Goal: Task Accomplishment & Management: Manage account settings

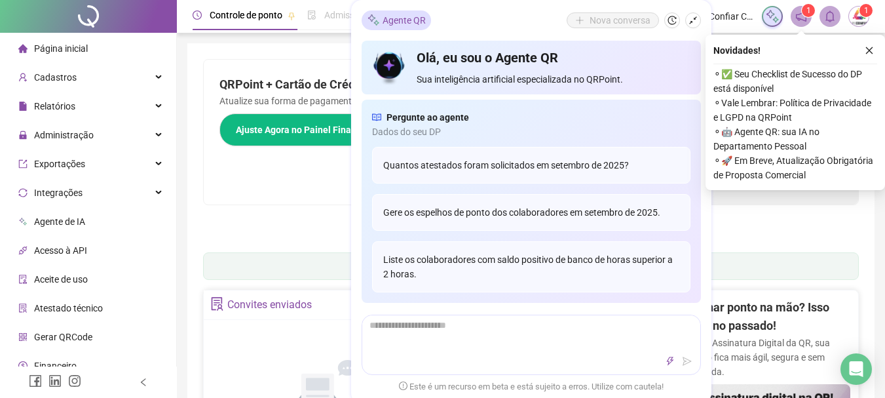
drag, startPoint x: 870, startPoint y: 50, endPoint x: 819, endPoint y: 62, distance: 52.4
click at [869, 50] on icon "close" at bounding box center [869, 50] width 9 height 9
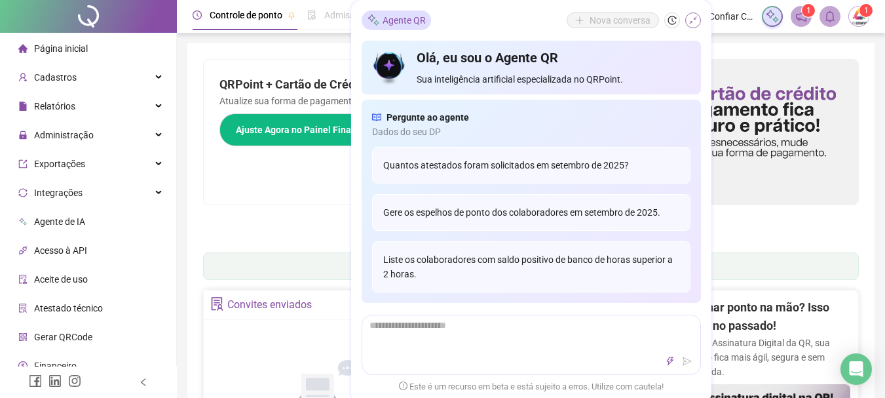
click at [687, 17] on button "button" at bounding box center [693, 20] width 16 height 16
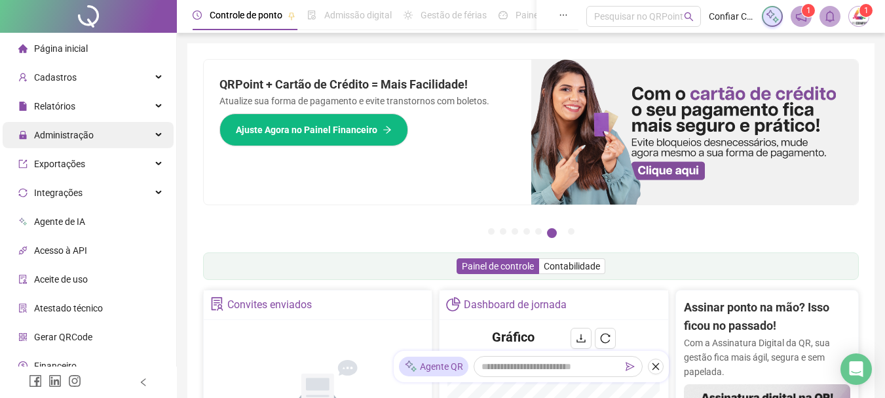
click at [75, 133] on span "Administração" at bounding box center [64, 135] width 60 height 10
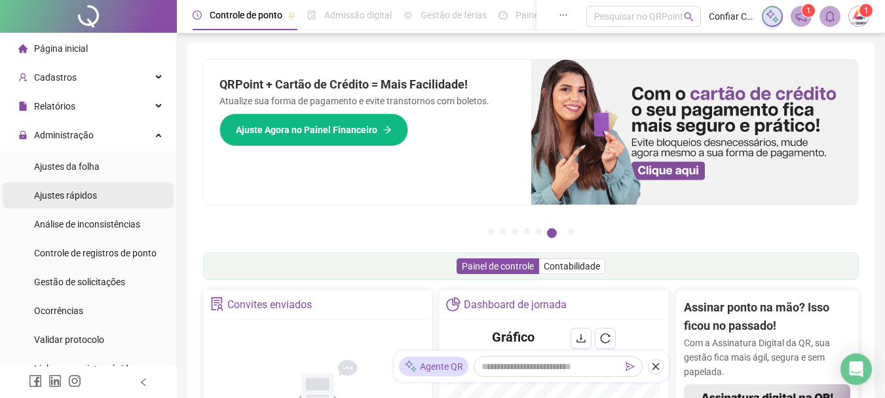
drag, startPoint x: 75, startPoint y: 169, endPoint x: 61, endPoint y: 185, distance: 21.3
click at [75, 168] on span "Ajustes da folha" at bounding box center [67, 166] width 66 height 10
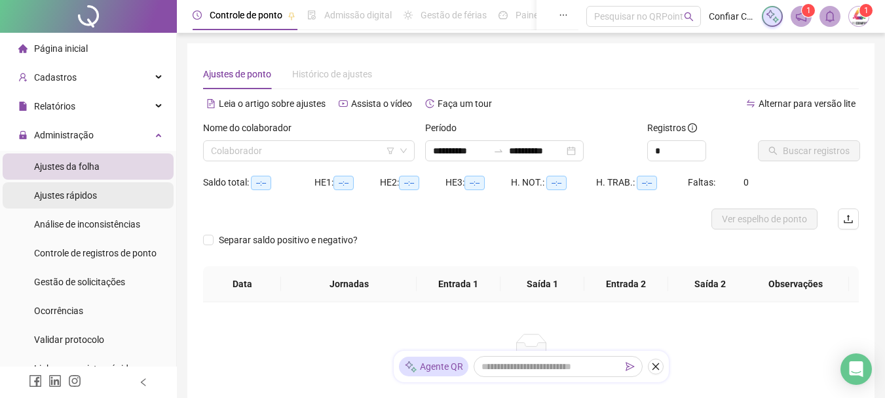
type input "**********"
click at [237, 153] on input "search" at bounding box center [303, 151] width 184 height 20
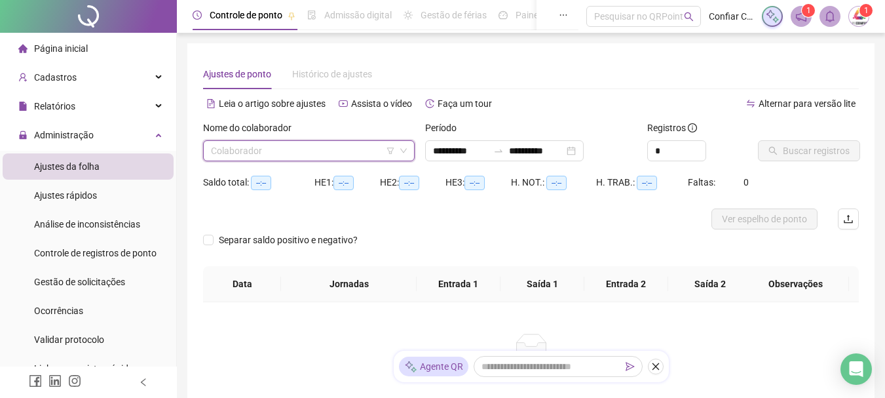
click at [329, 156] on input "search" at bounding box center [303, 151] width 184 height 20
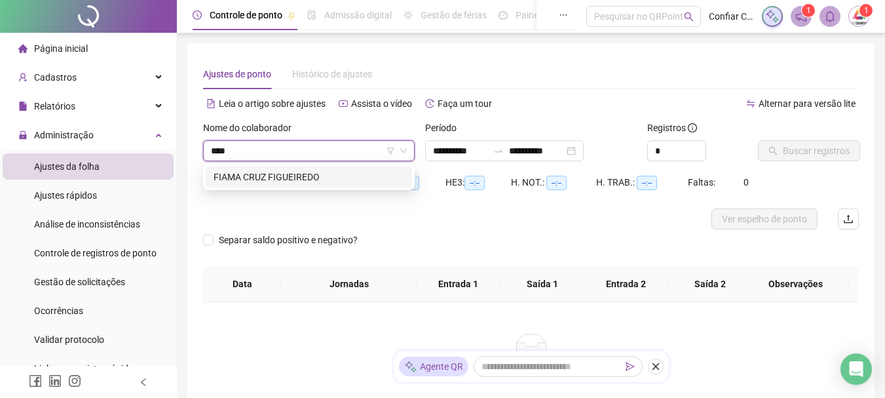
type input "*****"
click at [307, 178] on div "FIAMA CRUZ FIGUEIREDO" at bounding box center [309, 177] width 191 height 14
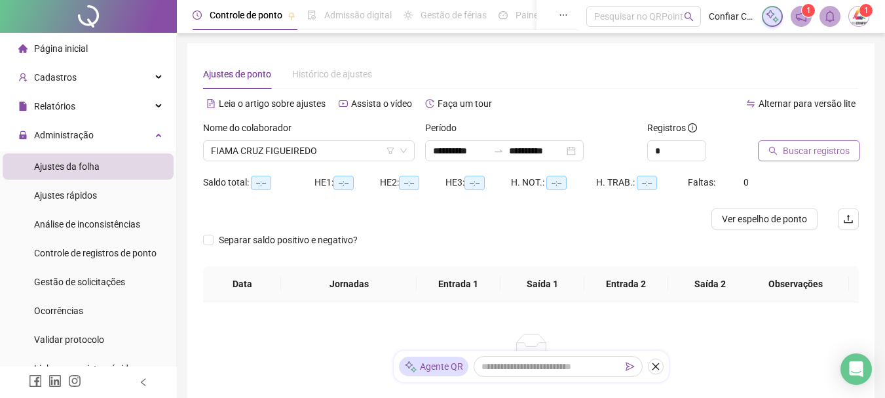
click at [826, 154] on span "Buscar registros" at bounding box center [816, 150] width 67 height 14
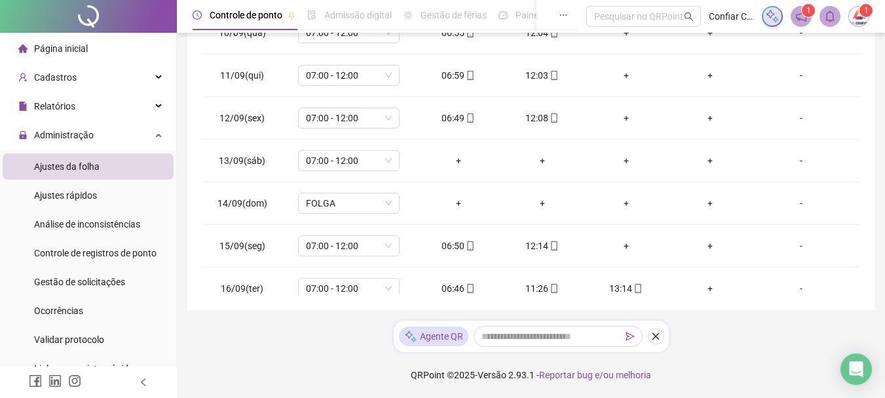
scroll to position [402, 0]
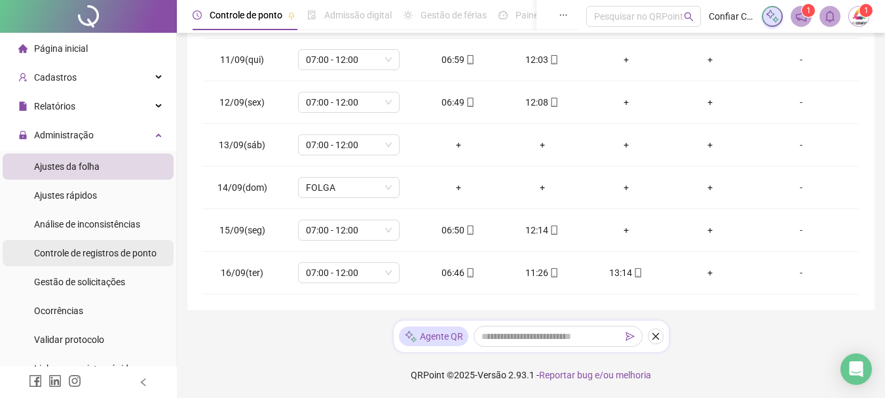
click at [73, 250] on span "Controle de registros de ponto" at bounding box center [95, 253] width 123 height 10
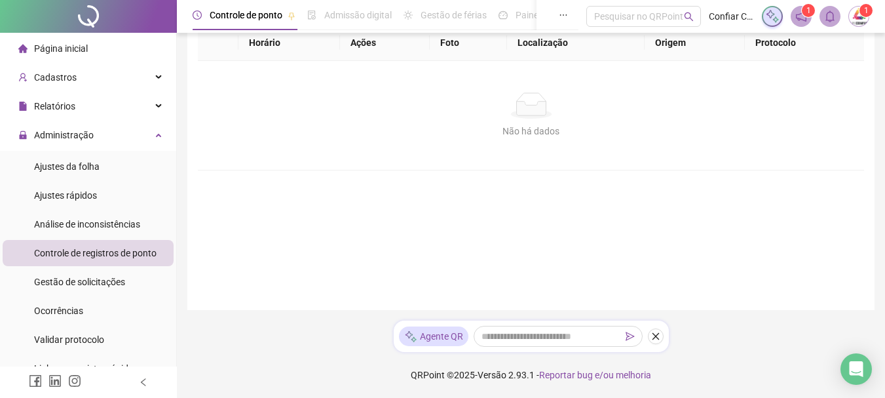
scroll to position [142, 0]
click at [73, 210] on ul "Ajustes da folha Ajustes rápidos Análise de inconsistências Controle de registr…" at bounding box center [88, 267] width 176 height 233
click at [66, 223] on span "Análise de inconsistências" at bounding box center [87, 224] width 106 height 10
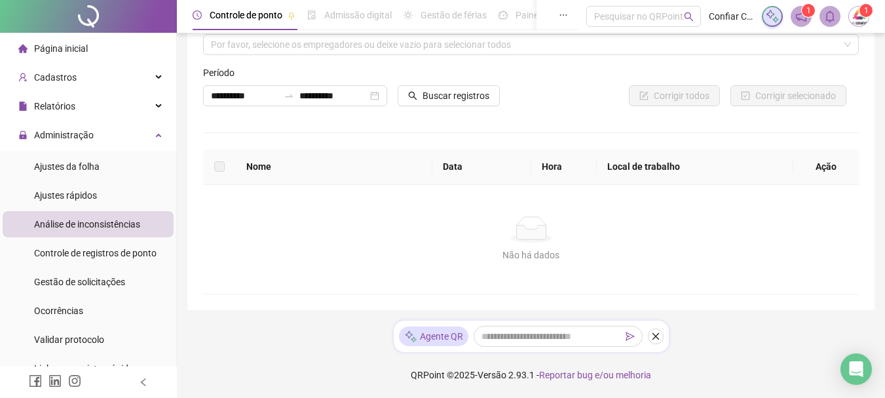
scroll to position [45, 0]
click at [55, 199] on span "Ajustes rápidos" at bounding box center [65, 195] width 63 height 10
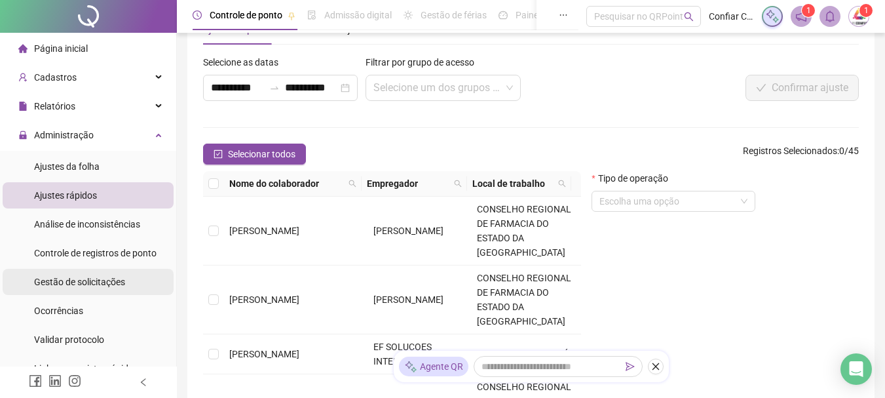
click at [73, 280] on span "Gestão de solicitações" at bounding box center [79, 281] width 91 height 10
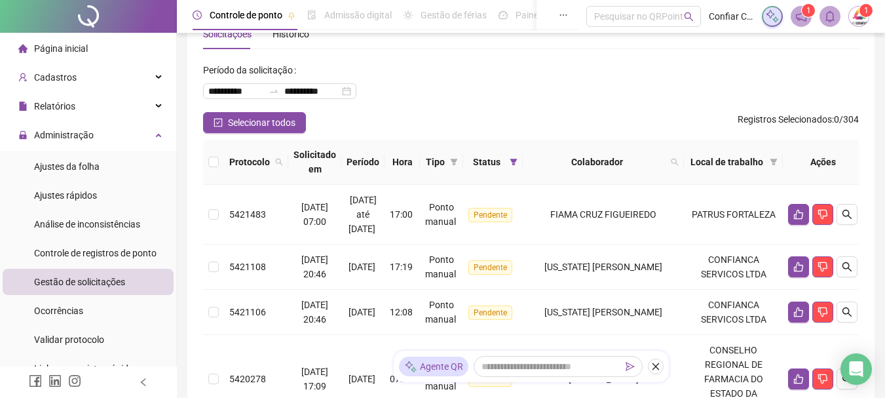
scroll to position [45, 0]
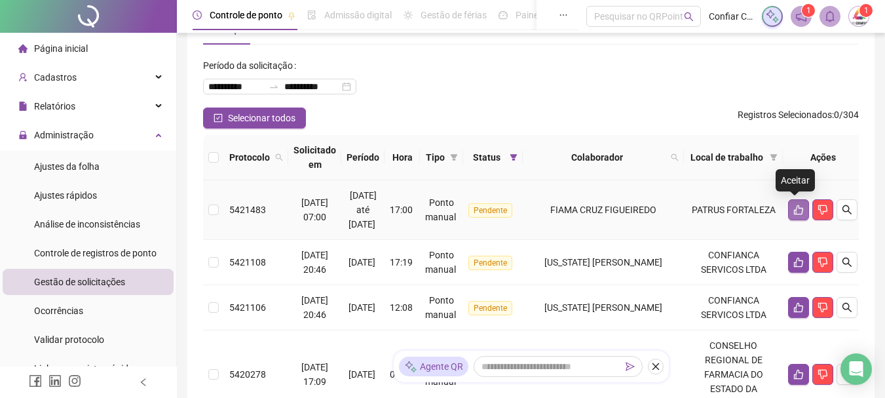
click at [794, 206] on icon "like" at bounding box center [798, 210] width 9 height 10
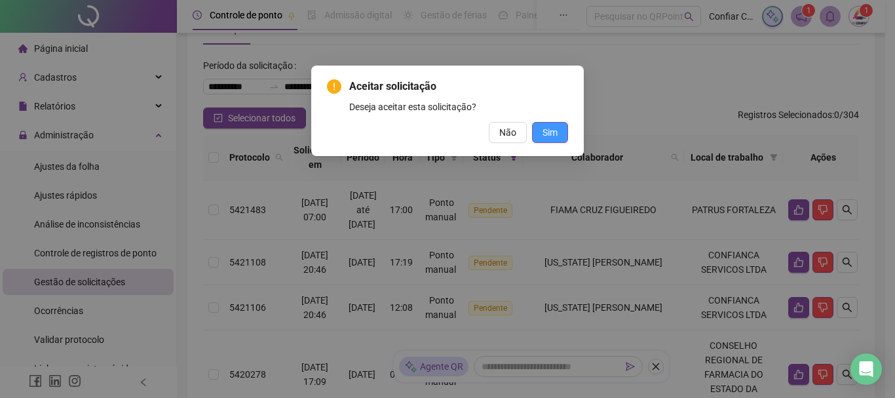
click at [555, 130] on span "Sim" at bounding box center [549, 132] width 15 height 14
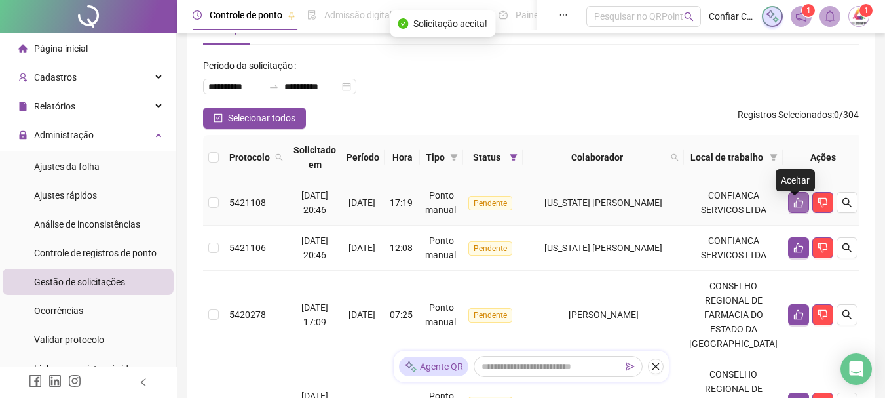
click at [788, 208] on button "button" at bounding box center [798, 202] width 21 height 21
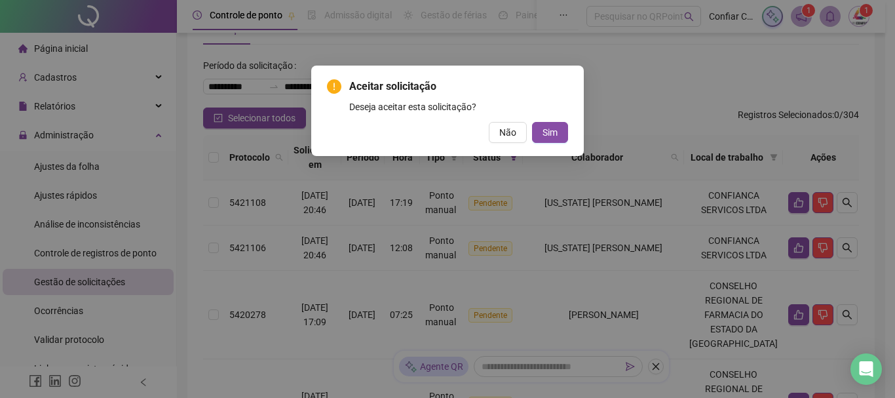
click at [558, 121] on div "Aceitar solicitação Deseja aceitar esta solicitação? Não Sim" at bounding box center [447, 111] width 241 height 64
click at [554, 136] on span "Sim" at bounding box center [549, 132] width 15 height 14
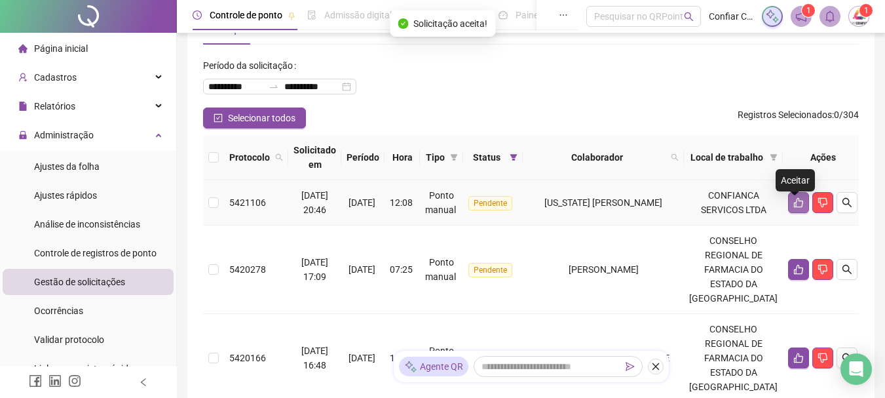
click at [794, 208] on icon "like" at bounding box center [798, 203] width 9 height 10
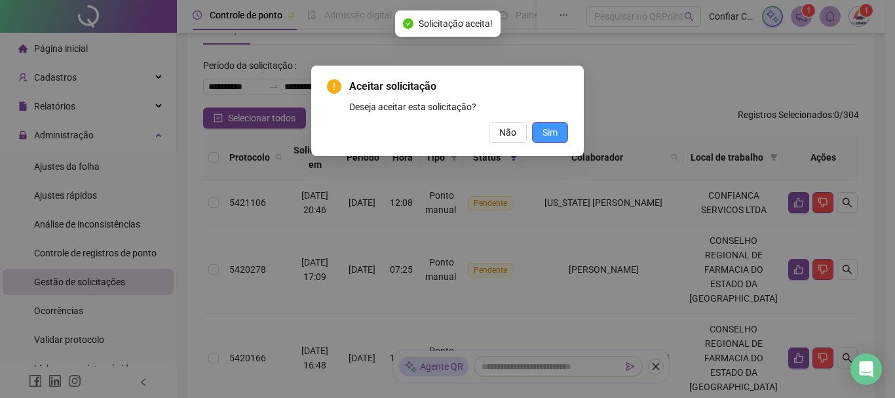
click at [550, 124] on button "Sim" at bounding box center [550, 132] width 36 height 21
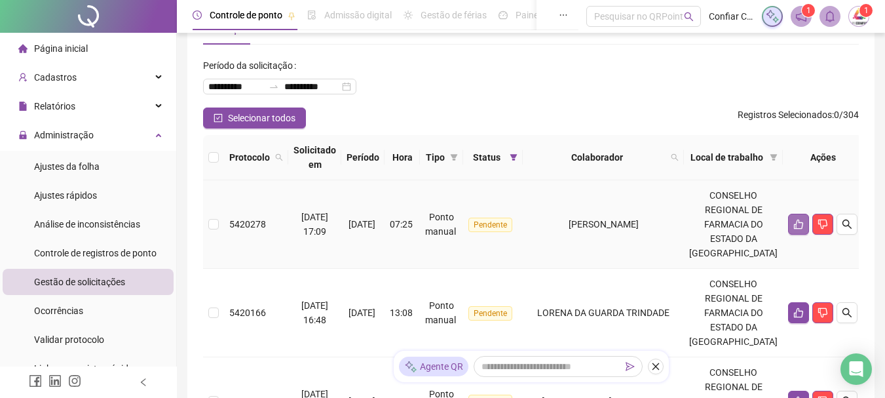
click at [794, 228] on icon "like" at bounding box center [798, 224] width 9 height 10
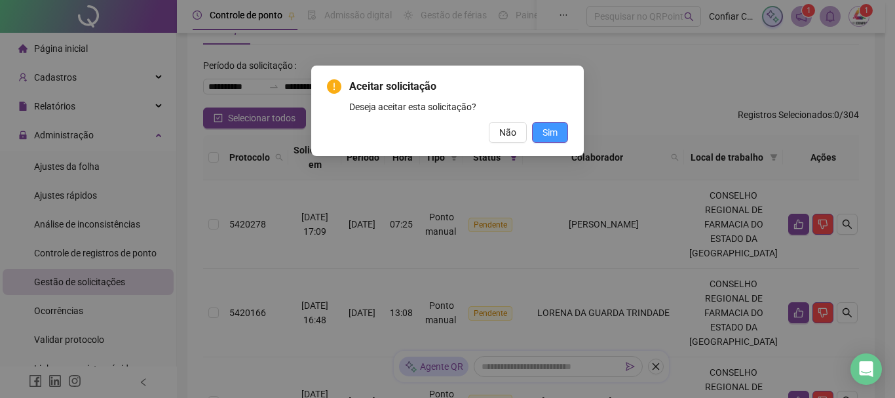
click at [546, 132] on span "Sim" at bounding box center [549, 132] width 15 height 14
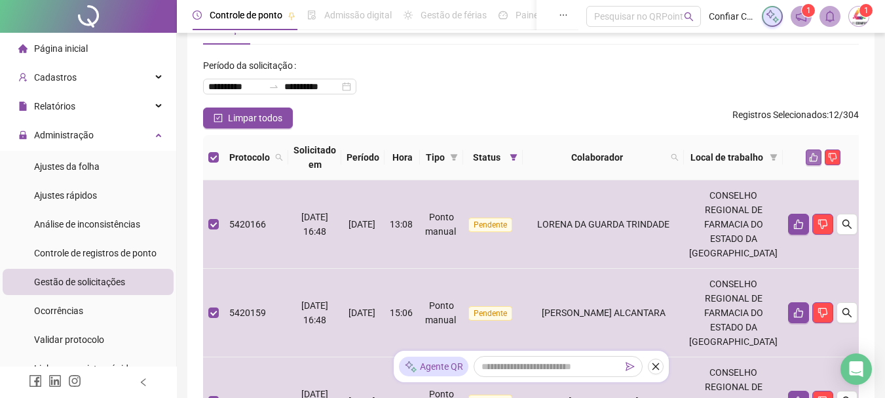
click at [809, 157] on icon "like" at bounding box center [813, 157] width 9 height 9
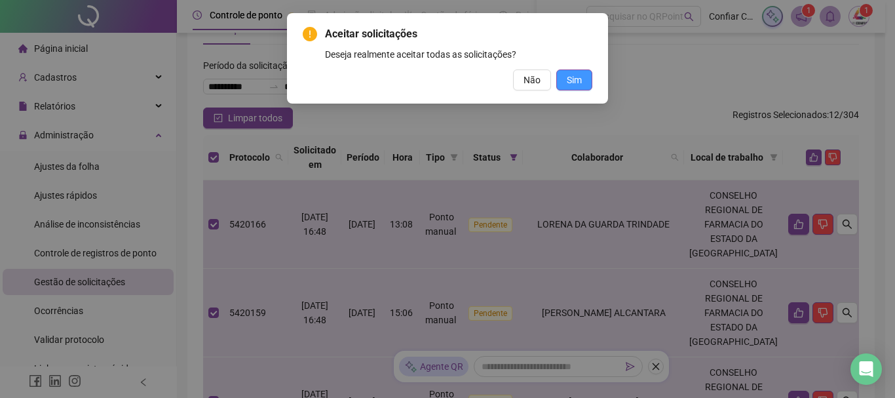
click at [574, 74] on span "Sim" at bounding box center [574, 80] width 15 height 14
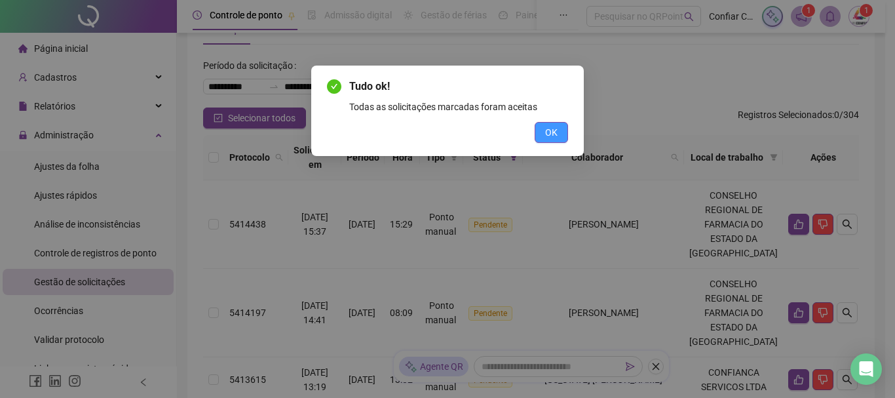
click at [556, 137] on span "OK" at bounding box center [551, 132] width 12 height 14
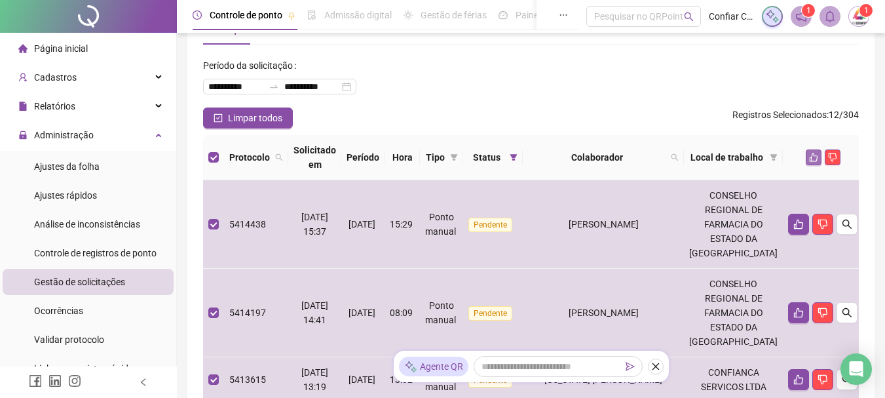
click at [809, 159] on icon "like" at bounding box center [813, 157] width 9 height 9
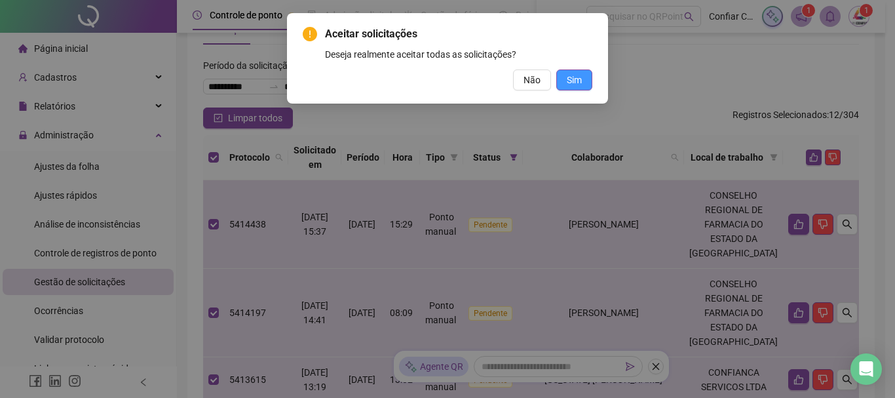
click at [569, 81] on span "Sim" at bounding box center [574, 80] width 15 height 14
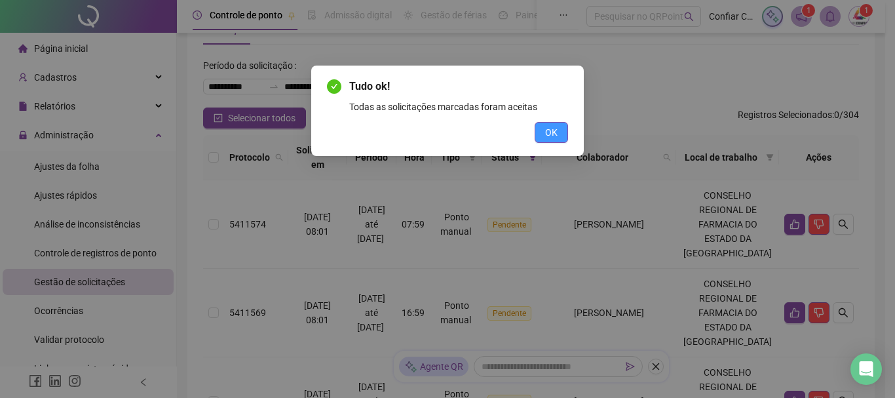
click at [546, 126] on span "OK" at bounding box center [551, 132] width 12 height 14
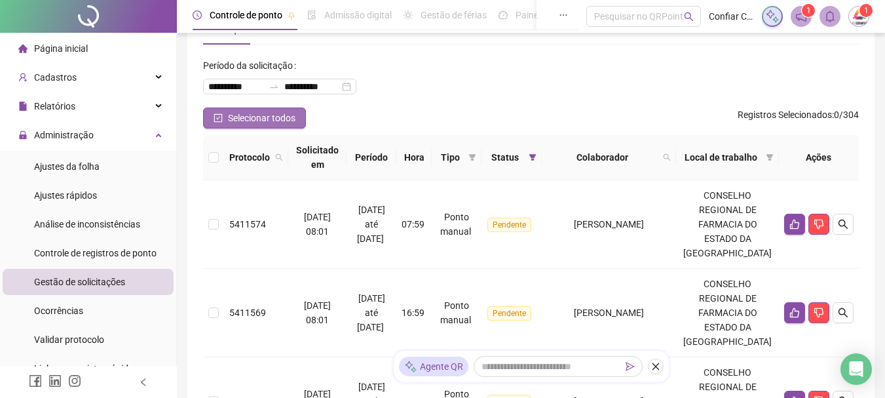
click at [239, 121] on span "Selecionar todos" at bounding box center [261, 118] width 67 height 14
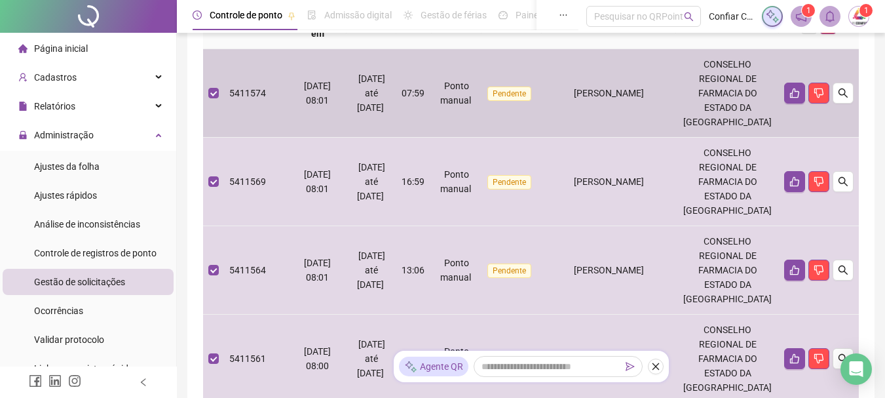
scroll to position [0, 0]
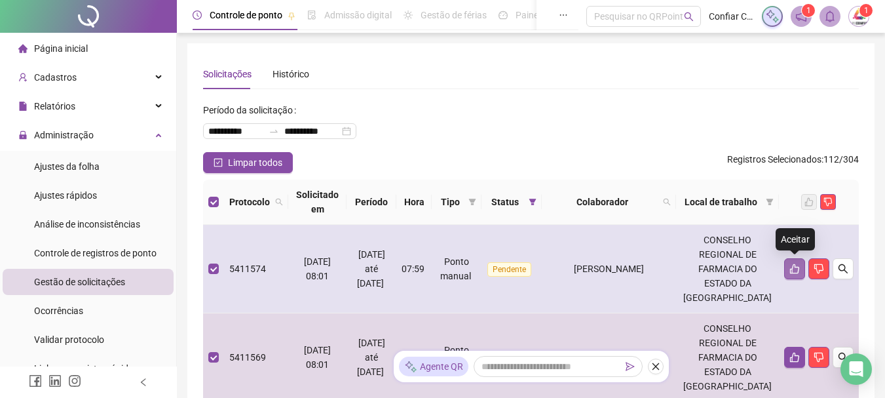
click at [791, 265] on icon "like" at bounding box center [794, 268] width 10 height 10
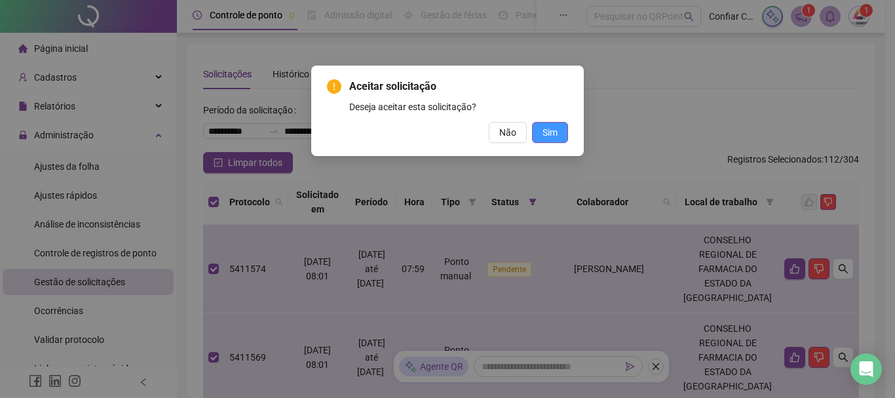
click at [556, 130] on span "Sim" at bounding box center [549, 132] width 15 height 14
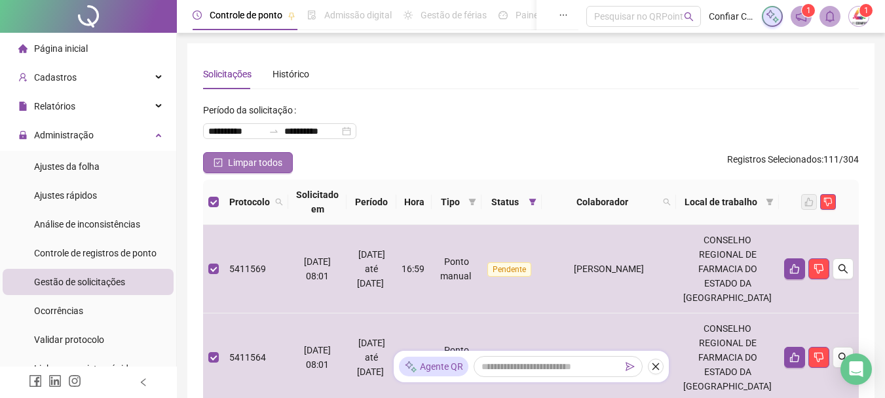
click at [222, 161] on icon "check-square" at bounding box center [218, 163] width 9 height 9
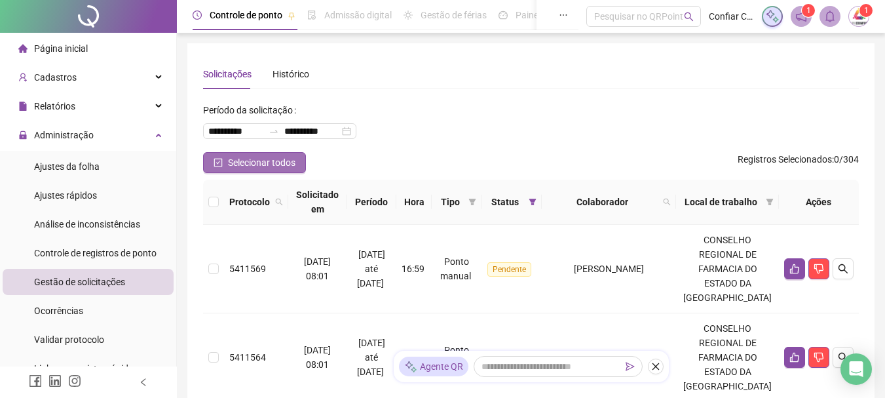
click at [222, 161] on icon "check-square" at bounding box center [218, 163] width 9 height 9
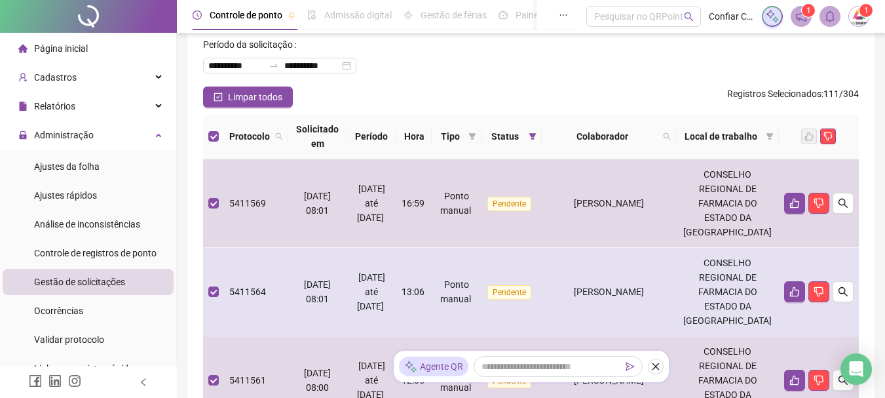
scroll to position [131, 0]
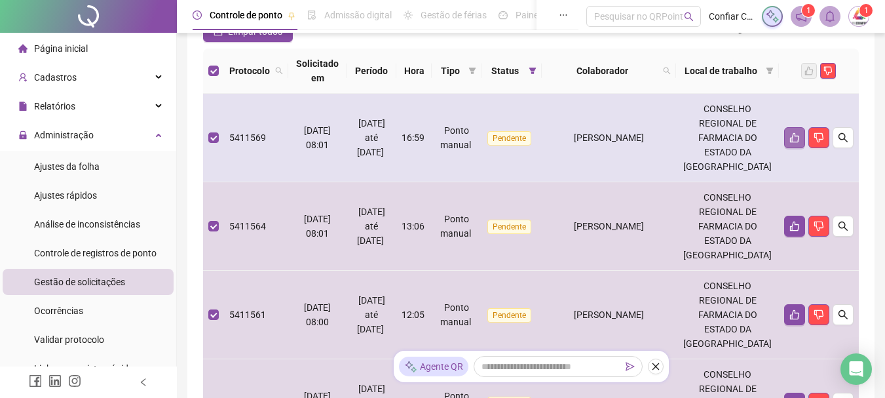
drag, startPoint x: 780, startPoint y: 128, endPoint x: 800, endPoint y: 138, distance: 22.3
click at [781, 128] on td at bounding box center [819, 138] width 80 height 88
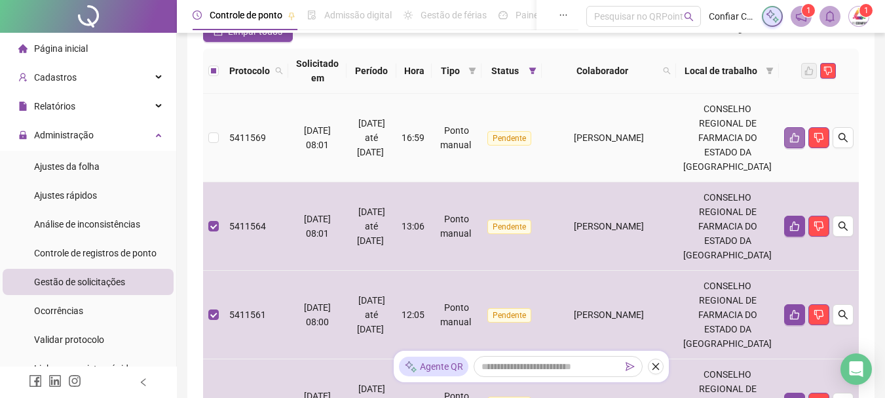
click at [800, 138] on button "button" at bounding box center [794, 137] width 21 height 21
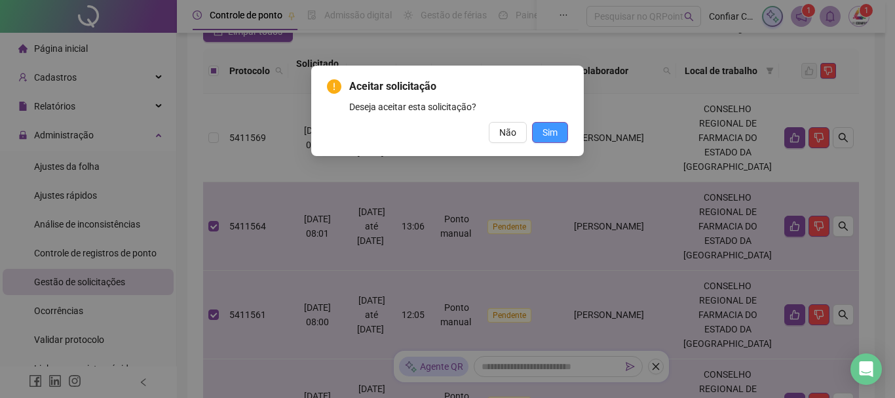
click at [554, 129] on span "Sim" at bounding box center [549, 132] width 15 height 14
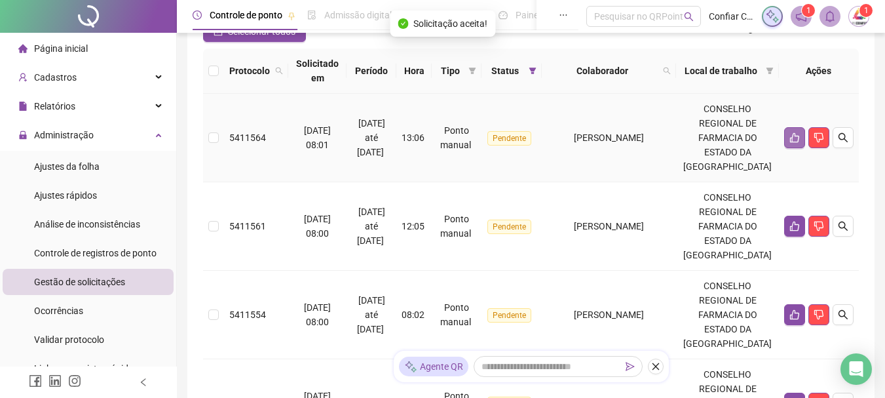
click at [789, 138] on icon "like" at bounding box center [794, 137] width 10 height 10
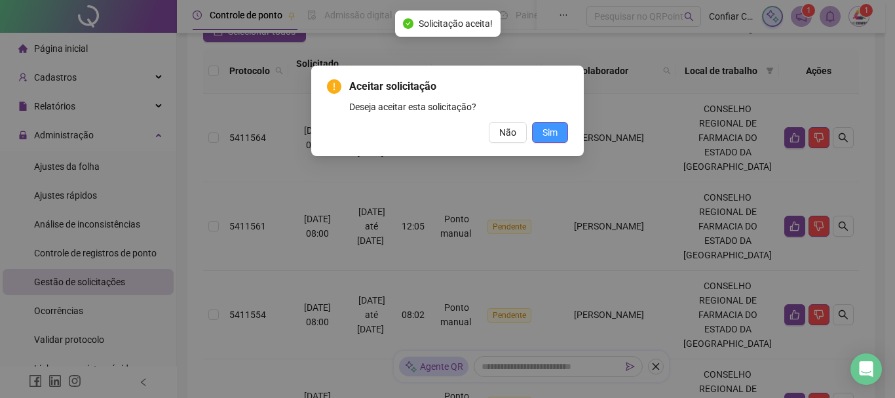
click at [548, 128] on span "Sim" at bounding box center [549, 132] width 15 height 14
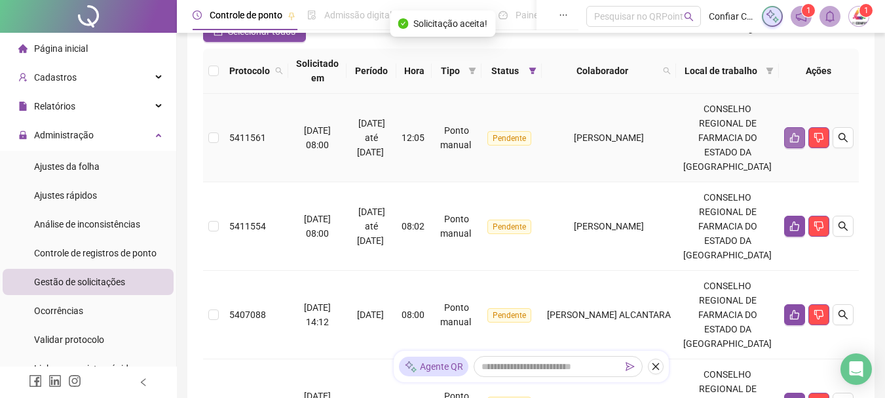
click at [784, 136] on button "button" at bounding box center [794, 137] width 21 height 21
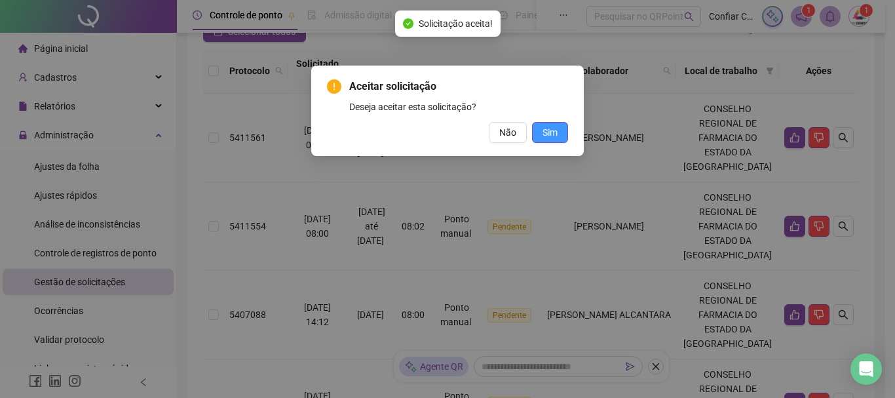
click at [550, 136] on span "Sim" at bounding box center [549, 132] width 15 height 14
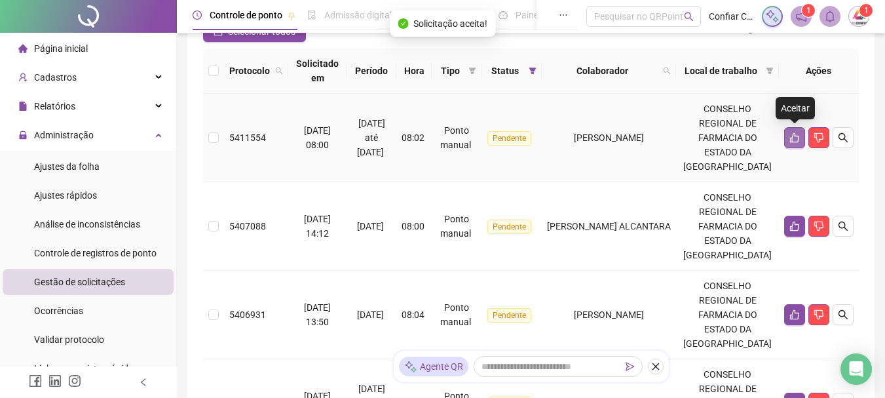
click at [789, 131] on button "button" at bounding box center [794, 137] width 21 height 21
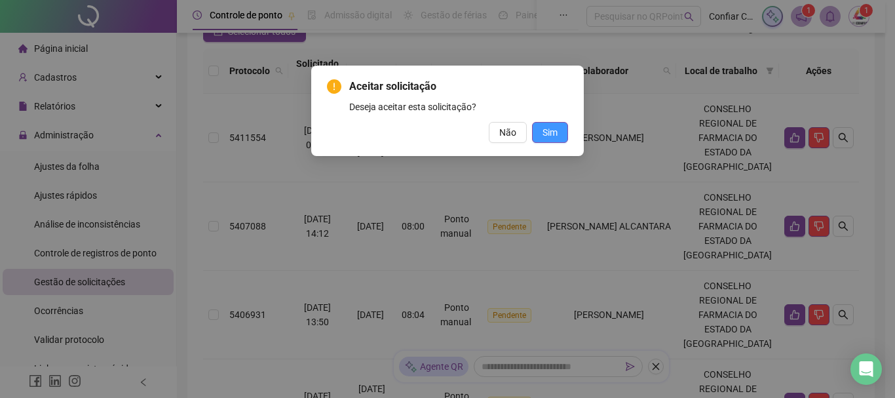
click at [552, 128] on span "Sim" at bounding box center [549, 132] width 15 height 14
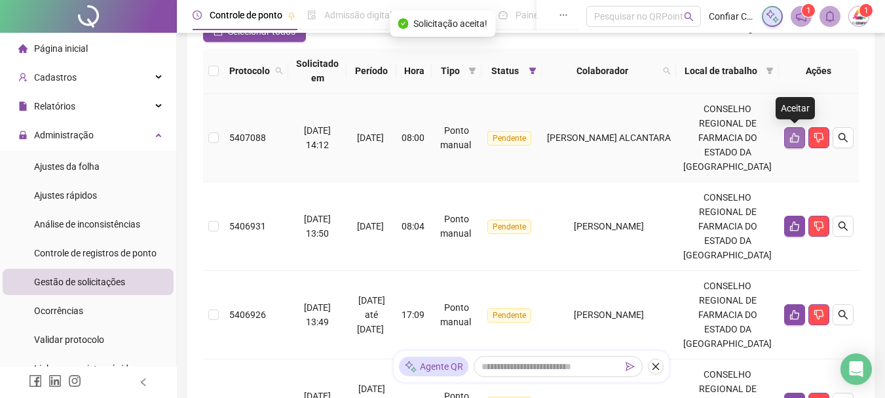
click at [791, 142] on icon "like" at bounding box center [794, 137] width 10 height 10
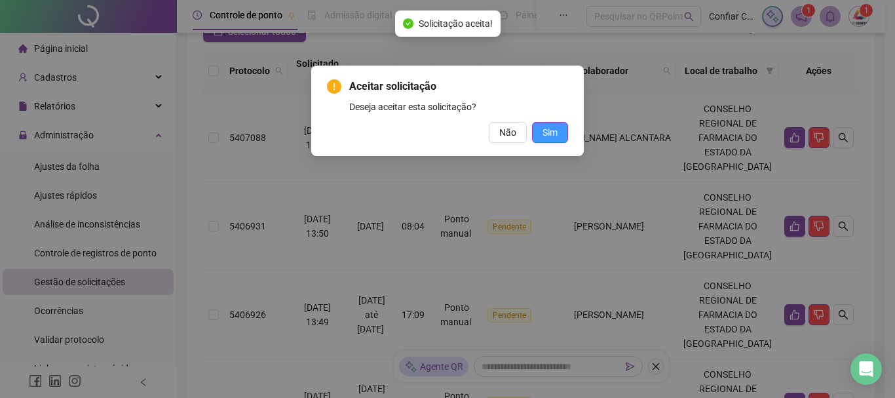
click at [556, 128] on span "Sim" at bounding box center [549, 132] width 15 height 14
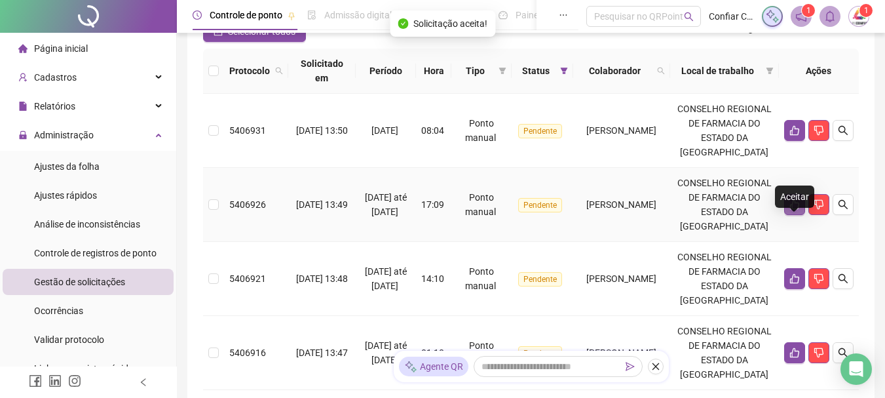
click at [793, 210] on icon "like" at bounding box center [794, 205] width 9 height 10
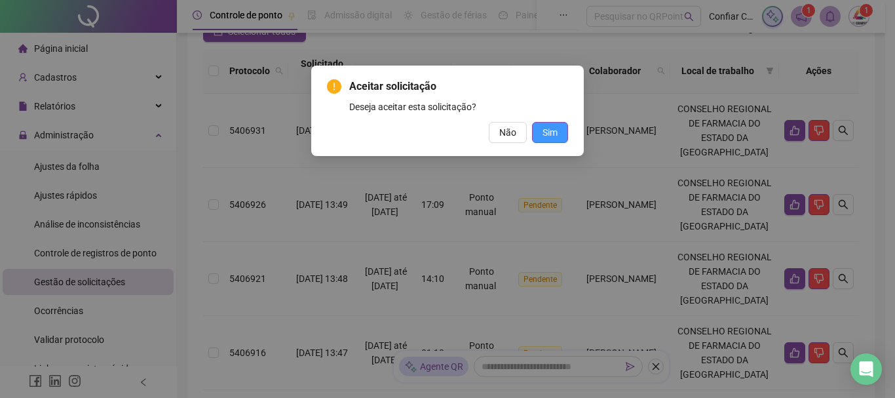
click at [549, 131] on span "Sim" at bounding box center [549, 132] width 15 height 14
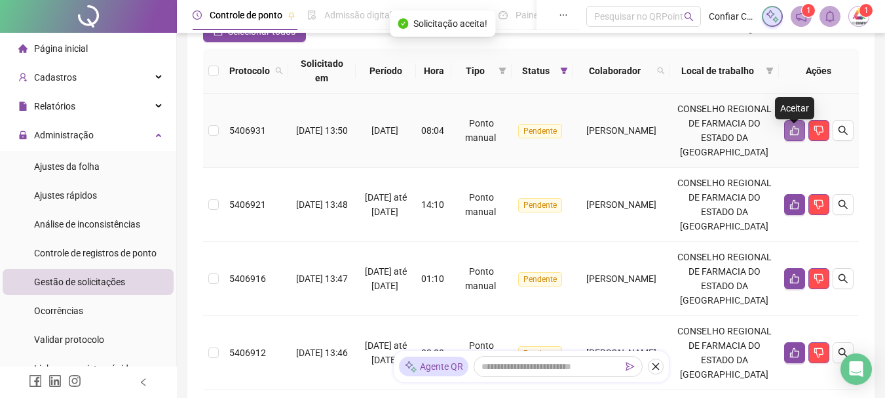
click at [791, 136] on icon "like" at bounding box center [794, 131] width 9 height 10
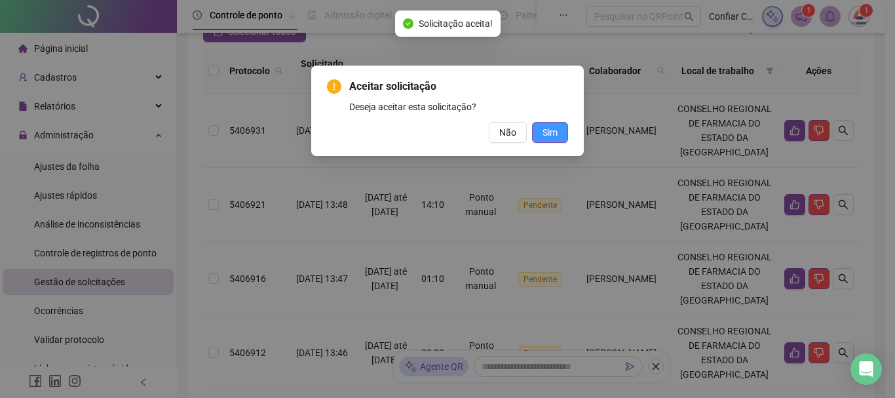
click at [558, 132] on button "Sim" at bounding box center [550, 132] width 36 height 21
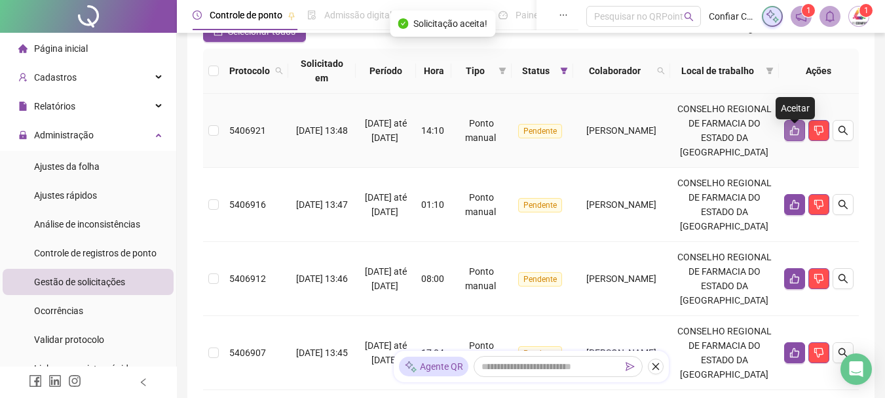
click at [788, 134] on button "button" at bounding box center [794, 130] width 21 height 21
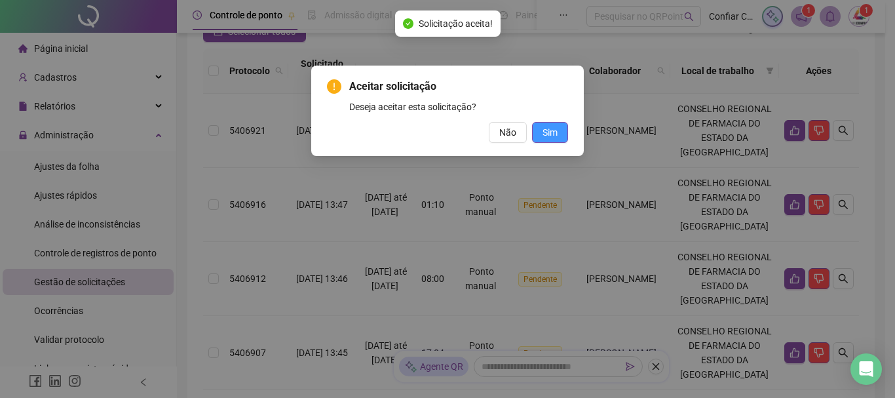
click at [540, 136] on button "Sim" at bounding box center [550, 132] width 36 height 21
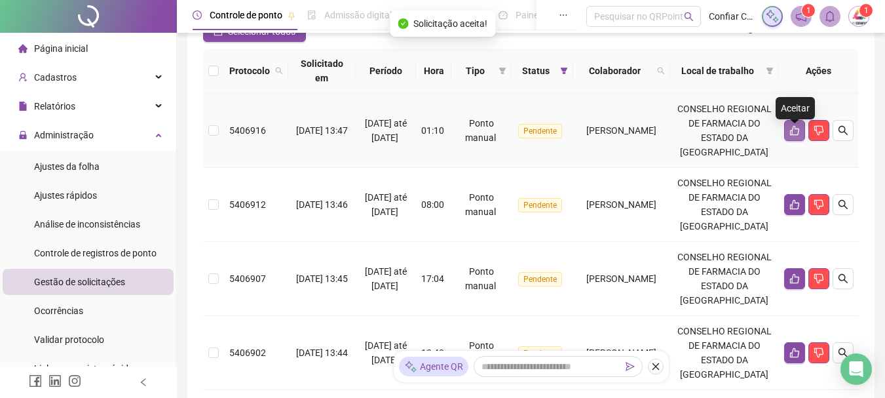
click at [791, 136] on icon "like" at bounding box center [794, 130] width 10 height 10
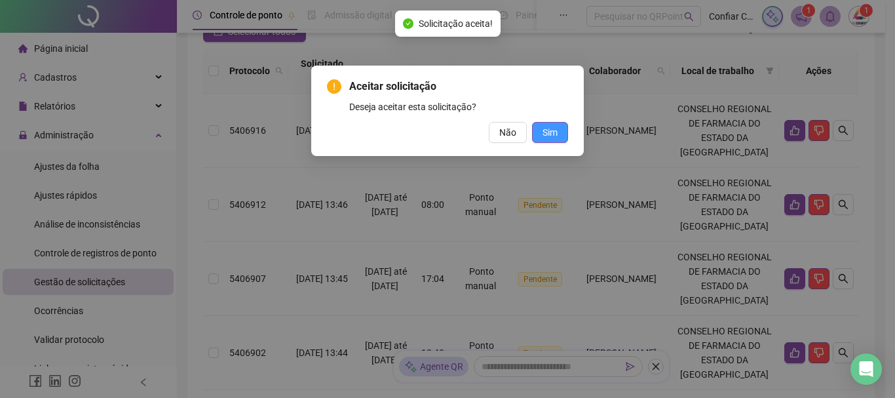
click at [539, 124] on button "Sim" at bounding box center [550, 132] width 36 height 21
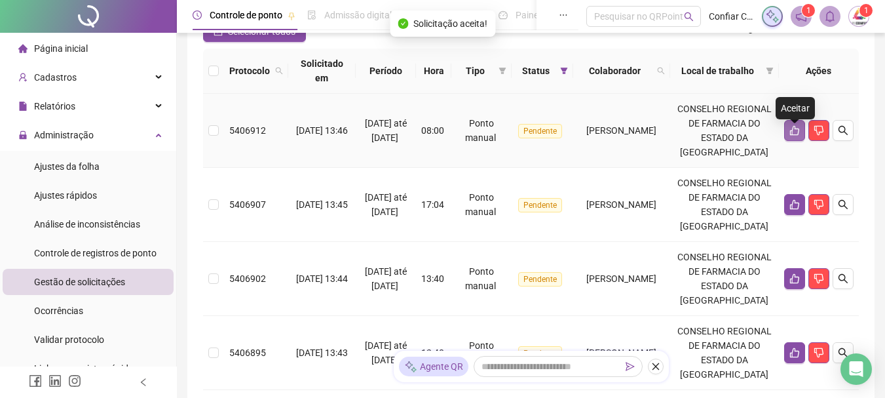
click at [793, 136] on icon "like" at bounding box center [794, 130] width 10 height 10
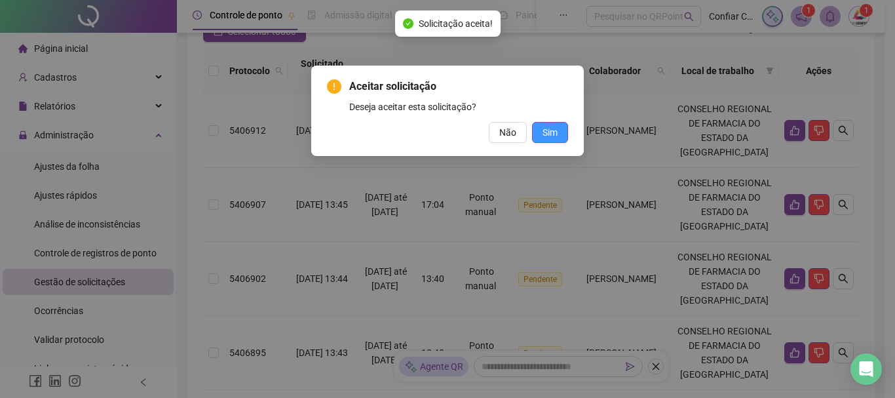
click at [557, 130] on span "Sim" at bounding box center [549, 132] width 15 height 14
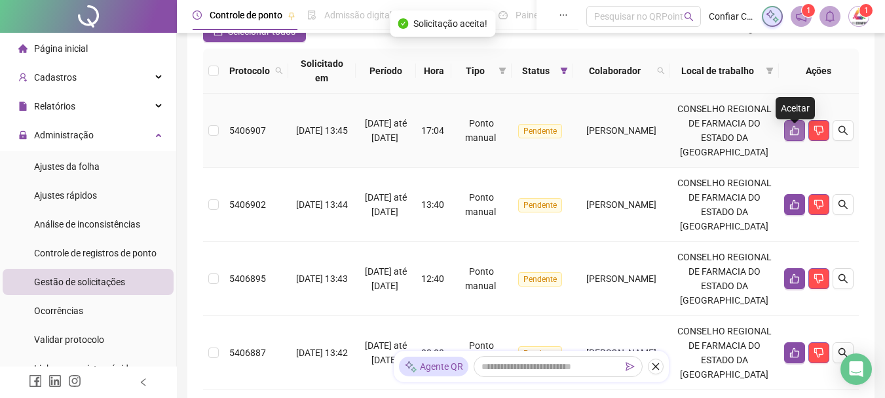
click at [795, 136] on icon "like" at bounding box center [794, 130] width 10 height 10
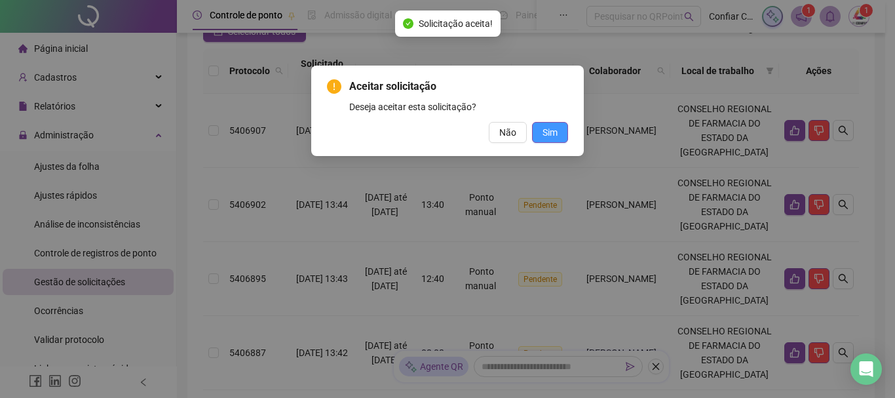
click at [563, 135] on button "Sim" at bounding box center [550, 132] width 36 height 21
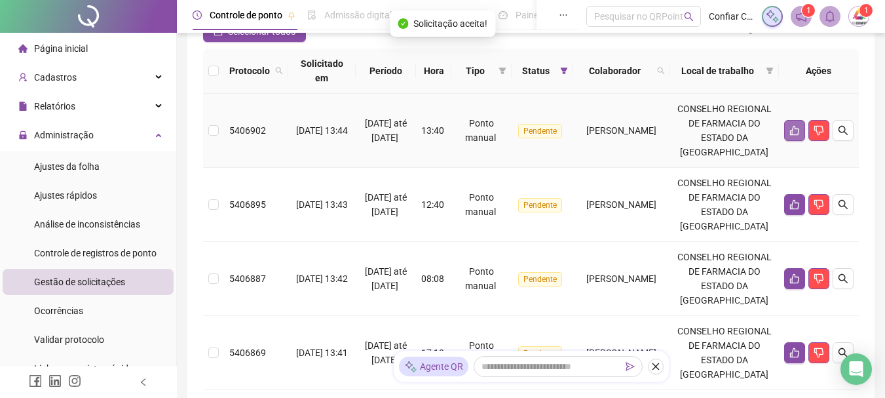
click at [795, 133] on icon "like" at bounding box center [794, 130] width 10 height 10
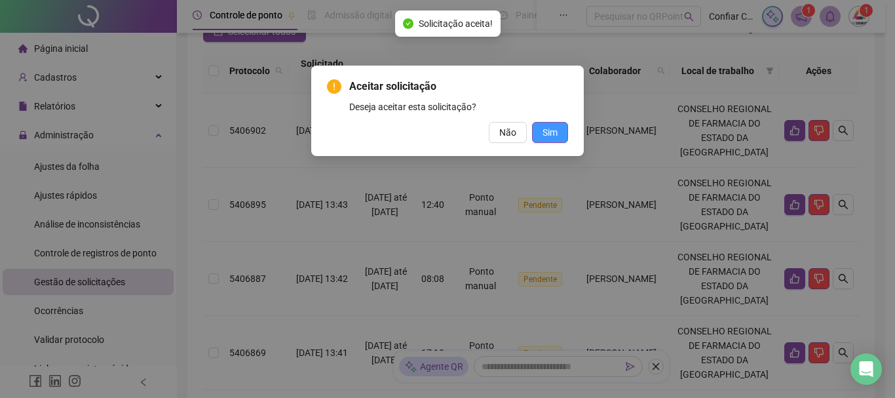
click at [556, 125] on span "Sim" at bounding box center [549, 132] width 15 height 14
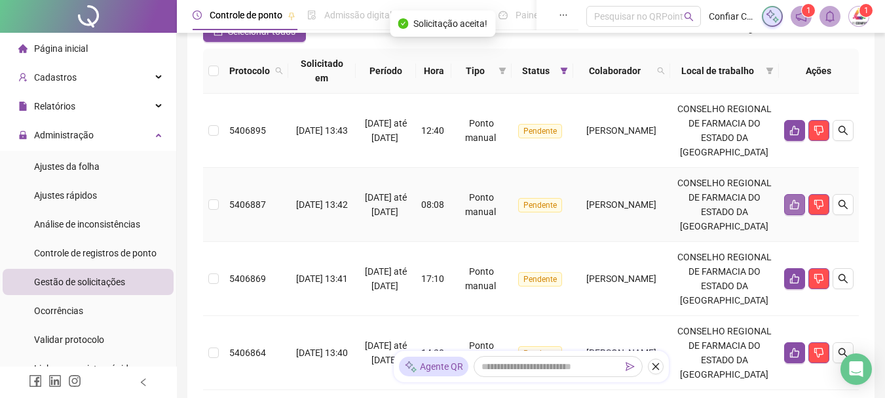
click at [797, 215] on button "button" at bounding box center [794, 204] width 21 height 21
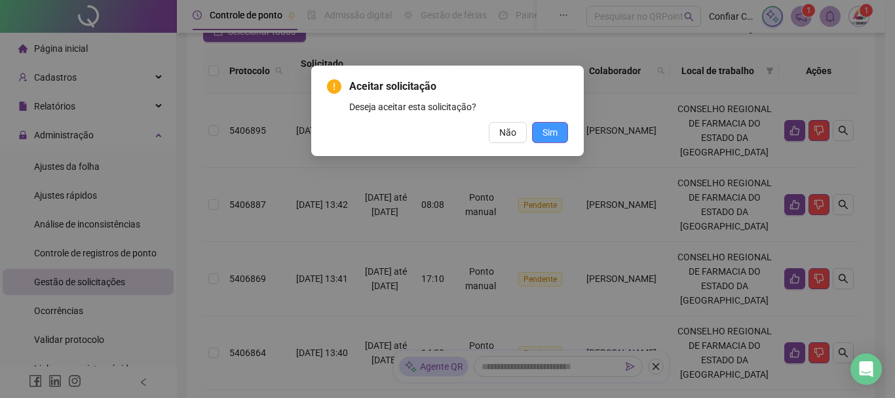
click at [552, 136] on span "Sim" at bounding box center [549, 132] width 15 height 14
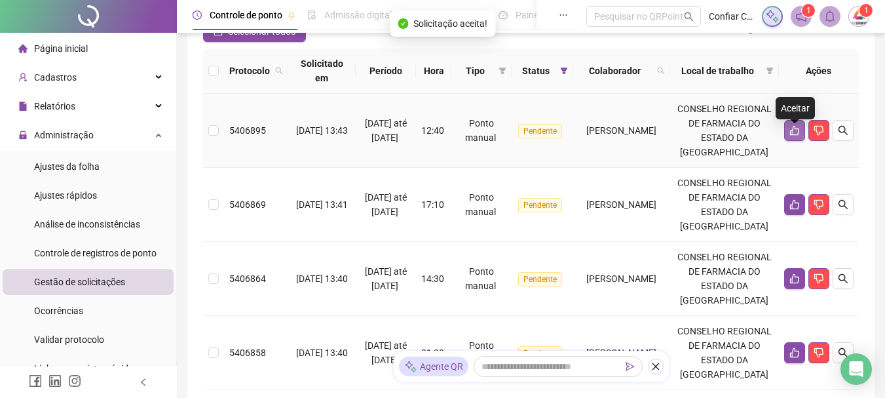
click at [795, 135] on icon "like" at bounding box center [794, 131] width 9 height 10
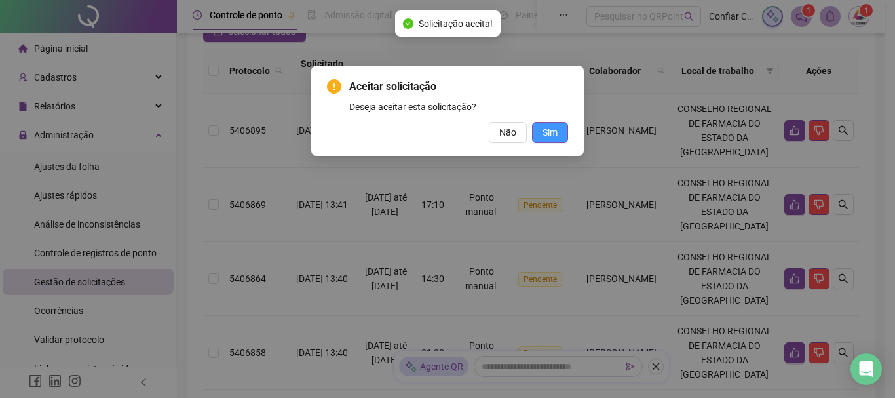
click at [551, 130] on span "Sim" at bounding box center [549, 132] width 15 height 14
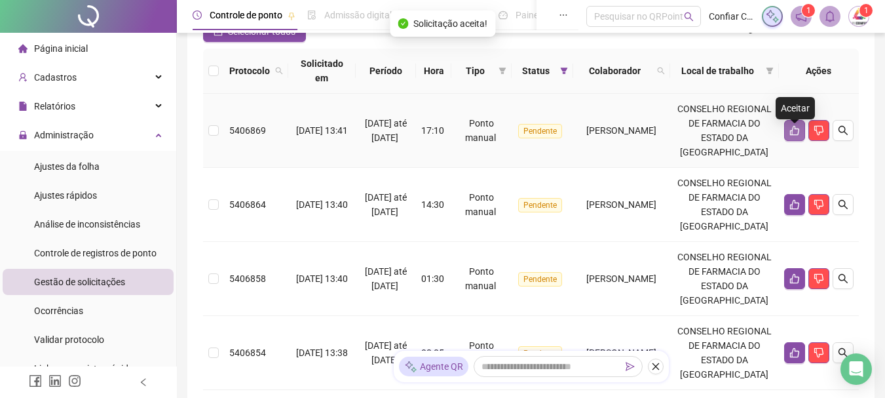
click at [789, 136] on icon "like" at bounding box center [794, 130] width 10 height 10
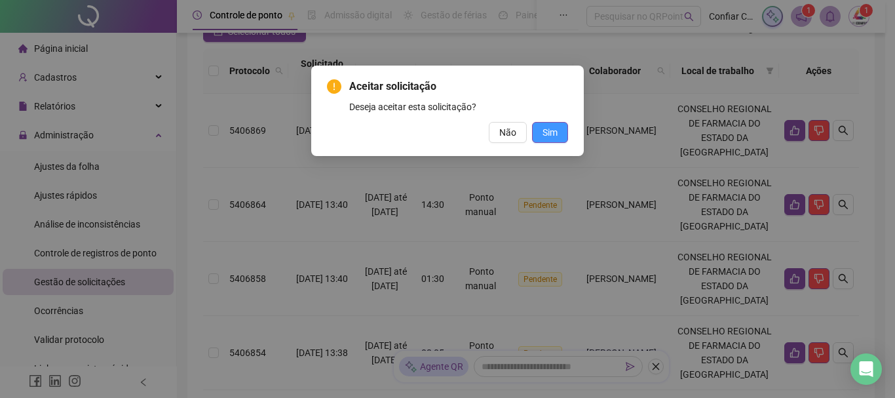
click at [549, 126] on span "Sim" at bounding box center [549, 132] width 15 height 14
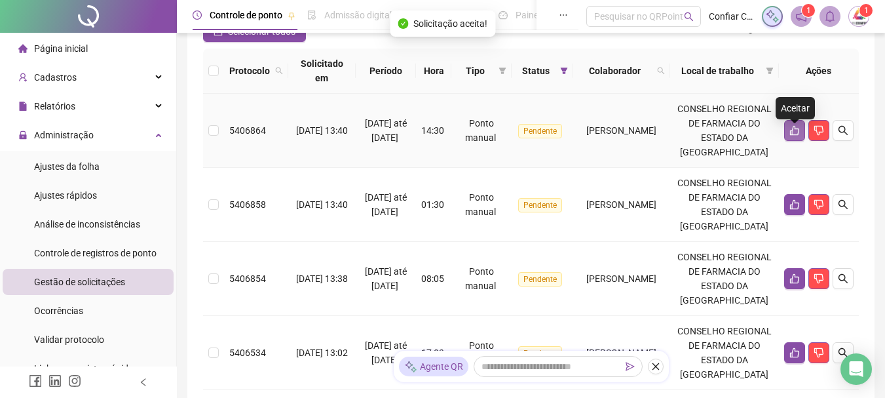
click at [791, 136] on icon "like" at bounding box center [794, 130] width 10 height 10
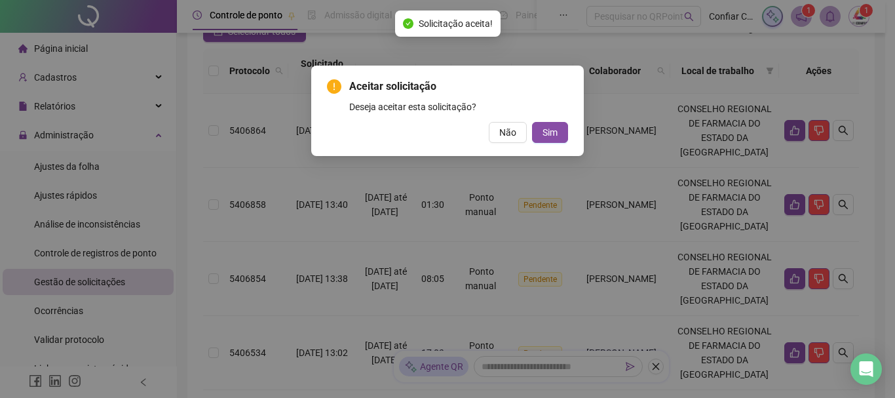
click at [574, 130] on div "Aceitar solicitação Deseja aceitar esta solicitação? Não Sim" at bounding box center [447, 111] width 273 height 90
click at [548, 134] on span "Sim" at bounding box center [549, 132] width 15 height 14
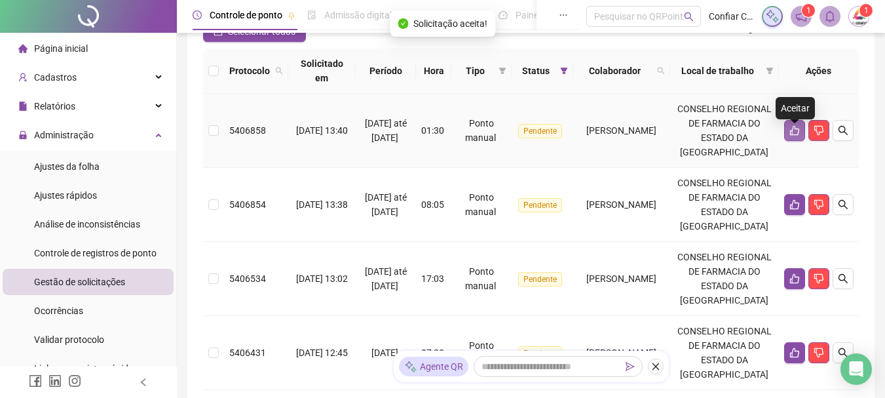
click at [789, 136] on icon "like" at bounding box center [794, 130] width 10 height 10
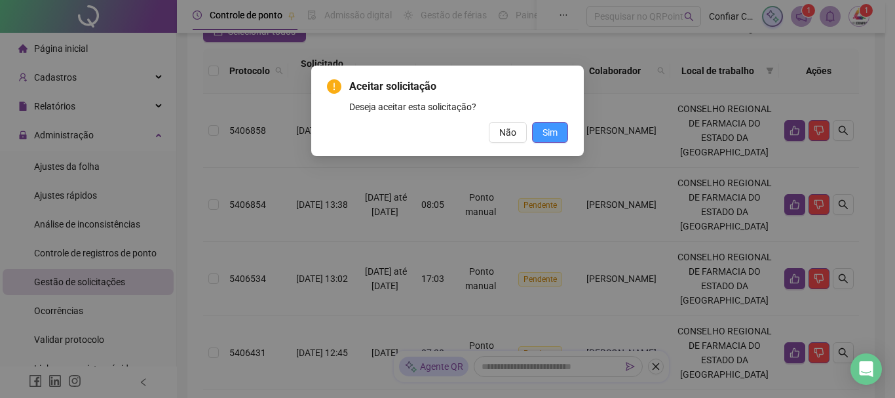
click at [556, 132] on span "Sim" at bounding box center [549, 132] width 15 height 14
click at [541, 128] on button "Sim" at bounding box center [550, 132] width 36 height 21
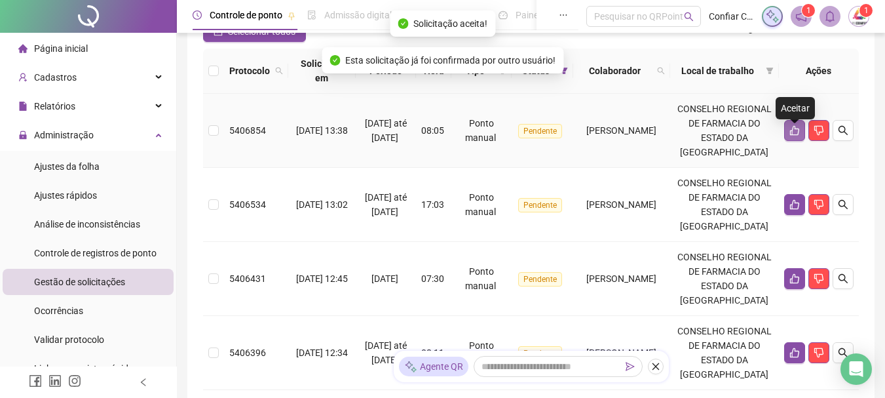
click at [794, 136] on icon "like" at bounding box center [794, 130] width 10 height 10
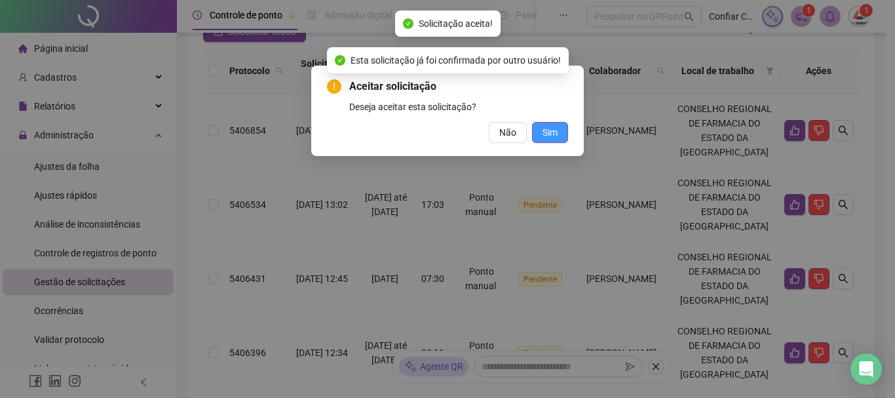
drag, startPoint x: 548, startPoint y: 130, endPoint x: 540, endPoint y: 138, distance: 11.1
click at [548, 129] on span "Sim" at bounding box center [549, 132] width 15 height 14
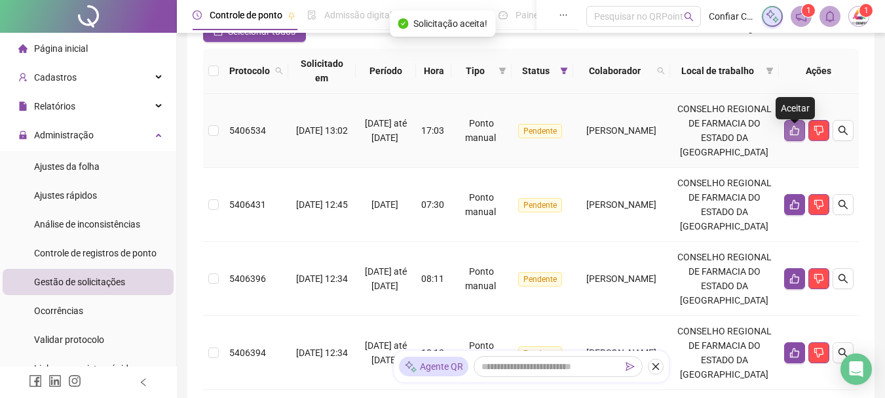
click at [788, 139] on button "button" at bounding box center [794, 130] width 21 height 21
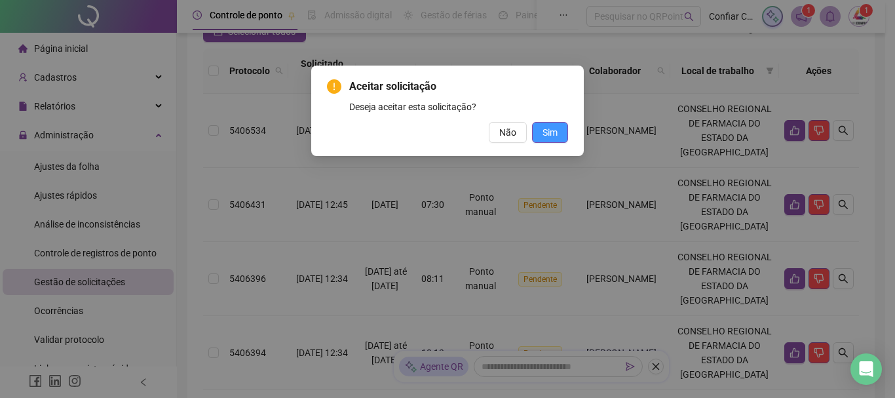
click at [551, 122] on button "Sim" at bounding box center [550, 132] width 36 height 21
click at [547, 134] on span "Sim" at bounding box center [549, 132] width 15 height 14
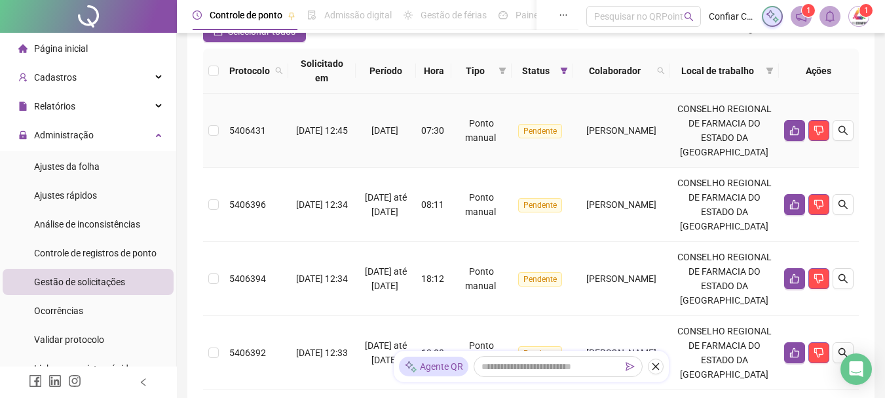
scroll to position [66, 0]
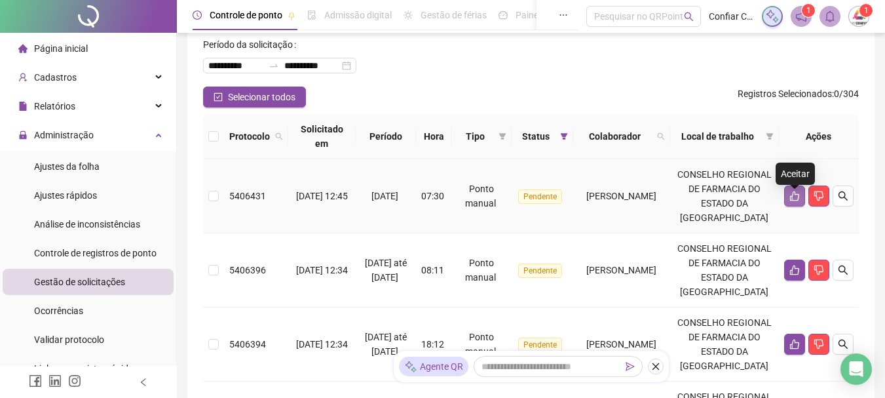
click at [789, 200] on icon "like" at bounding box center [794, 196] width 10 height 10
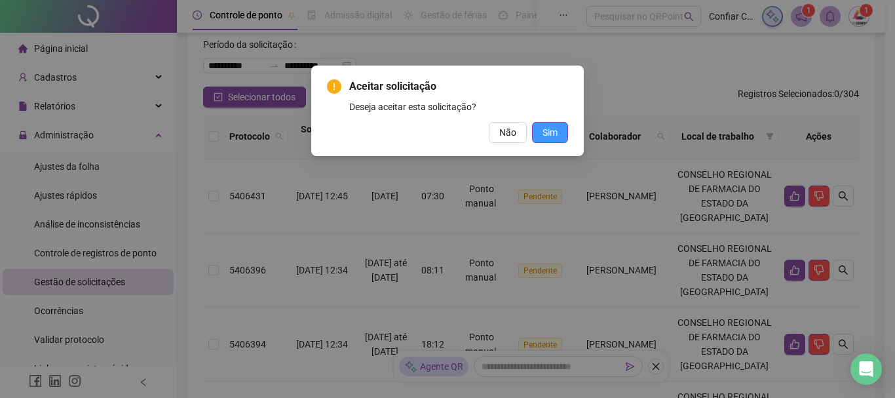
drag, startPoint x: 533, startPoint y: 126, endPoint x: 542, endPoint y: 133, distance: 11.3
click at [537, 126] on button "Sim" at bounding box center [550, 132] width 36 height 21
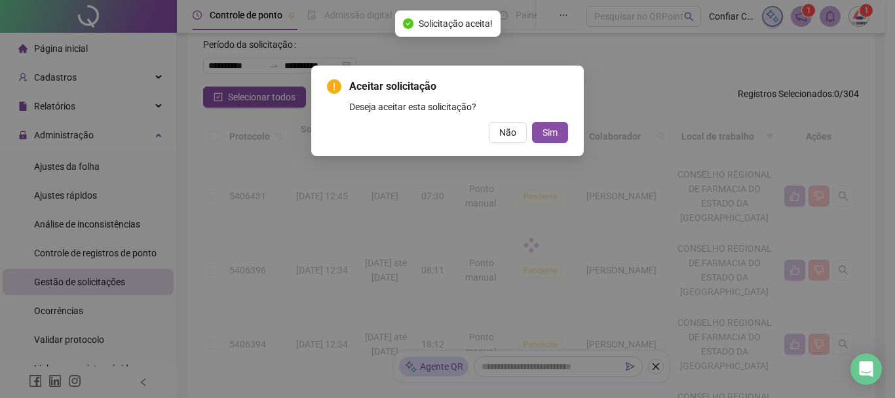
click at [548, 131] on div "Aceitar solicitação Deseja aceitar esta solicitação? Não Sim" at bounding box center [447, 199] width 895 height 398
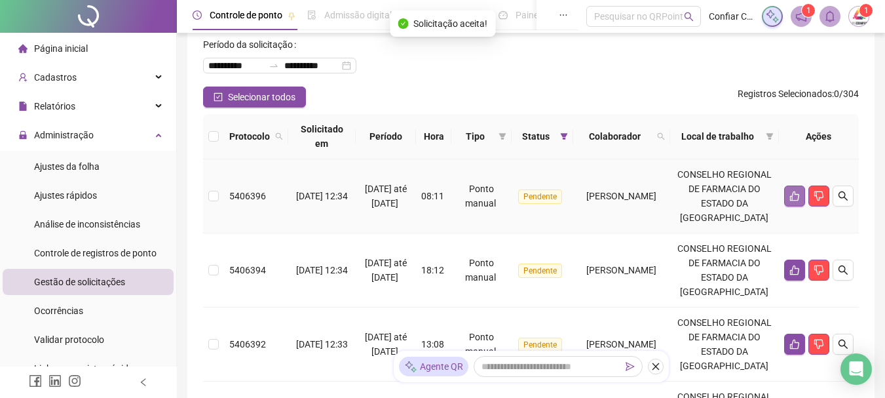
click at [791, 201] on icon "like" at bounding box center [794, 196] width 9 height 10
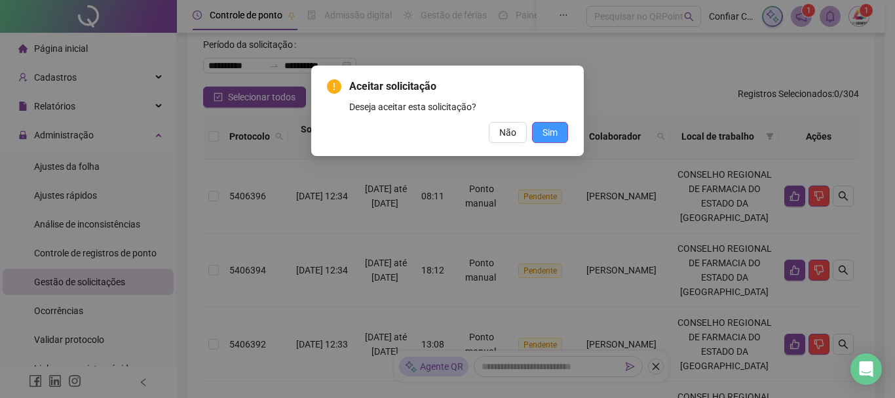
click at [552, 135] on span "Sim" at bounding box center [549, 132] width 15 height 14
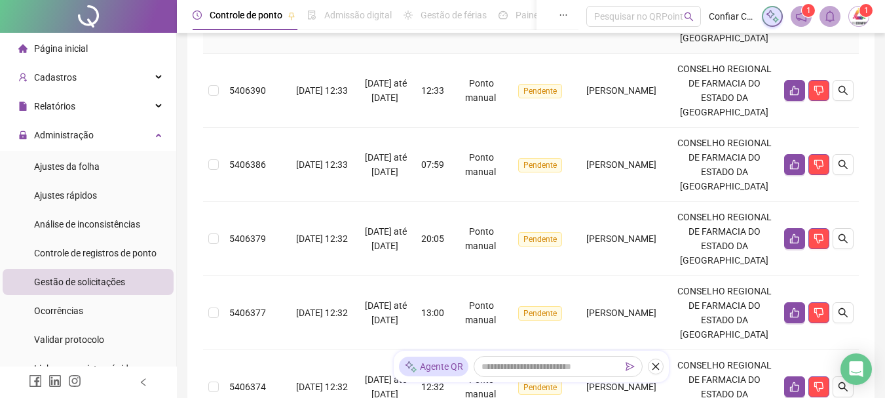
scroll to position [131, 0]
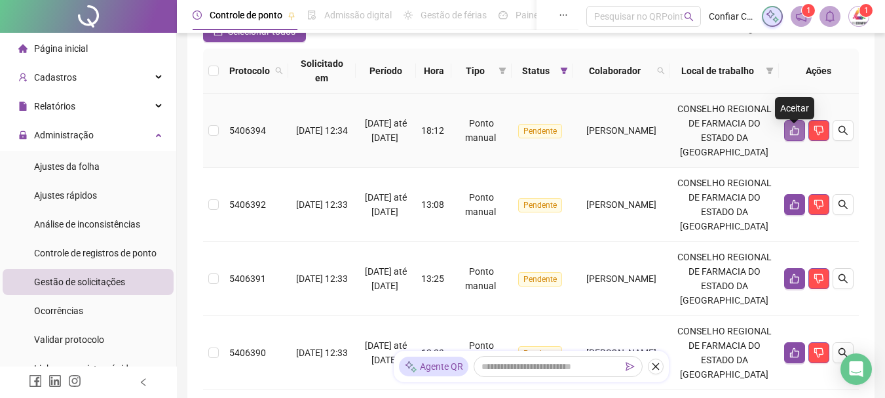
click at [788, 136] on button "button" at bounding box center [794, 130] width 21 height 21
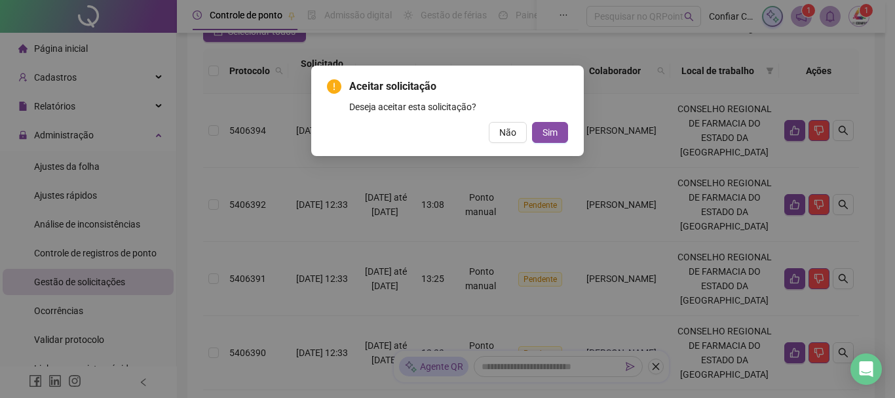
drag, startPoint x: 552, startPoint y: 126, endPoint x: 539, endPoint y: 147, distance: 24.9
click at [552, 125] on span "Sim" at bounding box center [549, 132] width 15 height 14
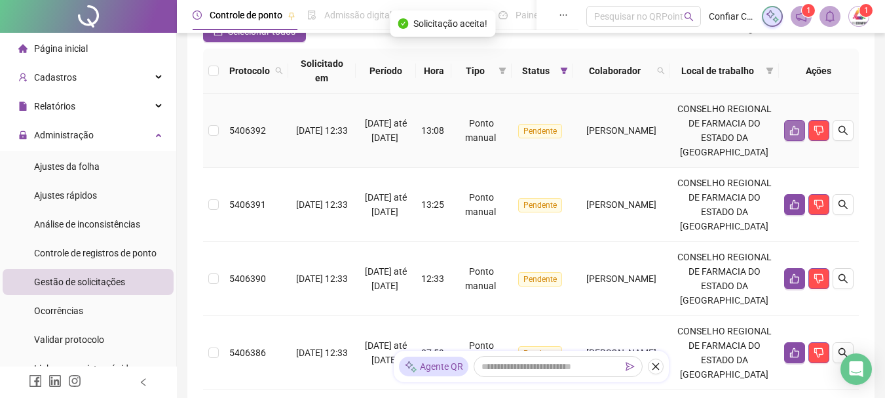
click at [794, 136] on icon "like" at bounding box center [794, 130] width 10 height 10
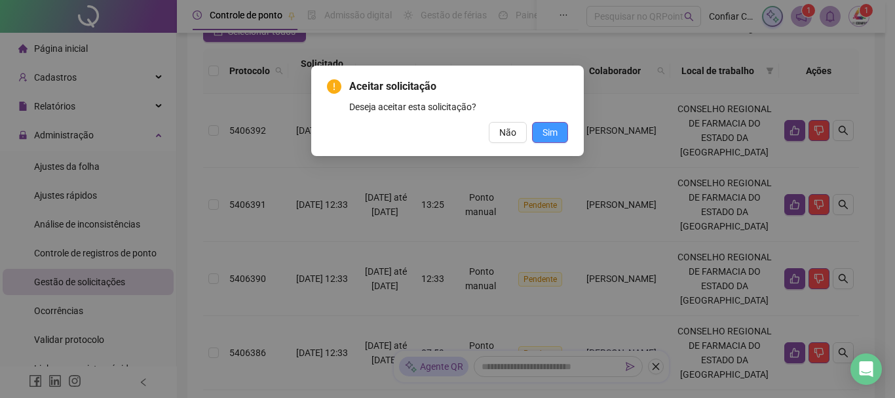
click at [554, 136] on span "Sim" at bounding box center [549, 132] width 15 height 14
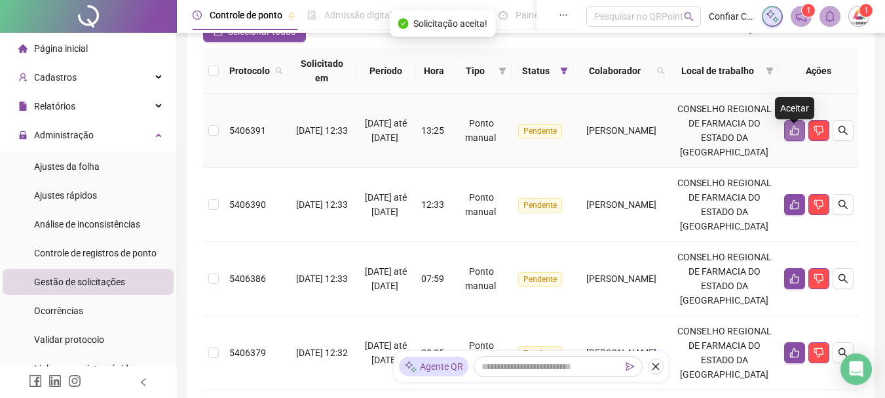
click at [786, 136] on button "button" at bounding box center [794, 130] width 21 height 21
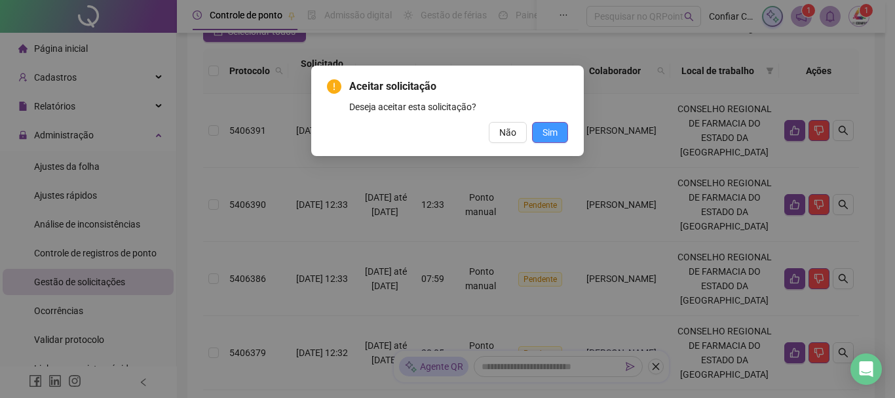
click at [541, 130] on button "Sim" at bounding box center [550, 132] width 36 height 21
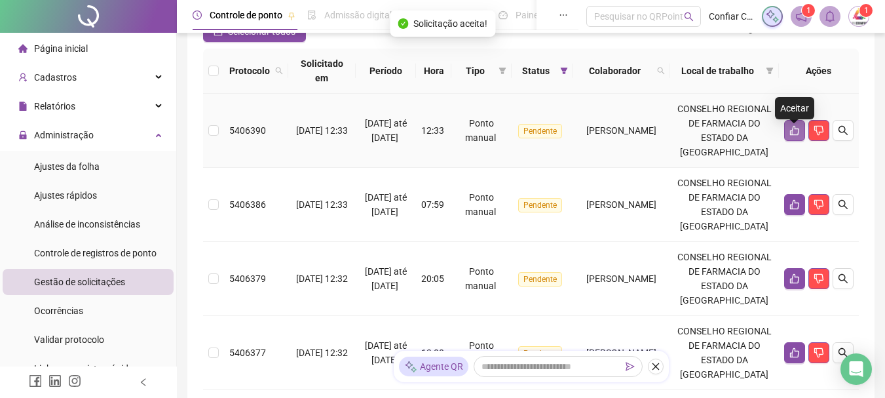
click at [793, 136] on icon "like" at bounding box center [794, 130] width 10 height 10
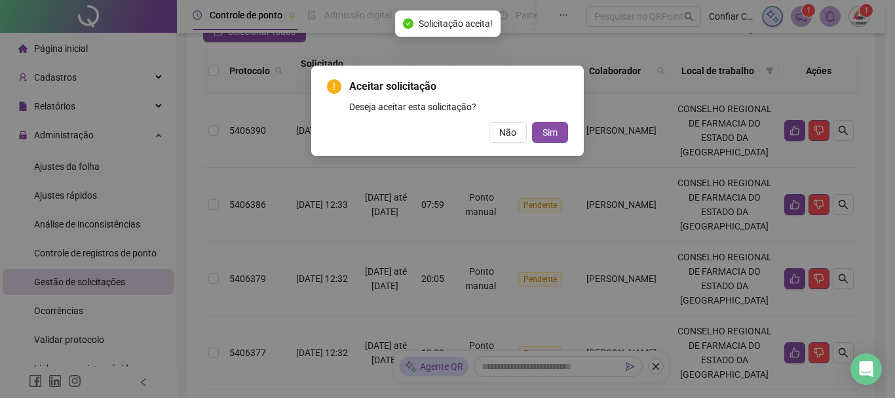
drag, startPoint x: 553, startPoint y: 135, endPoint x: 552, endPoint y: 165, distance: 30.1
click at [554, 135] on span "Sim" at bounding box center [549, 132] width 15 height 14
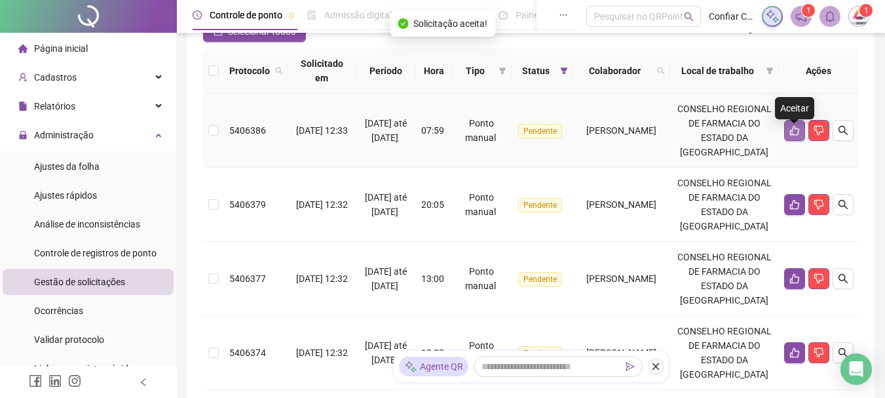
click at [796, 136] on icon "like" at bounding box center [794, 130] width 10 height 10
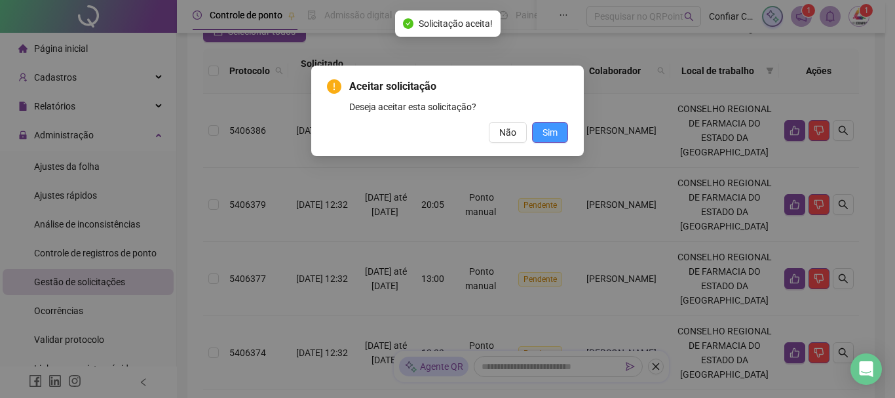
click at [558, 134] on button "Sim" at bounding box center [550, 132] width 36 height 21
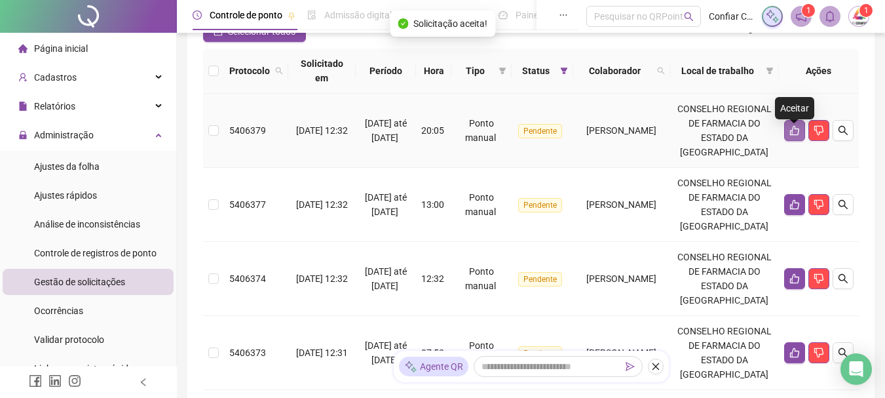
click at [791, 136] on icon "like" at bounding box center [794, 131] width 9 height 10
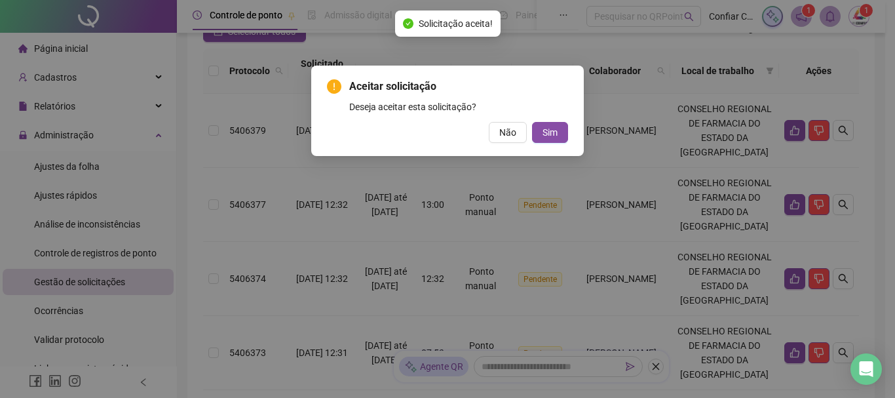
drag, startPoint x: 542, startPoint y: 130, endPoint x: 530, endPoint y: 135, distance: 12.9
click at [542, 129] on button "Sim" at bounding box center [550, 132] width 36 height 21
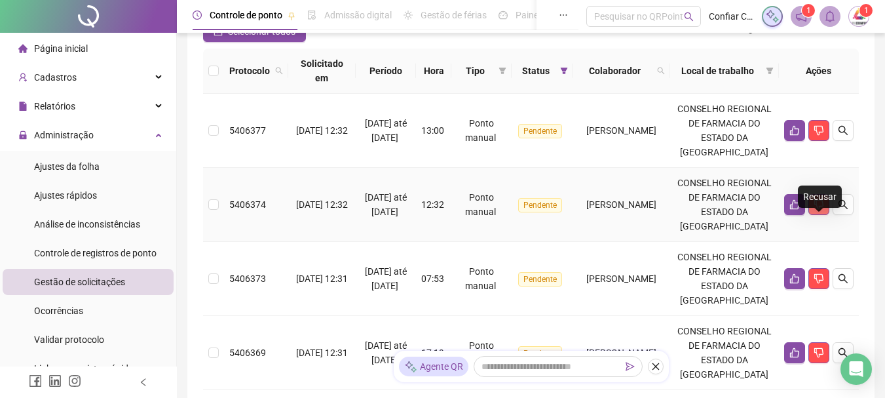
click at [822, 210] on icon "dislike" at bounding box center [818, 205] width 9 height 10
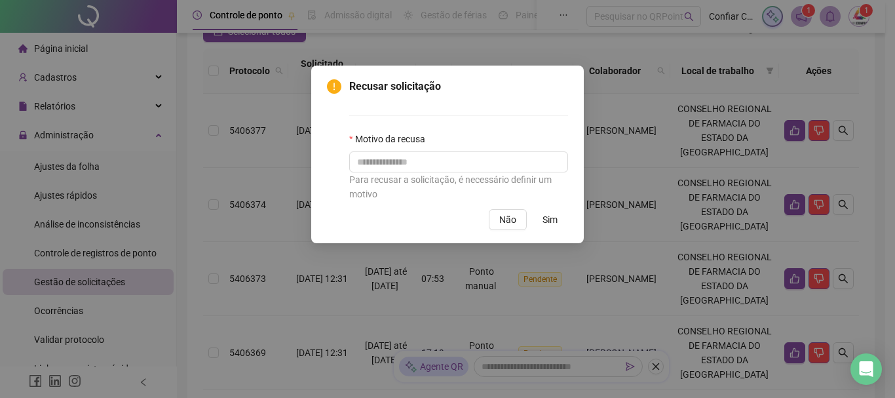
click at [547, 210] on button "Sim" at bounding box center [550, 219] width 36 height 21
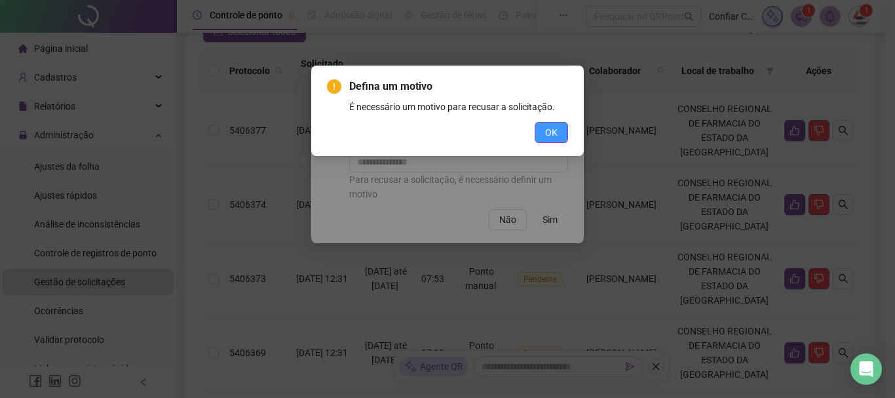
click at [561, 130] on button "OK" at bounding box center [551, 132] width 33 height 21
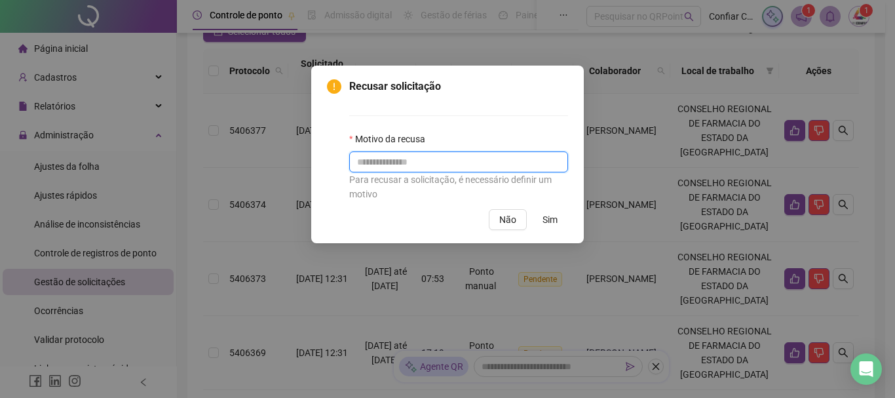
click at [410, 164] on input "text" at bounding box center [458, 161] width 219 height 21
type input "**********"
click at [552, 219] on span "Sim" at bounding box center [549, 219] width 15 height 14
click at [551, 221] on span "Sim" at bounding box center [549, 219] width 15 height 14
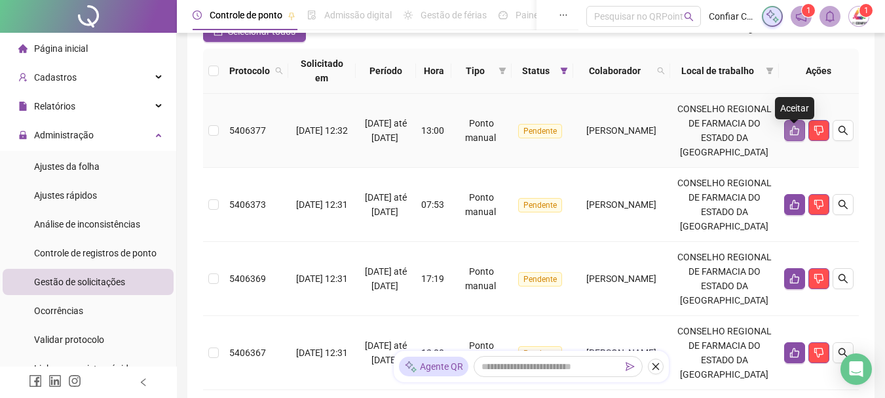
click at [793, 136] on icon "like" at bounding box center [794, 130] width 10 height 10
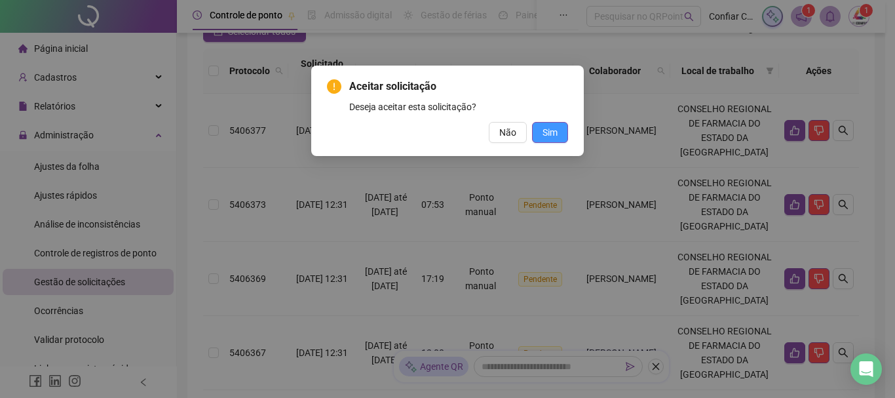
click at [539, 130] on button "Sim" at bounding box center [550, 132] width 36 height 21
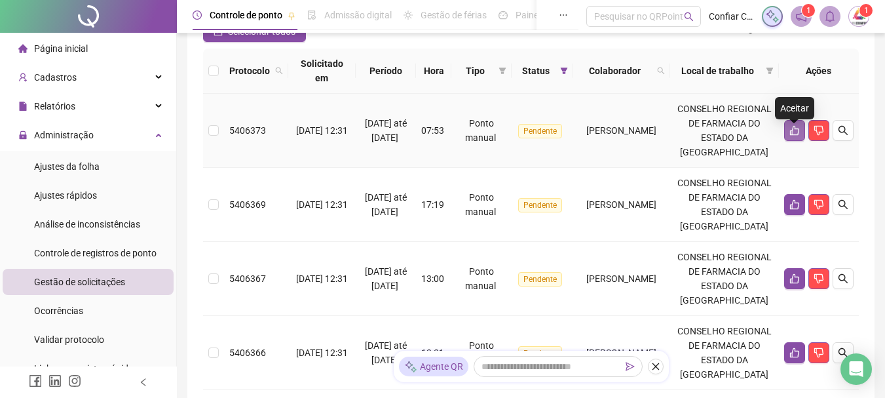
click at [789, 136] on icon "like" at bounding box center [794, 130] width 10 height 10
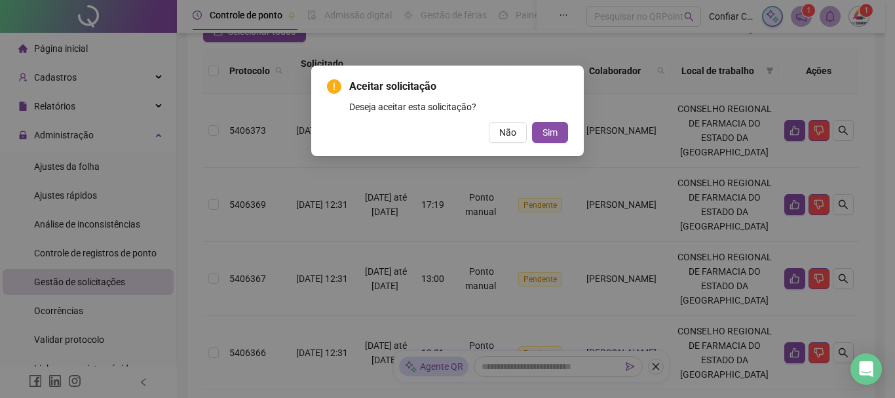
click at [550, 120] on div "Aceitar solicitação Deseja aceitar esta solicitação? Não Sim" at bounding box center [447, 111] width 241 height 64
drag, startPoint x: 552, startPoint y: 126, endPoint x: 552, endPoint y: 149, distance: 23.6
click at [552, 126] on span "Sim" at bounding box center [549, 132] width 15 height 14
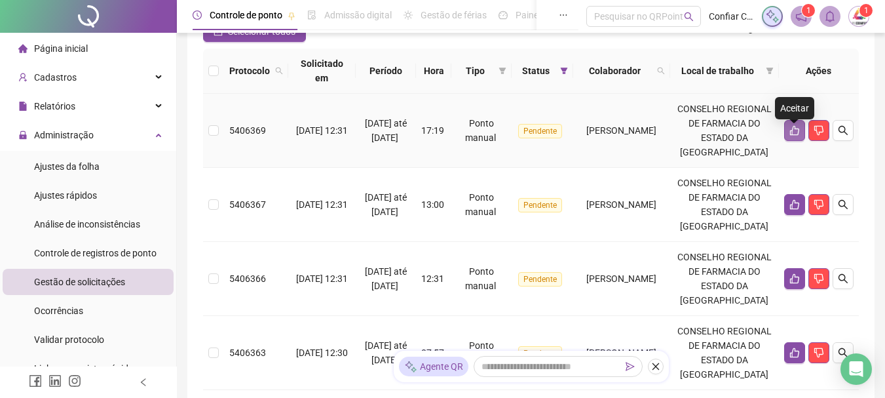
click at [793, 136] on icon "like" at bounding box center [794, 130] width 10 height 10
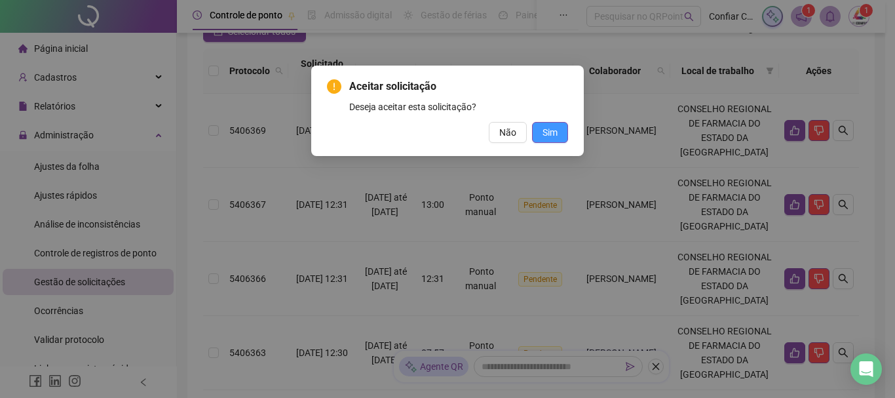
click at [545, 130] on span "Sim" at bounding box center [549, 132] width 15 height 14
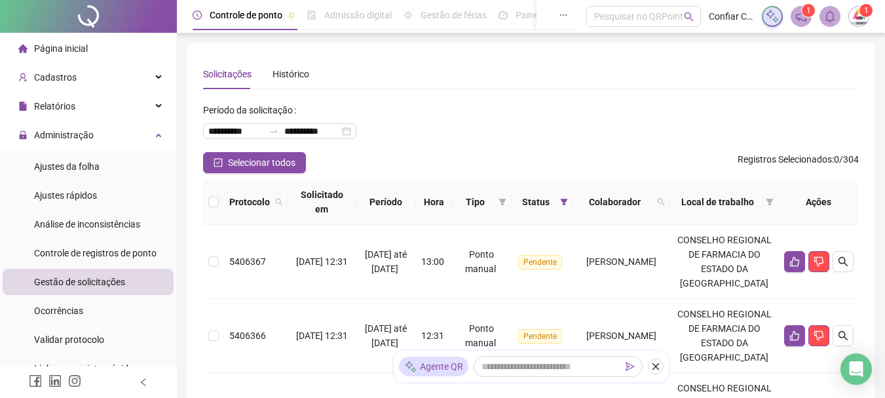
scroll to position [262, 0]
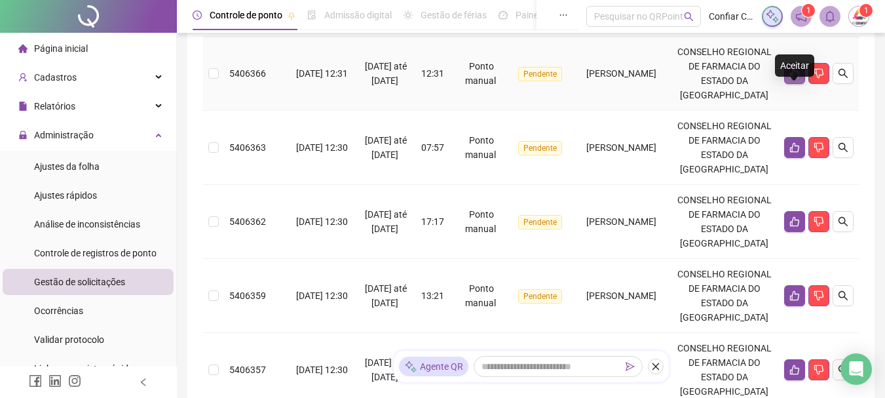
click at [788, 84] on button "button" at bounding box center [794, 73] width 21 height 21
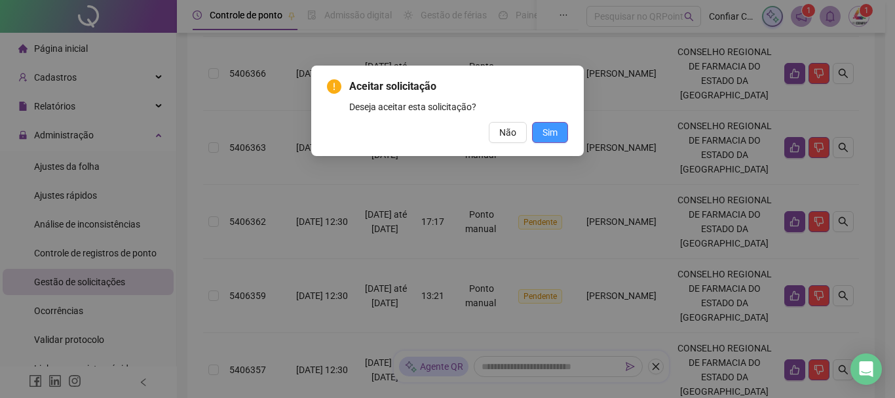
click at [553, 130] on span "Sim" at bounding box center [549, 132] width 15 height 14
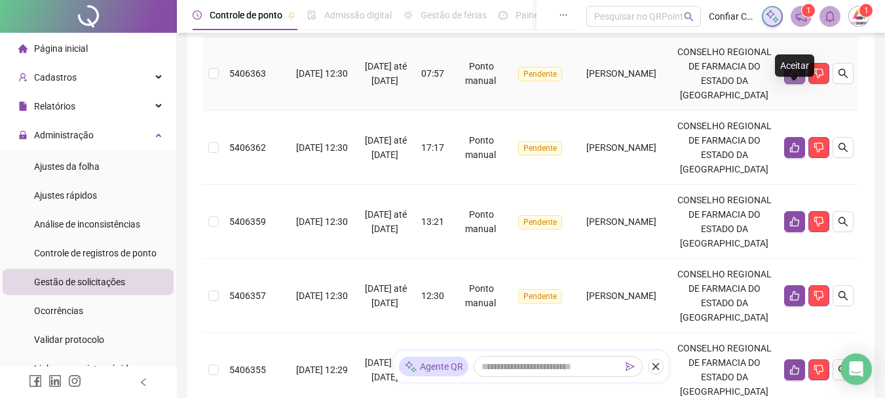
click at [791, 84] on button "button" at bounding box center [794, 73] width 21 height 21
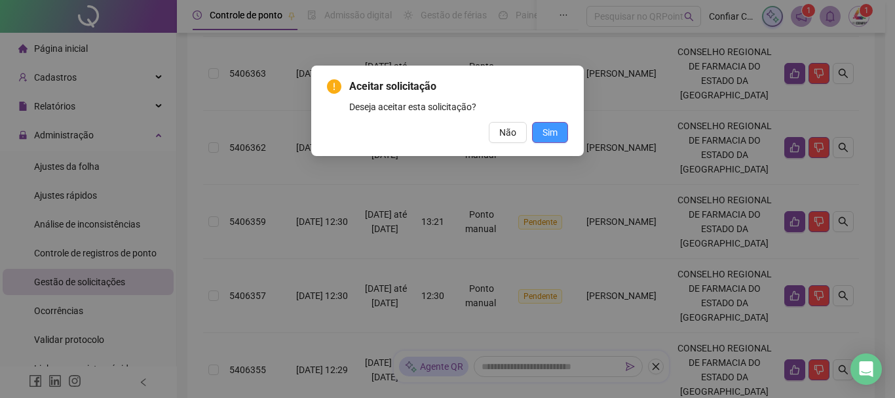
click at [549, 136] on span "Sim" at bounding box center [549, 132] width 15 height 14
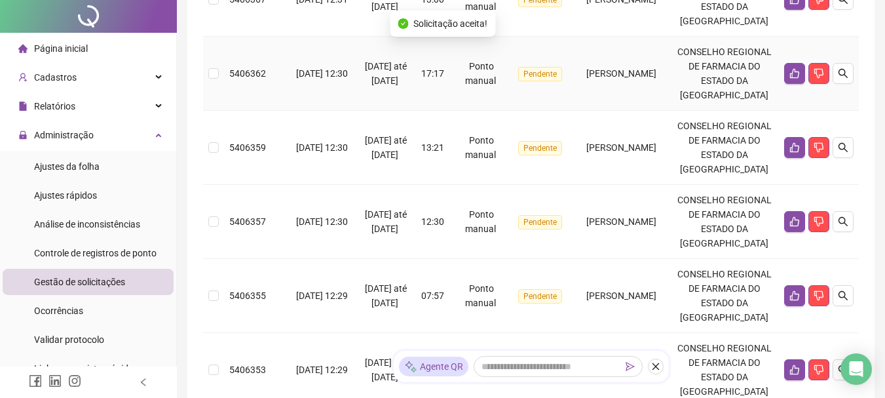
scroll to position [0, 0]
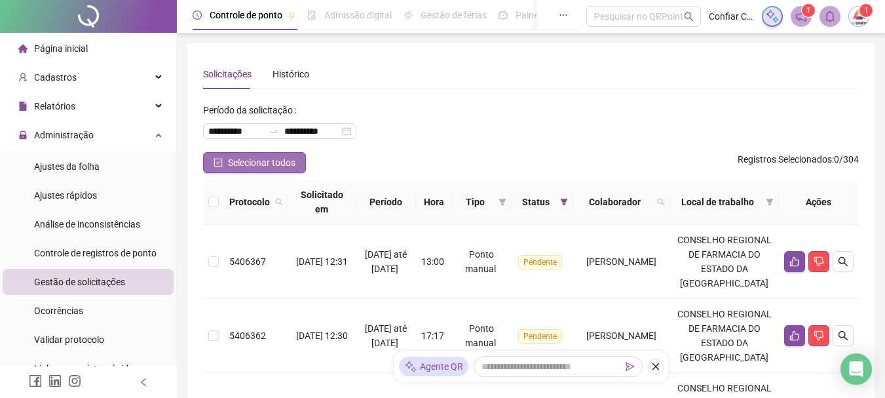
drag, startPoint x: 216, startPoint y: 165, endPoint x: 222, endPoint y: 191, distance: 26.4
click at [216, 164] on icon "check-square" at bounding box center [218, 162] width 9 height 9
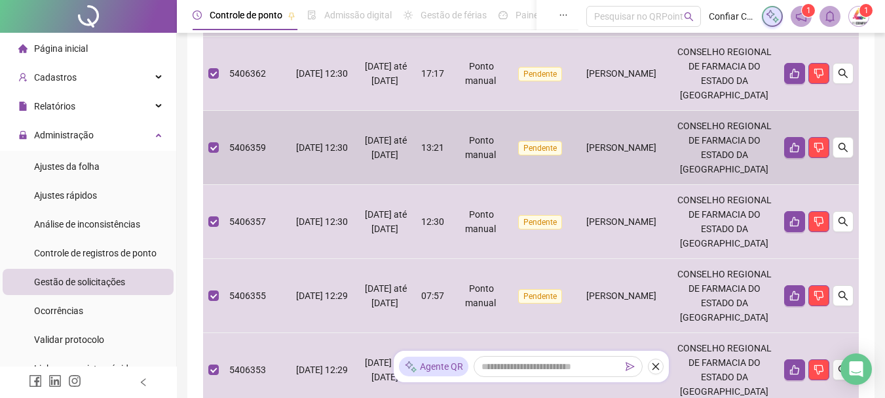
scroll to position [328, 0]
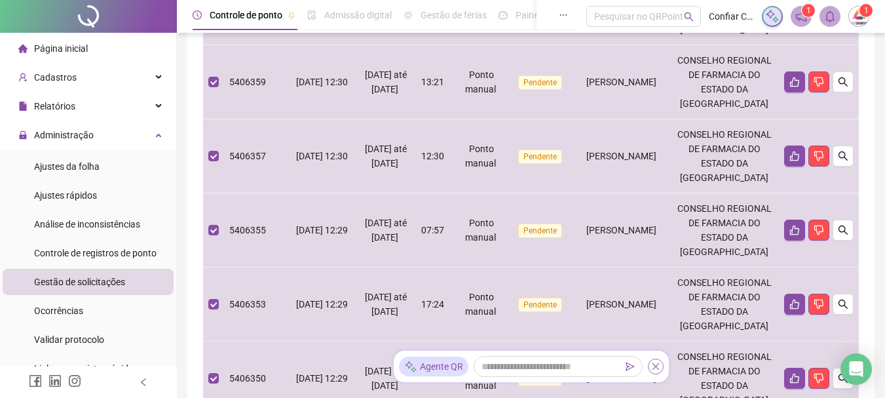
click at [660, 366] on button "button" at bounding box center [656, 366] width 16 height 16
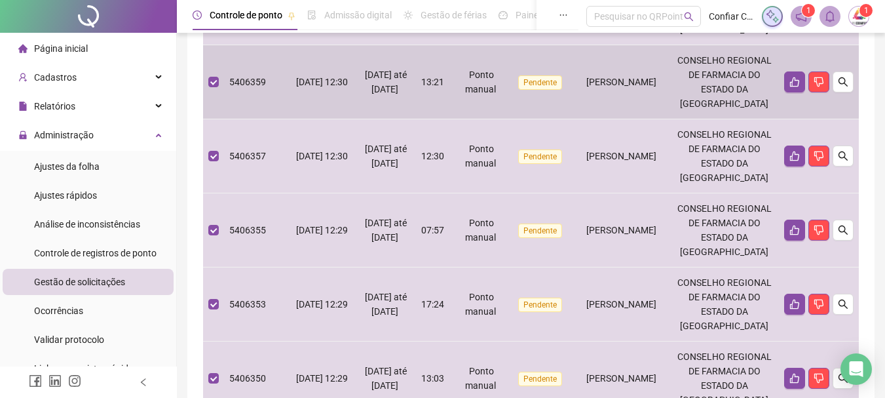
scroll to position [0, 0]
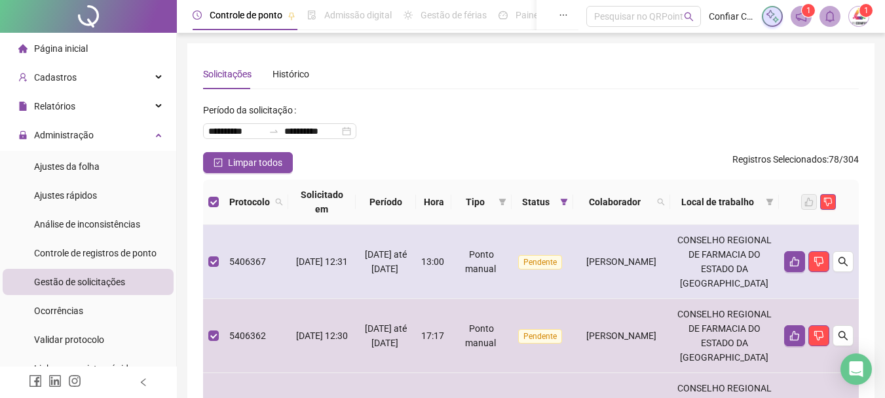
click at [218, 267] on td at bounding box center [213, 262] width 21 height 74
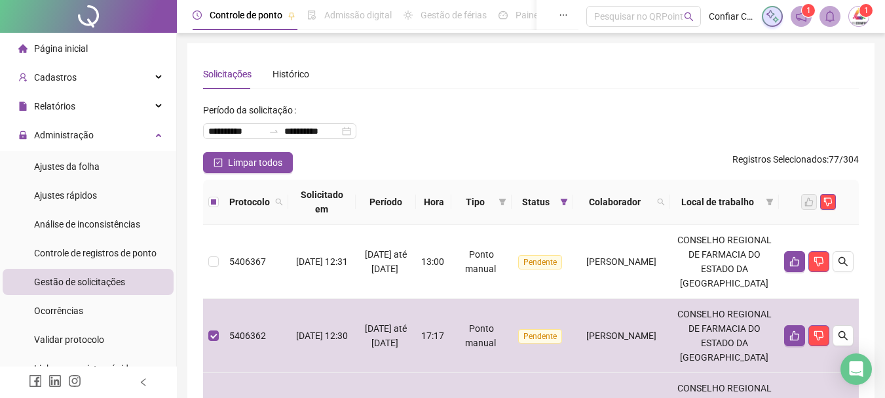
scroll to position [197, 0]
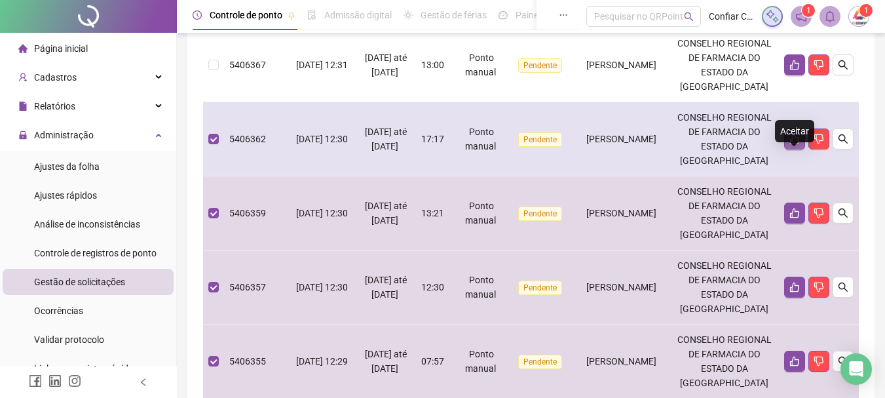
click at [793, 144] on icon "like" at bounding box center [794, 139] width 10 height 10
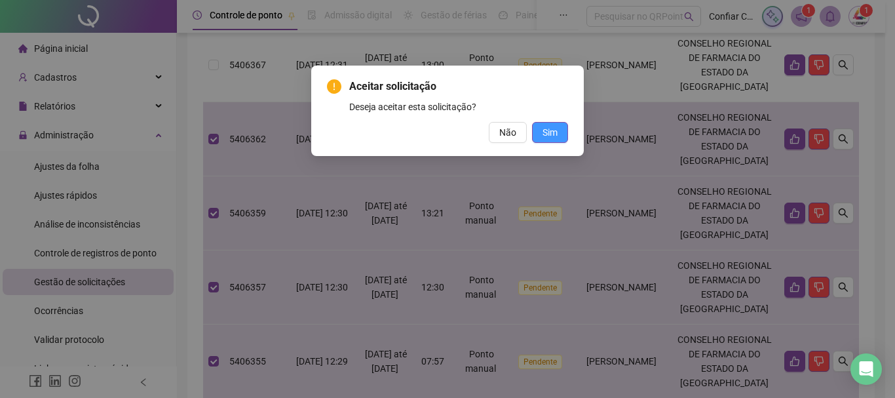
click at [542, 134] on button "Sim" at bounding box center [550, 132] width 36 height 21
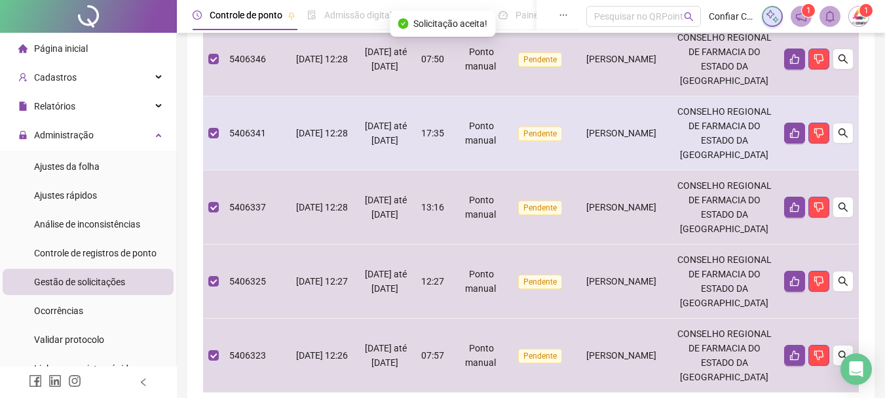
scroll to position [997, 0]
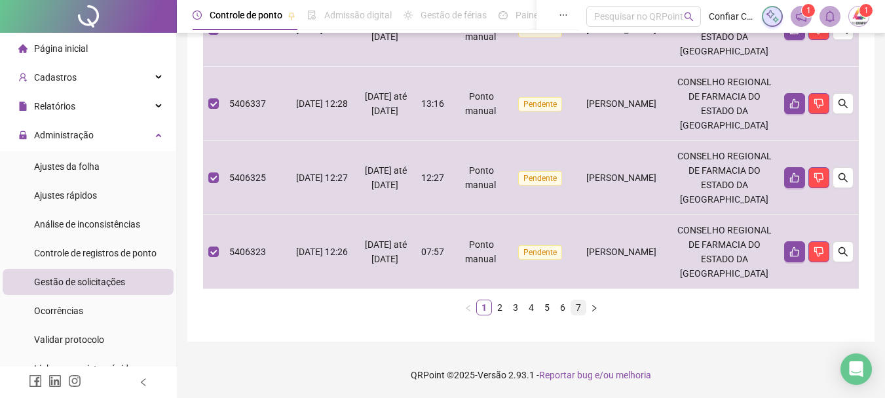
click at [577, 309] on link "7" at bounding box center [578, 307] width 14 height 14
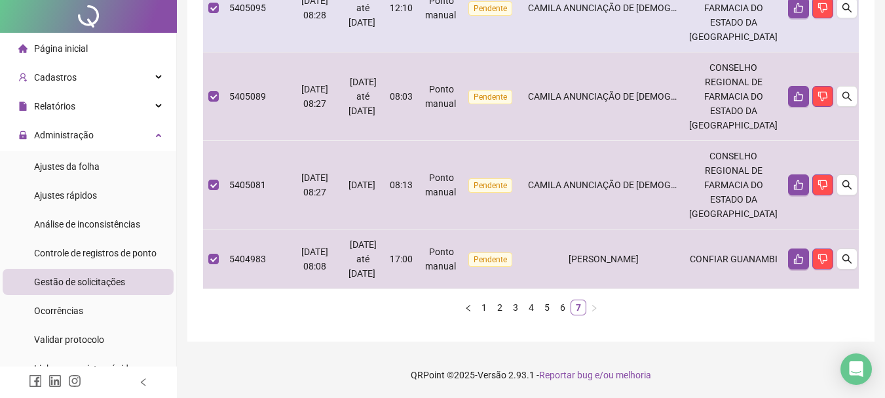
scroll to position [0, 0]
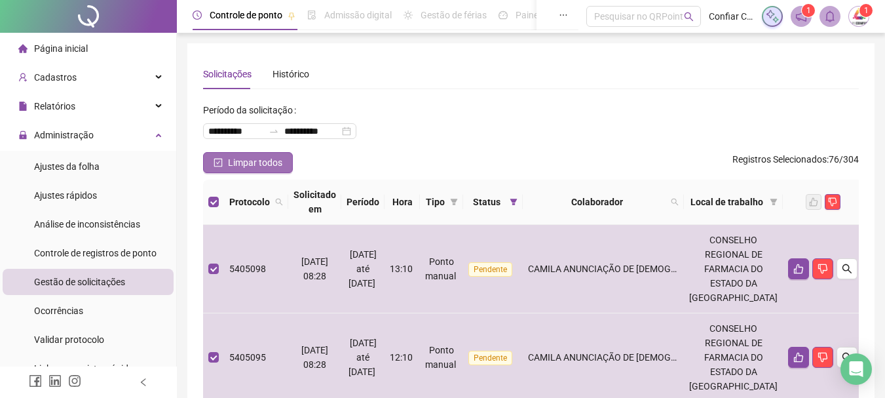
click at [215, 159] on icon "check-square" at bounding box center [218, 163] width 9 height 9
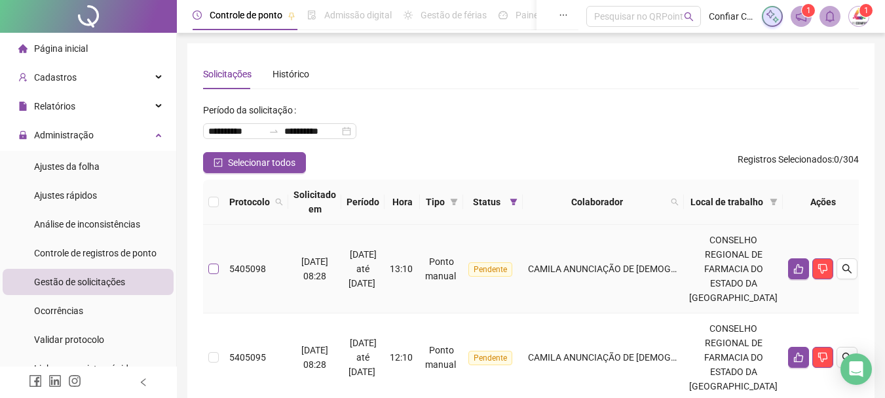
click at [218, 261] on td at bounding box center [213, 269] width 21 height 88
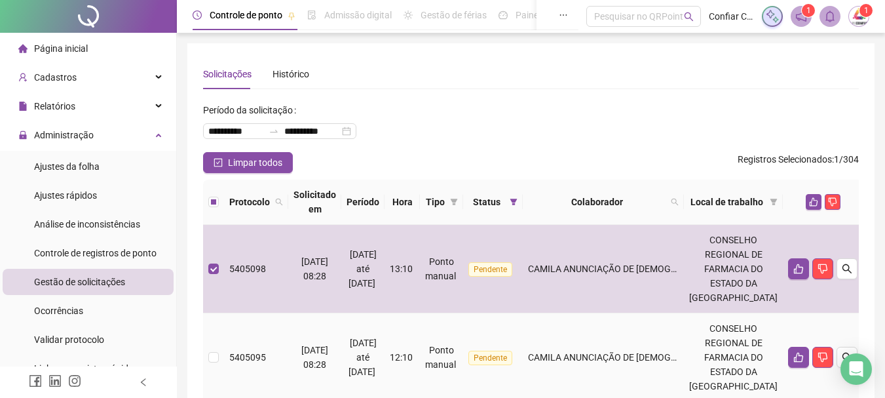
scroll to position [131, 0]
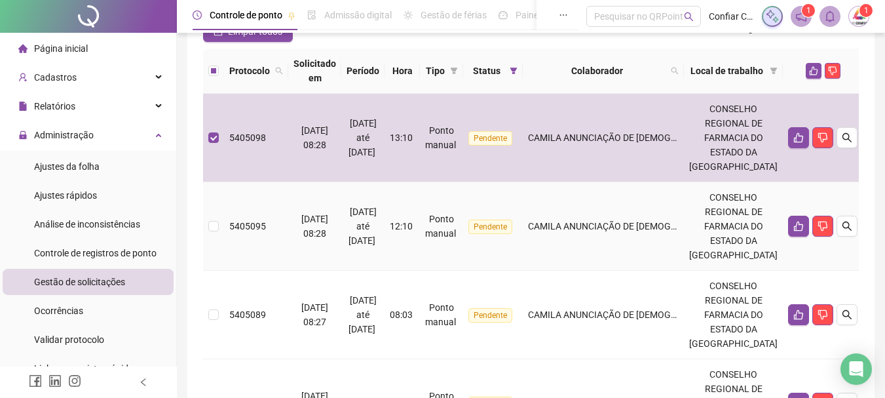
click at [208, 223] on td at bounding box center [213, 226] width 21 height 88
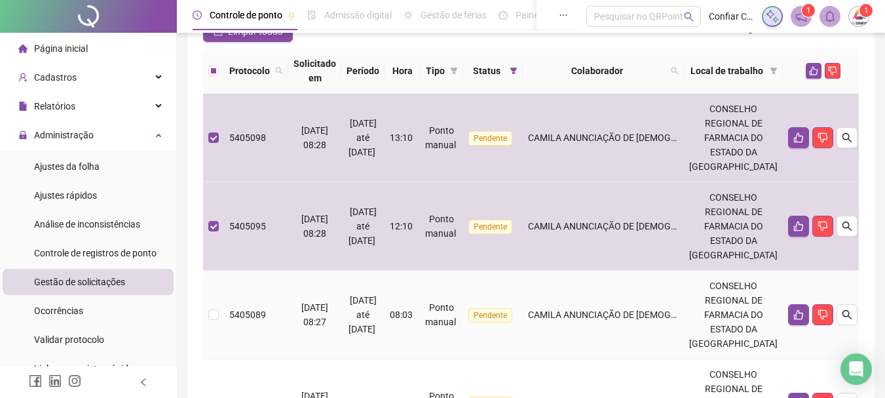
scroll to position [262, 0]
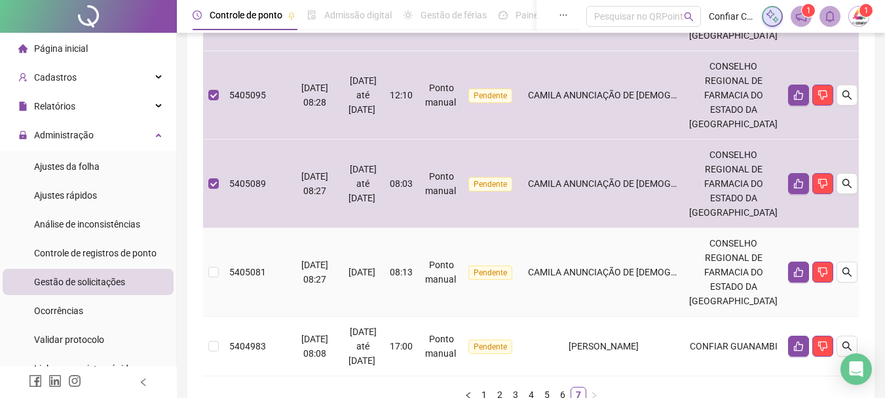
click at [216, 261] on td at bounding box center [213, 272] width 21 height 88
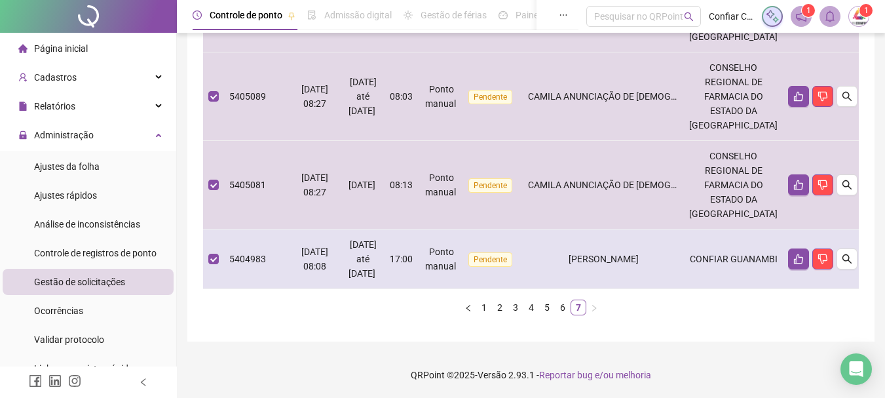
scroll to position [0, 0]
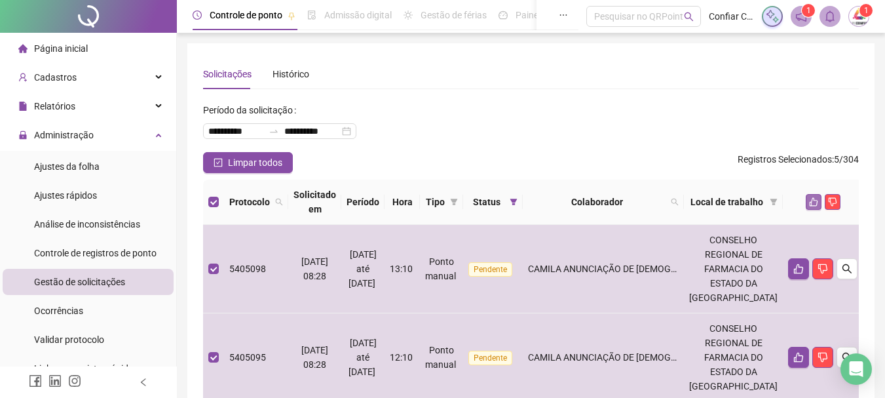
click at [809, 202] on icon "like" at bounding box center [813, 201] width 9 height 9
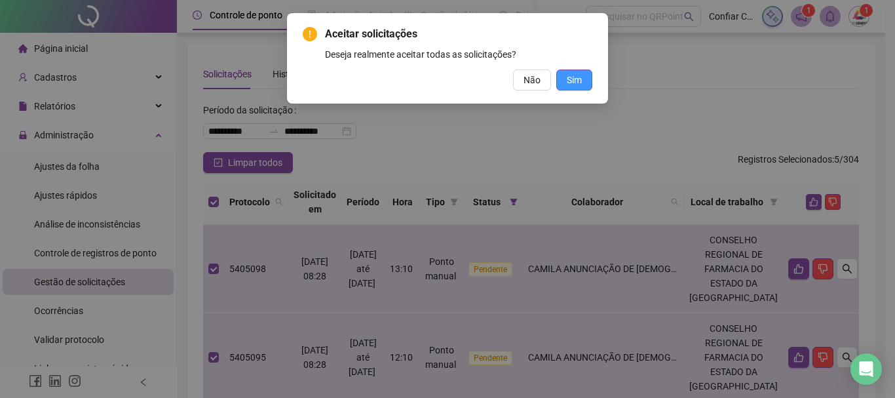
click at [575, 71] on button "Sim" at bounding box center [574, 79] width 36 height 21
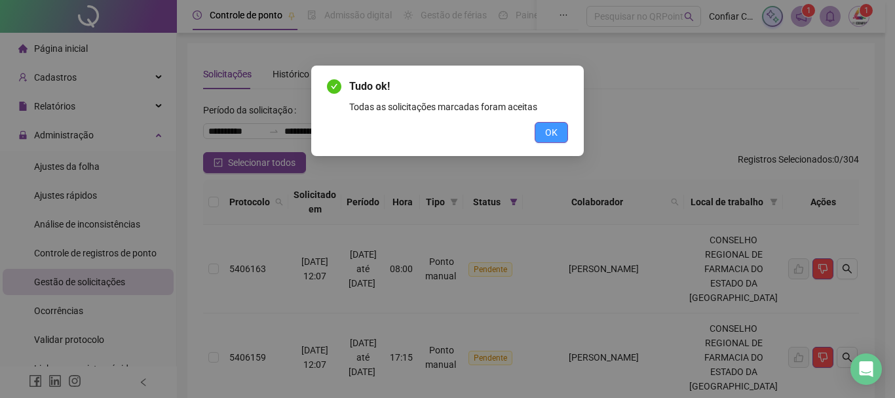
click at [547, 128] on span "OK" at bounding box center [551, 132] width 12 height 14
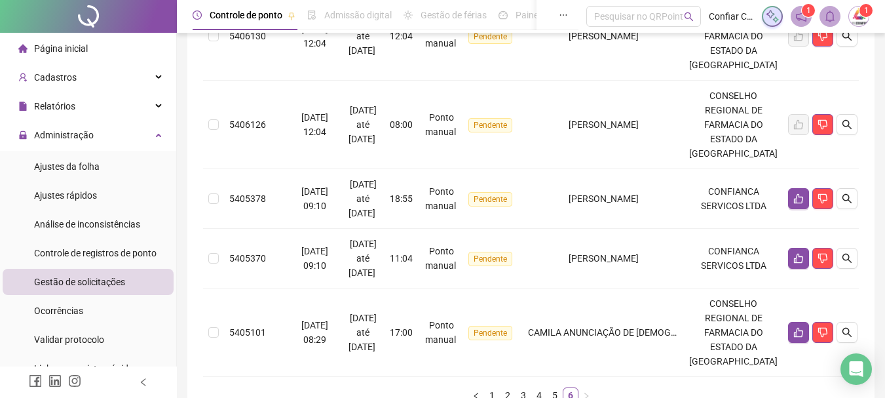
scroll to position [940, 0]
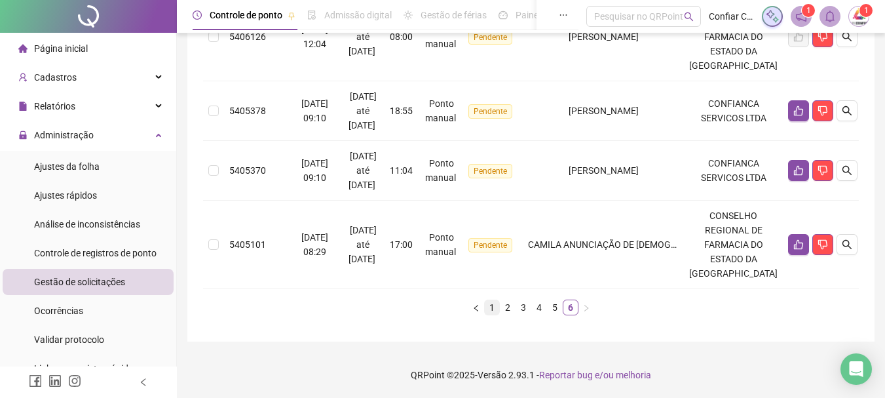
click at [491, 302] on link "1" at bounding box center [492, 307] width 14 height 14
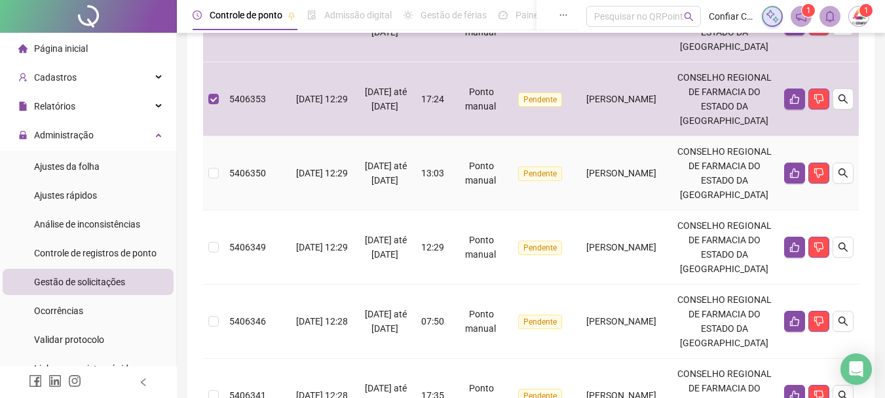
scroll to position [524, 0]
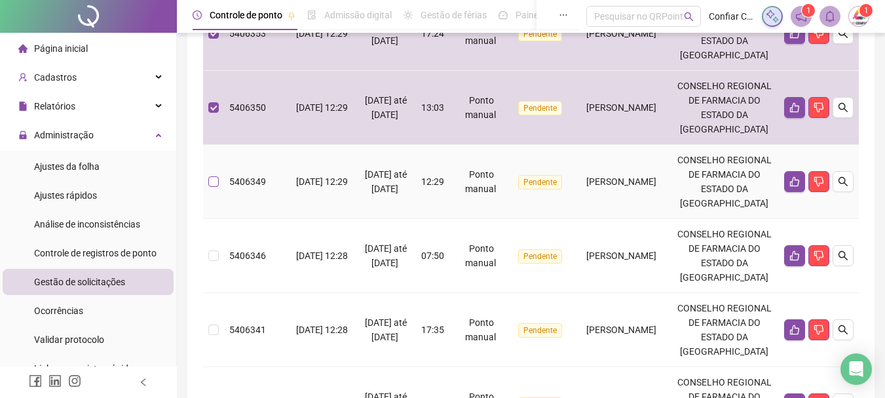
click at [212, 189] on label at bounding box center [213, 181] width 10 height 14
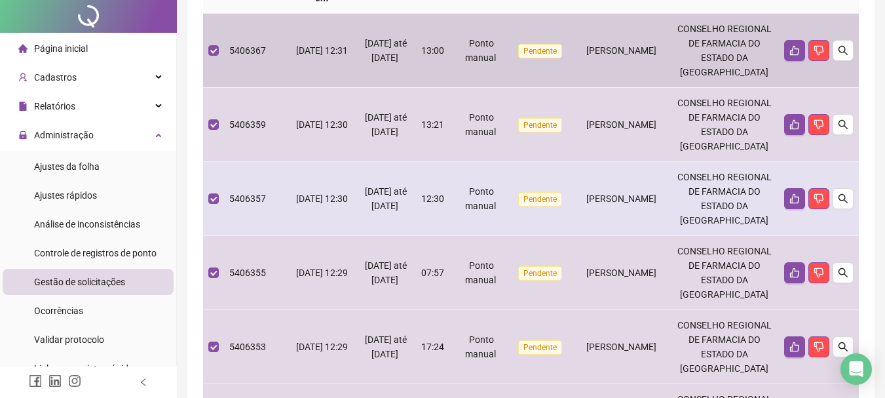
scroll to position [0, 0]
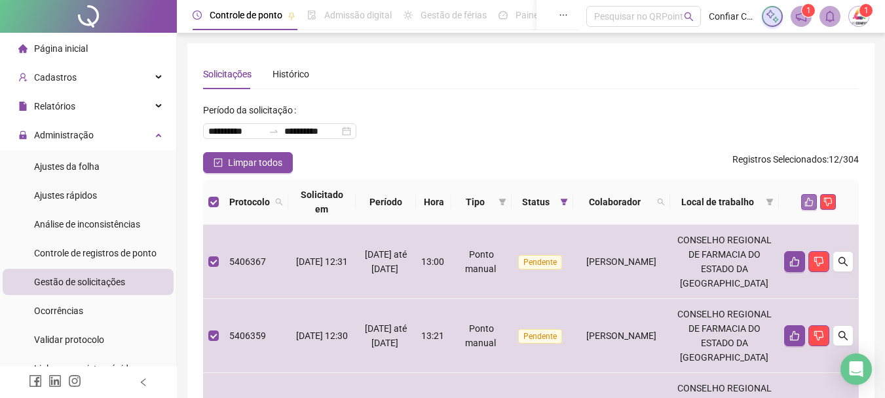
click at [804, 200] on button "button" at bounding box center [809, 202] width 16 height 16
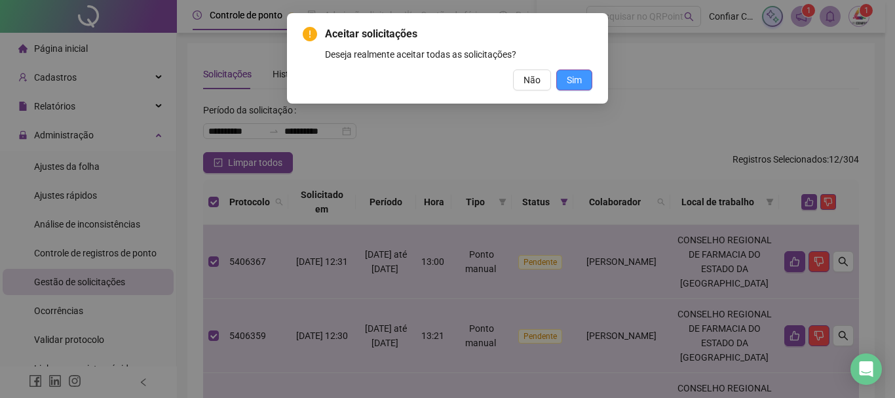
click at [576, 78] on span "Sim" at bounding box center [574, 80] width 15 height 14
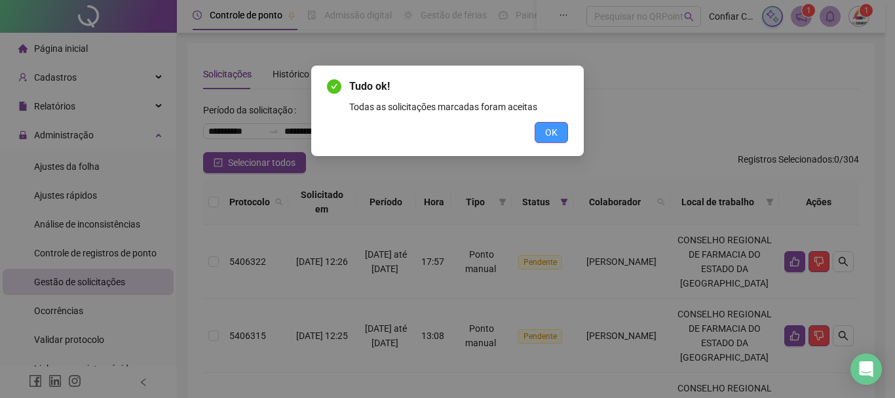
click at [538, 130] on button "OK" at bounding box center [551, 132] width 33 height 21
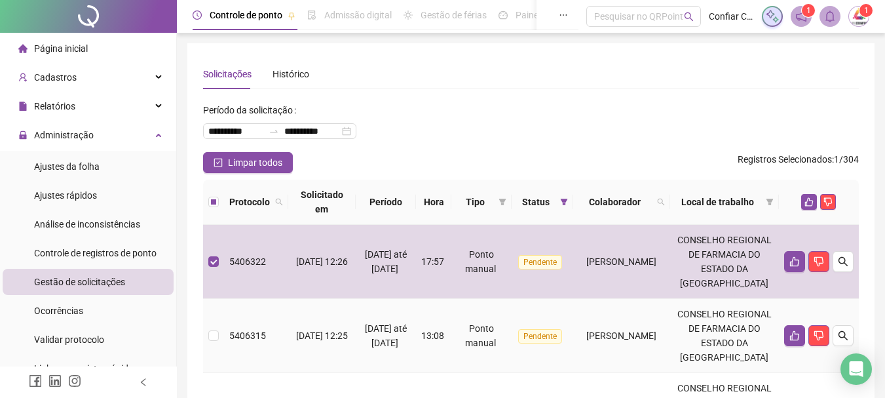
scroll to position [131, 0]
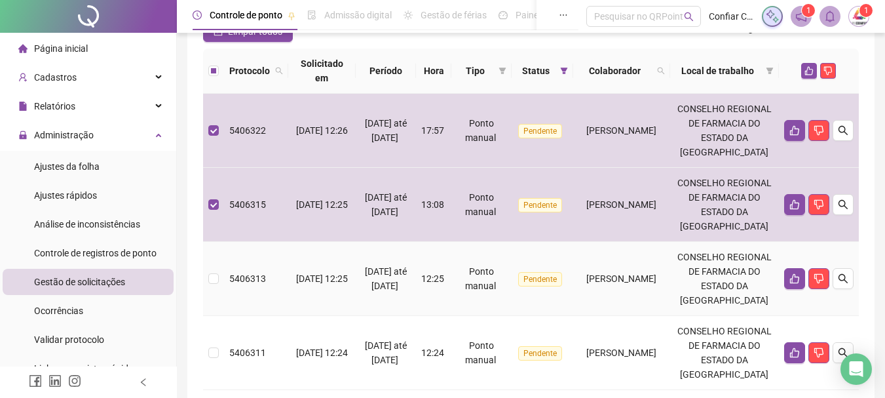
click at [212, 316] on td at bounding box center [213, 279] width 21 height 74
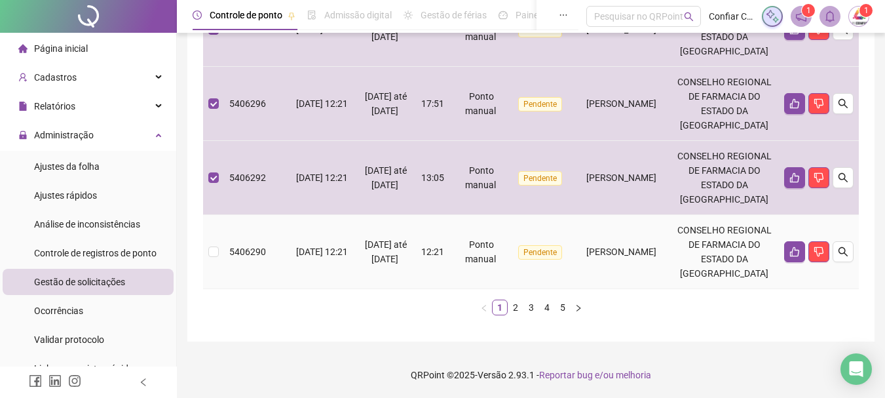
scroll to position [983, 0]
click at [218, 251] on td at bounding box center [213, 252] width 21 height 74
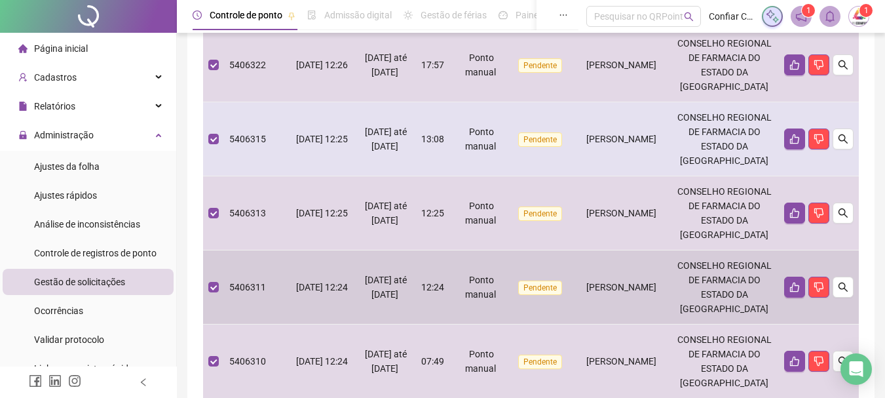
scroll to position [0, 0]
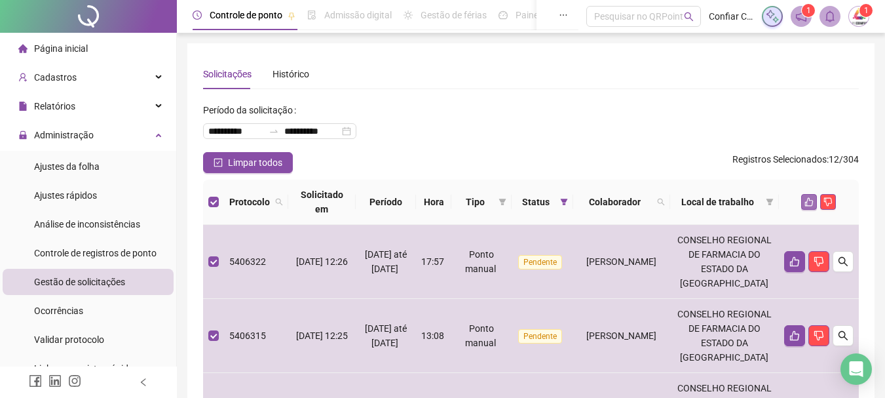
click at [808, 202] on icon "like" at bounding box center [809, 201] width 9 height 9
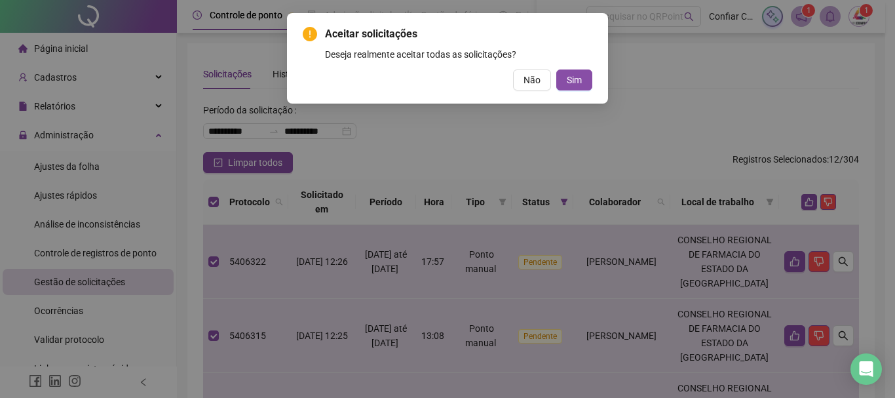
click at [588, 78] on button "Sim" at bounding box center [574, 79] width 36 height 21
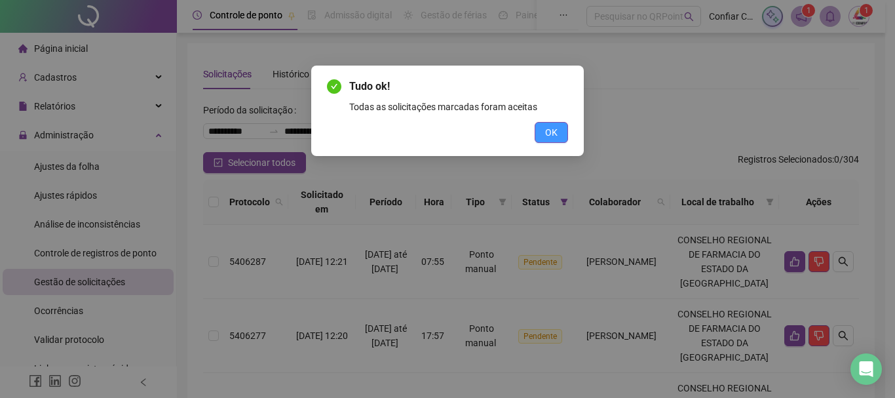
click at [550, 128] on span "OK" at bounding box center [551, 132] width 12 height 14
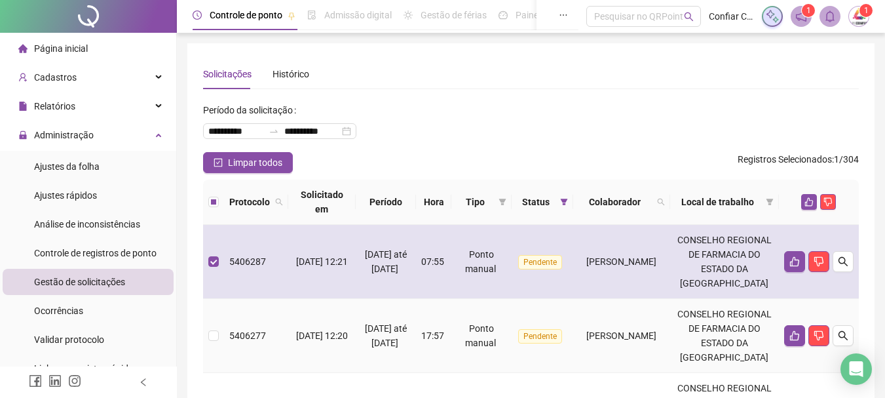
scroll to position [197, 0]
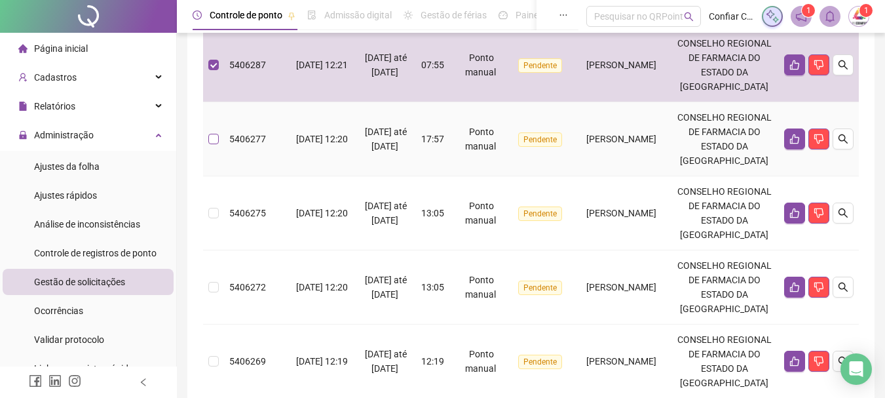
click at [213, 146] on label at bounding box center [213, 139] width 10 height 14
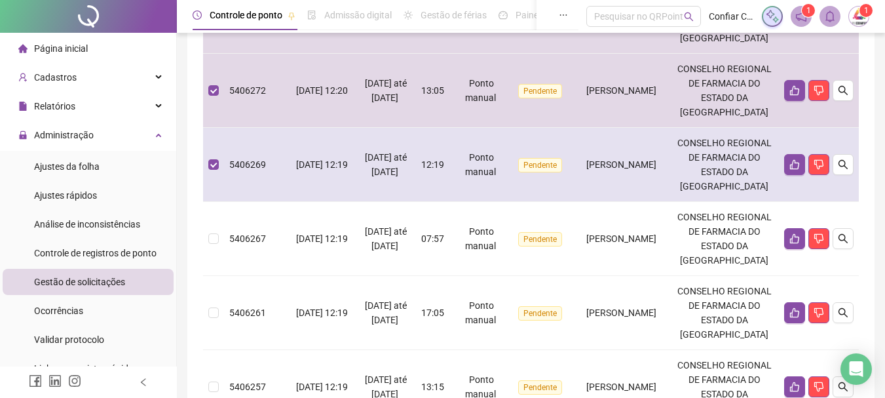
scroll to position [524, 0]
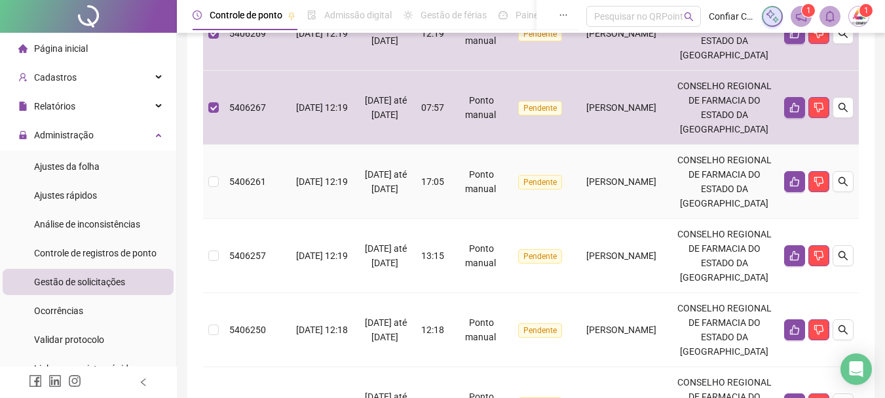
drag, startPoint x: 208, startPoint y: 288, endPoint x: 215, endPoint y: 284, distance: 8.0
click at [209, 219] on td at bounding box center [213, 182] width 21 height 74
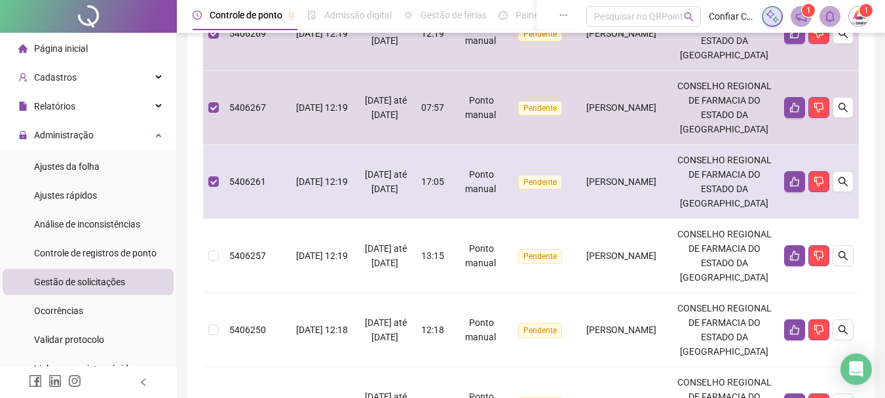
scroll to position [655, 0]
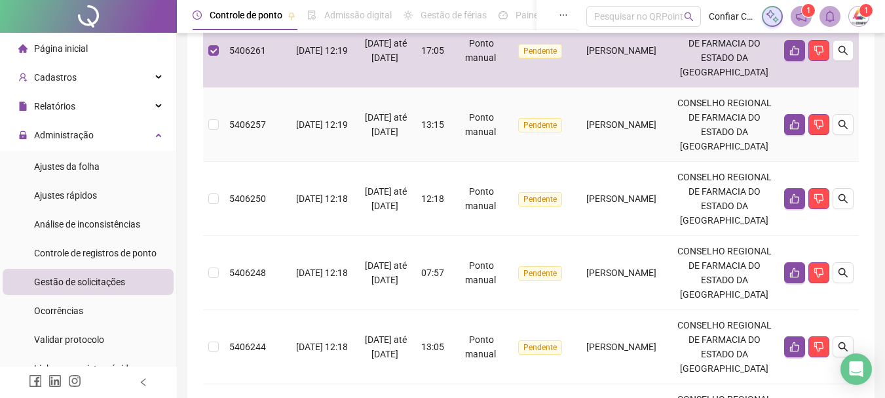
click at [223, 162] on td at bounding box center [213, 125] width 21 height 74
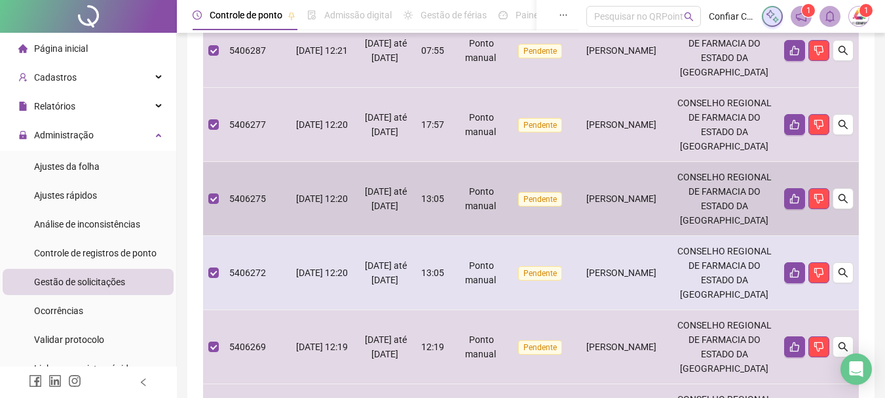
scroll to position [0, 0]
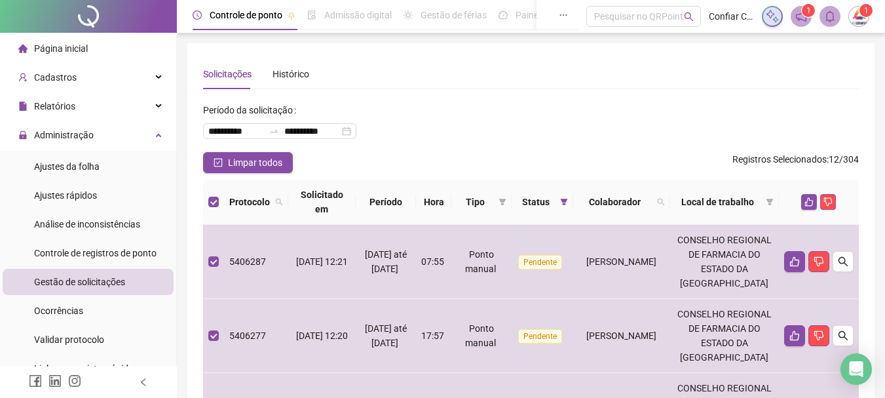
drag, startPoint x: 807, startPoint y: 202, endPoint x: 766, endPoint y: 224, distance: 46.0
click at [805, 202] on icon "like" at bounding box center [809, 201] width 9 height 9
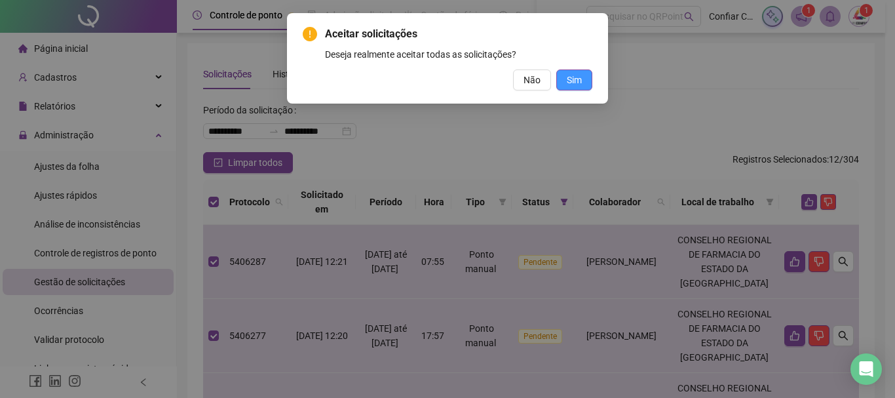
click at [577, 82] on span "Sim" at bounding box center [574, 80] width 15 height 14
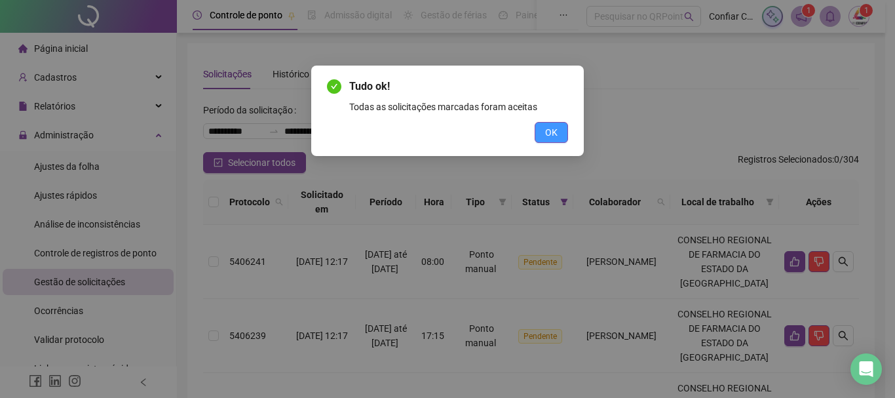
click at [547, 136] on span "OK" at bounding box center [551, 132] width 12 height 14
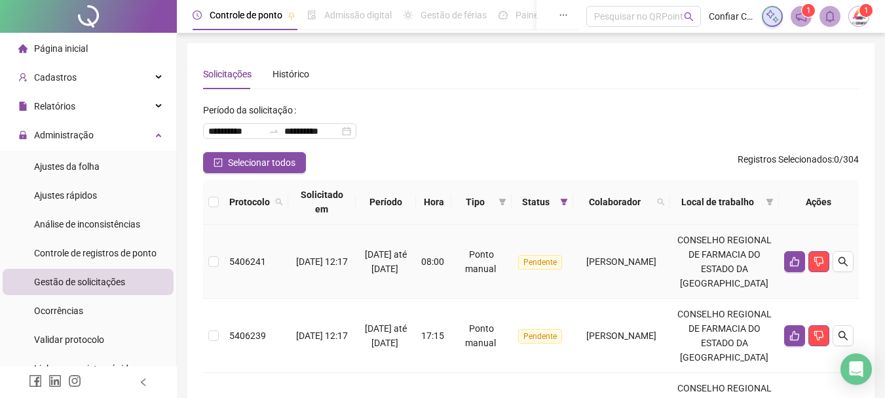
drag, startPoint x: 219, startPoint y: 269, endPoint x: 223, endPoint y: 286, distance: 16.8
click at [219, 269] on td at bounding box center [213, 262] width 21 height 74
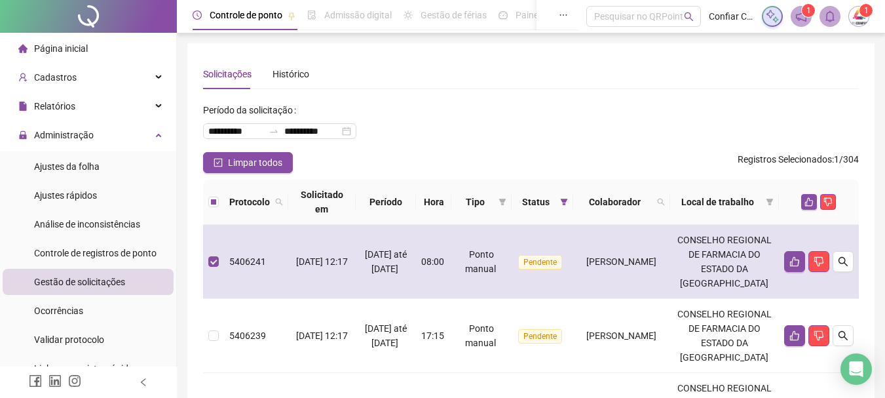
scroll to position [197, 0]
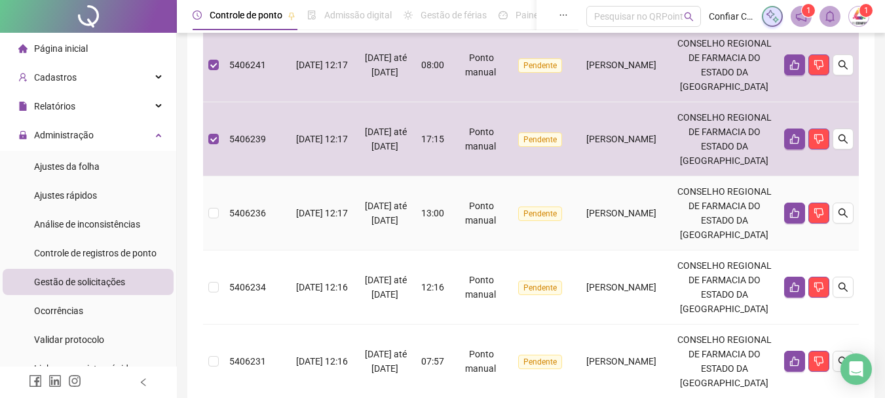
drag, startPoint x: 210, startPoint y: 256, endPoint x: 208, endPoint y: 286, distance: 29.5
click at [210, 250] on td at bounding box center [213, 213] width 21 height 74
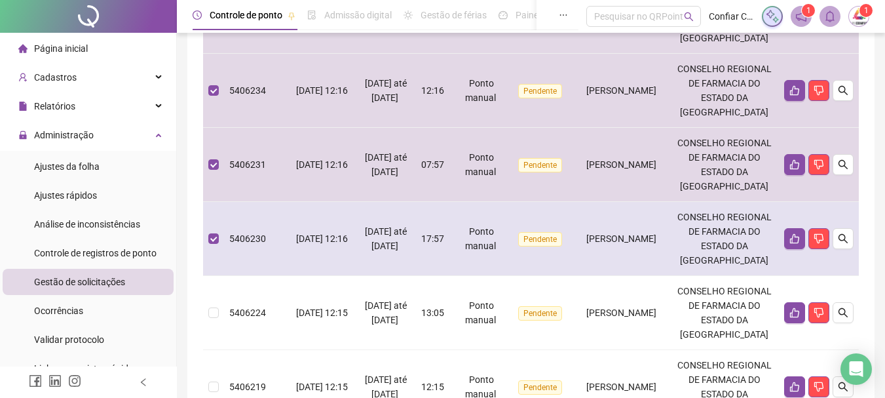
scroll to position [524, 0]
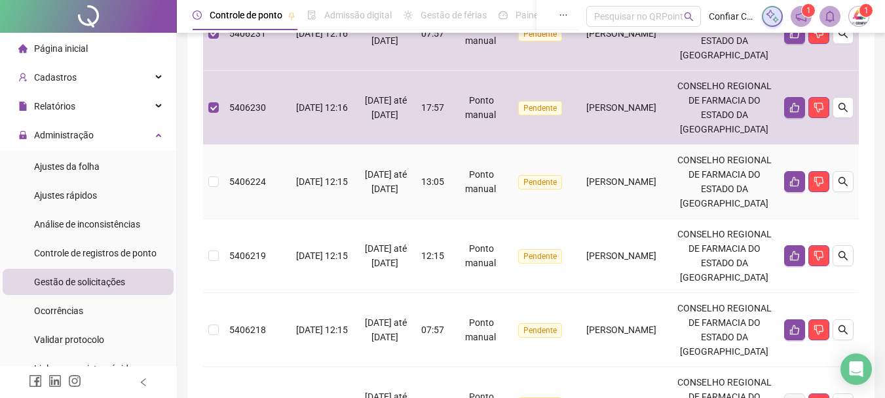
click at [219, 219] on td at bounding box center [213, 182] width 21 height 74
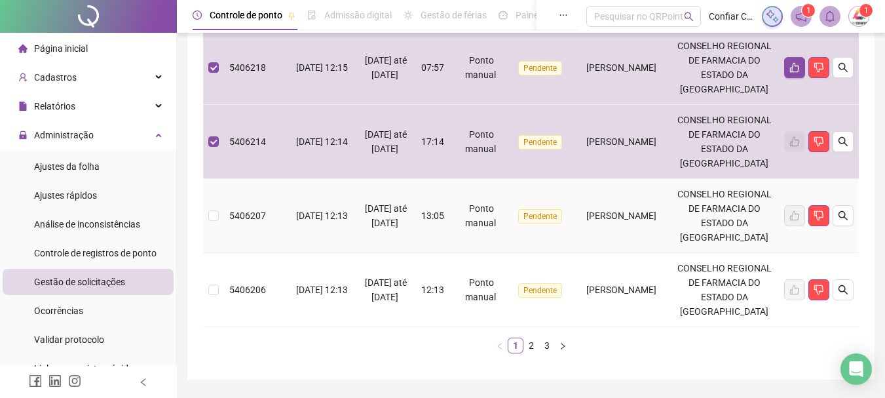
scroll to position [917, 0]
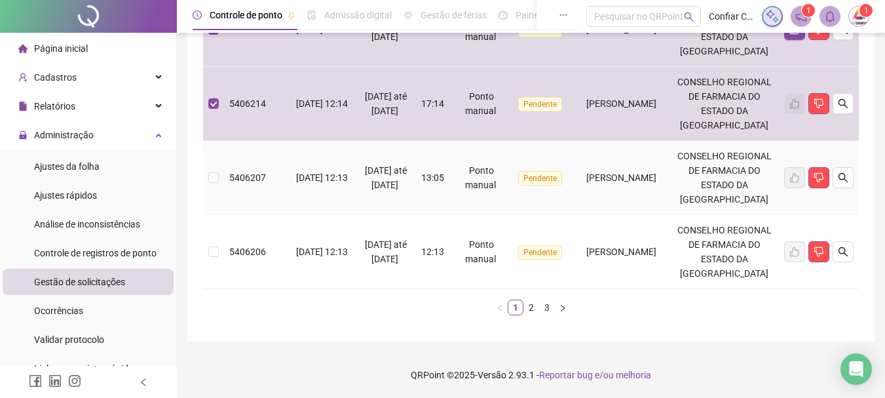
click at [220, 215] on td at bounding box center [213, 178] width 21 height 74
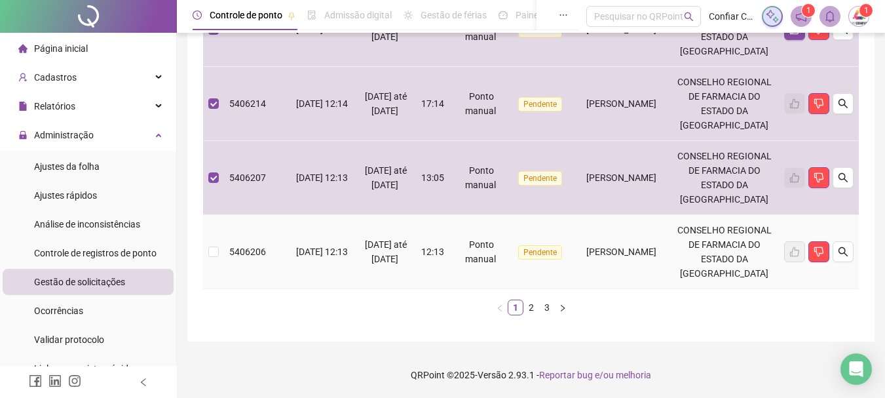
drag, startPoint x: 219, startPoint y: 325, endPoint x: 234, endPoint y: 325, distance: 14.4
click at [219, 289] on td at bounding box center [213, 252] width 21 height 74
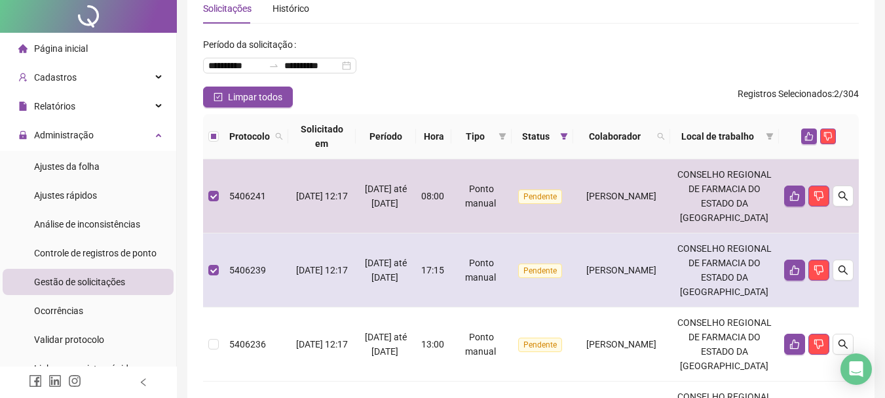
scroll to position [197, 0]
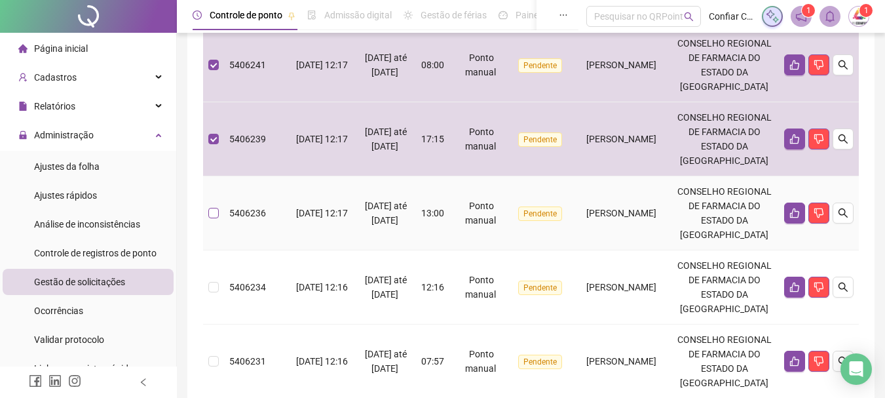
click at [212, 220] on label at bounding box center [213, 213] width 10 height 14
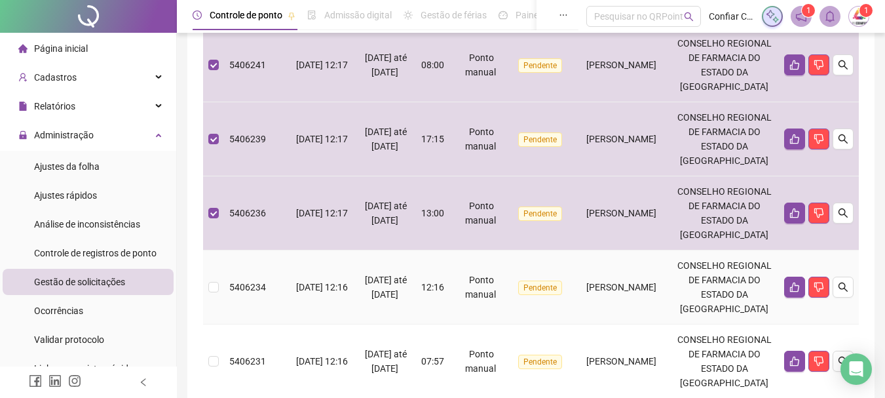
drag, startPoint x: 212, startPoint y: 343, endPoint x: 208, endPoint y: 356, distance: 13.1
click at [212, 294] on label at bounding box center [213, 287] width 10 height 14
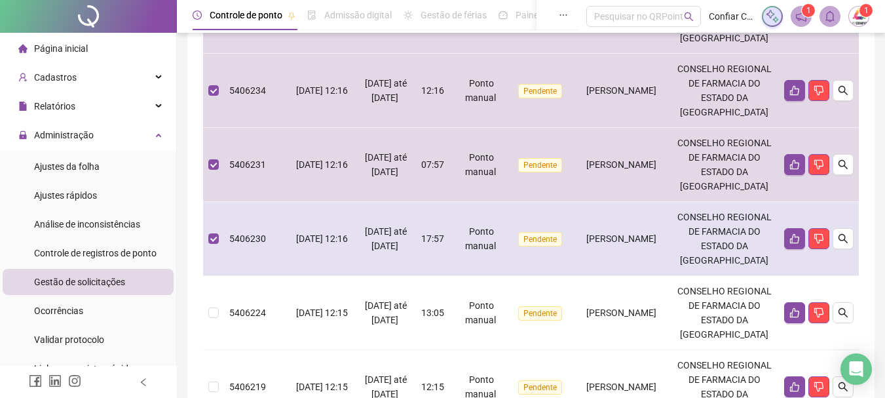
scroll to position [590, 0]
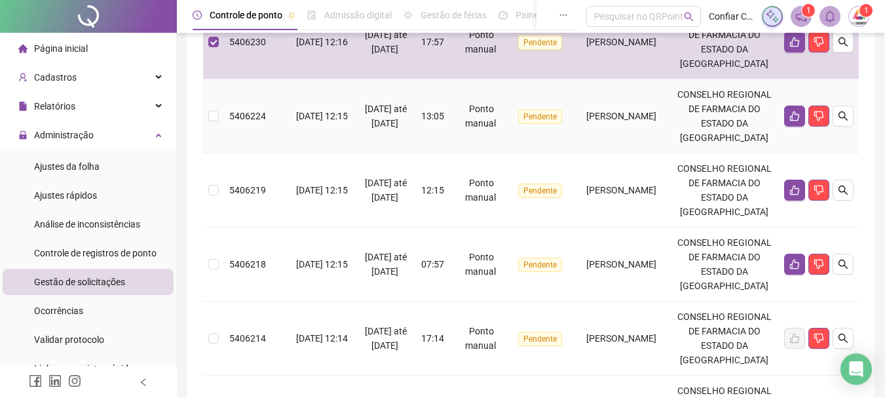
click at [207, 153] on td at bounding box center [213, 116] width 21 height 74
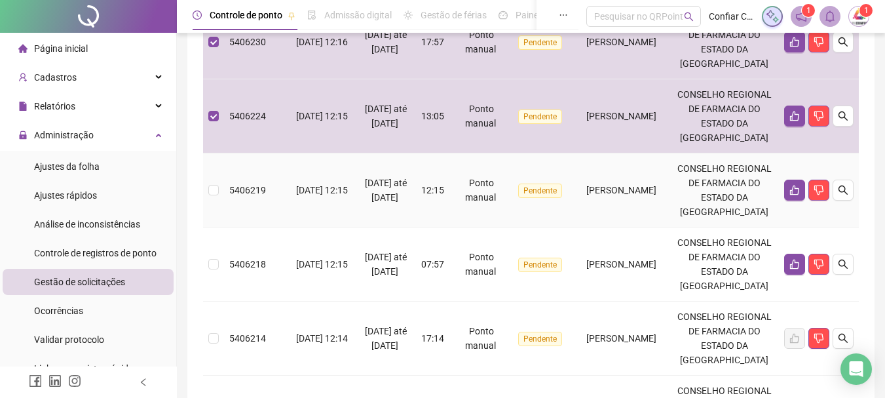
click at [208, 227] on td at bounding box center [213, 190] width 21 height 74
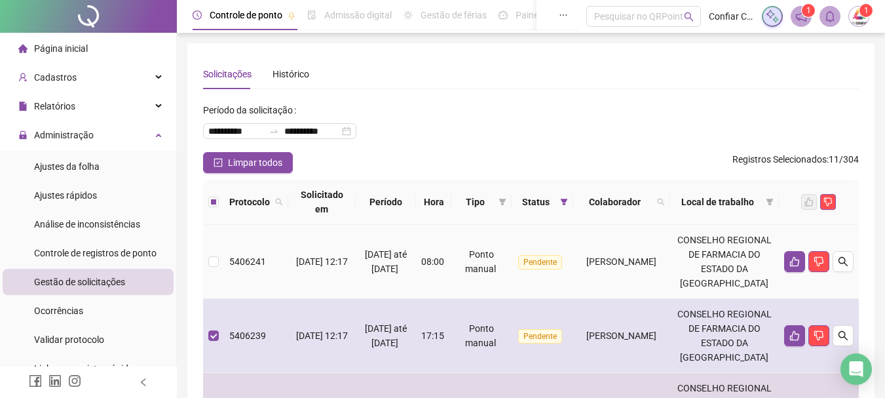
scroll to position [66, 0]
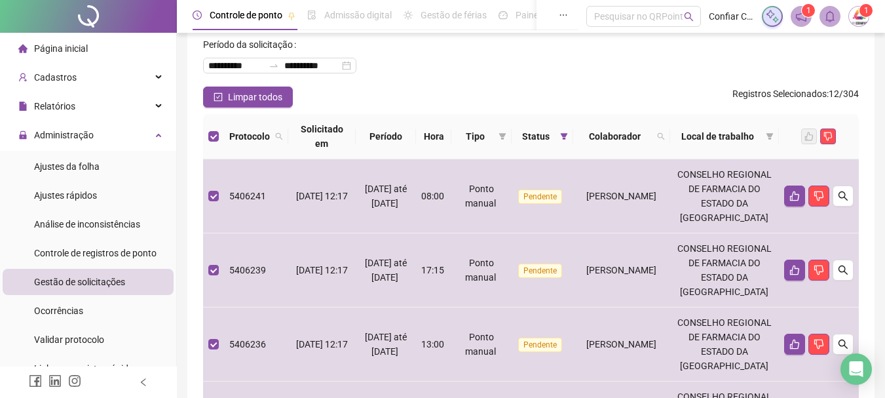
click at [219, 134] on th at bounding box center [213, 136] width 21 height 45
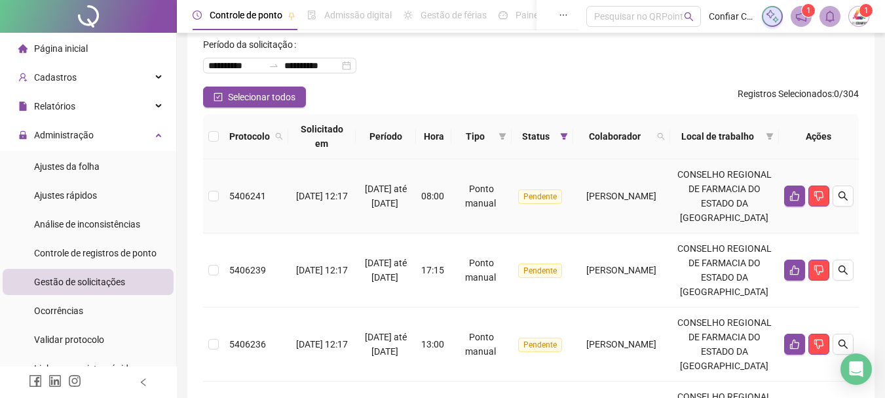
click at [207, 208] on td at bounding box center [213, 196] width 21 height 74
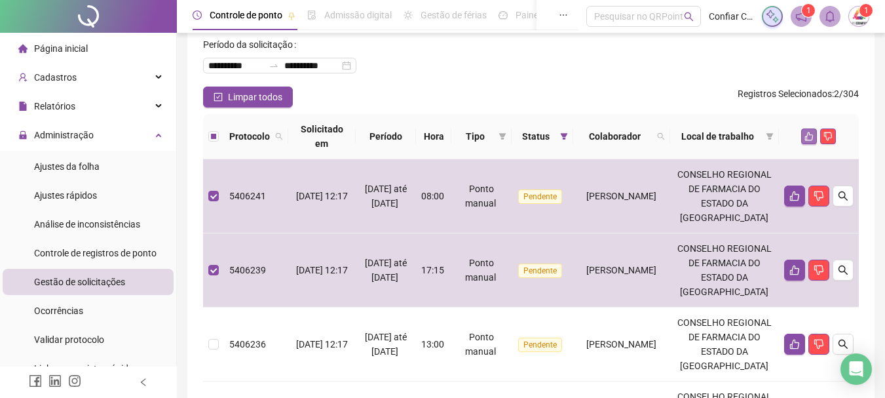
click at [809, 136] on icon "like" at bounding box center [809, 136] width 9 height 9
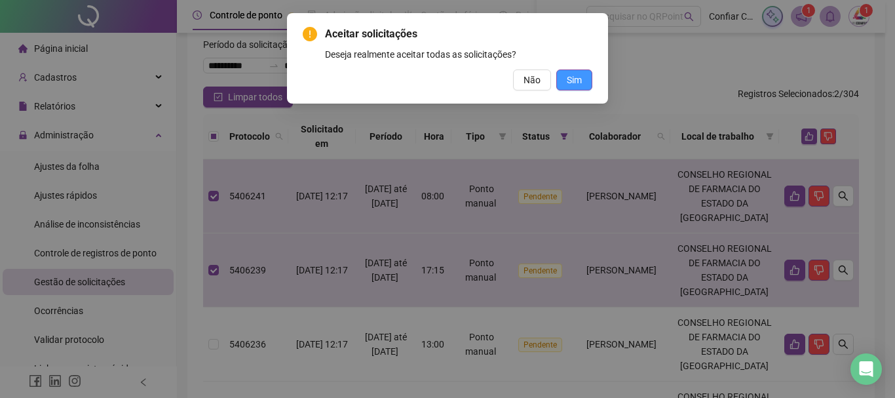
click at [584, 77] on button "Sim" at bounding box center [574, 79] width 36 height 21
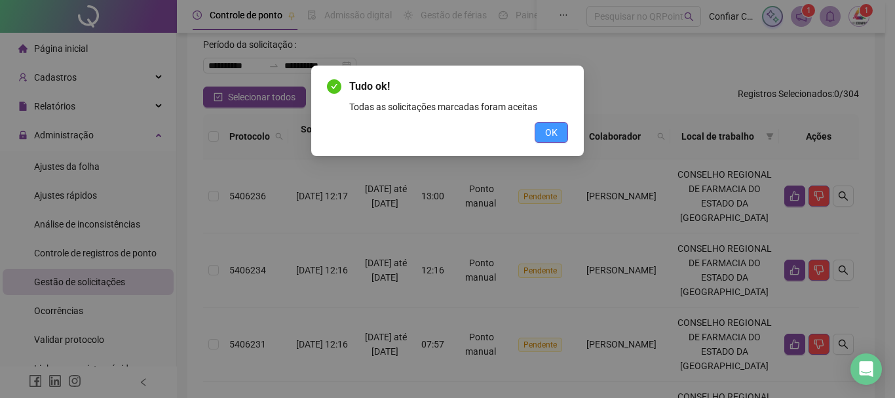
click at [555, 132] on span "OK" at bounding box center [551, 132] width 12 height 14
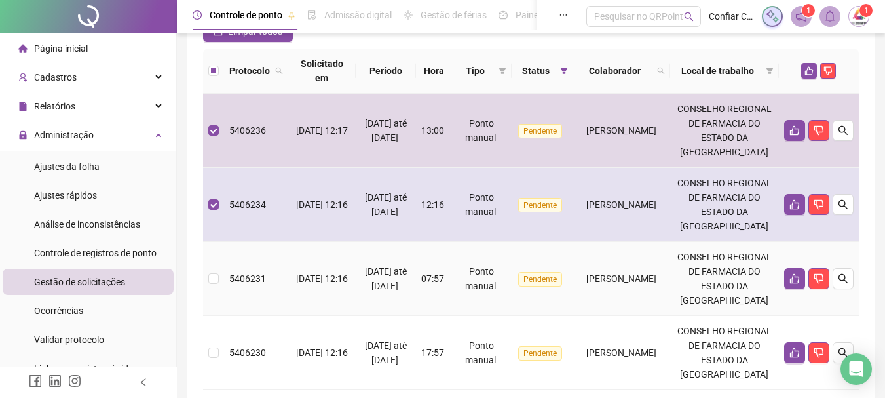
scroll to position [197, 0]
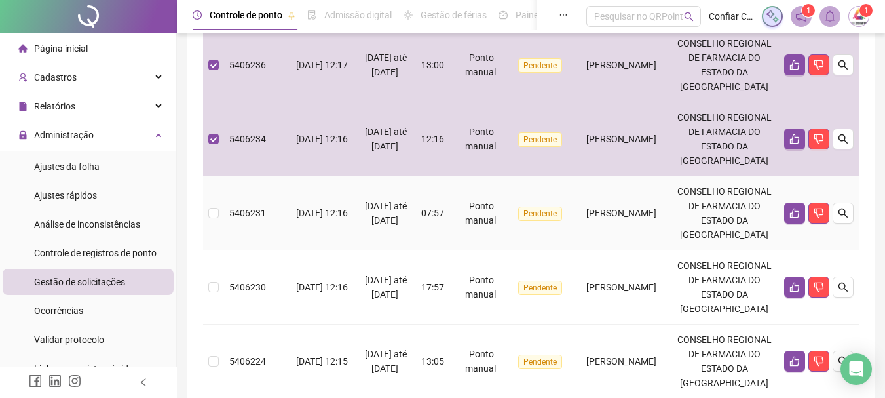
click at [219, 247] on td at bounding box center [213, 213] width 21 height 74
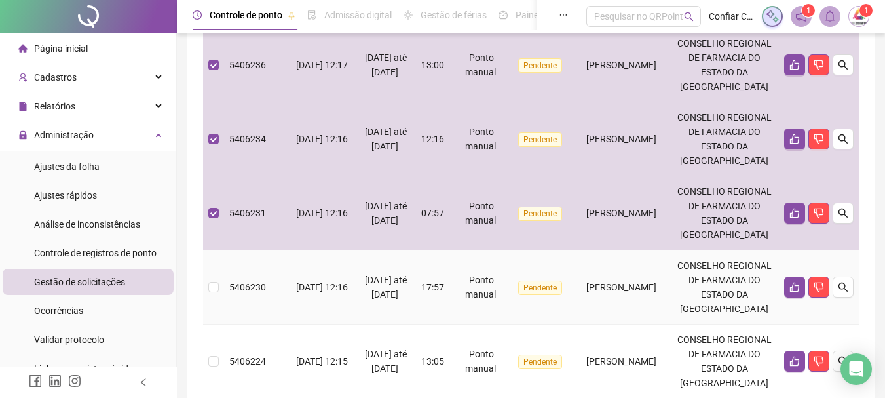
scroll to position [66, 0]
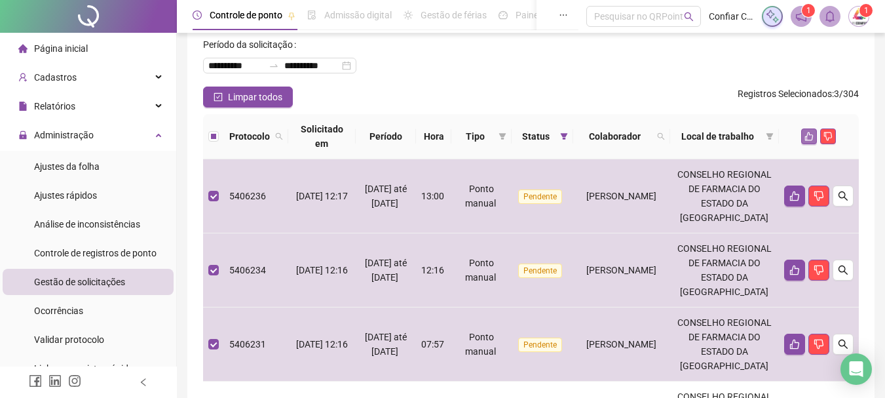
click at [807, 131] on button "button" at bounding box center [809, 136] width 16 height 16
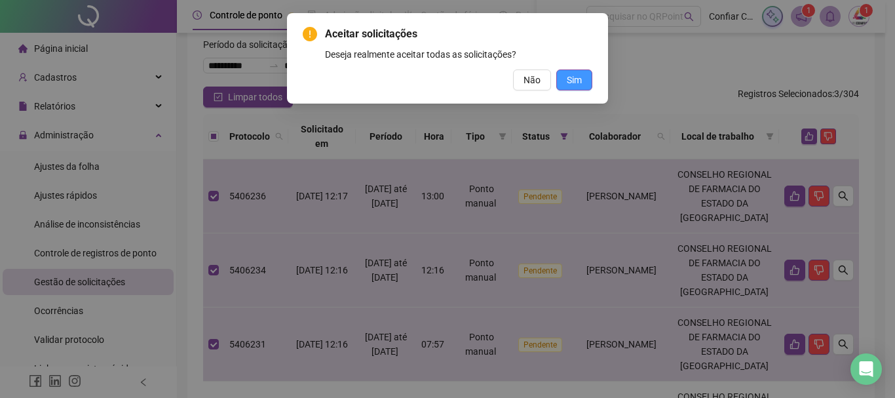
click at [567, 77] on span "Sim" at bounding box center [574, 80] width 15 height 14
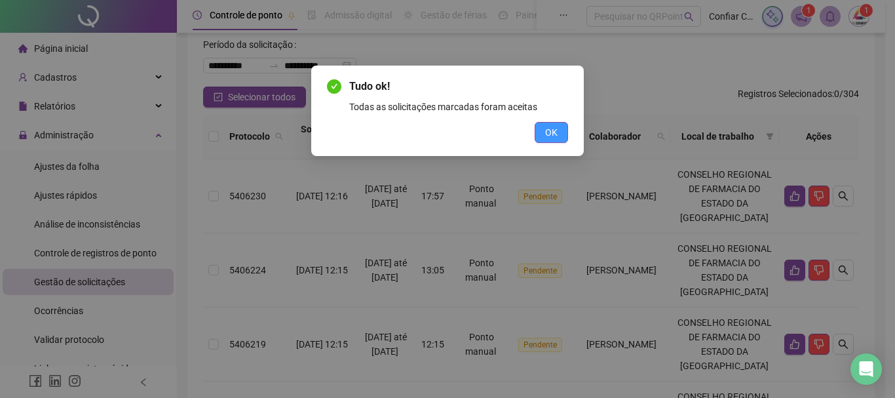
click at [558, 128] on button "OK" at bounding box center [551, 132] width 33 height 21
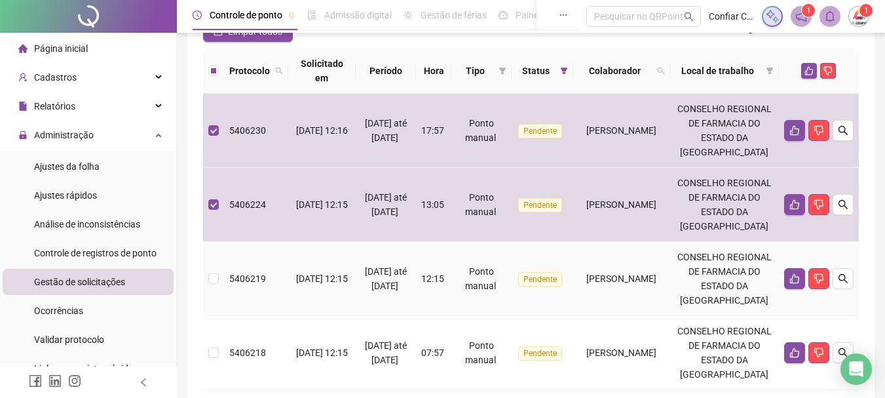
scroll to position [197, 0]
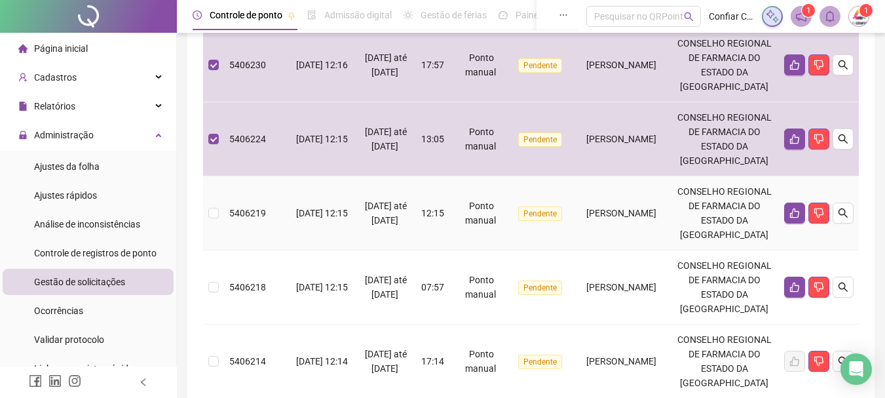
click at [206, 248] on td at bounding box center [213, 213] width 21 height 74
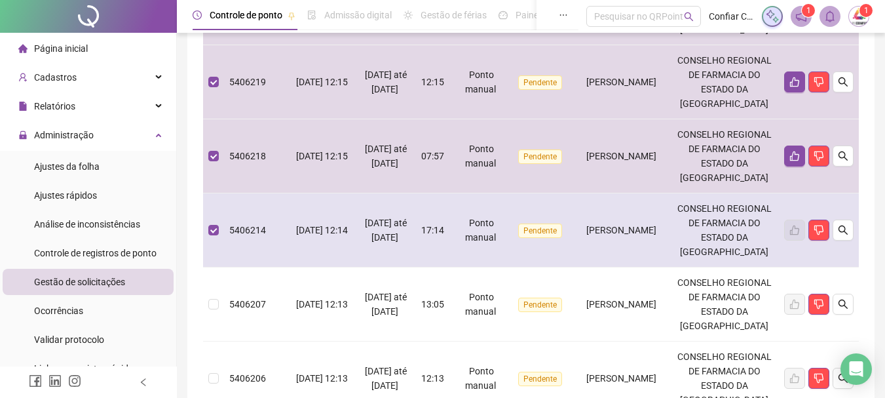
scroll to position [459, 0]
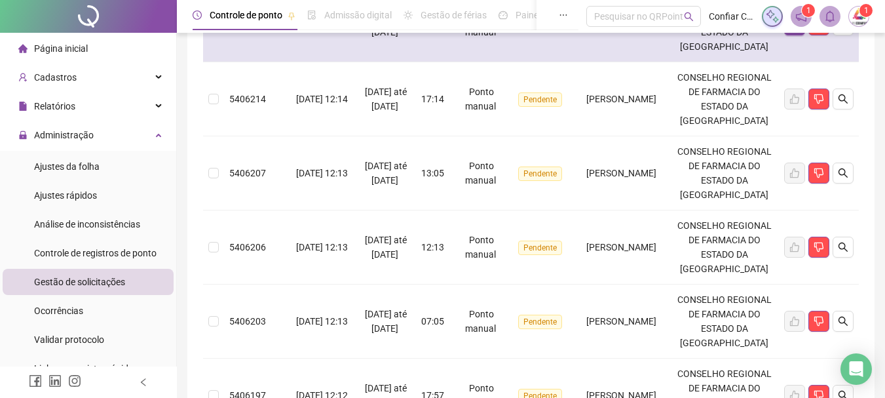
click at [216, 32] on label at bounding box center [213, 25] width 10 height 14
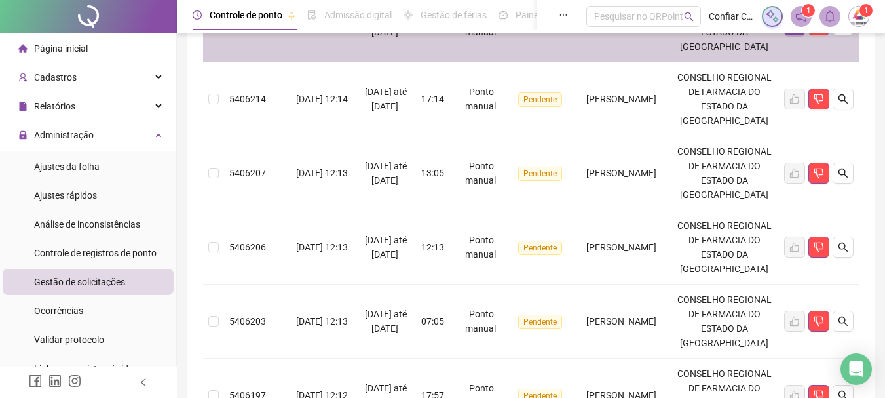
scroll to position [328, 0]
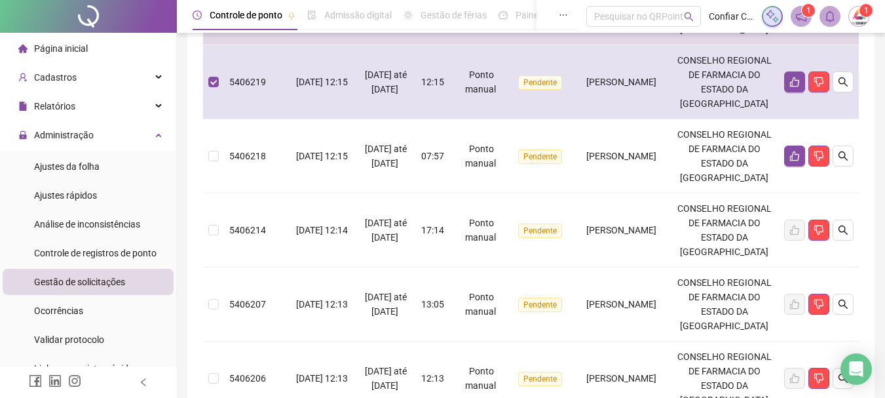
click at [219, 119] on td at bounding box center [213, 82] width 21 height 74
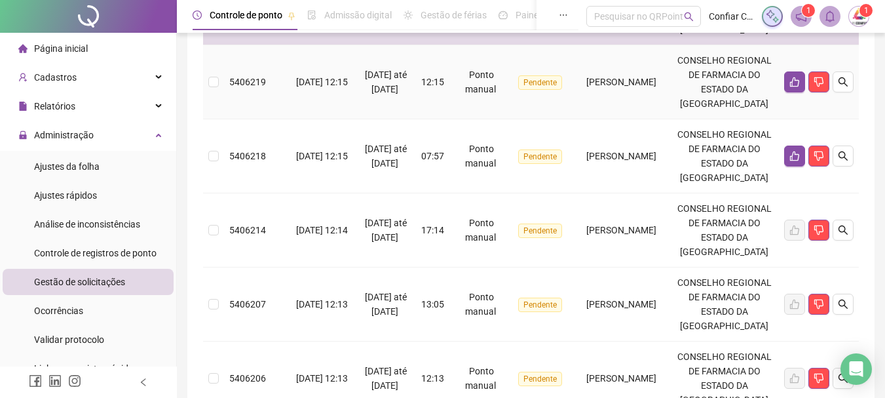
scroll to position [66, 0]
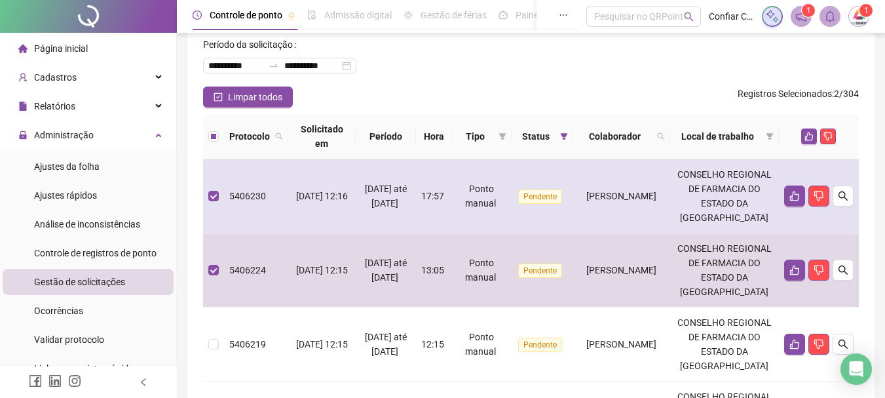
click at [216, 213] on td at bounding box center [213, 196] width 21 height 74
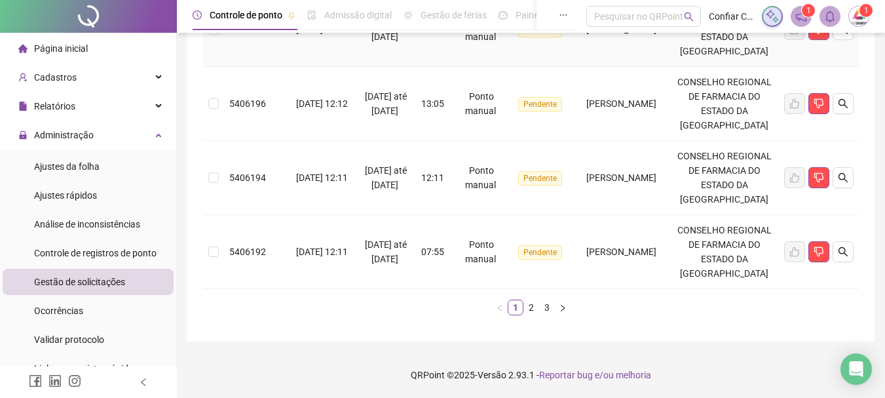
scroll to position [997, 0]
click at [531, 307] on link "2" at bounding box center [531, 307] width 14 height 14
click at [544, 308] on link "3" at bounding box center [547, 307] width 14 height 14
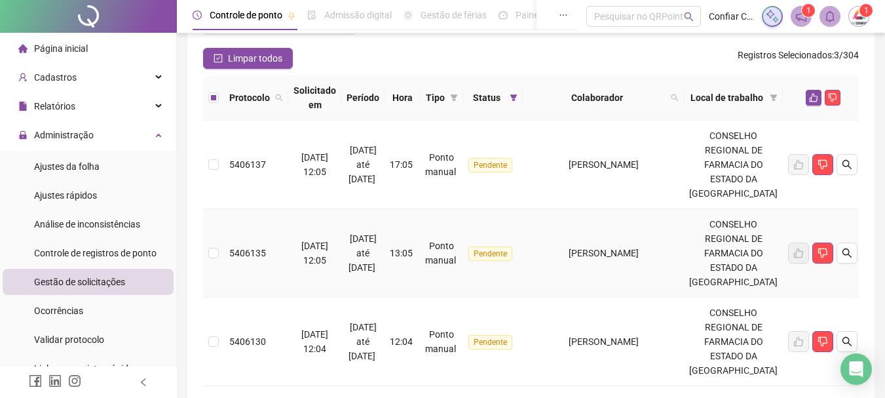
scroll to position [0, 0]
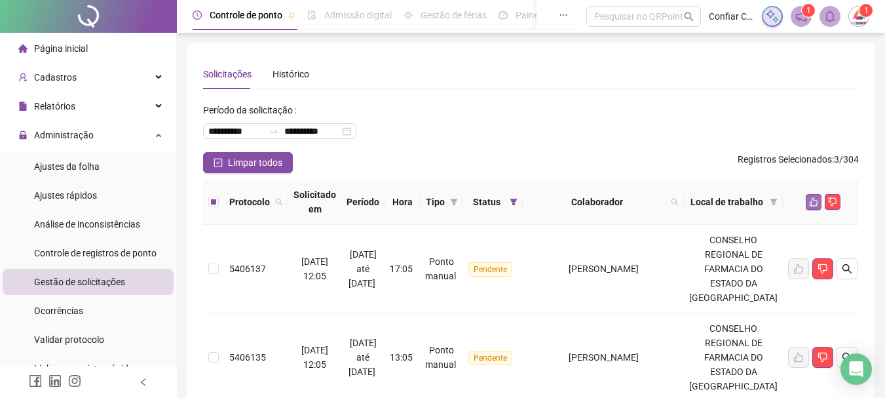
click at [809, 199] on icon "like" at bounding box center [813, 201] width 9 height 9
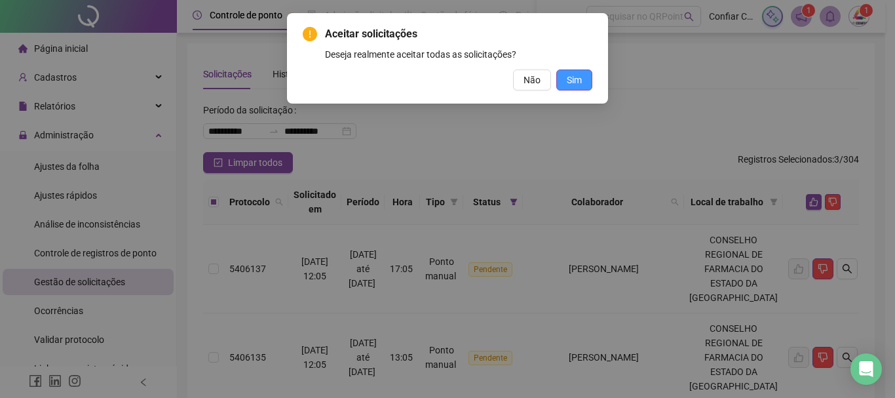
click at [560, 73] on button "Sim" at bounding box center [574, 79] width 36 height 21
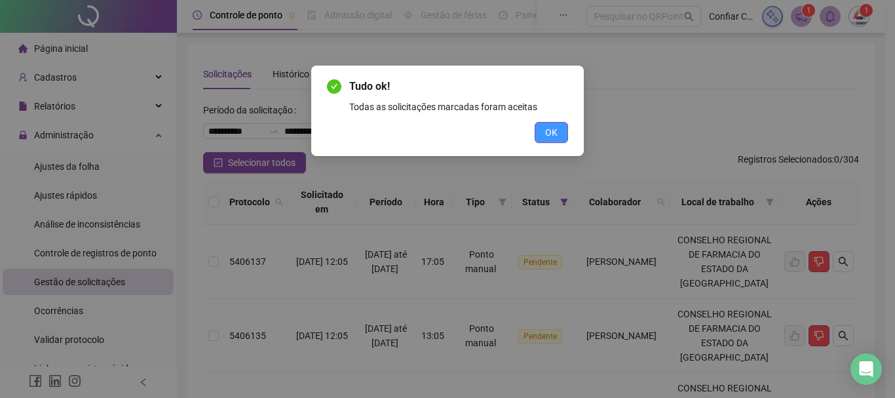
click at [557, 134] on span "OK" at bounding box center [551, 132] width 12 height 14
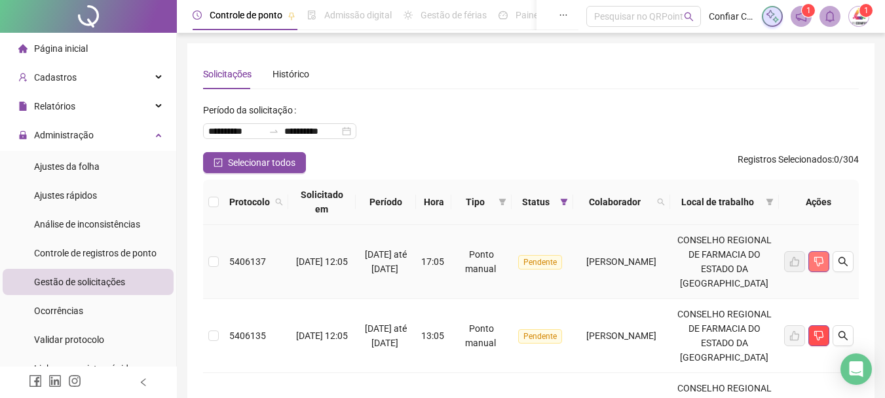
click at [815, 265] on icon "dislike" at bounding box center [819, 261] width 10 height 10
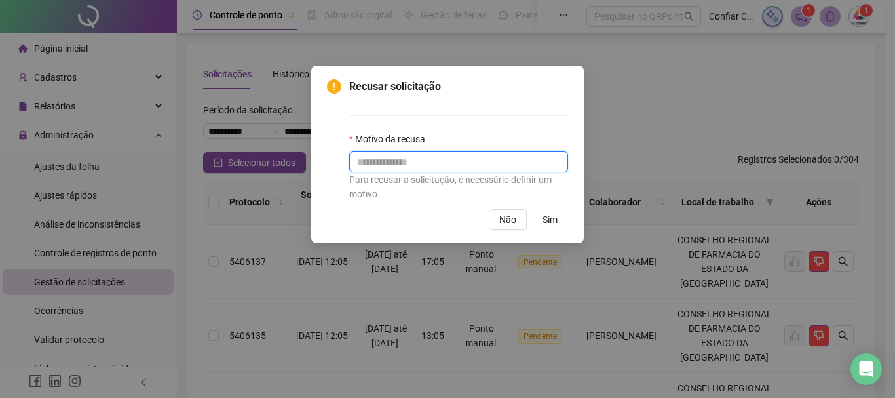
click at [425, 168] on input "text" at bounding box center [458, 161] width 219 height 21
type input "*******"
drag, startPoint x: 545, startPoint y: 221, endPoint x: 520, endPoint y: 262, distance: 47.6
click at [545, 221] on span "Sim" at bounding box center [549, 219] width 15 height 14
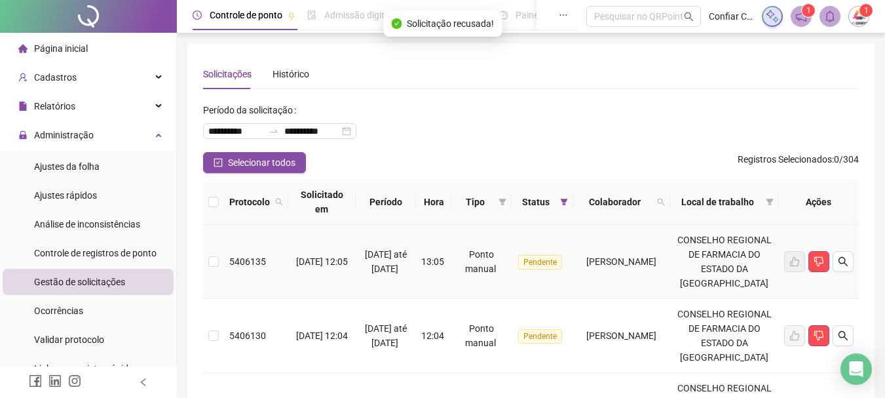
click at [219, 266] on td at bounding box center [213, 262] width 21 height 74
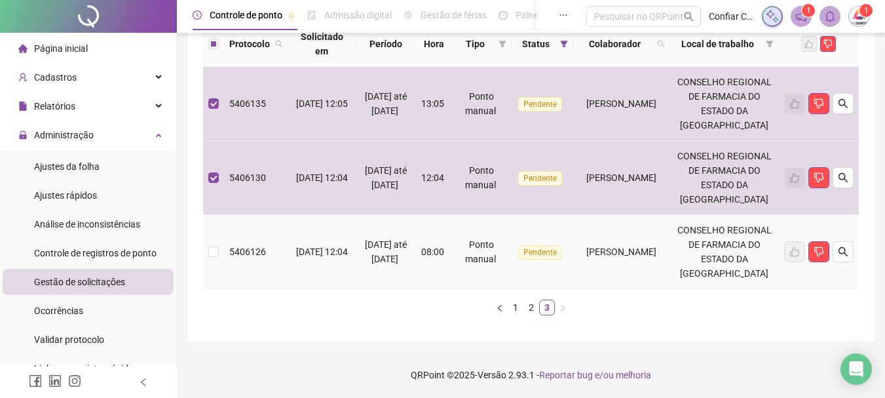
scroll to position [201, 0]
click at [219, 241] on td at bounding box center [213, 252] width 21 height 74
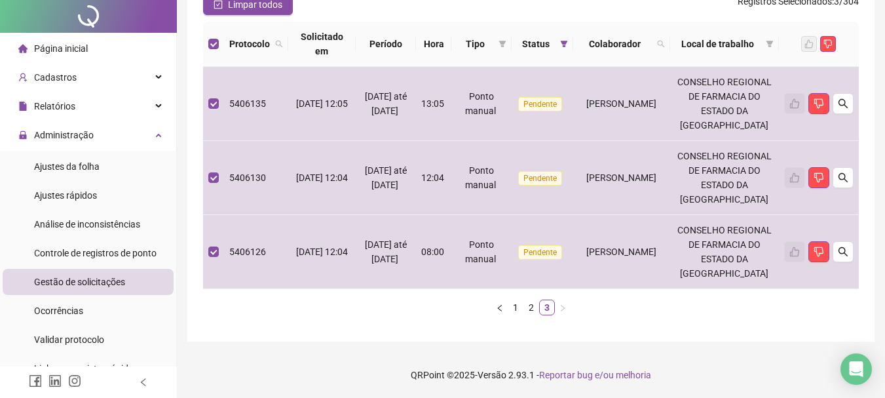
scroll to position [0, 0]
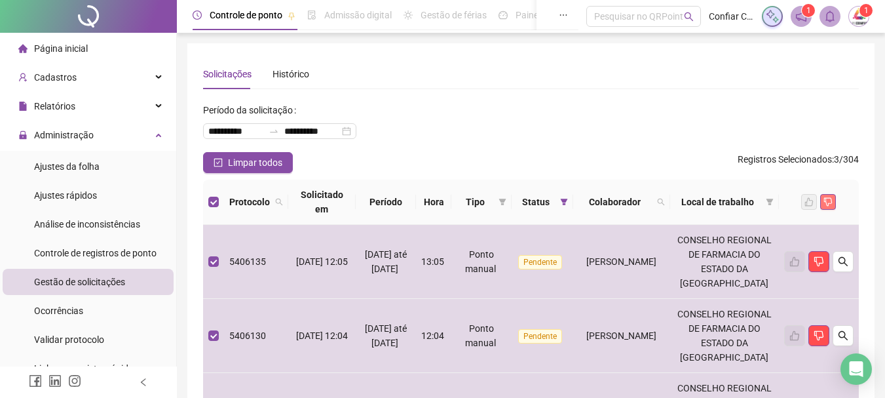
click at [823, 201] on button "button" at bounding box center [828, 202] width 16 height 16
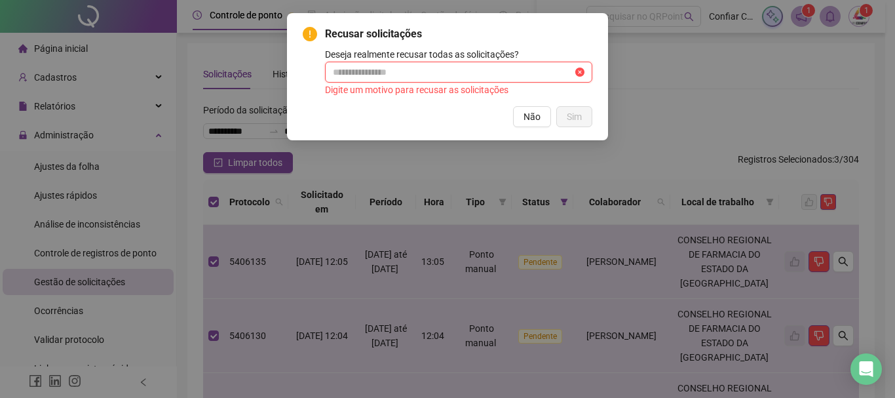
click at [384, 66] on input "text" at bounding box center [453, 72] width 240 height 14
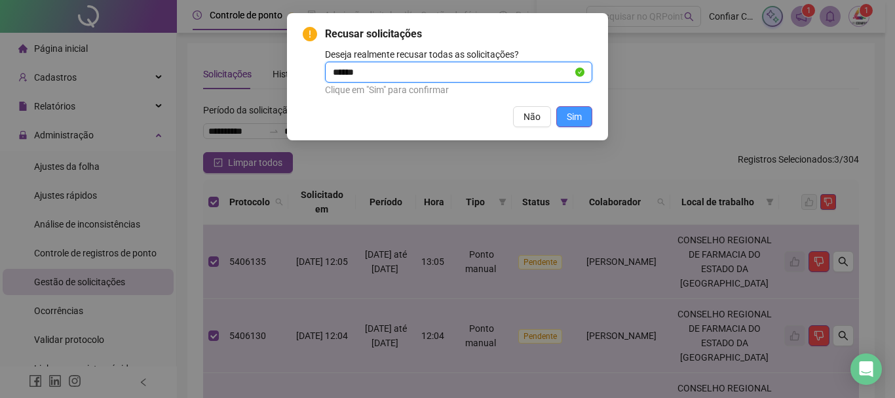
type input "******"
click at [582, 117] on button "Sim" at bounding box center [574, 116] width 36 height 21
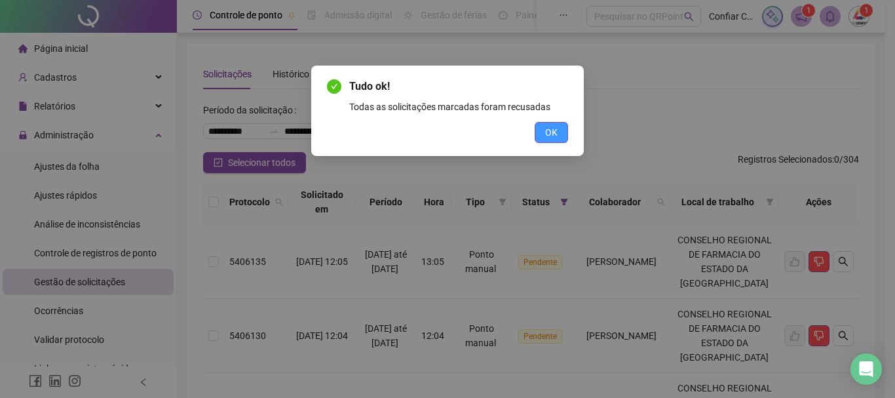
click at [539, 129] on button "OK" at bounding box center [551, 132] width 33 height 21
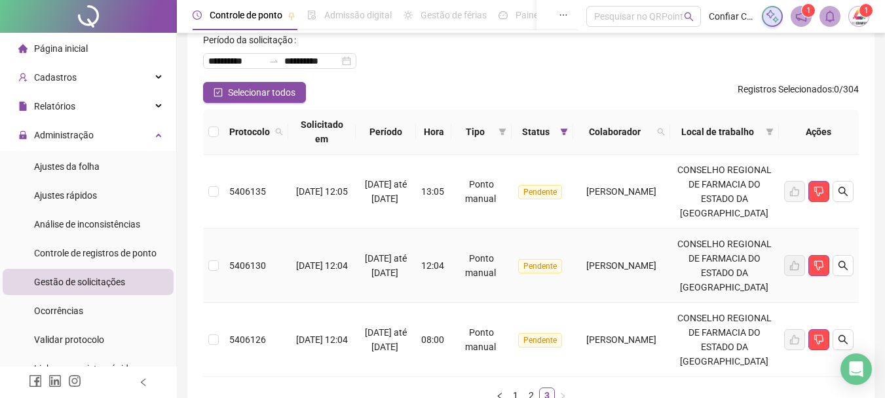
scroll to position [201, 0]
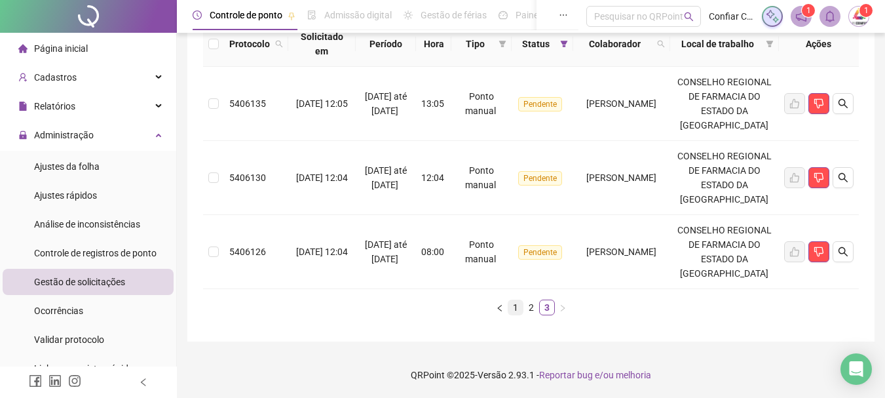
click at [522, 309] on link "1" at bounding box center [515, 307] width 14 height 14
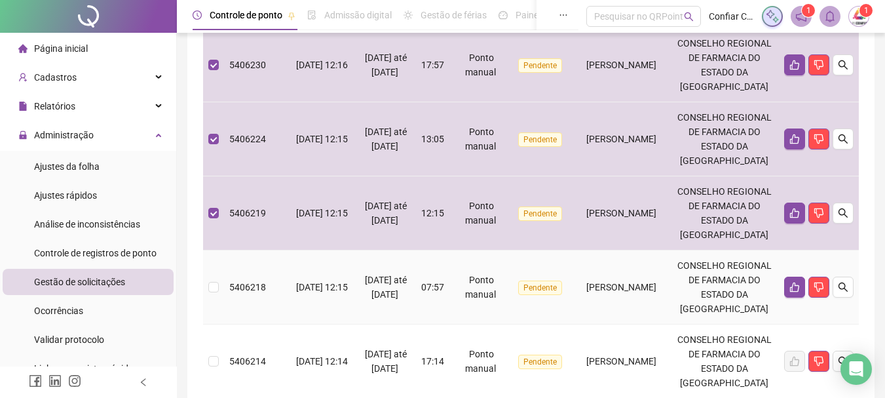
scroll to position [328, 0]
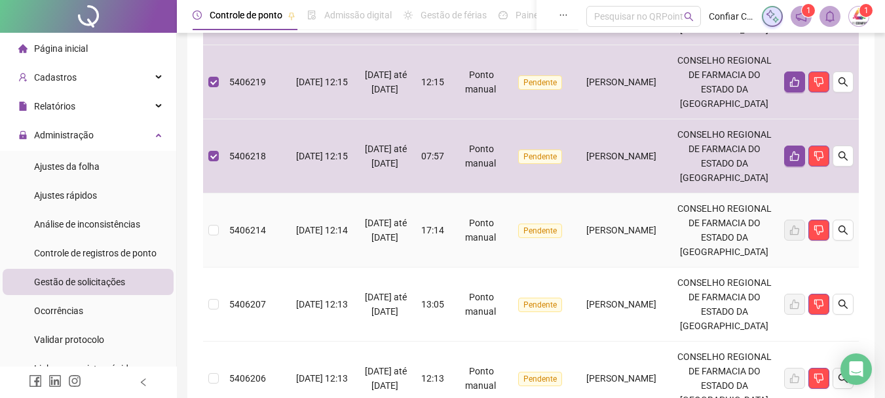
click at [223, 267] on td at bounding box center [213, 230] width 21 height 74
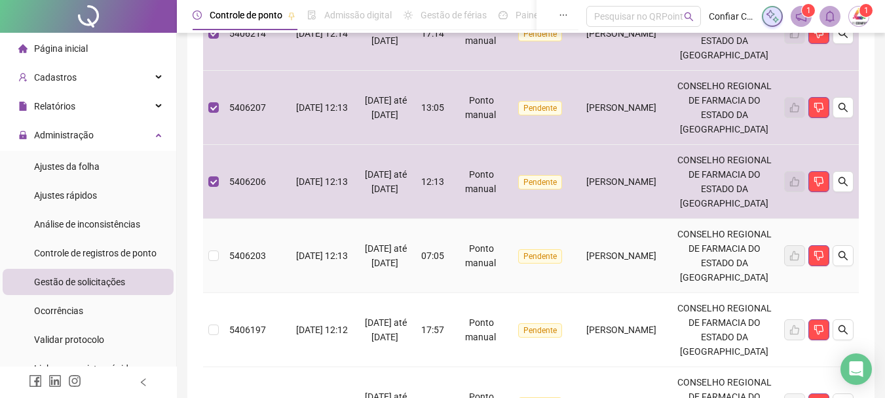
scroll to position [590, 0]
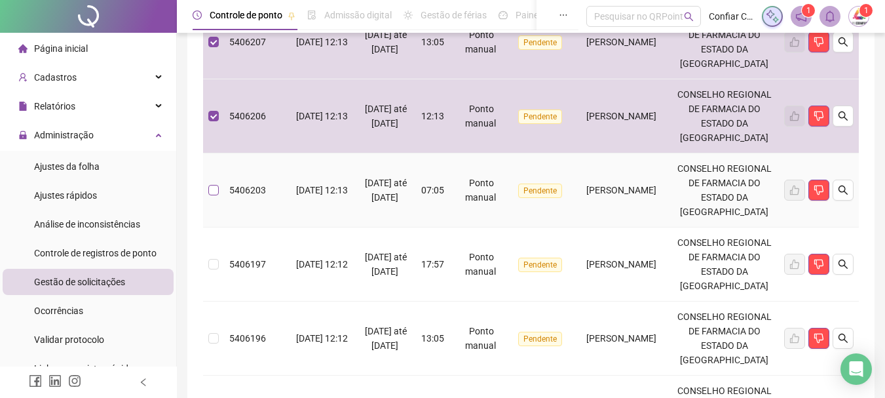
click at [215, 197] on label at bounding box center [213, 190] width 10 height 14
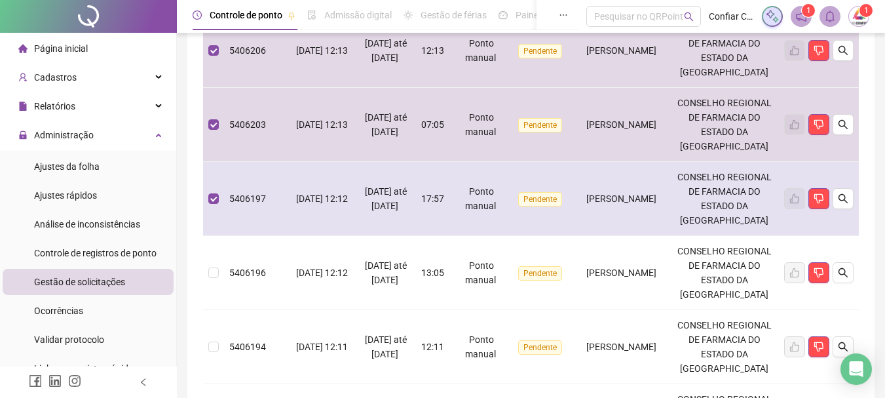
scroll to position [786, 0]
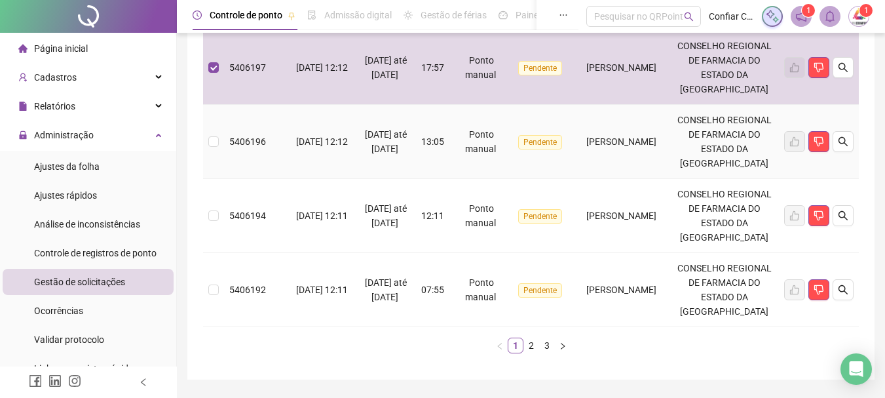
click at [204, 179] on td at bounding box center [213, 142] width 21 height 74
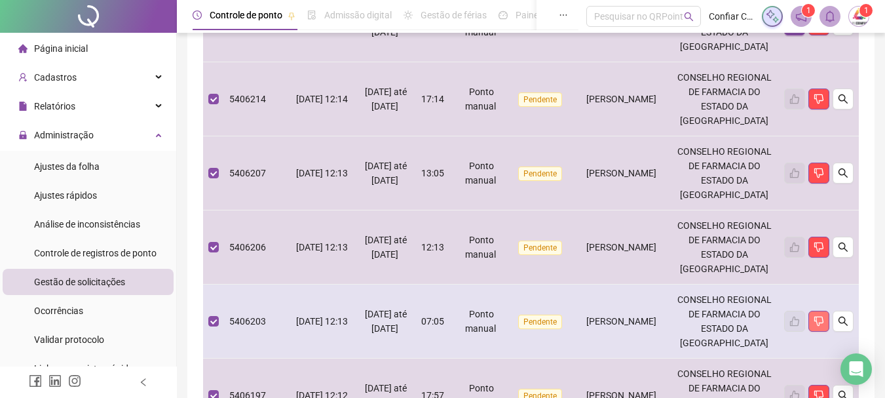
scroll to position [0, 0]
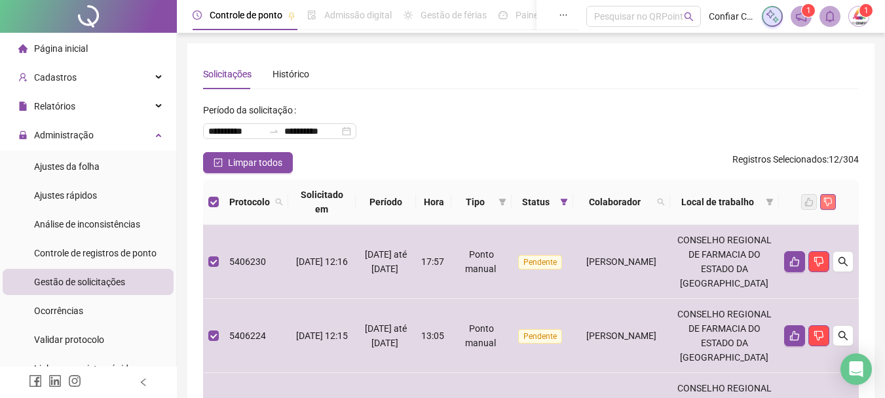
click at [827, 202] on icon "dislike" at bounding box center [828, 201] width 9 height 9
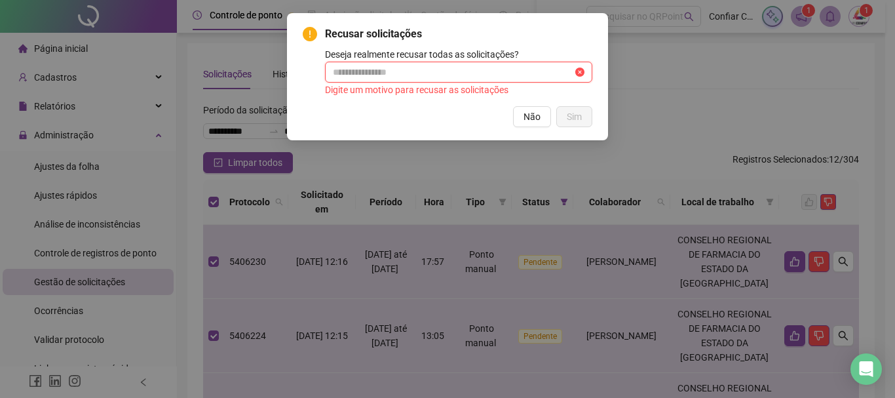
click at [444, 71] on input "text" at bounding box center [453, 72] width 240 height 14
type input "******"
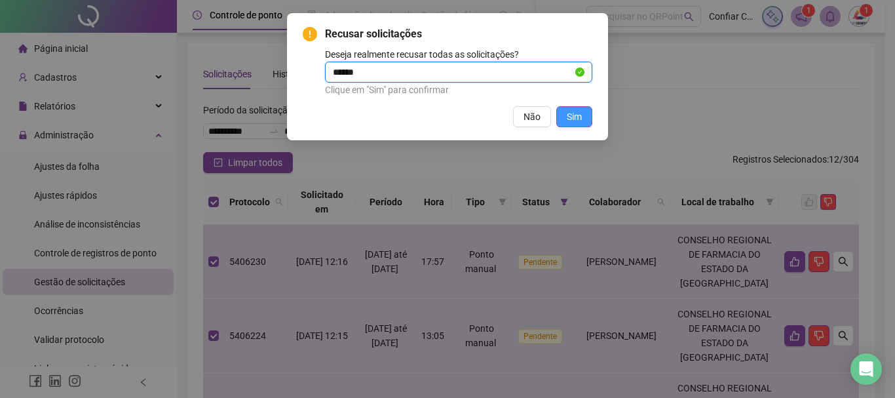
click at [572, 108] on button "Sim" at bounding box center [574, 116] width 36 height 21
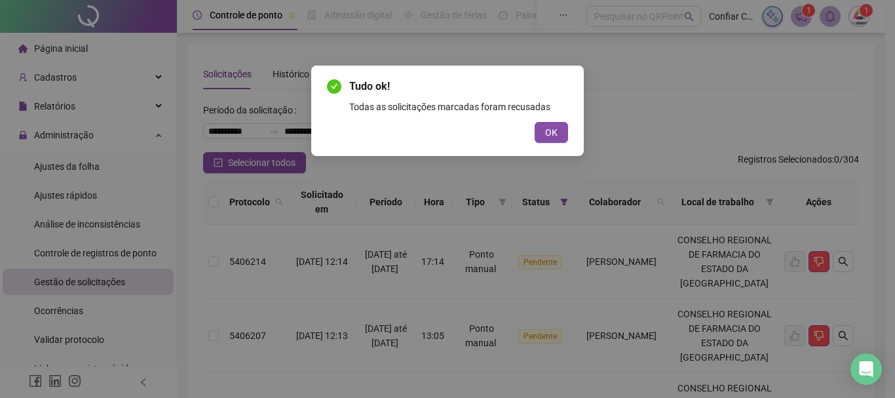
click at [552, 136] on span "OK" at bounding box center [551, 132] width 12 height 14
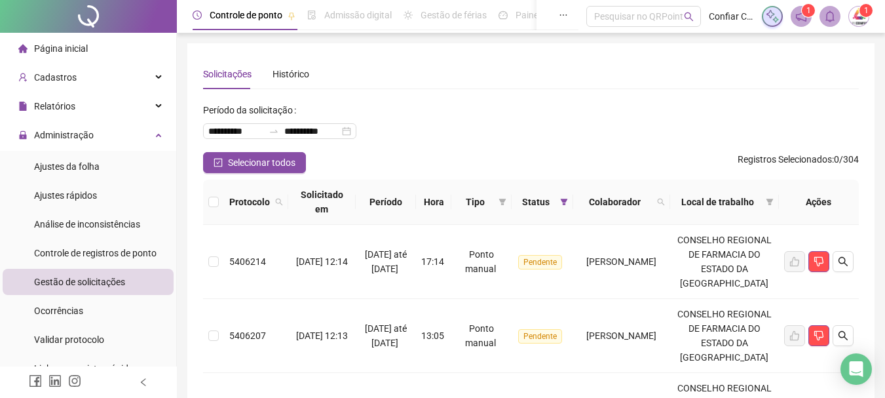
drag, startPoint x: 214, startPoint y: 161, endPoint x: 220, endPoint y: 206, distance: 46.2
click at [215, 161] on icon "check-square" at bounding box center [218, 162] width 9 height 9
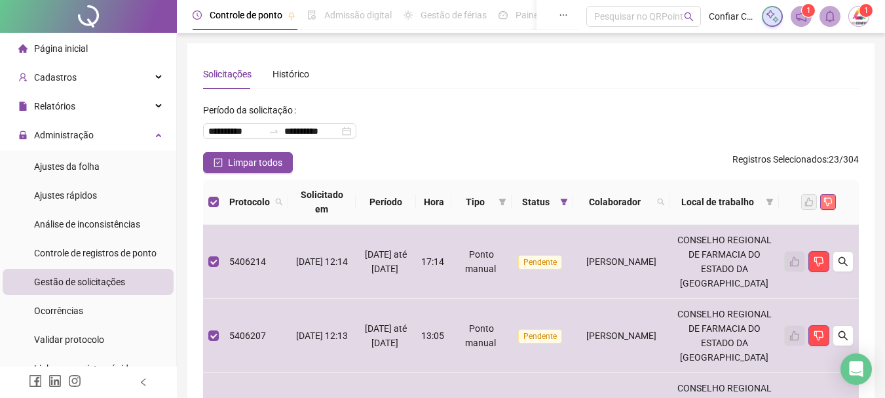
click at [830, 200] on icon "dislike" at bounding box center [828, 201] width 9 height 9
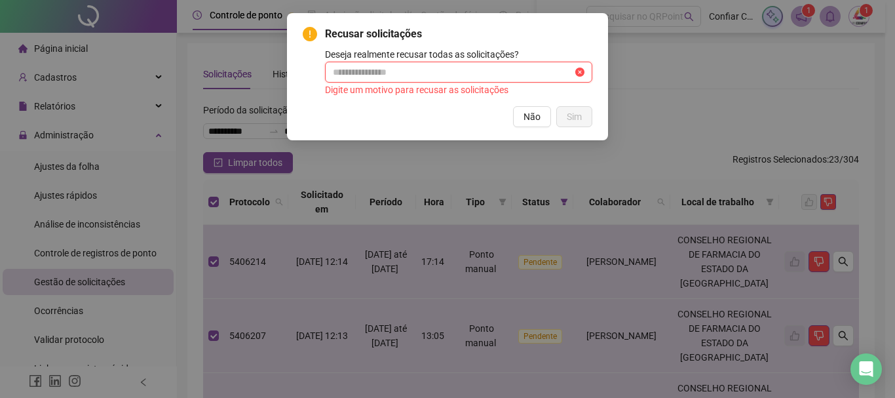
click at [352, 72] on input "text" at bounding box center [453, 72] width 240 height 14
type input "******"
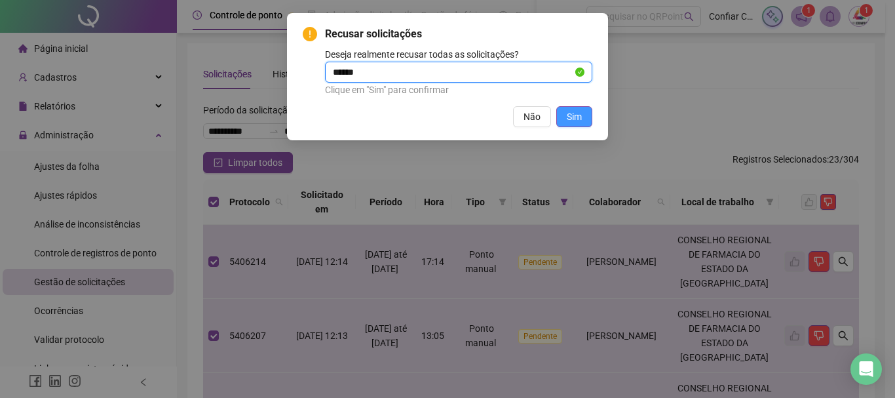
click at [575, 117] on span "Sim" at bounding box center [574, 116] width 15 height 14
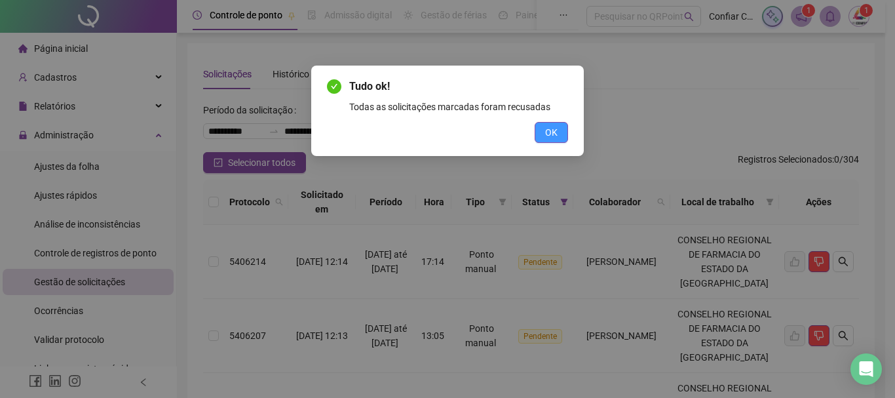
click at [556, 131] on span "OK" at bounding box center [551, 132] width 12 height 14
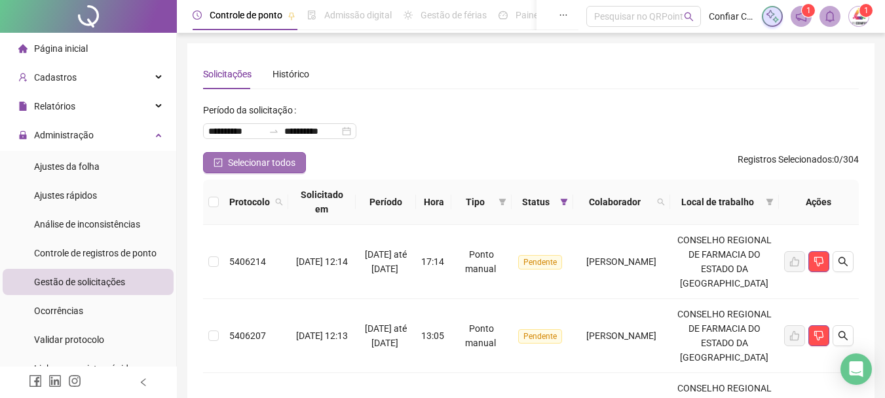
click at [220, 161] on icon "check-square" at bounding box center [218, 162] width 9 height 9
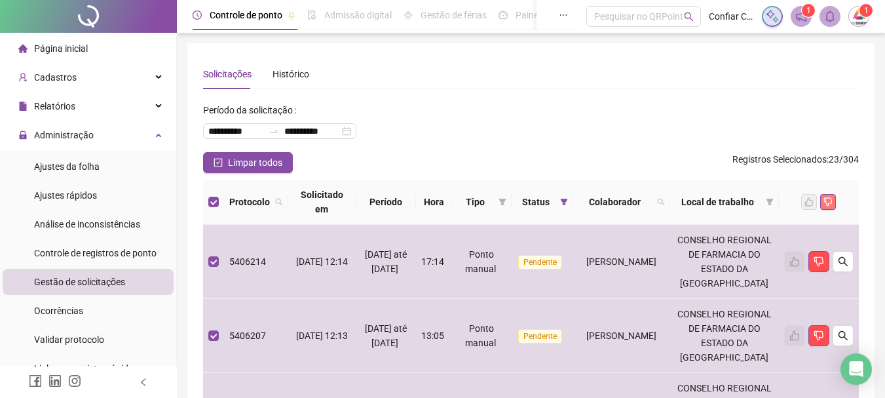
click at [831, 203] on icon "dislike" at bounding box center [828, 202] width 9 height 9
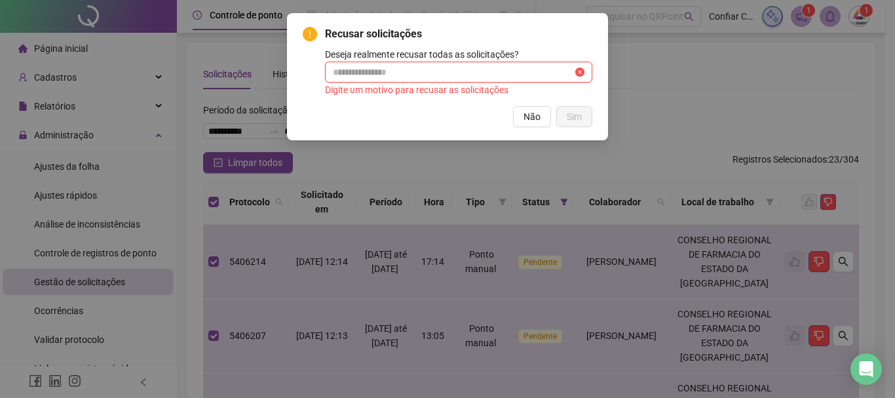
click at [486, 78] on input "text" at bounding box center [453, 72] width 240 height 14
type input "******"
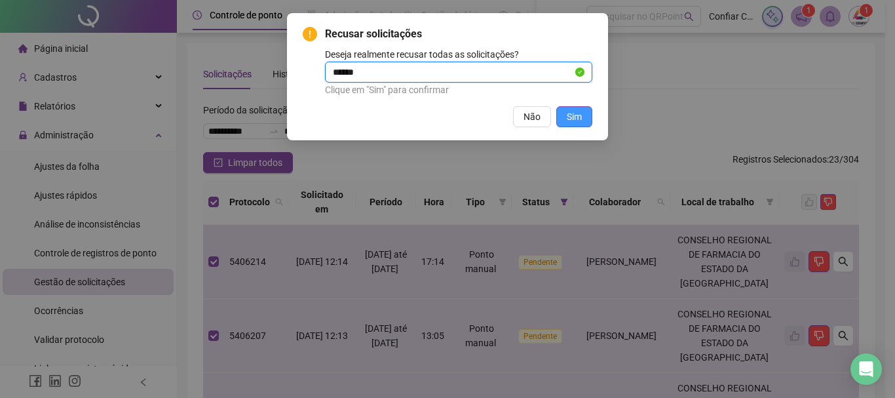
click at [575, 114] on span "Sim" at bounding box center [574, 116] width 15 height 14
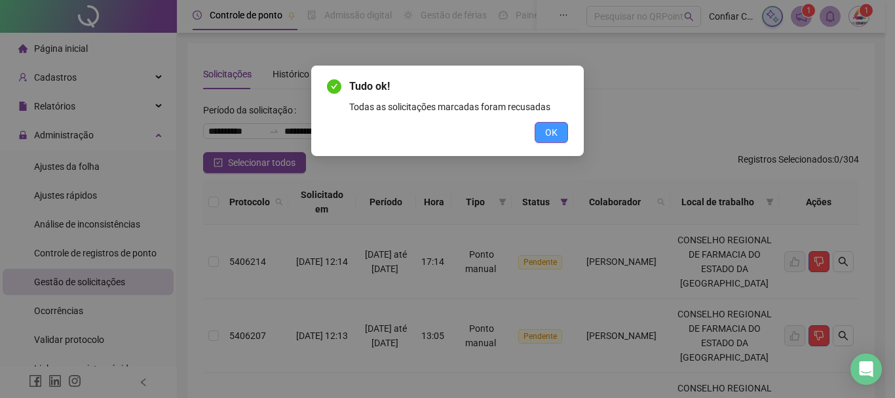
click at [554, 135] on span "OK" at bounding box center [551, 132] width 12 height 14
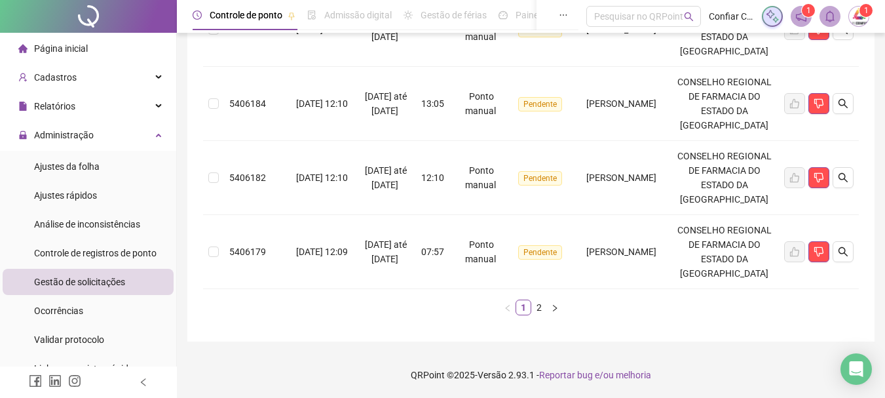
scroll to position [997, 0]
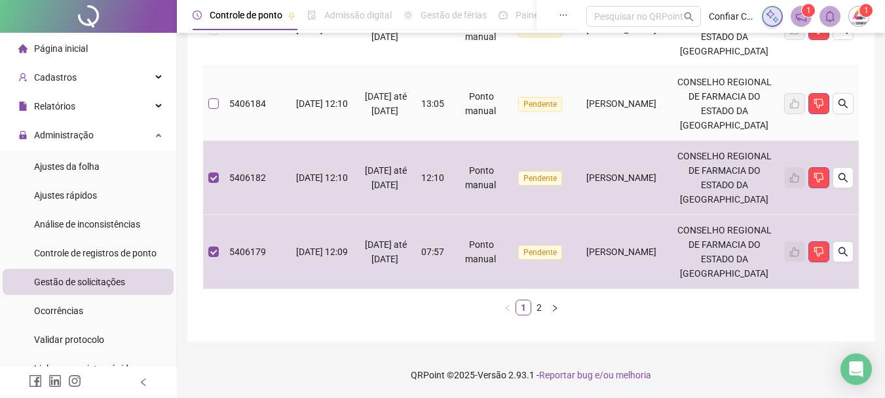
click at [214, 96] on label at bounding box center [213, 103] width 10 height 14
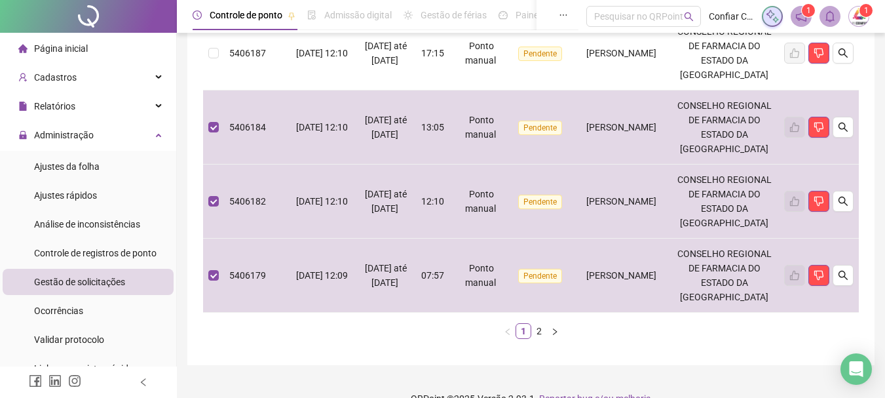
scroll to position [735, 0]
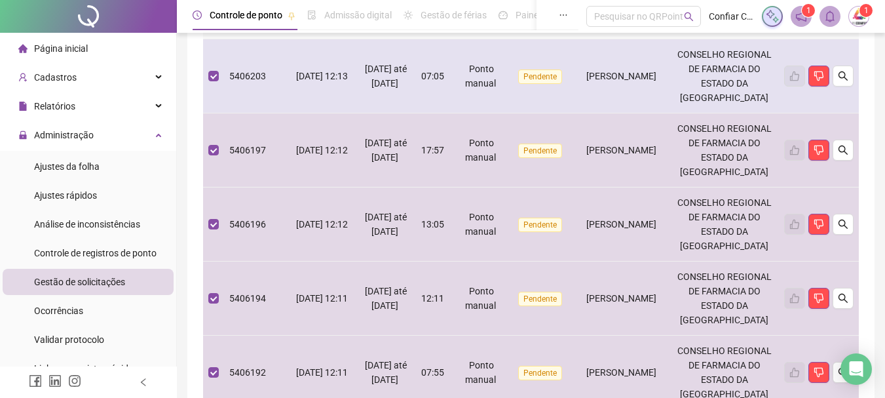
scroll to position [211, 0]
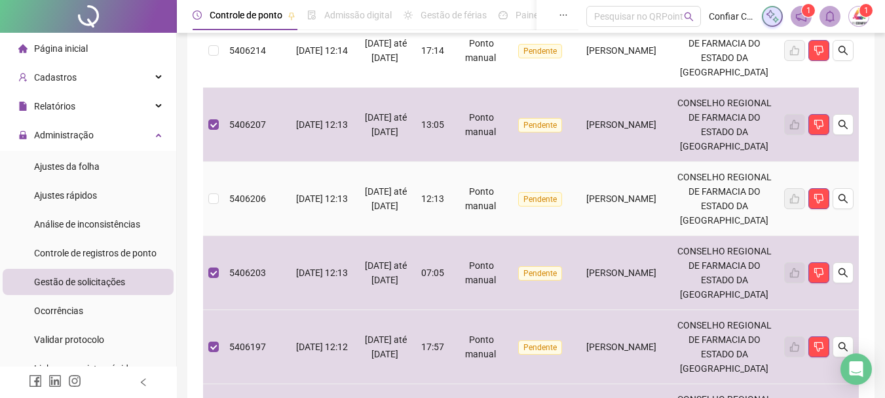
click at [208, 236] on td at bounding box center [213, 199] width 21 height 74
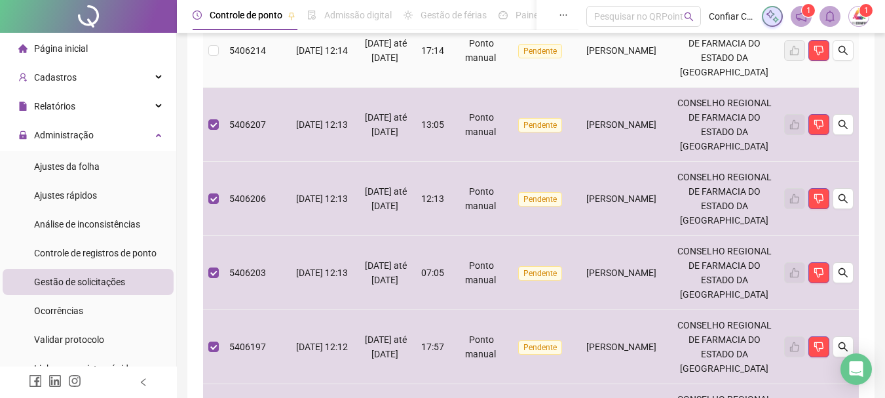
scroll to position [80, 0]
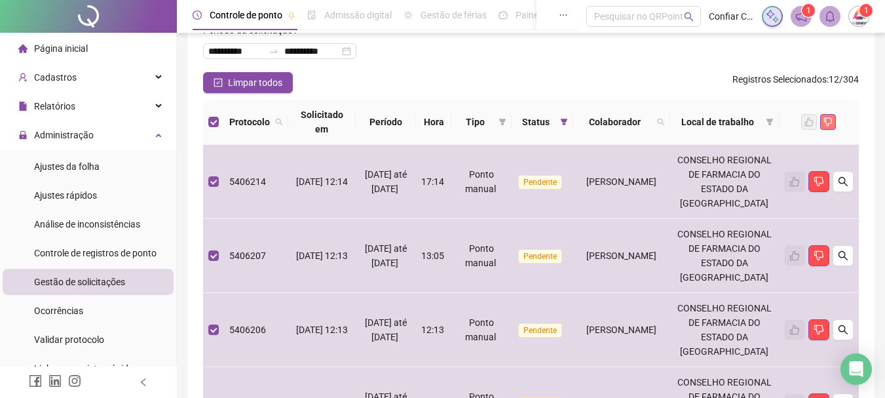
click at [831, 119] on icon "dislike" at bounding box center [828, 122] width 9 height 9
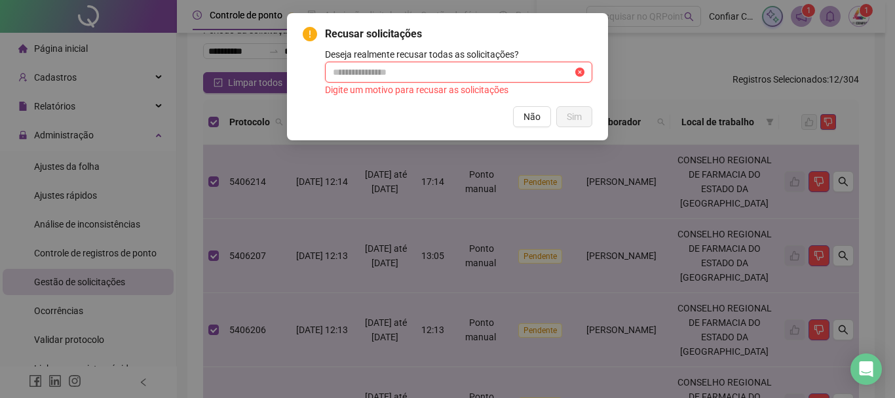
click at [461, 77] on input "text" at bounding box center [453, 72] width 240 height 14
type input "******"
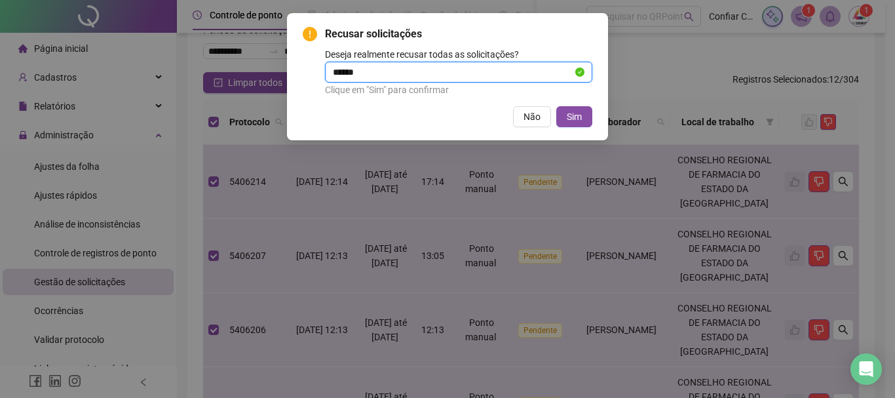
drag, startPoint x: 581, startPoint y: 111, endPoint x: 571, endPoint y: 119, distance: 13.0
click at [579, 109] on button "Sim" at bounding box center [574, 116] width 36 height 21
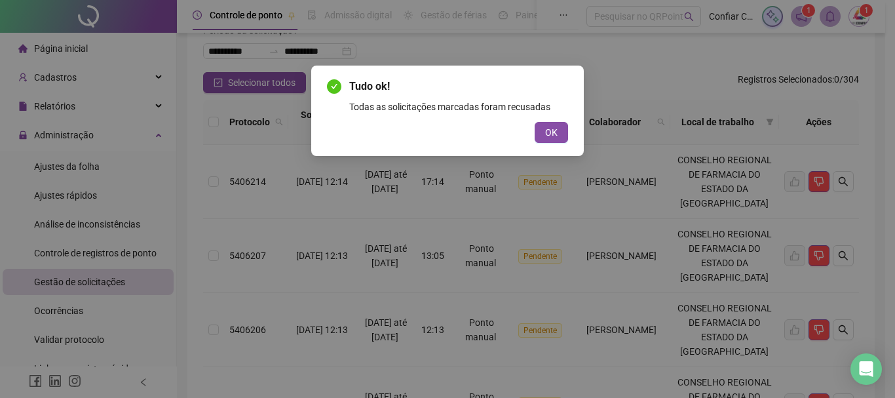
click at [563, 115] on div "Tudo ok! Todas as solicitações marcadas foram recusadas OK" at bounding box center [447, 111] width 241 height 64
drag, startPoint x: 559, startPoint y: 127, endPoint x: 484, endPoint y: 185, distance: 94.8
click at [554, 126] on button "OK" at bounding box center [551, 132] width 33 height 21
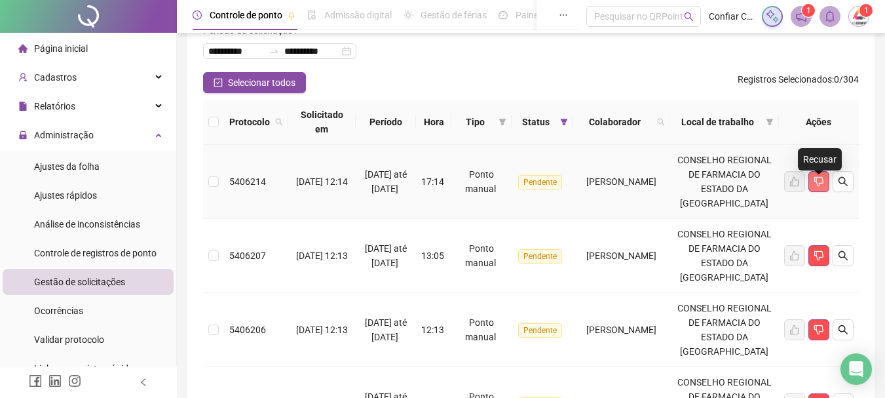
click at [824, 185] on button "button" at bounding box center [818, 181] width 21 height 21
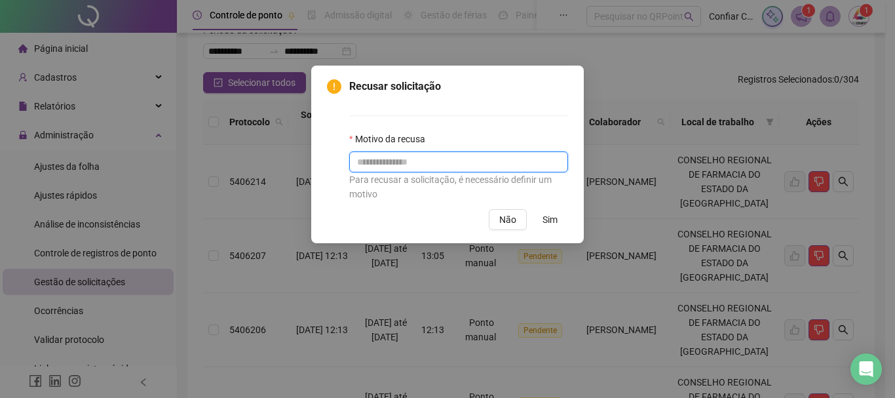
click at [387, 162] on input "text" at bounding box center [458, 161] width 219 height 21
type input "******"
click at [561, 219] on button "Sim" at bounding box center [550, 219] width 36 height 21
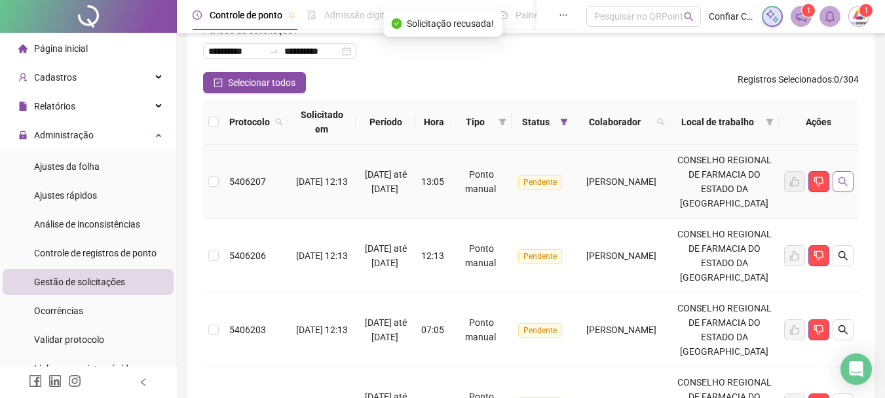
click at [843, 186] on icon "search" at bounding box center [843, 181] width 10 height 10
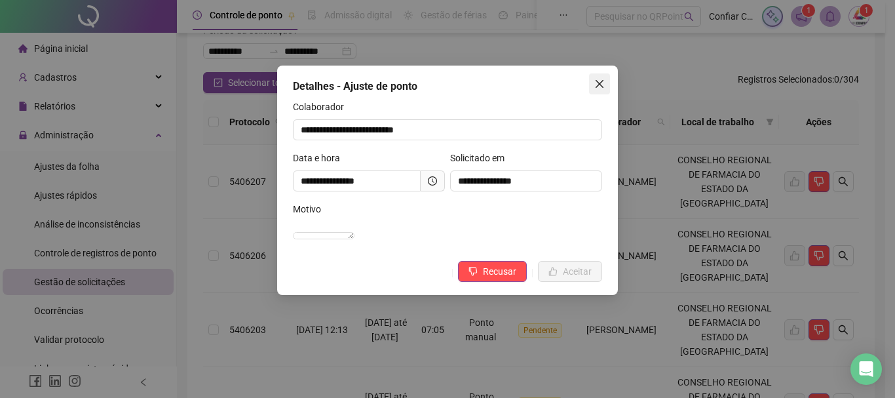
click at [600, 74] on button "Close" at bounding box center [599, 83] width 21 height 21
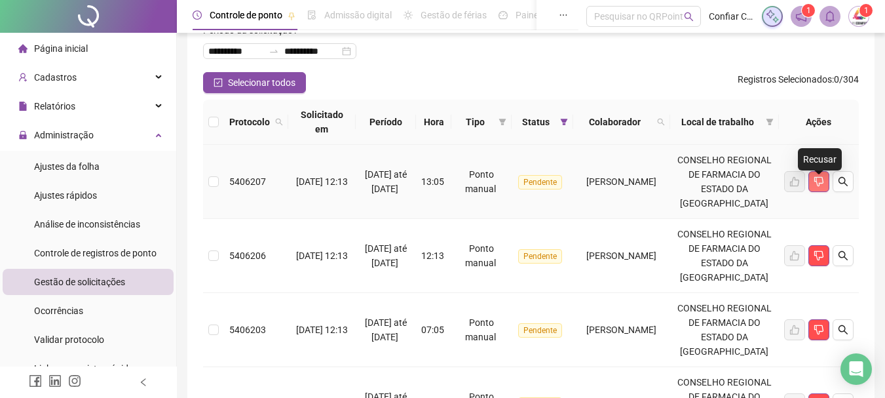
click at [823, 184] on icon "dislike" at bounding box center [819, 181] width 10 height 10
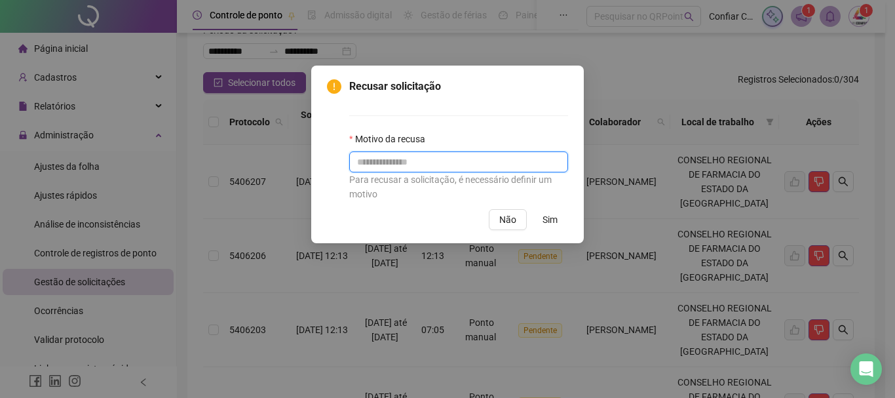
click at [406, 162] on input "text" at bounding box center [458, 161] width 219 height 21
type input "******"
click at [539, 214] on button "Sim" at bounding box center [550, 219] width 36 height 21
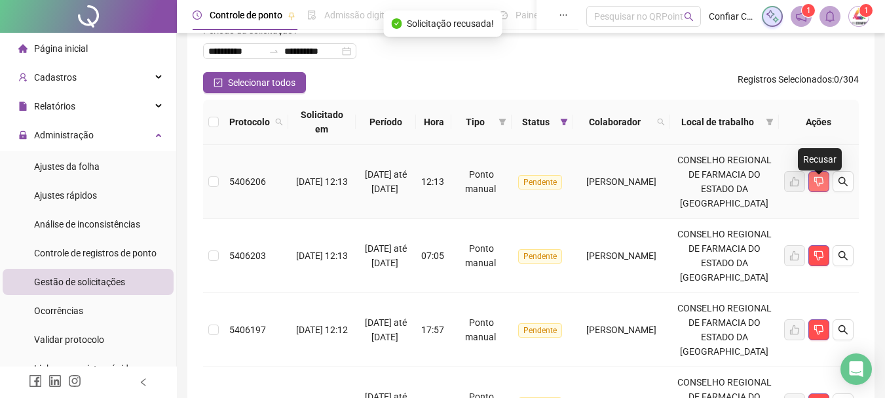
click at [822, 187] on icon "dislike" at bounding box center [819, 181] width 10 height 10
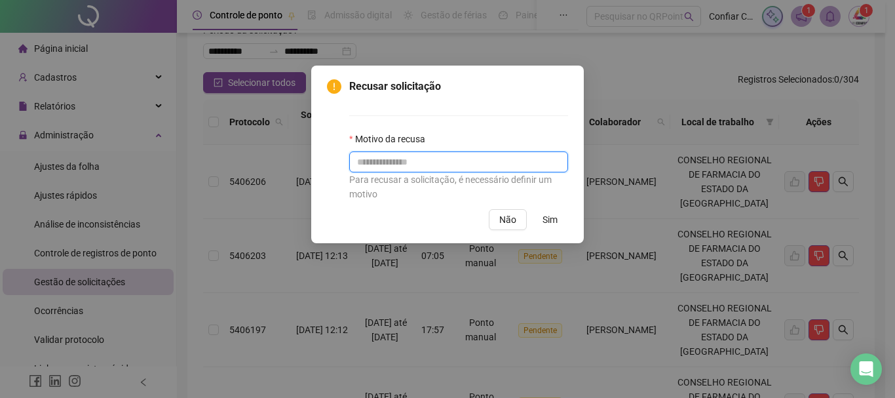
click at [434, 164] on input "text" at bounding box center [458, 161] width 219 height 21
drag, startPoint x: 406, startPoint y: 161, endPoint x: 294, endPoint y: 146, distance: 113.7
click at [294, 146] on div "Recusar solicitação Motivo da recusa ****** Para recusar a solicitação, é neces…" at bounding box center [447, 199] width 895 height 398
type input "******"
click at [549, 214] on span "Sim" at bounding box center [549, 219] width 15 height 14
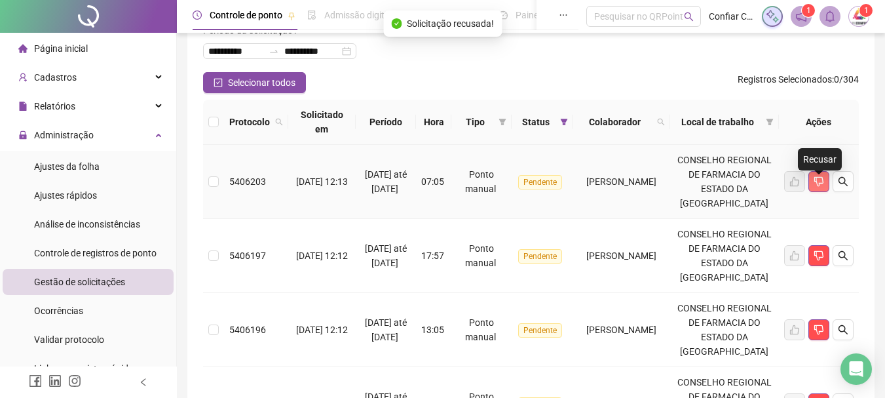
click at [818, 186] on icon "dislike" at bounding box center [819, 181] width 10 height 10
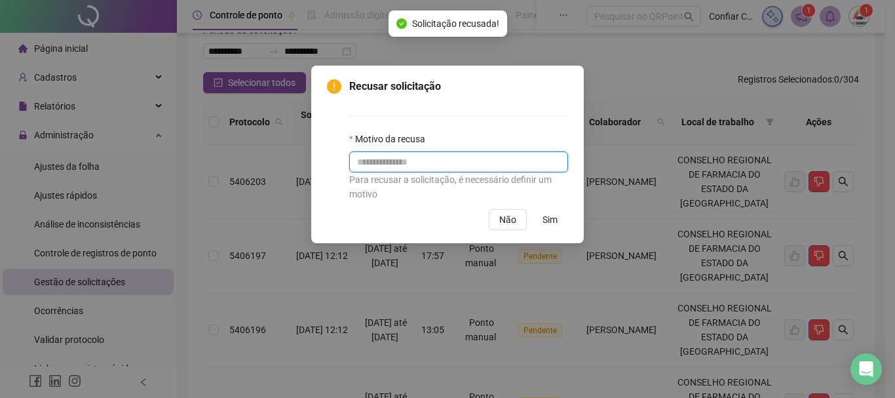
click at [447, 161] on input "text" at bounding box center [458, 161] width 219 height 21
paste input "******"
type input "******"
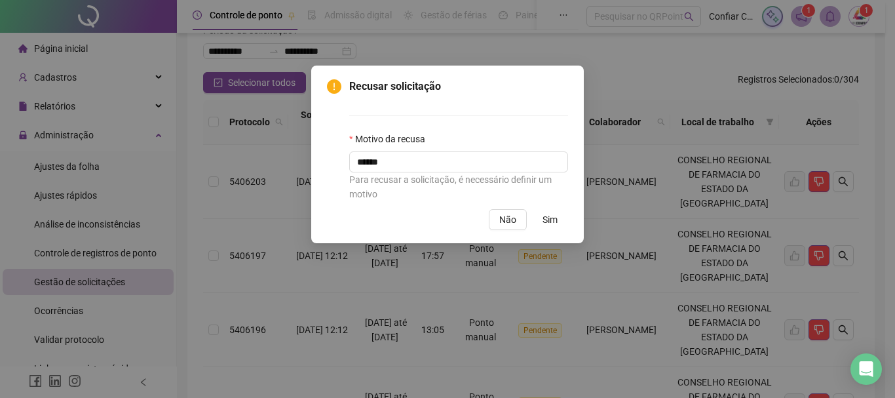
click at [562, 221] on button "Sim" at bounding box center [550, 219] width 36 height 21
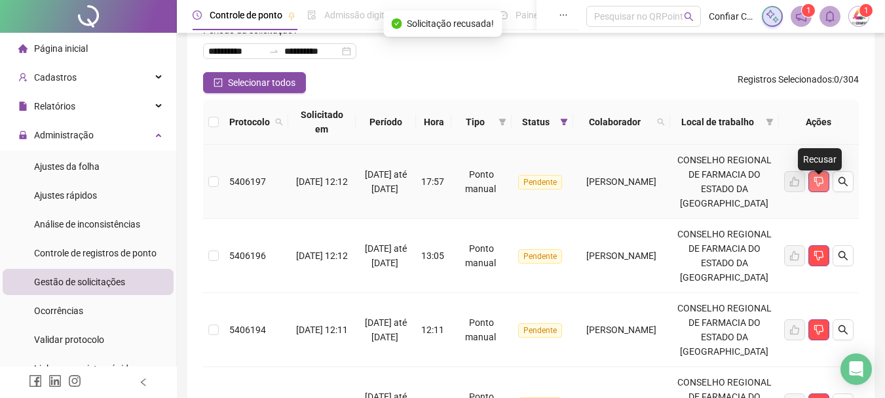
click at [820, 187] on icon "dislike" at bounding box center [819, 181] width 10 height 10
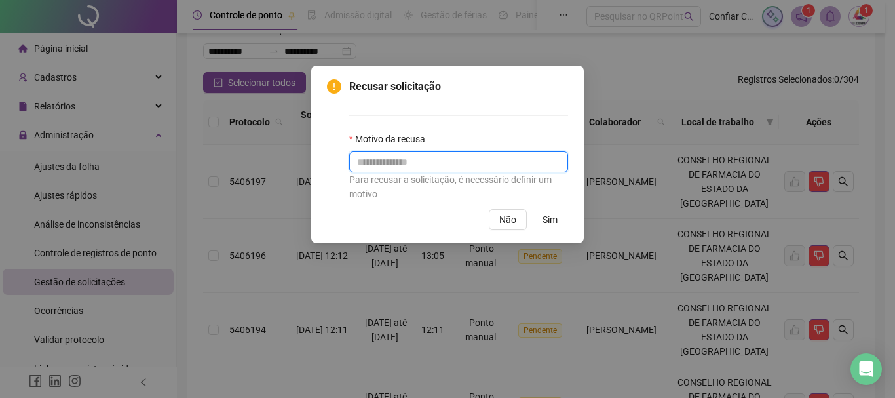
click at [379, 165] on input "text" at bounding box center [458, 161] width 219 height 21
paste input "******"
type input "******"
click at [548, 218] on span "Sim" at bounding box center [549, 219] width 15 height 14
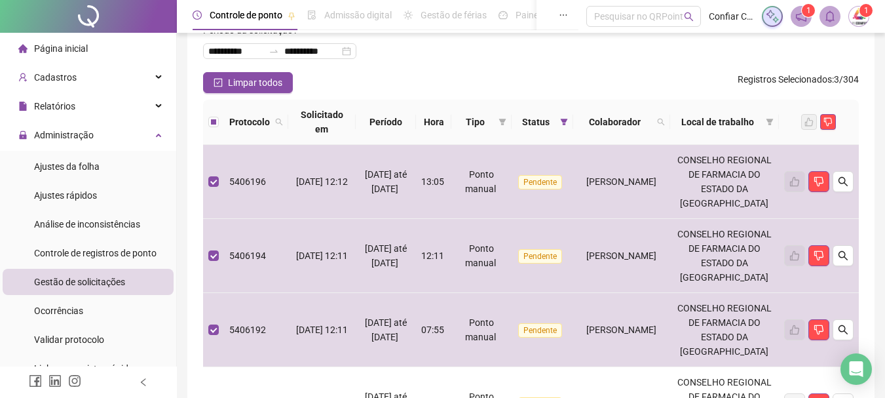
drag, startPoint x: 831, startPoint y: 119, endPoint x: 818, endPoint y: 135, distance: 20.9
click at [832, 119] on icon "dislike" at bounding box center [828, 121] width 9 height 9
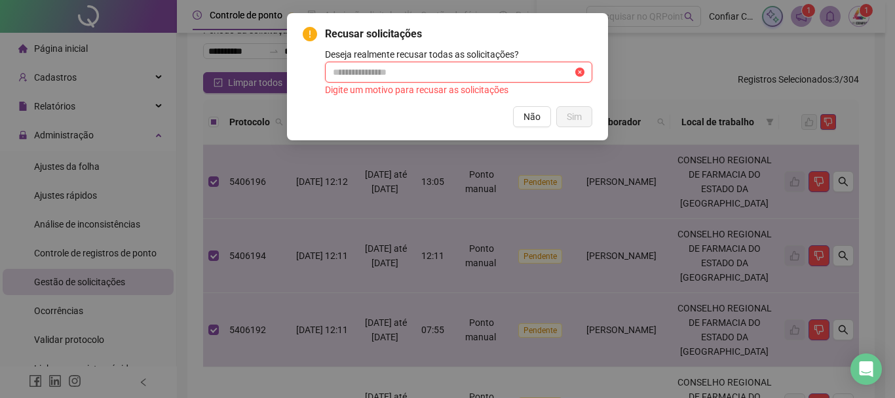
click at [390, 75] on input "text" at bounding box center [453, 72] width 240 height 14
type input "******"
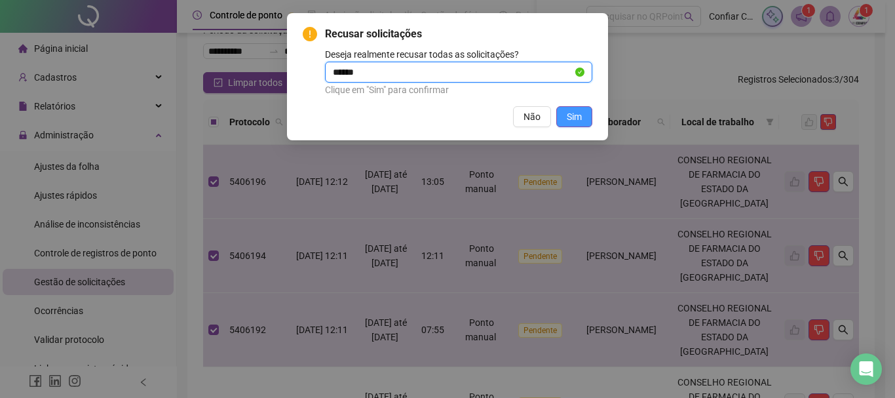
click at [583, 117] on button "Sim" at bounding box center [574, 116] width 36 height 21
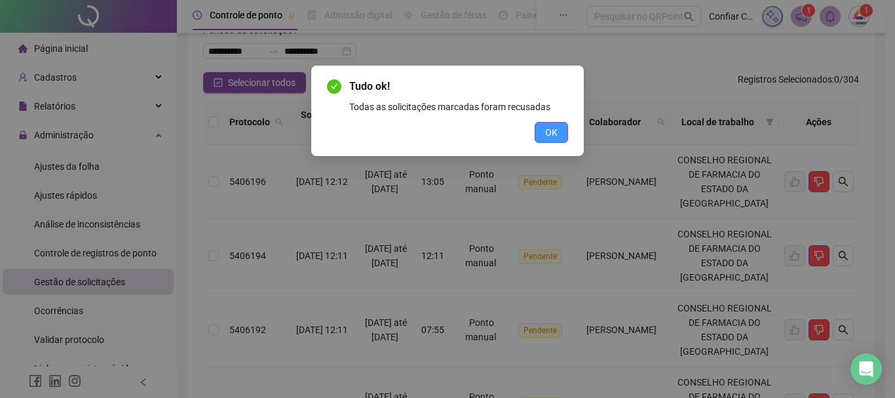
click at [549, 133] on span "OK" at bounding box center [551, 132] width 12 height 14
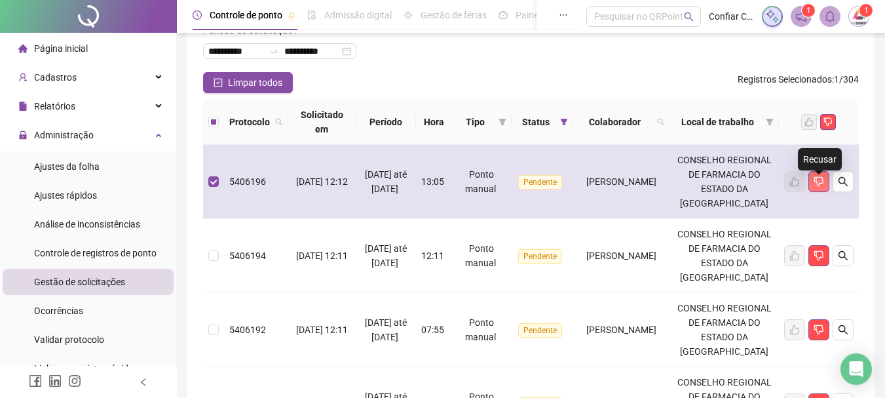
click at [819, 187] on icon "dislike" at bounding box center [818, 182] width 9 height 10
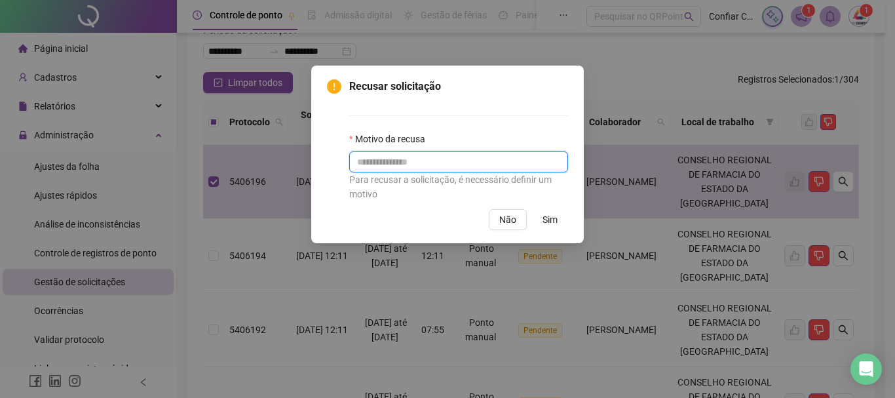
click at [364, 154] on input "text" at bounding box center [458, 161] width 219 height 21
paste input "******"
type input "******"
click at [548, 212] on button "Sim" at bounding box center [550, 219] width 36 height 21
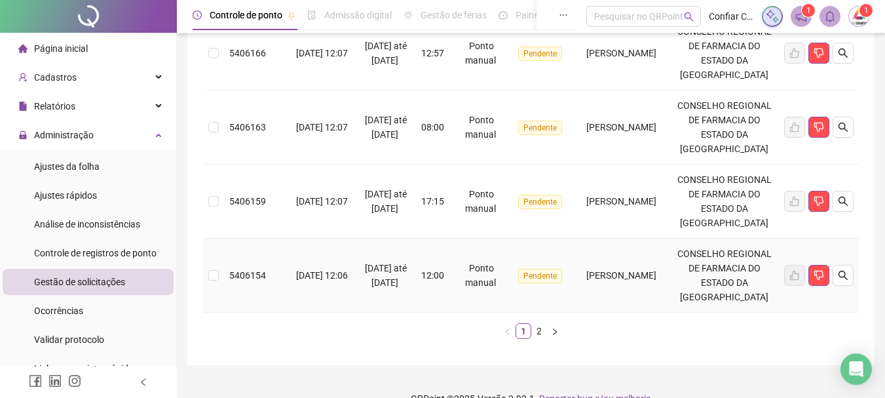
scroll to position [997, 0]
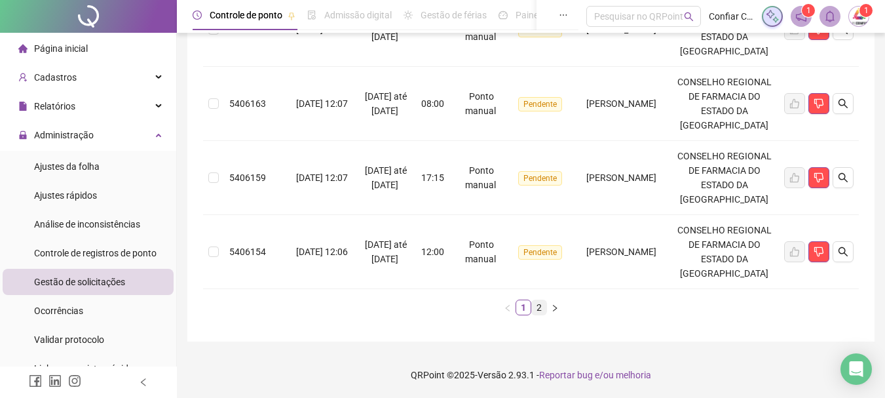
click at [537, 305] on link "2" at bounding box center [539, 307] width 14 height 14
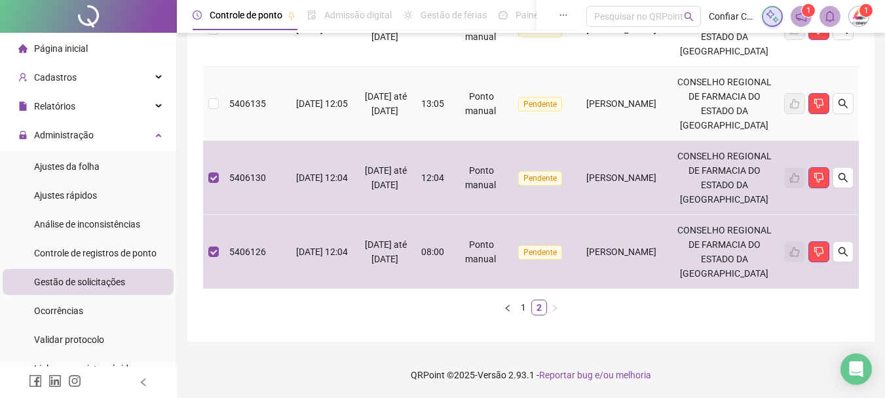
drag, startPoint x: 208, startPoint y: 64, endPoint x: 235, endPoint y: 73, distance: 28.2
click at [208, 67] on td at bounding box center [213, 104] width 21 height 74
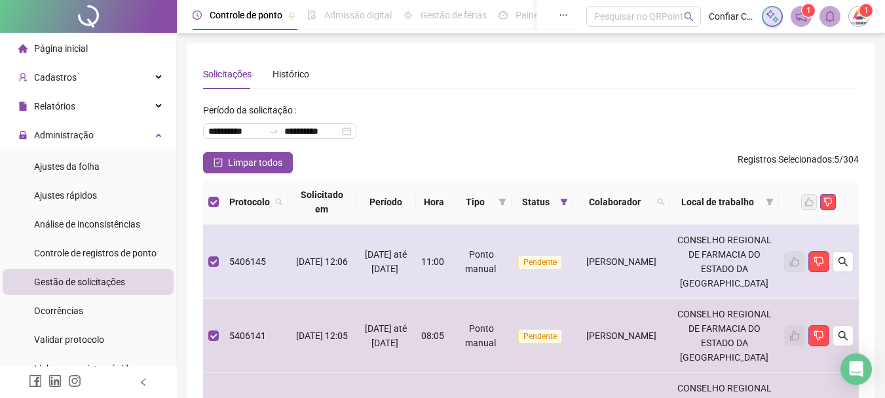
scroll to position [66, 0]
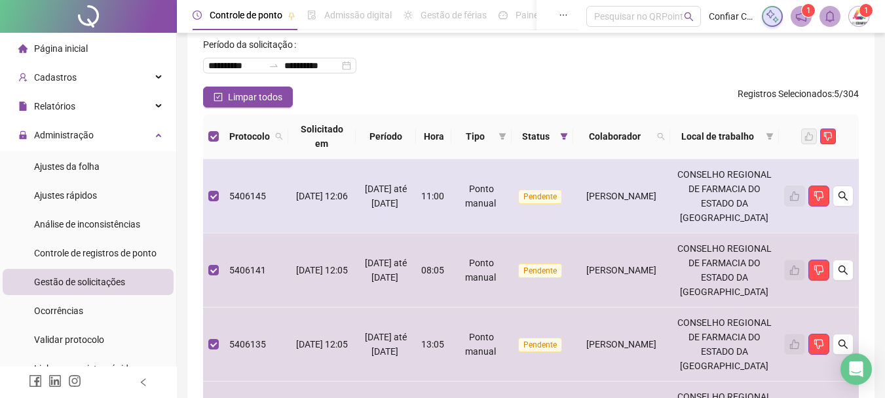
click at [219, 203] on td at bounding box center [213, 196] width 21 height 74
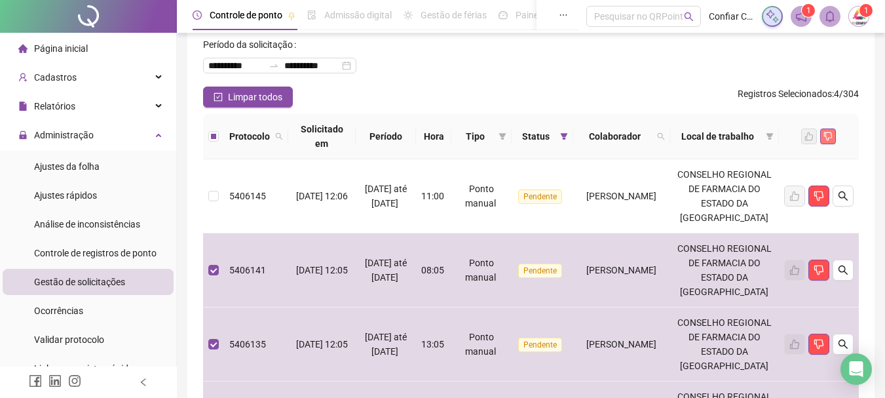
click at [829, 135] on icon "dislike" at bounding box center [828, 136] width 9 height 9
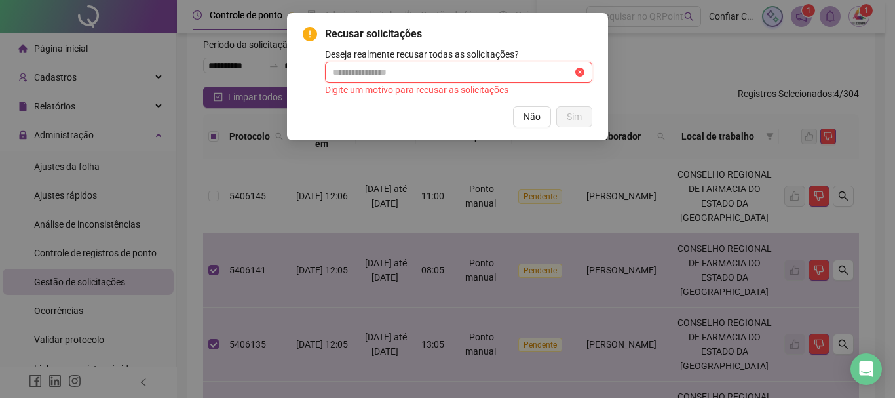
click at [358, 68] on input "text" at bounding box center [453, 72] width 240 height 14
type input "******"
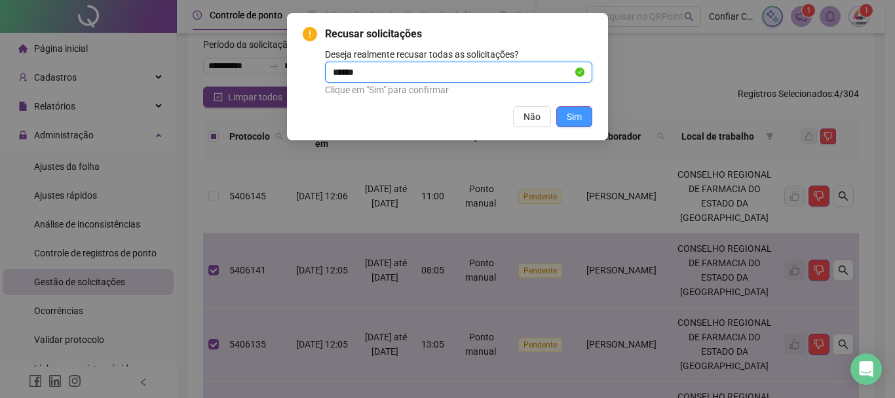
click at [588, 116] on button "Sim" at bounding box center [574, 116] width 36 height 21
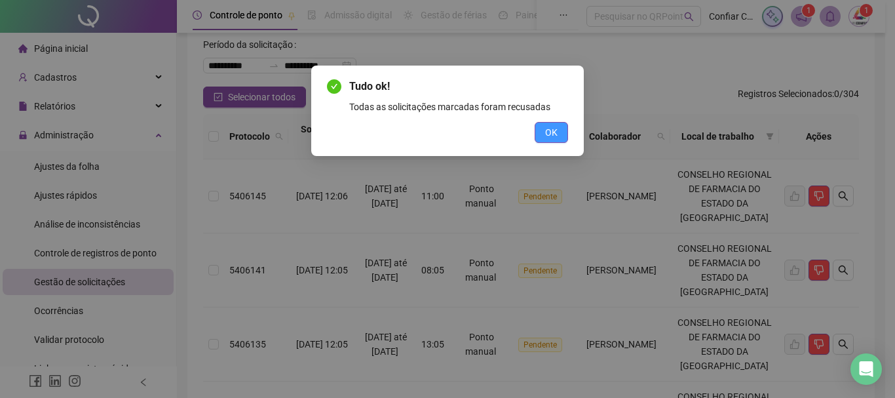
click at [559, 135] on button "OK" at bounding box center [551, 132] width 33 height 21
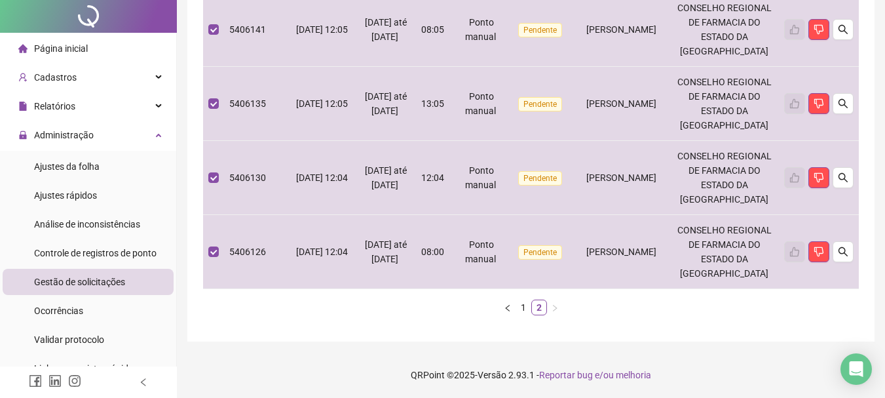
scroll to position [0, 0]
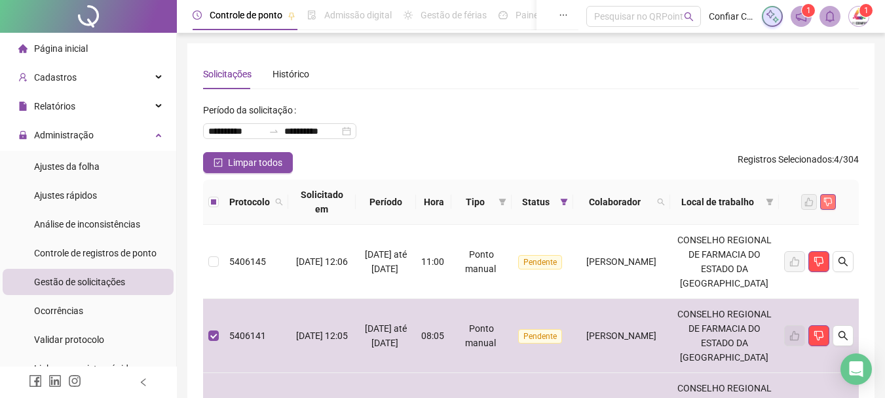
click at [830, 195] on button "button" at bounding box center [828, 202] width 16 height 16
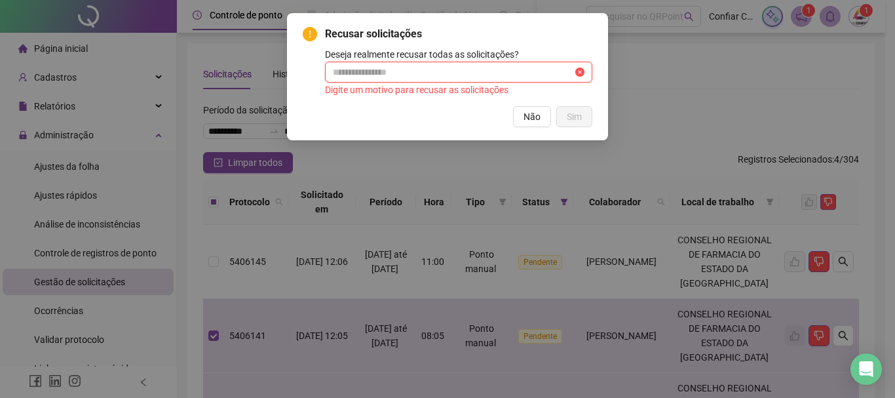
click at [368, 74] on input "text" at bounding box center [453, 72] width 240 height 14
type input "******"
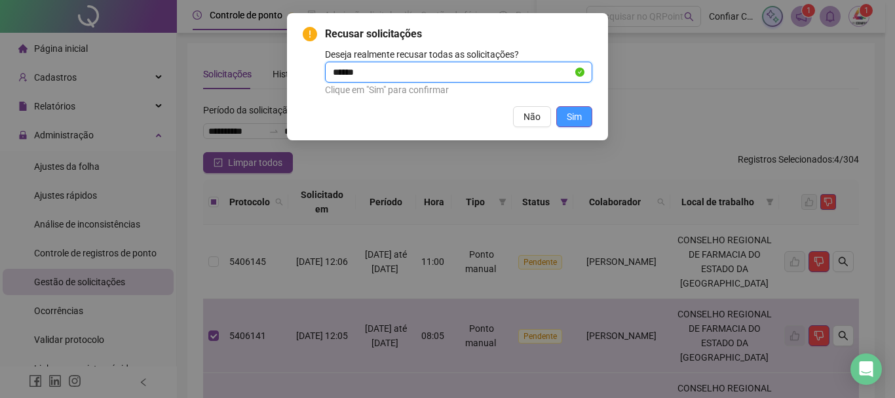
click at [574, 115] on span "Sim" at bounding box center [574, 116] width 15 height 14
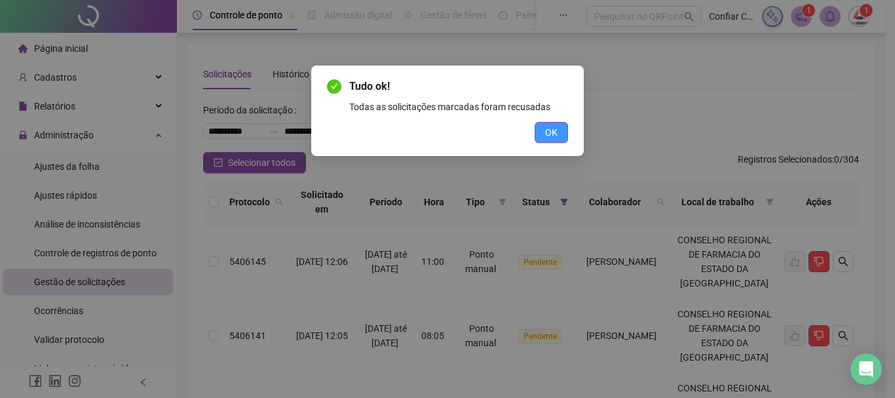
click at [546, 134] on span "OK" at bounding box center [551, 132] width 12 height 14
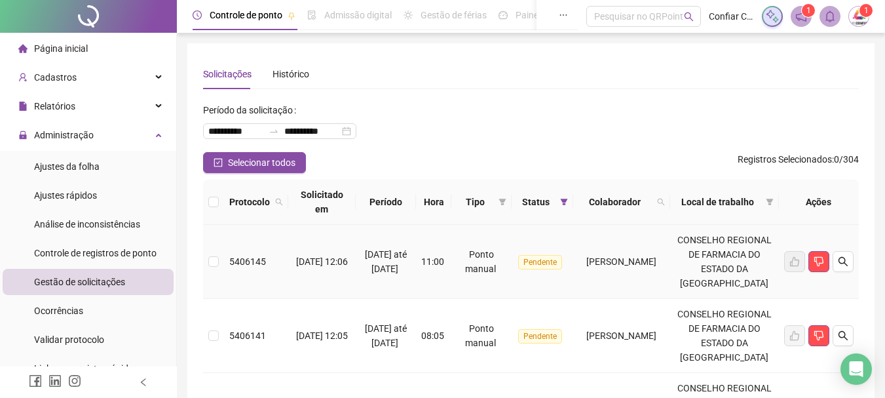
scroll to position [378, 0]
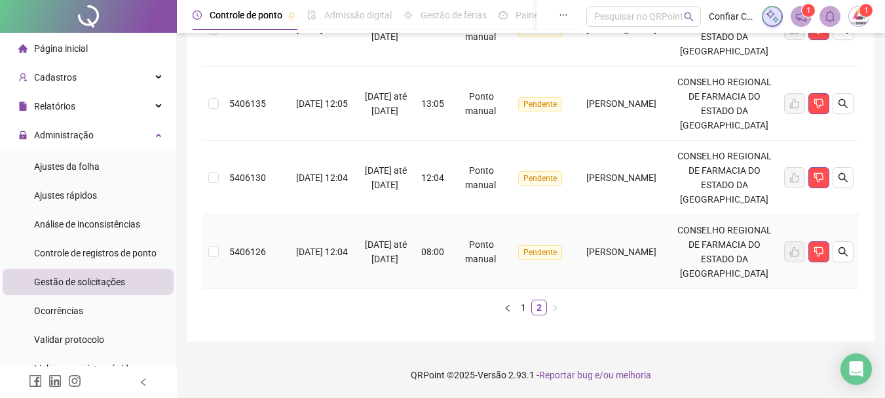
click at [218, 246] on td at bounding box center [213, 252] width 21 height 74
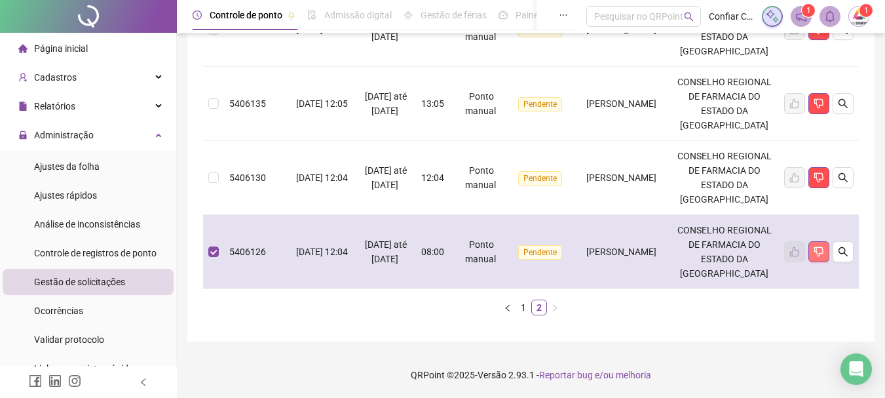
click at [824, 252] on button "button" at bounding box center [818, 251] width 21 height 21
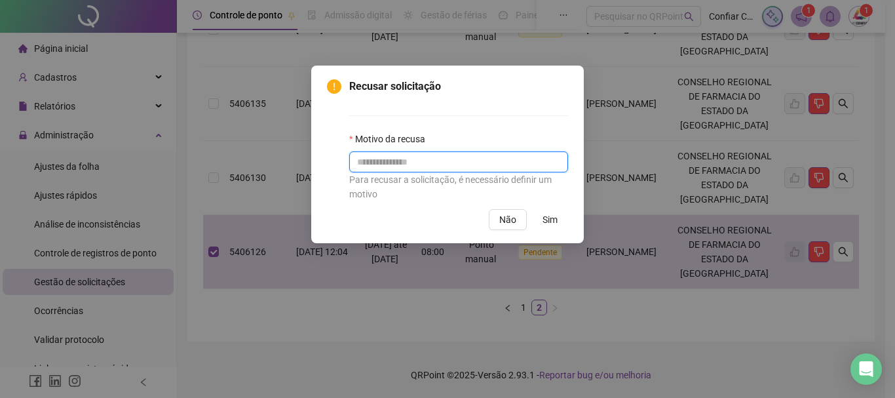
click at [436, 162] on input "text" at bounding box center [458, 161] width 219 height 21
paste input "******"
type input "******"
click at [542, 218] on span "Sim" at bounding box center [549, 219] width 15 height 14
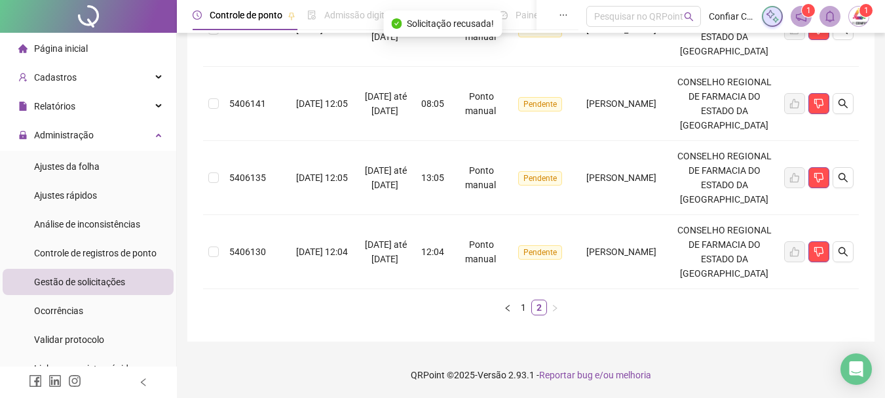
scroll to position [290, 0]
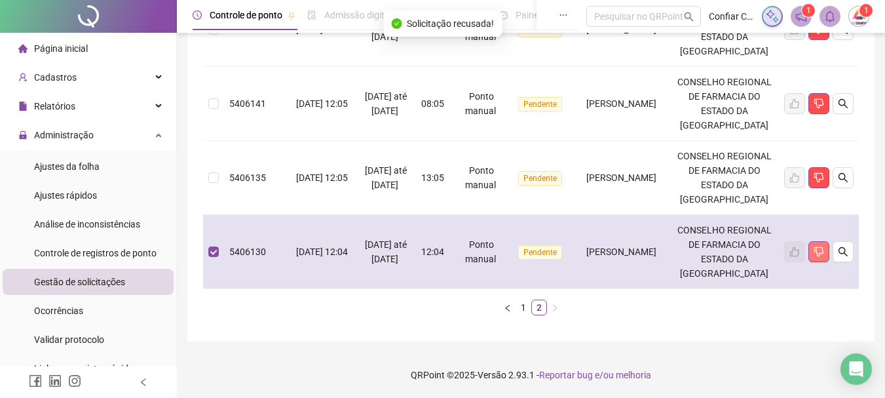
click at [819, 246] on icon "dislike" at bounding box center [819, 251] width 10 height 10
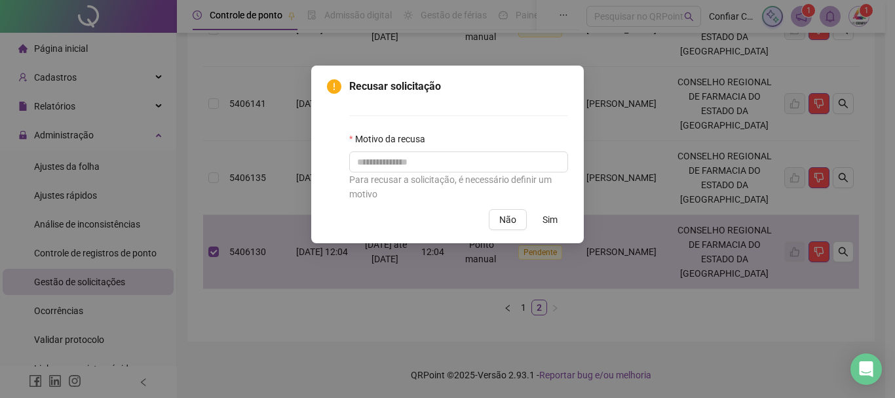
click at [517, 151] on div "Motivo da recusa" at bounding box center [458, 142] width 219 height 20
click at [516, 157] on input "text" at bounding box center [458, 161] width 219 height 21
paste input "******"
type input "******"
click at [551, 219] on span "Sim" at bounding box center [549, 219] width 15 height 14
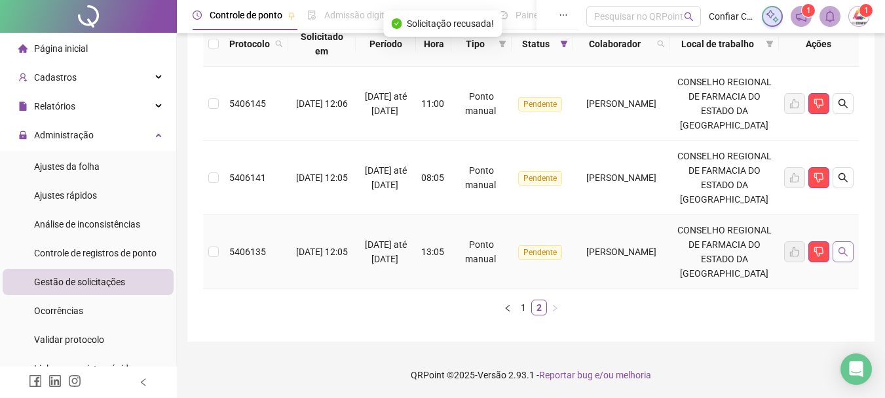
scroll to position [201, 0]
click at [816, 246] on icon "dislike" at bounding box center [819, 251] width 10 height 10
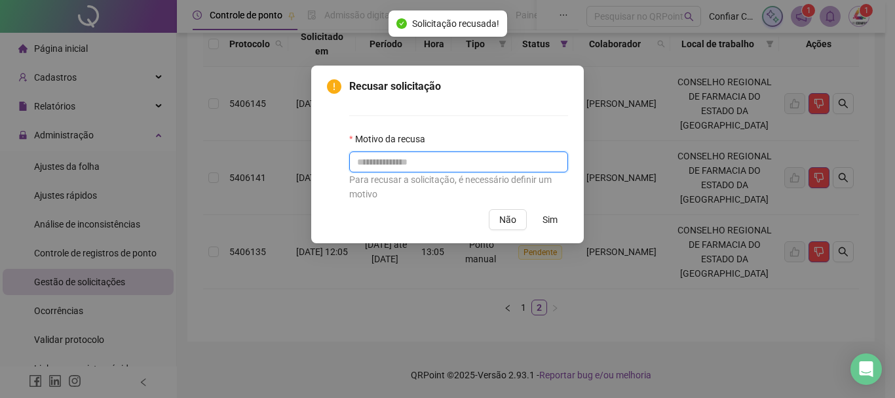
click at [448, 165] on input "text" at bounding box center [458, 161] width 219 height 21
paste input "******"
type input "******"
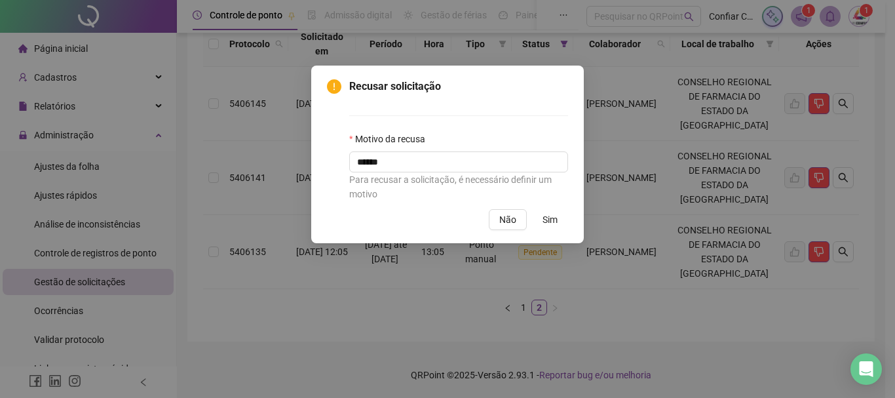
click at [555, 223] on span "Sim" at bounding box center [549, 219] width 15 height 14
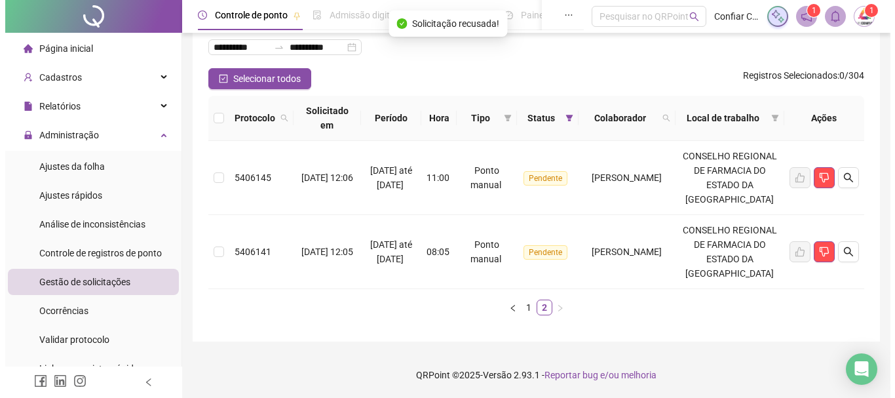
scroll to position [113, 0]
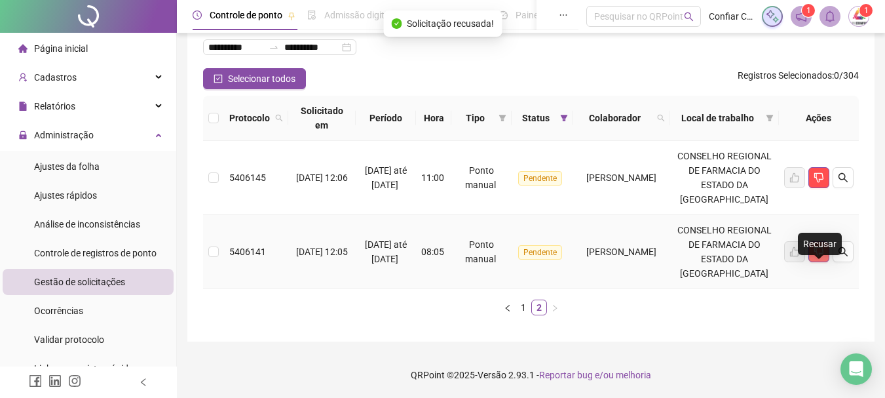
click at [817, 249] on icon "dislike" at bounding box center [819, 251] width 10 height 10
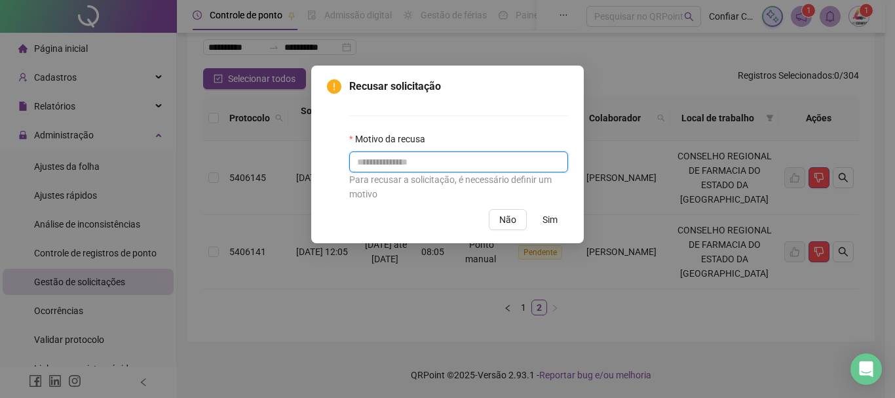
click at [404, 166] on input "text" at bounding box center [458, 161] width 219 height 21
paste input "******"
type input "******"
click at [560, 218] on button "Sim" at bounding box center [550, 219] width 36 height 21
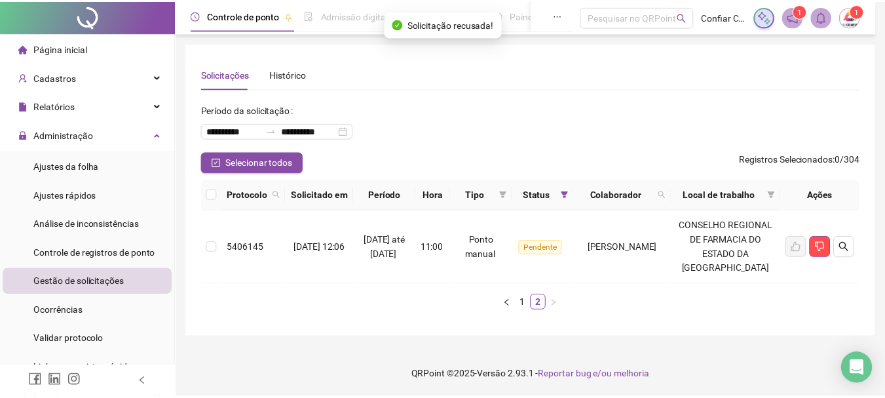
scroll to position [24, 0]
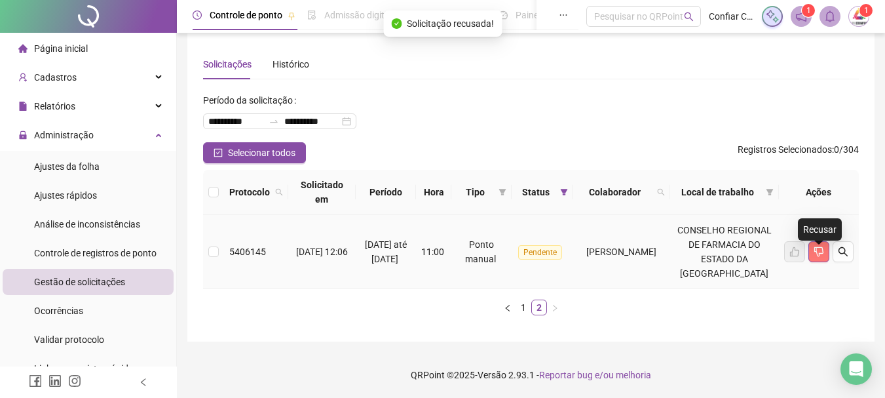
click at [822, 246] on icon "dislike" at bounding box center [819, 251] width 10 height 10
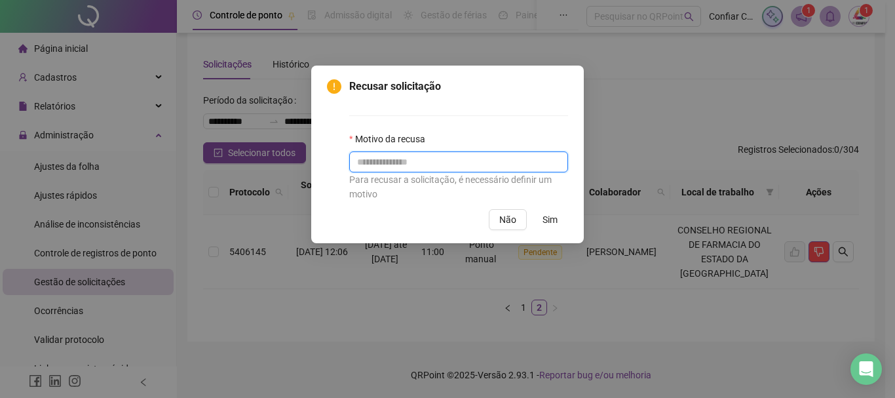
click at [409, 165] on input "text" at bounding box center [458, 161] width 219 height 21
paste input "******"
type input "******"
click at [558, 222] on button "Sim" at bounding box center [550, 219] width 36 height 21
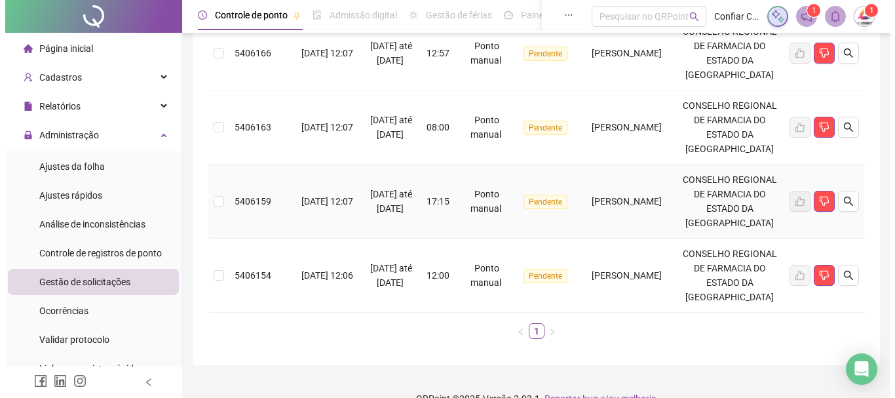
scroll to position [997, 0]
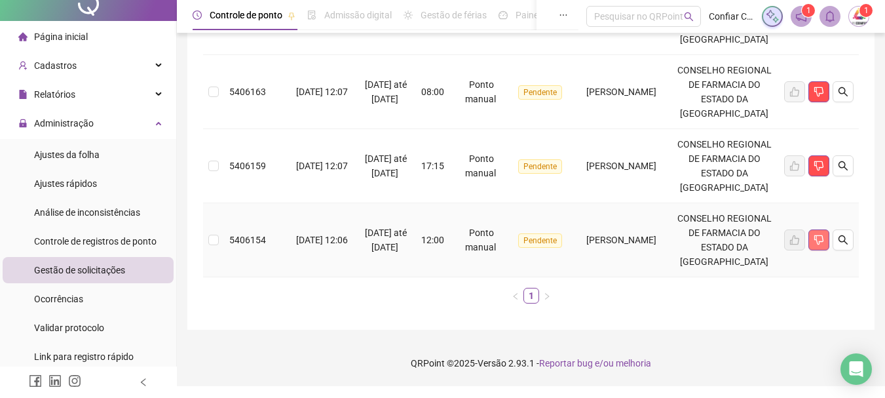
click at [821, 245] on icon "dislike" at bounding box center [819, 240] width 10 height 10
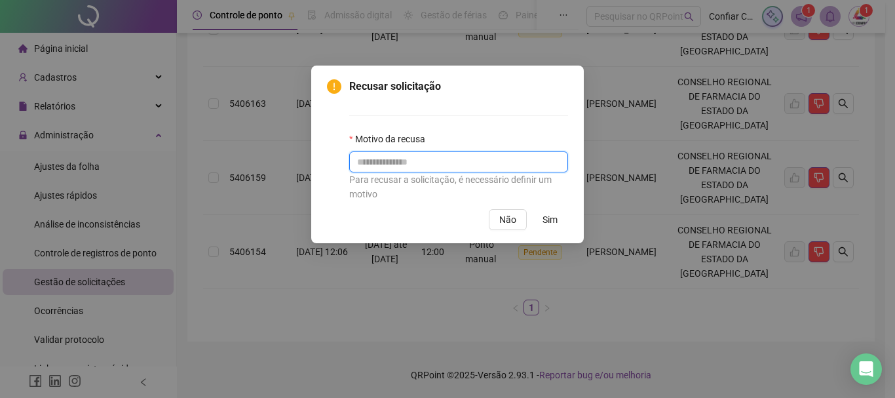
click at [464, 164] on input "text" at bounding box center [458, 161] width 219 height 21
paste input "******"
type input "******"
click at [541, 216] on button "Sim" at bounding box center [550, 219] width 36 height 21
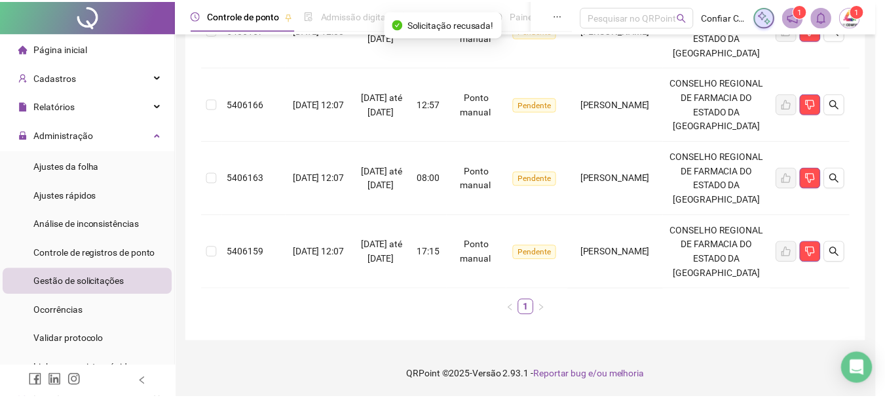
scroll to position [909, 0]
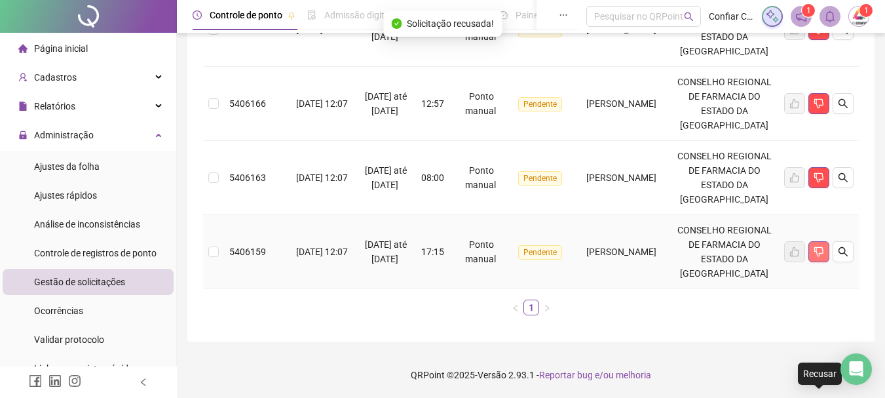
click at [827, 246] on button "button" at bounding box center [818, 251] width 21 height 21
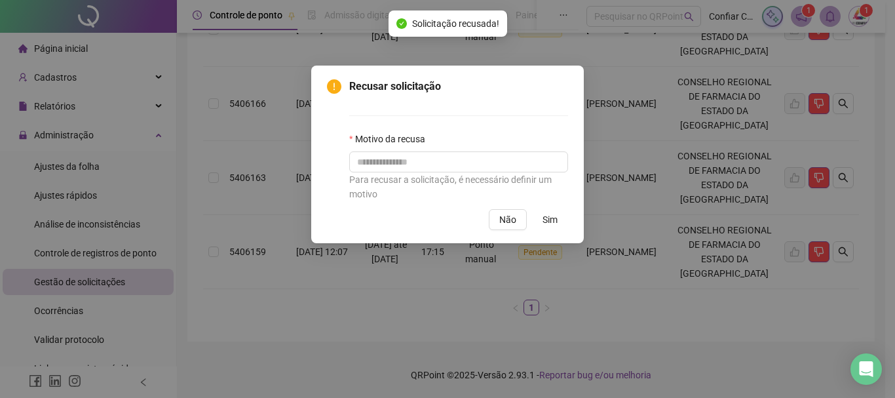
drag, startPoint x: 552, startPoint y: 218, endPoint x: 544, endPoint y: 218, distance: 7.2
click at [549, 218] on span "Sim" at bounding box center [549, 219] width 15 height 14
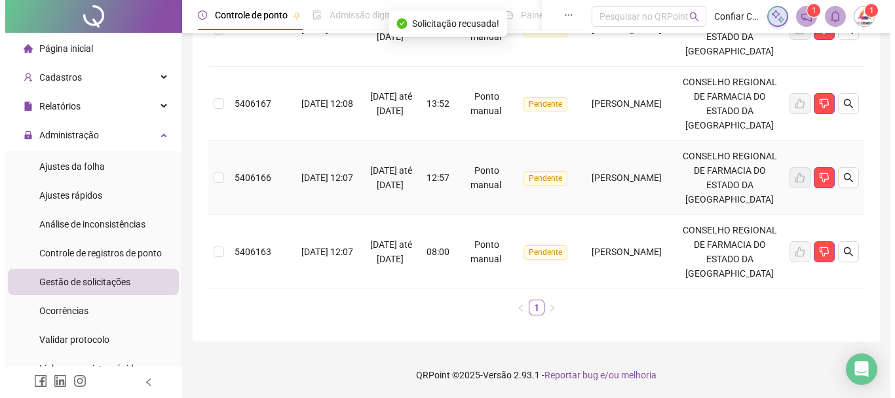
scroll to position [820, 0]
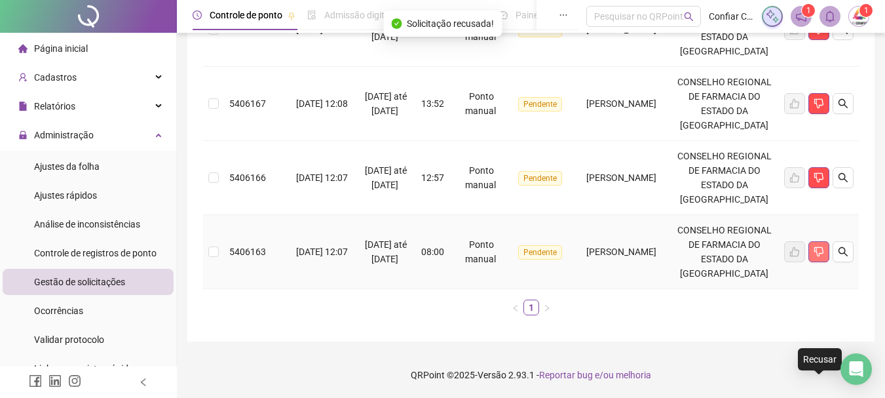
click at [820, 246] on icon "dislike" at bounding box center [819, 251] width 10 height 10
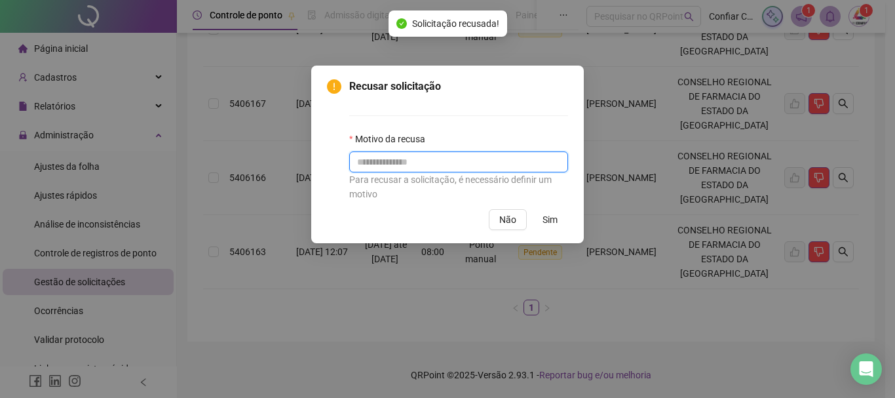
click at [462, 161] on input "text" at bounding box center [458, 161] width 219 height 21
paste input "******"
type input "******"
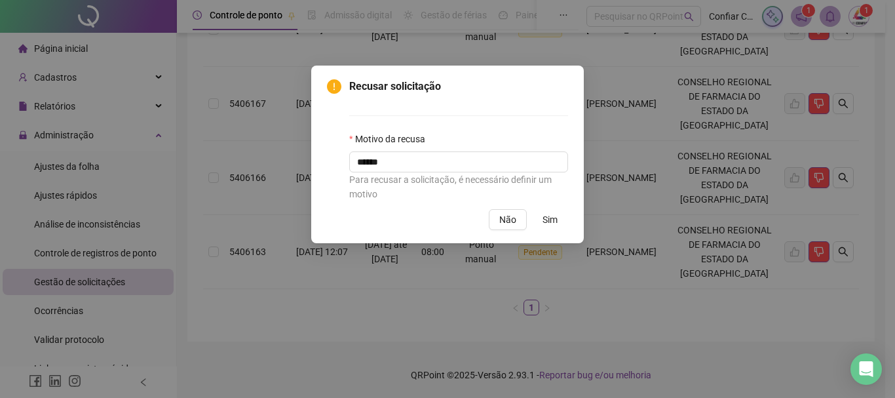
click at [550, 221] on span "Sim" at bounding box center [549, 219] width 15 height 14
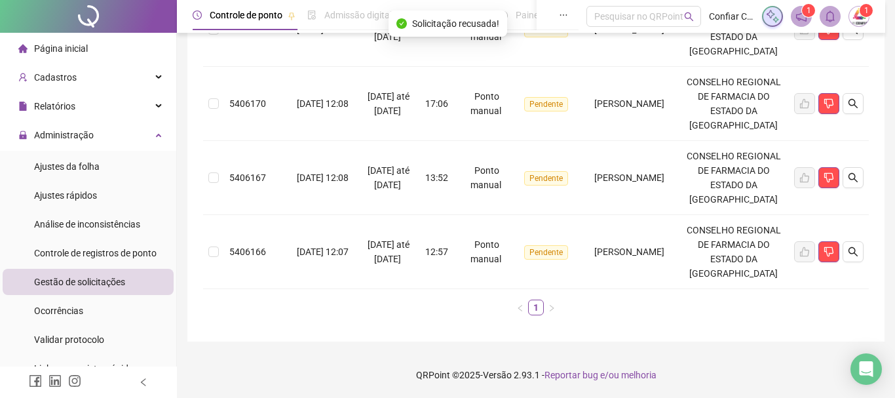
scroll to position [732, 0]
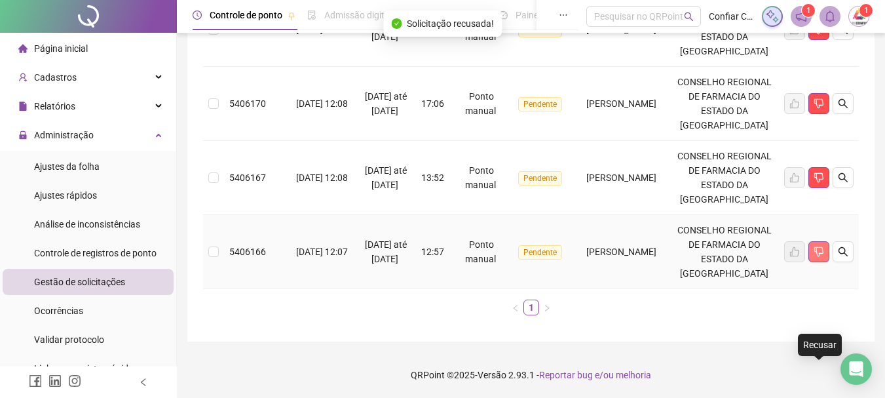
click at [823, 247] on icon "dislike" at bounding box center [818, 252] width 9 height 10
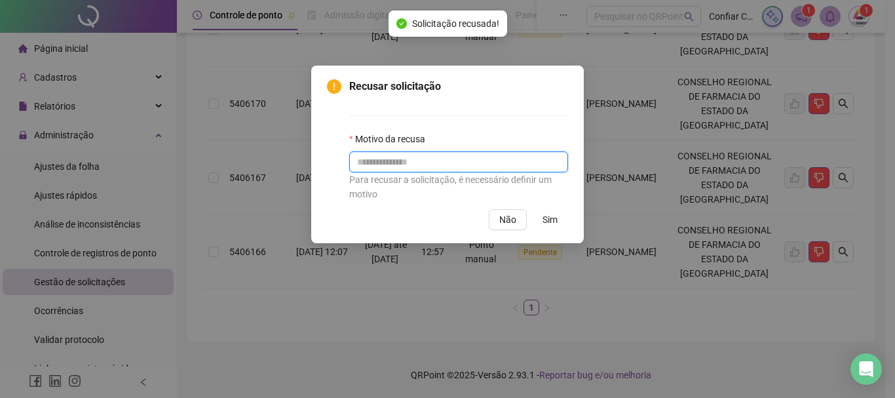
click at [520, 159] on input "text" at bounding box center [458, 161] width 219 height 21
paste input "******"
type input "******"
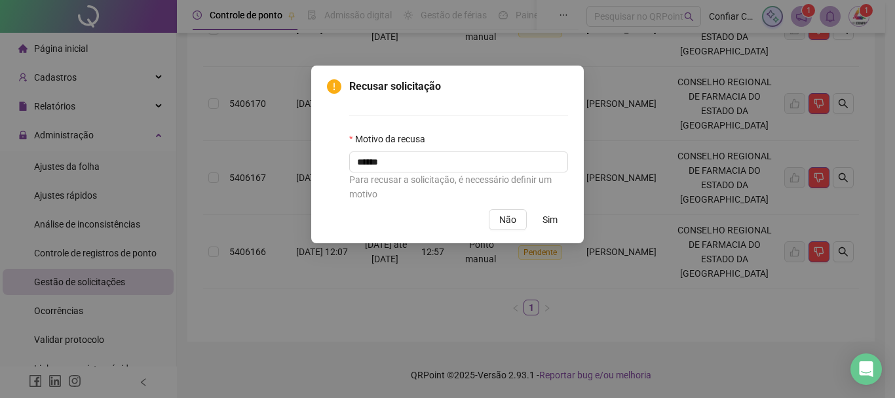
click at [558, 218] on button "Sim" at bounding box center [550, 219] width 36 height 21
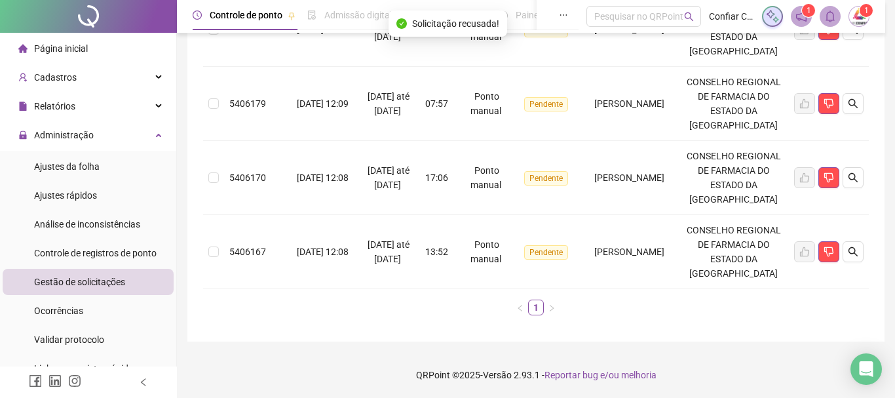
scroll to position [643, 0]
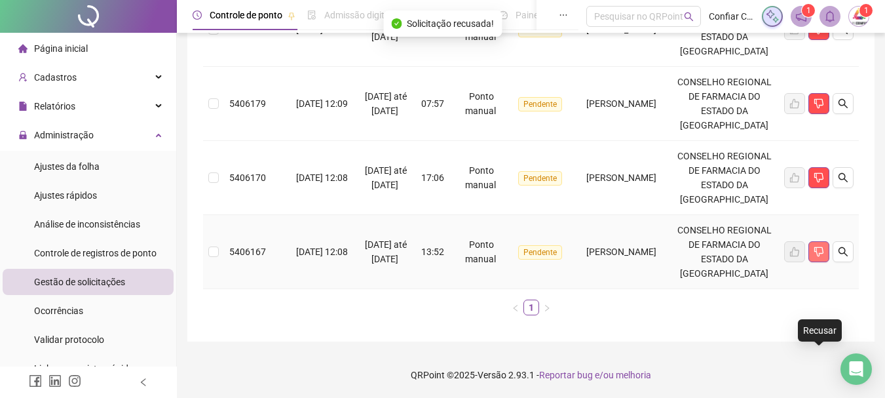
click at [818, 252] on button "button" at bounding box center [818, 251] width 21 height 21
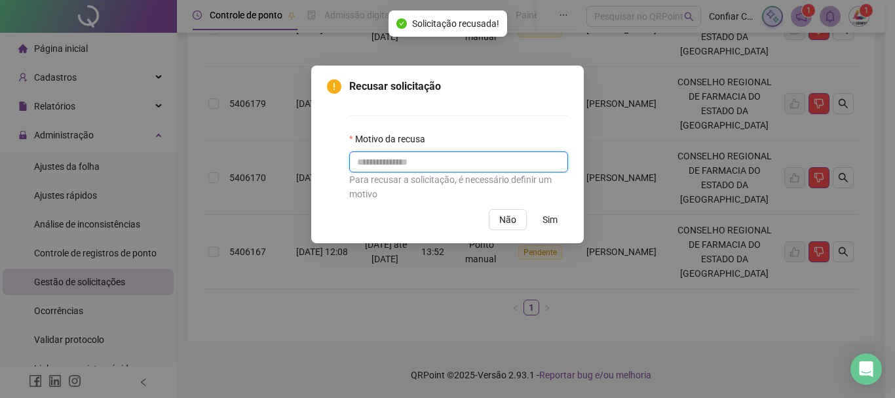
click at [451, 168] on input "text" at bounding box center [458, 161] width 219 height 21
paste input "******"
type input "******"
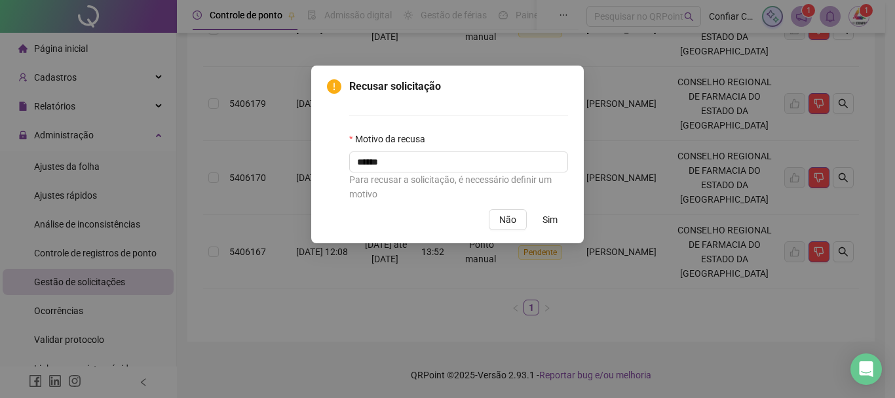
click at [556, 221] on button "Sim" at bounding box center [550, 219] width 36 height 21
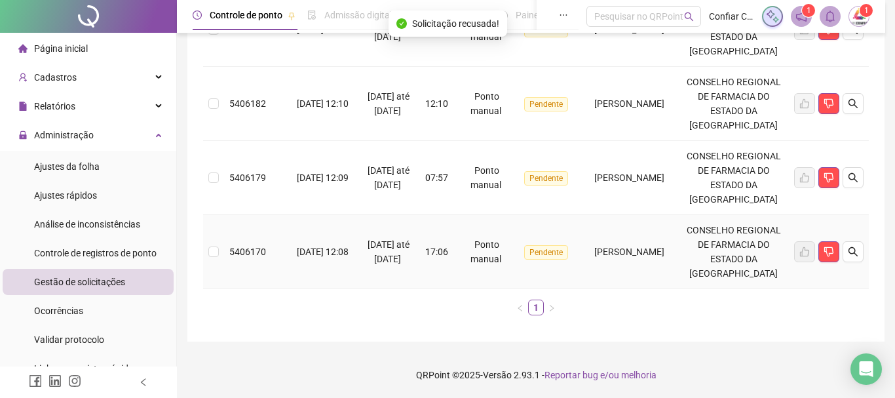
scroll to position [555, 0]
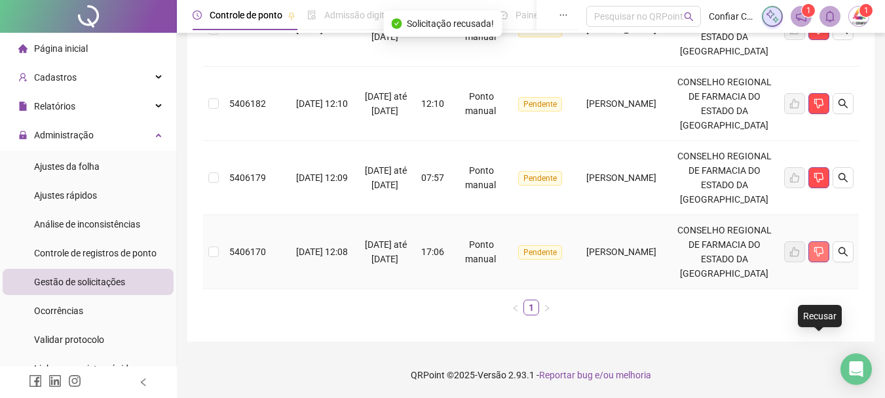
click at [824, 246] on icon "dislike" at bounding box center [819, 251] width 10 height 10
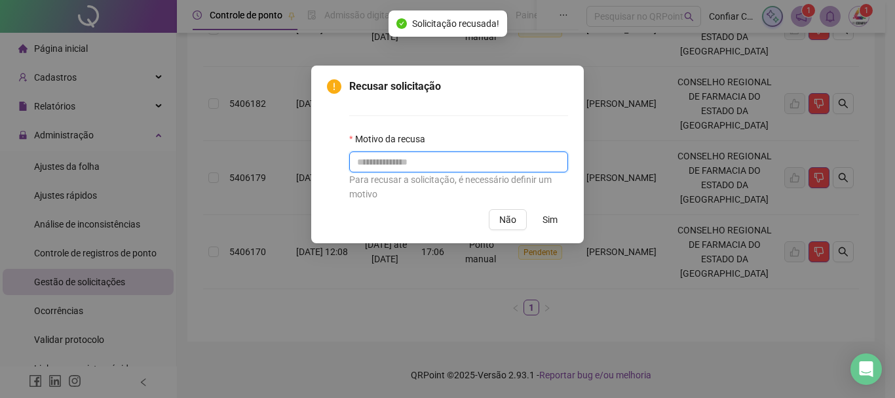
click at [458, 162] on input "text" at bounding box center [458, 161] width 219 height 21
paste input "******"
type input "******"
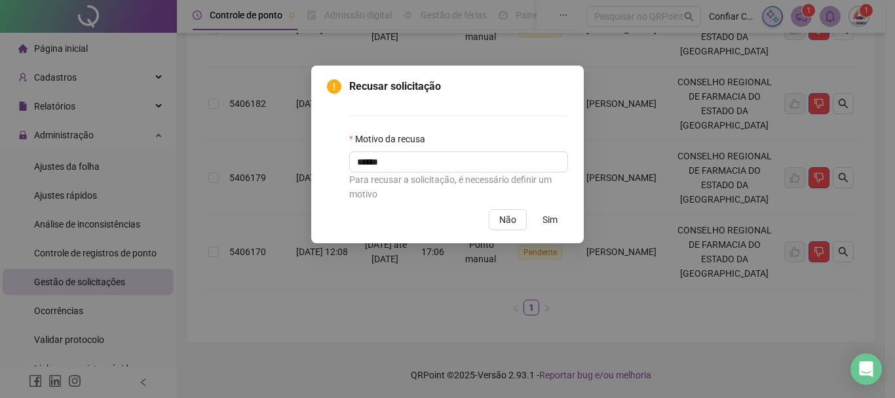
click at [556, 220] on span "Sim" at bounding box center [549, 219] width 15 height 14
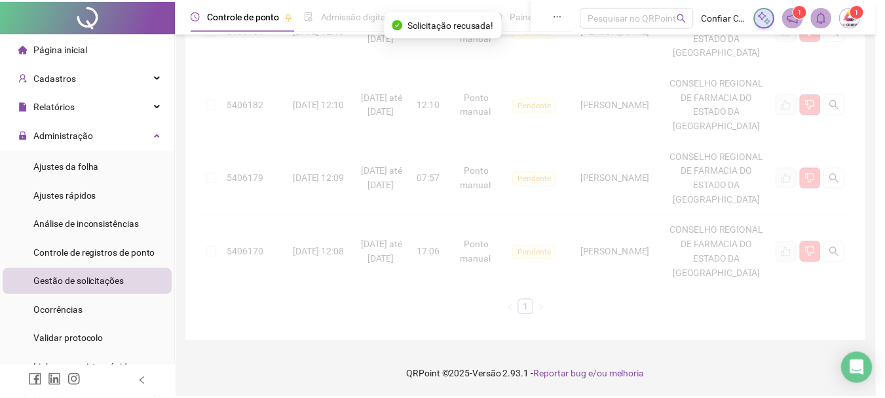
scroll to position [466, 0]
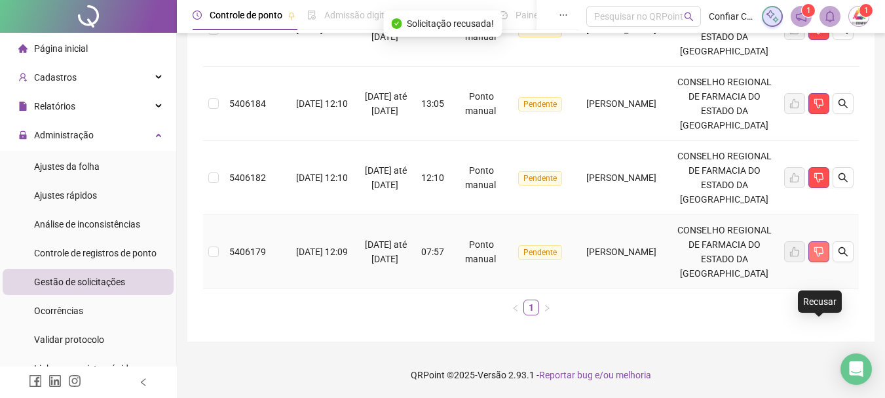
click at [816, 248] on icon "dislike" at bounding box center [819, 251] width 10 height 10
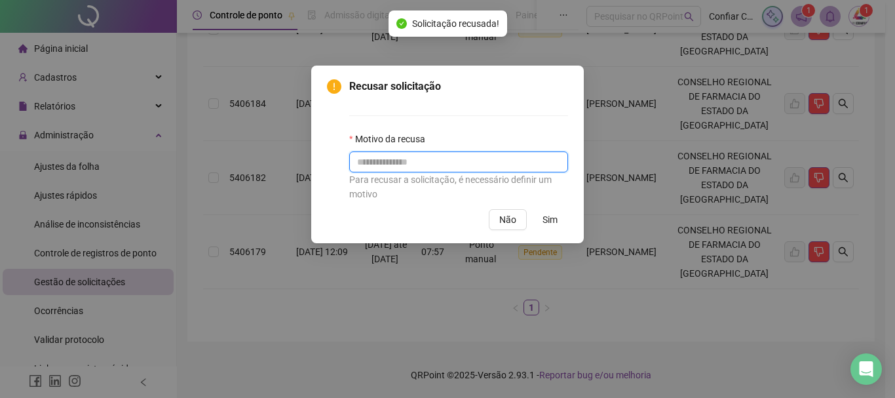
click at [480, 165] on input "text" at bounding box center [458, 161] width 219 height 21
paste input "******"
type input "******"
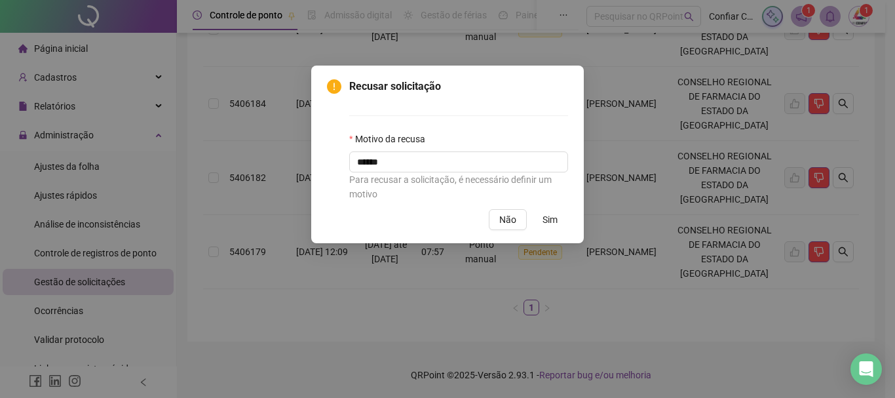
click at [545, 217] on span "Sim" at bounding box center [549, 219] width 15 height 14
click at [560, 221] on button "Sim" at bounding box center [550, 219] width 36 height 21
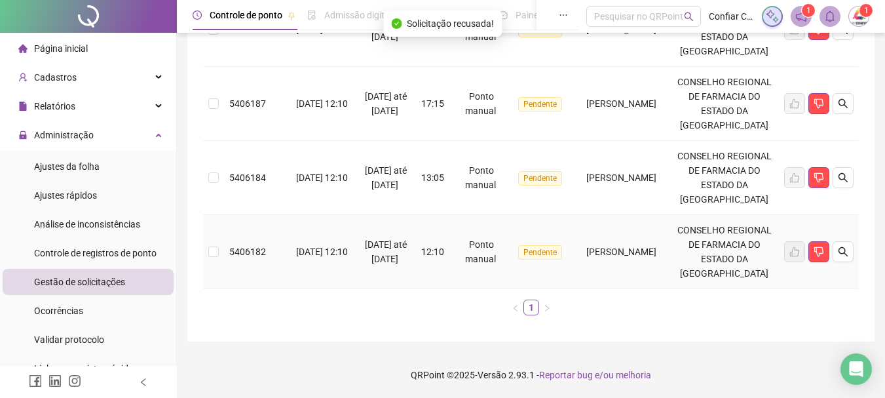
scroll to position [378, 0]
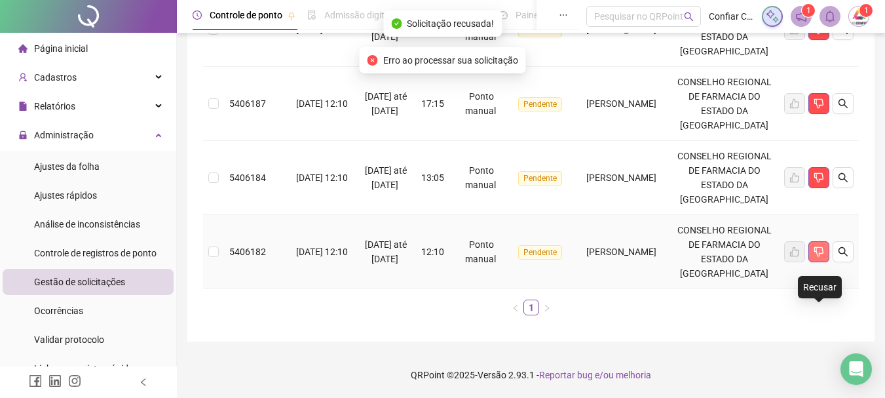
click at [815, 248] on icon "dislike" at bounding box center [819, 251] width 10 height 10
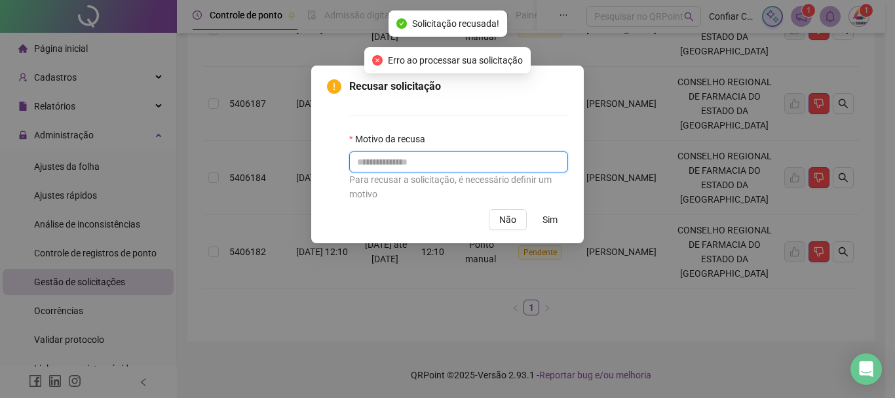
click at [361, 156] on input "text" at bounding box center [458, 161] width 219 height 21
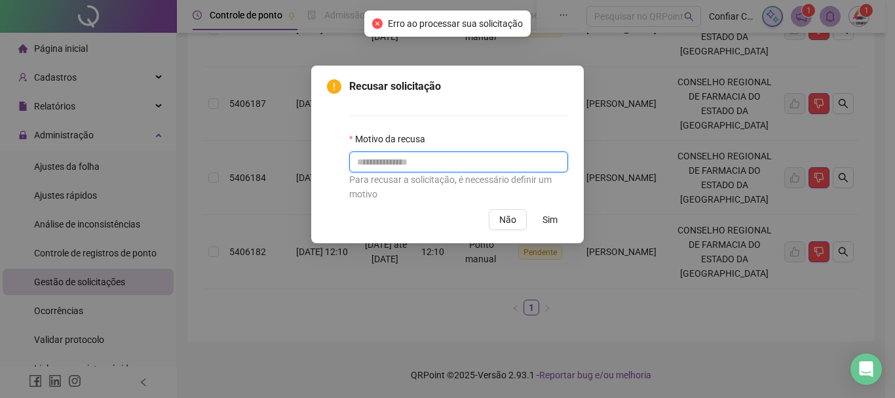
paste input "******"
type input "******"
click at [558, 221] on button "Sim" at bounding box center [550, 219] width 36 height 21
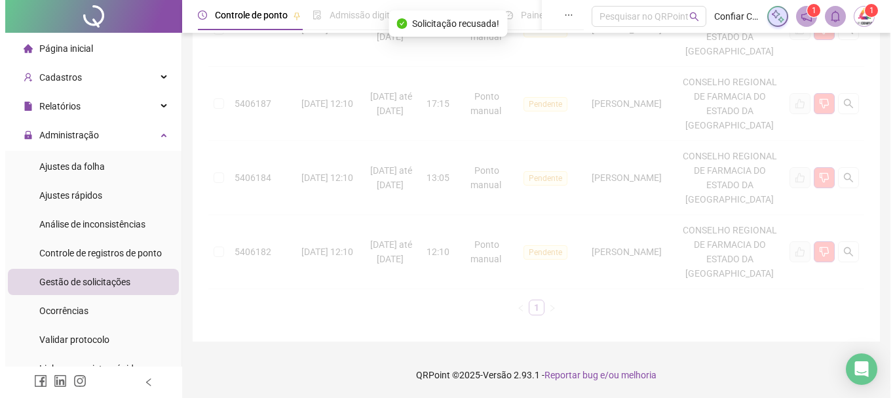
scroll to position [290, 0]
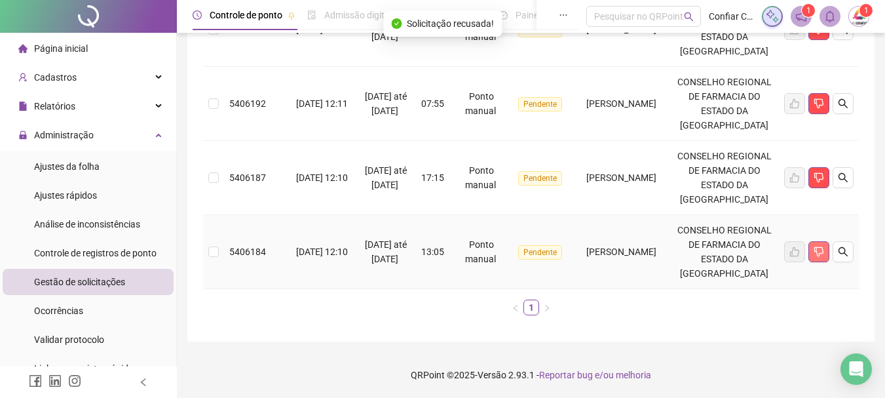
click at [822, 248] on icon "dislike" at bounding box center [819, 251] width 10 height 10
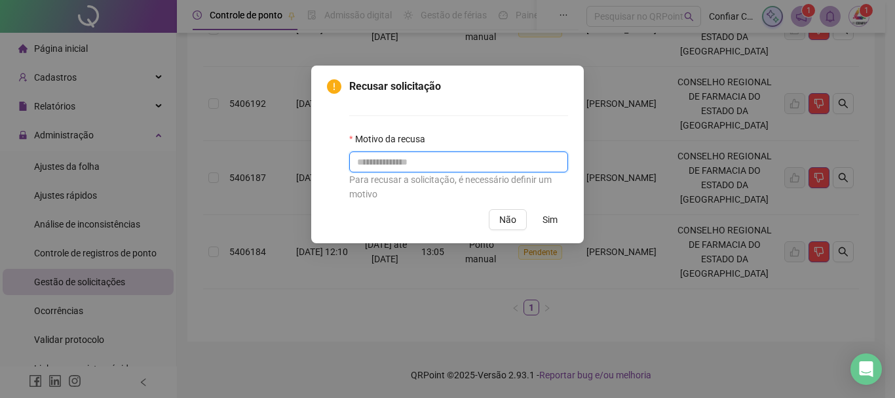
click at [436, 161] on input "text" at bounding box center [458, 161] width 219 height 21
paste input "******"
type input "******"
drag, startPoint x: 550, startPoint y: 216, endPoint x: 547, endPoint y: 225, distance: 10.2
click at [550, 216] on span "Sim" at bounding box center [549, 219] width 15 height 14
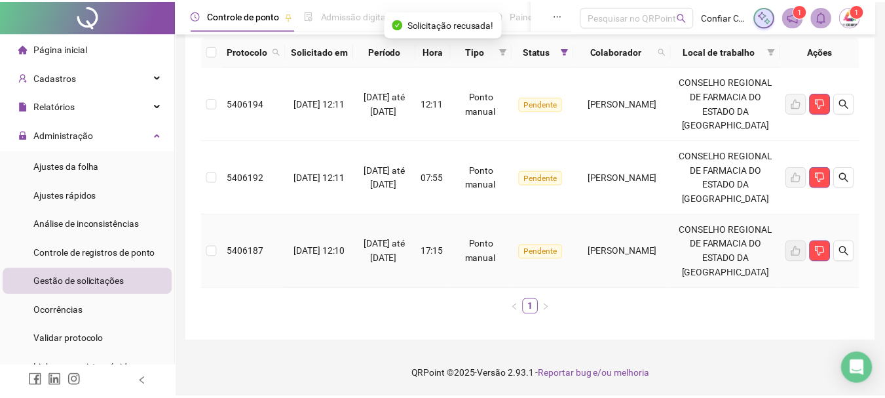
scroll to position [201, 0]
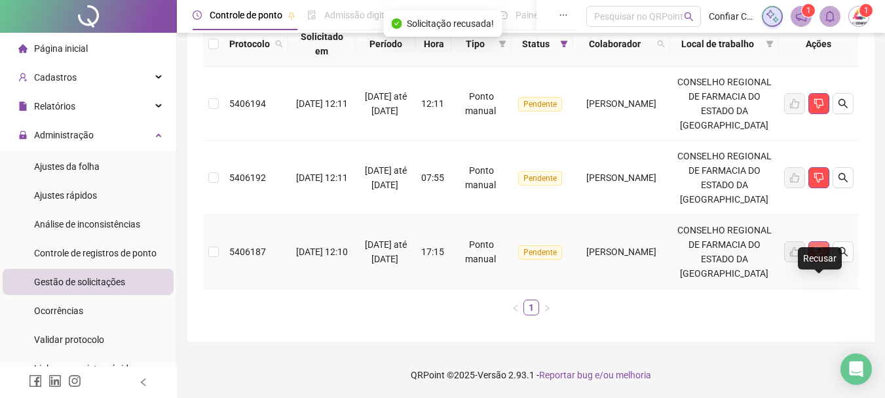
click at [810, 248] on button "button" at bounding box center [818, 251] width 21 height 21
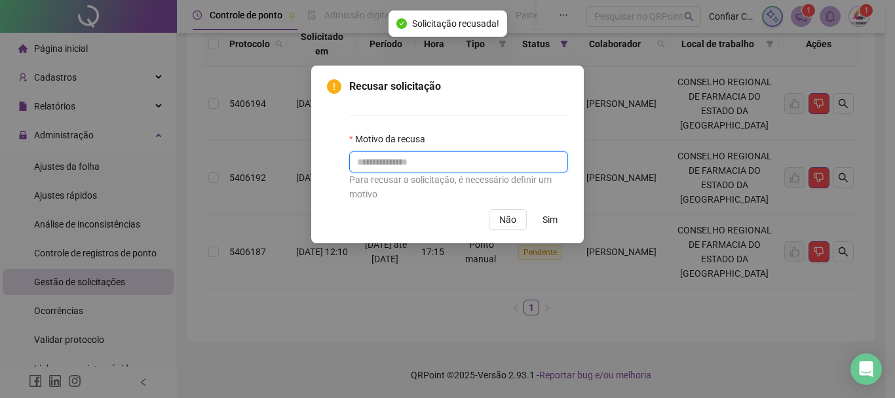
click at [453, 162] on input "text" at bounding box center [458, 161] width 219 height 21
paste input "******"
type input "******"
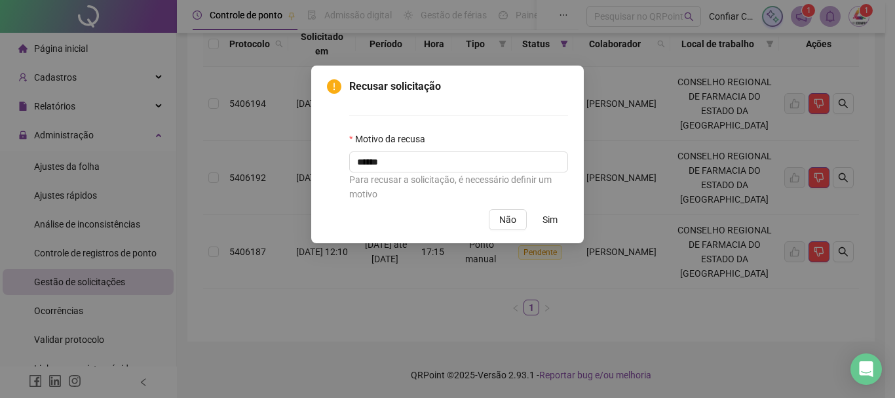
click at [542, 218] on button "Sim" at bounding box center [550, 219] width 36 height 21
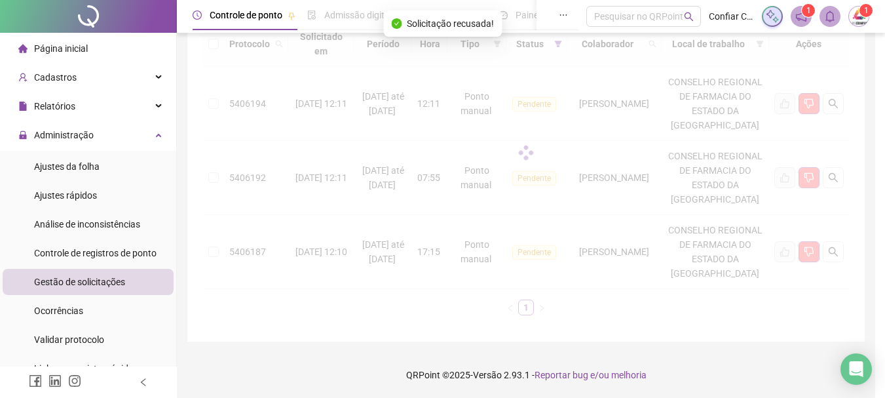
scroll to position [113, 0]
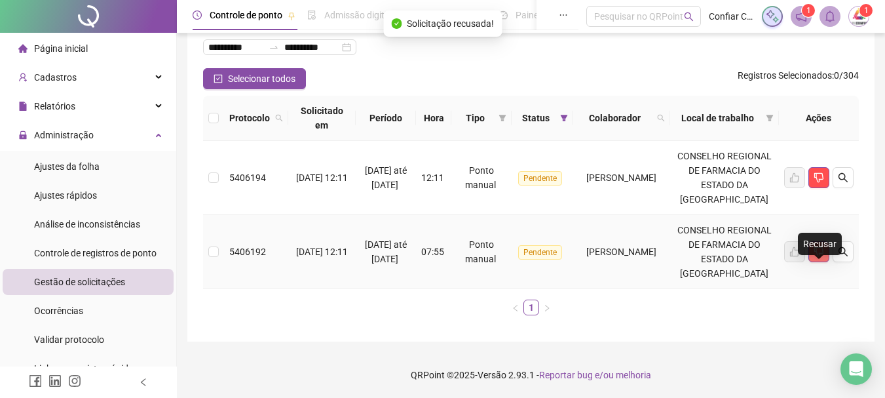
click at [821, 247] on icon "dislike" at bounding box center [818, 252] width 9 height 10
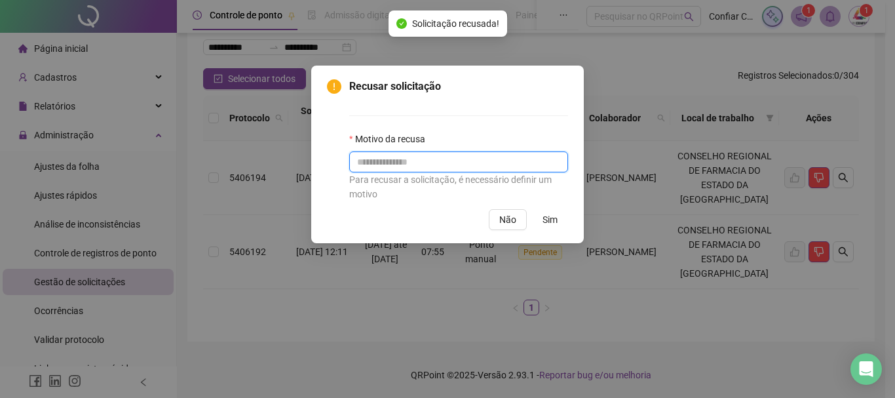
click at [478, 151] on input "text" at bounding box center [458, 161] width 219 height 21
paste input "******"
type input "******"
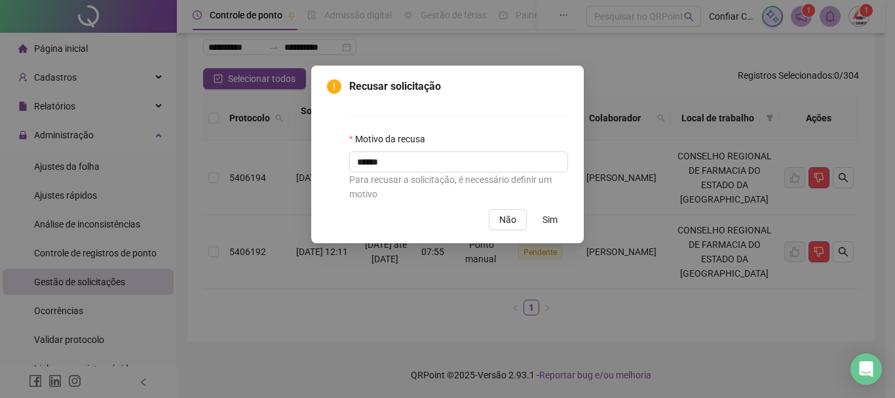
click at [541, 219] on button "Sim" at bounding box center [550, 219] width 36 height 21
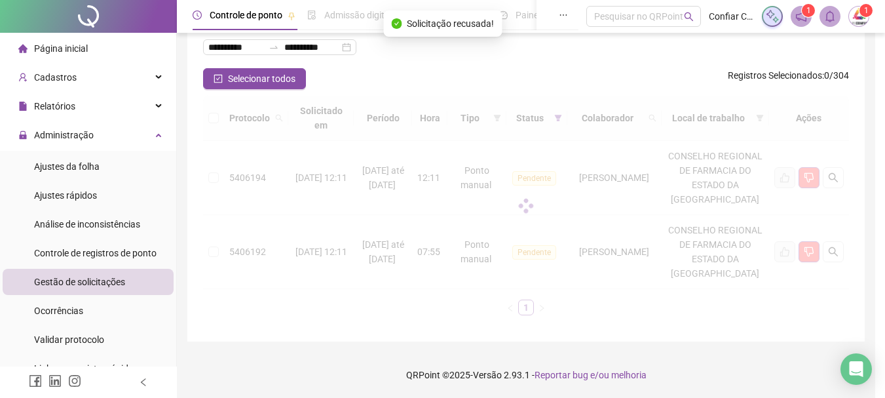
scroll to position [24, 0]
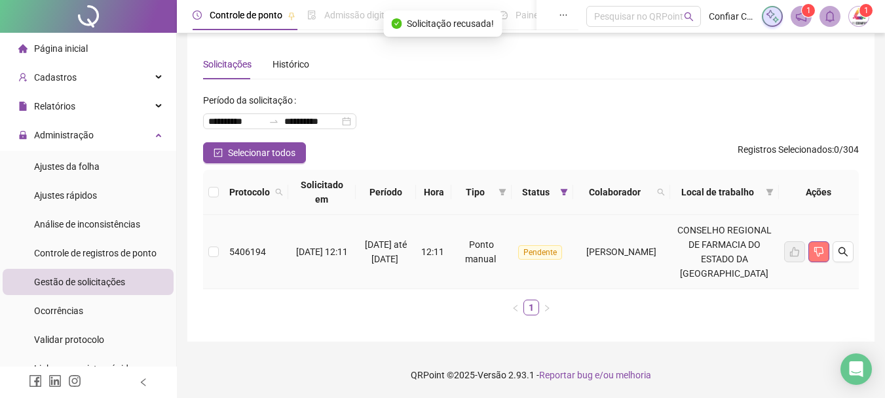
click at [816, 248] on icon "dislike" at bounding box center [819, 251] width 10 height 10
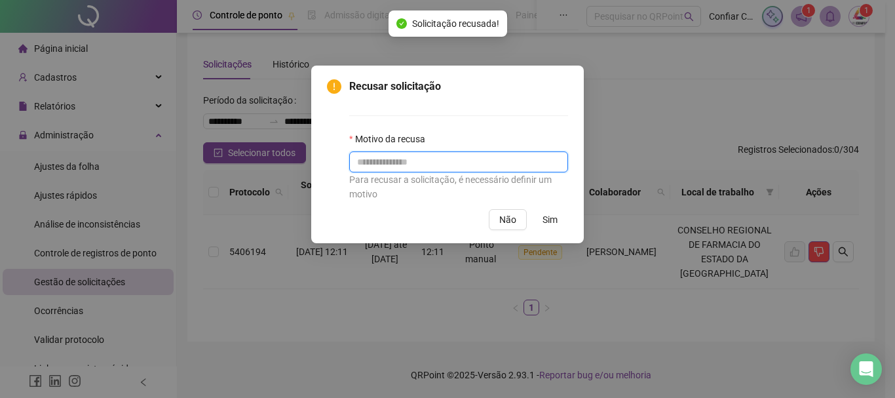
click at [448, 169] on input "text" at bounding box center [458, 161] width 219 height 21
paste input "******"
type input "******"
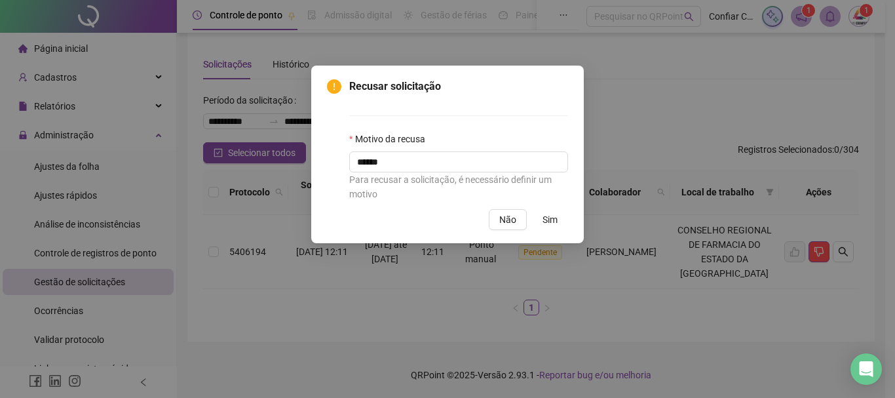
drag, startPoint x: 554, startPoint y: 214, endPoint x: 548, endPoint y: 214, distance: 6.6
click at [553, 213] on span "Sim" at bounding box center [549, 219] width 15 height 14
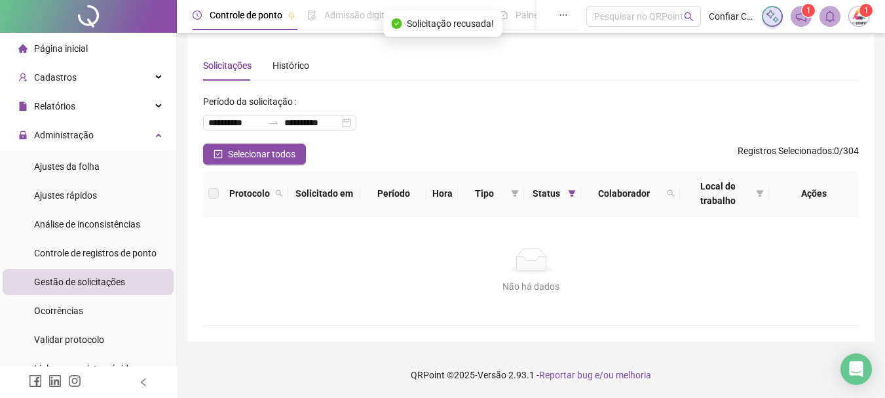
scroll to position [0, 0]
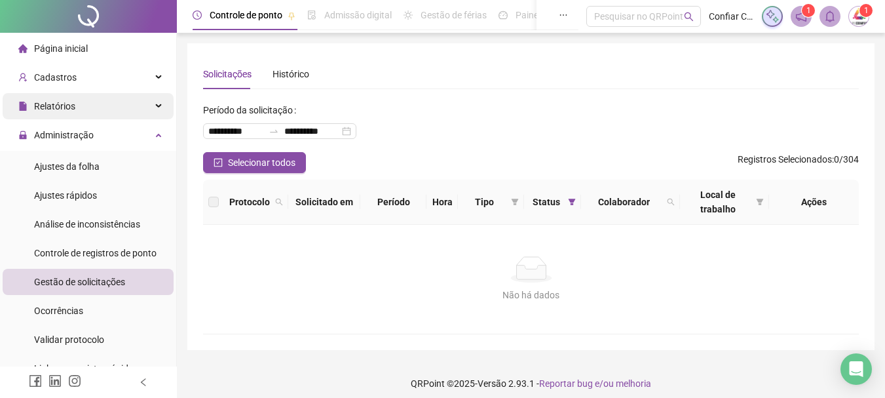
click at [62, 109] on span "Relatórios" at bounding box center [54, 106] width 41 height 10
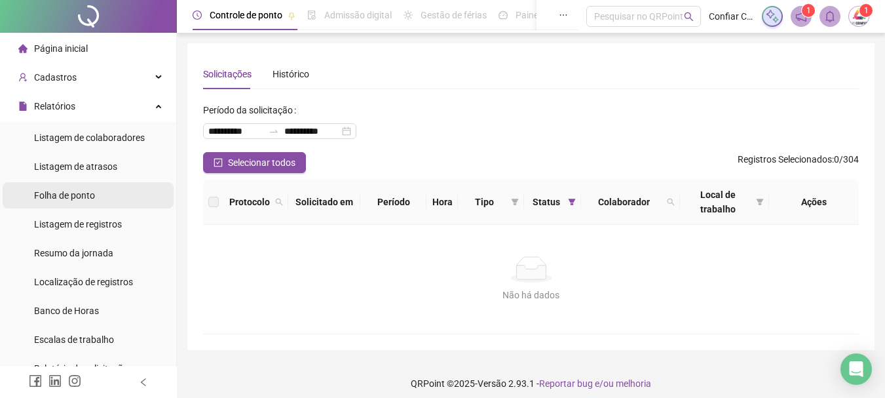
click at [69, 197] on span "Folha de ponto" at bounding box center [64, 195] width 61 height 10
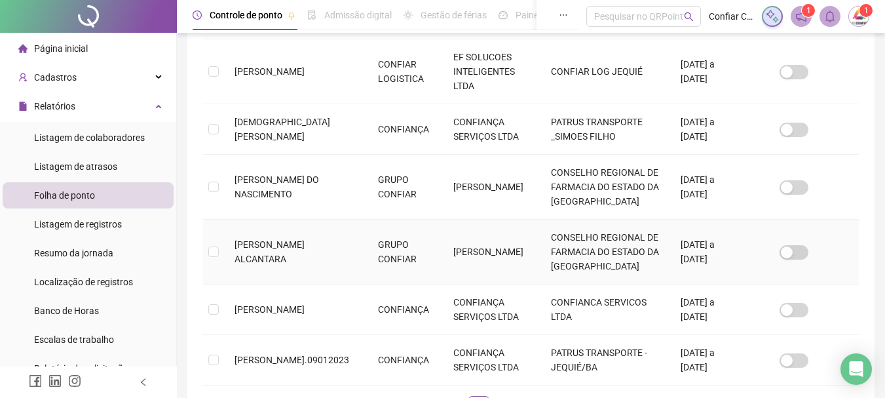
scroll to position [615, 0]
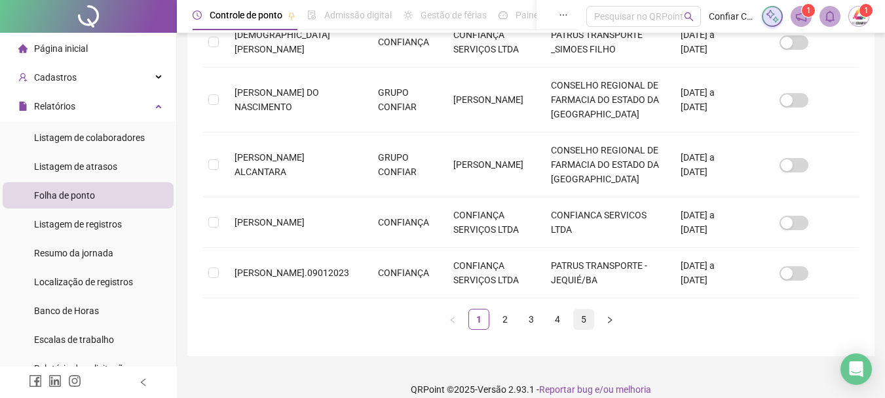
click at [594, 309] on li "5" at bounding box center [583, 319] width 21 height 21
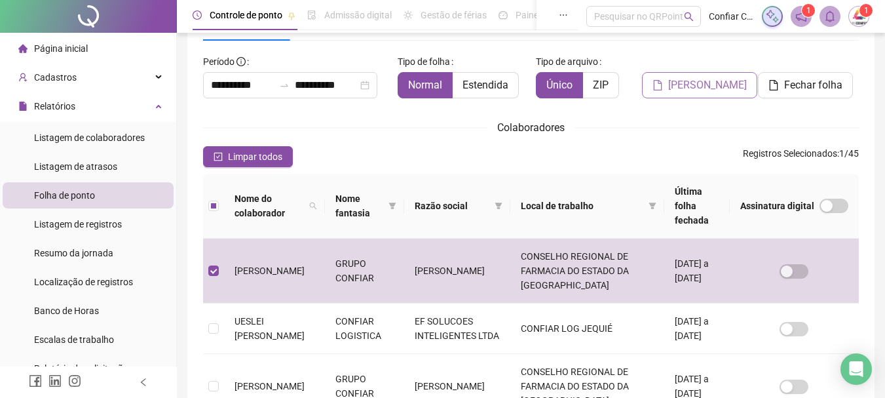
click at [702, 83] on span "[PERSON_NAME]" at bounding box center [707, 85] width 79 height 16
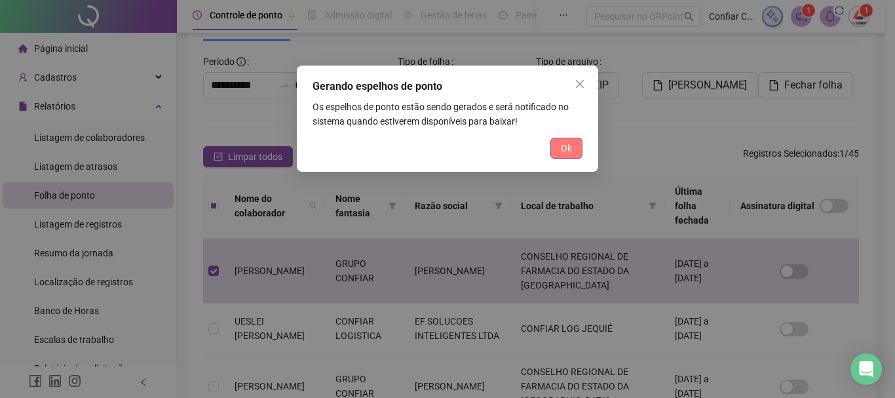
click at [576, 151] on button "Ok" at bounding box center [566, 148] width 32 height 21
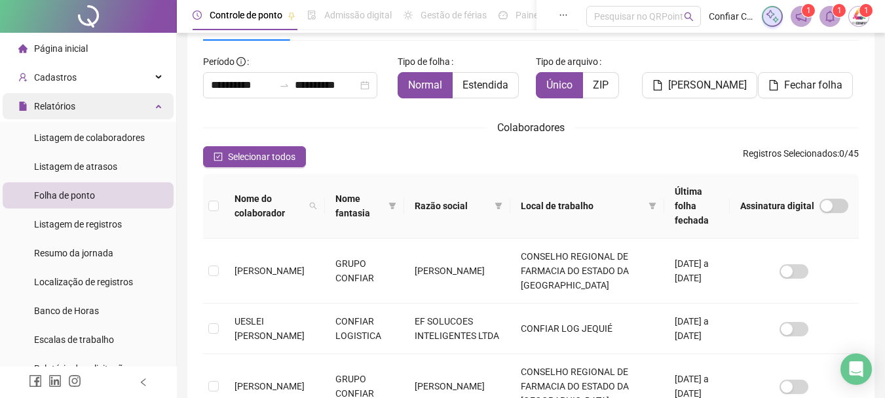
click at [55, 106] on span "Relatórios" at bounding box center [54, 106] width 41 height 10
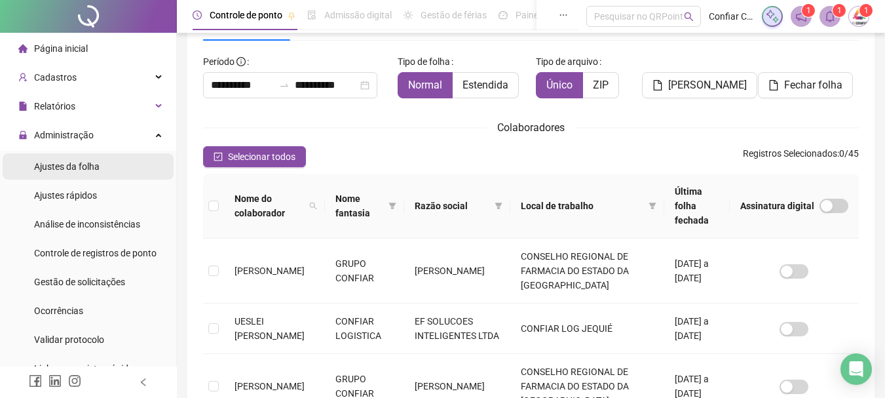
click at [64, 137] on span "Administração" at bounding box center [64, 135] width 60 height 10
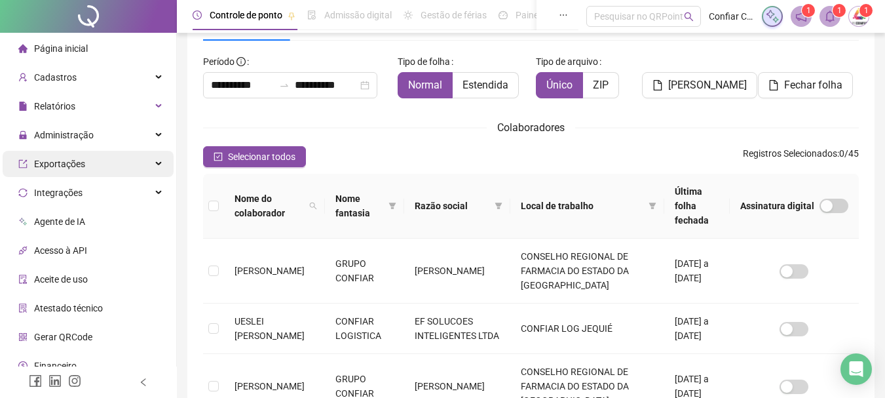
click at [99, 138] on div "Administração" at bounding box center [88, 135] width 171 height 26
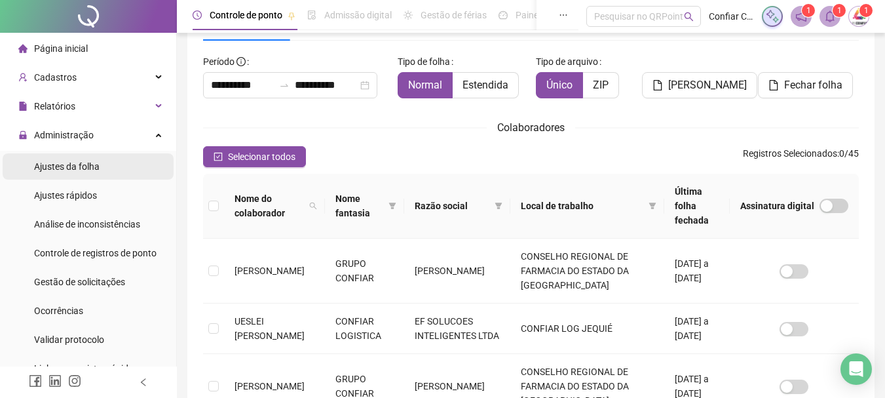
click at [60, 170] on span "Ajustes da folha" at bounding box center [67, 166] width 66 height 10
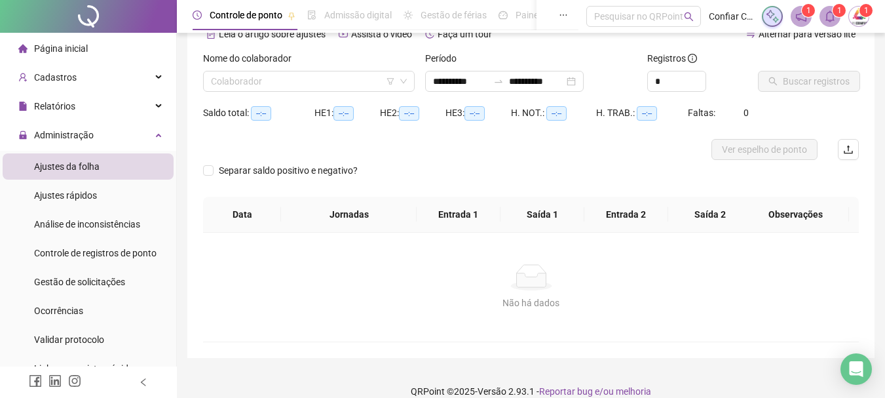
type input "**********"
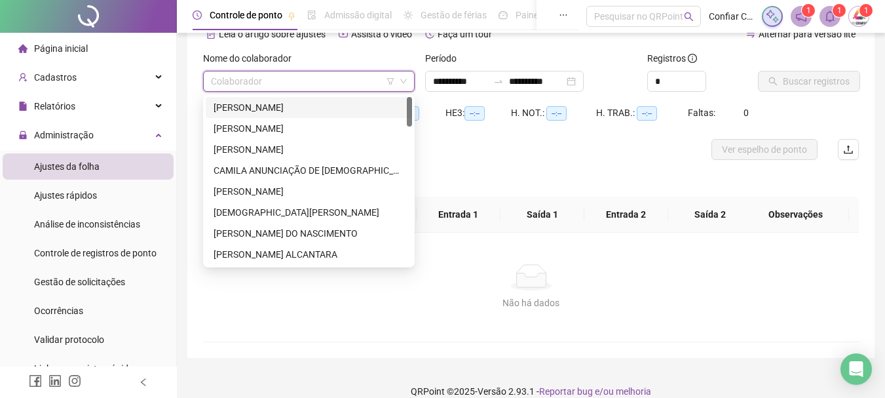
click at [254, 79] on input "search" at bounding box center [303, 81] width 184 height 20
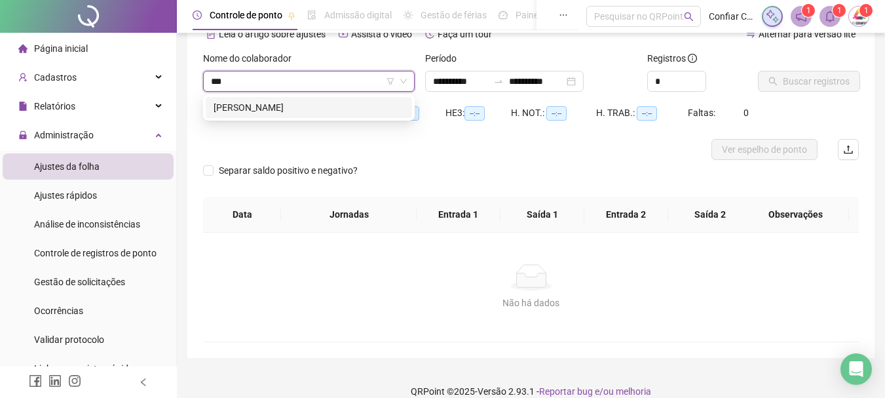
type input "****"
click at [255, 104] on div "[PERSON_NAME]" at bounding box center [309, 107] width 191 height 14
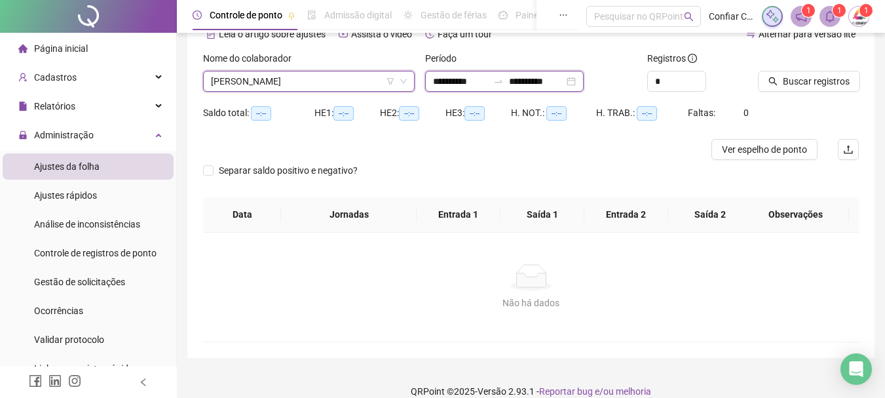
click at [444, 85] on input "**********" at bounding box center [460, 81] width 55 height 14
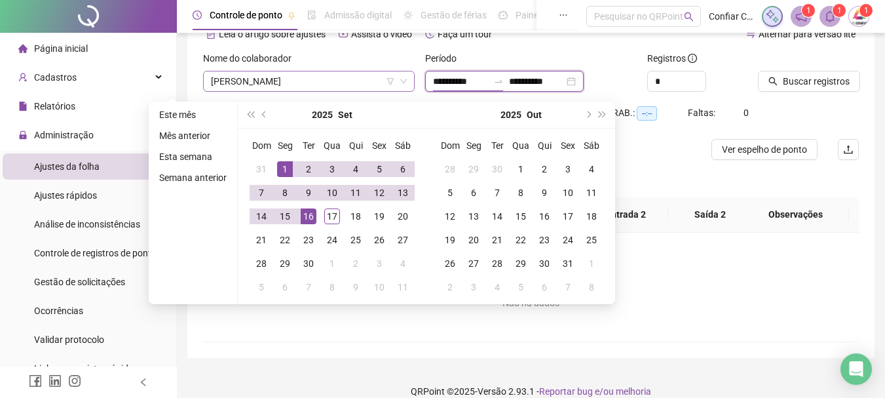
drag, startPoint x: 470, startPoint y: 84, endPoint x: 366, endPoint y: 85, distance: 104.2
click at [367, 85] on div "**********" at bounding box center [531, 76] width 666 height 51
click at [260, 113] on button "prev-year" at bounding box center [264, 115] width 14 height 26
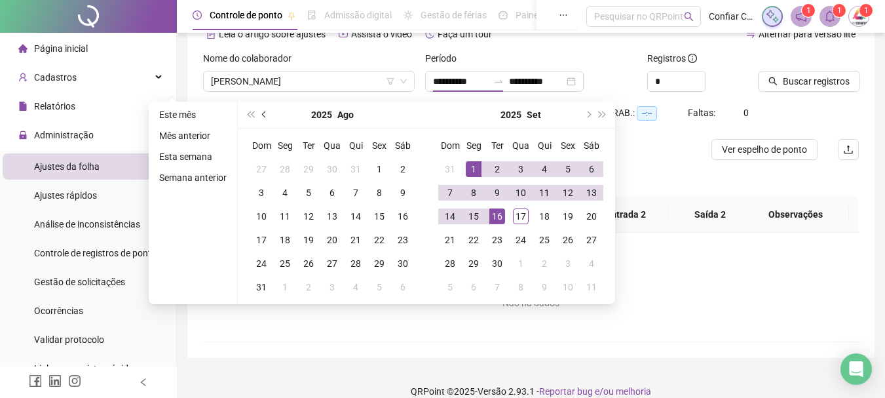
click at [260, 113] on button "prev-year" at bounding box center [264, 115] width 14 height 26
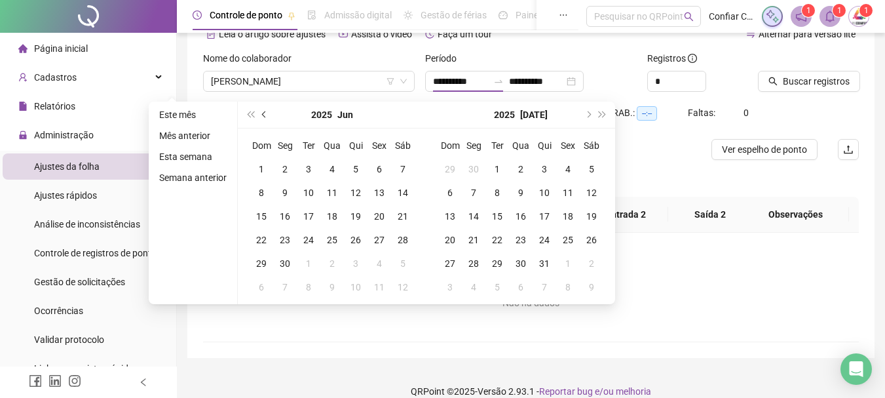
click at [262, 113] on span "prev-year" at bounding box center [265, 114] width 7 height 7
click at [262, 114] on span "prev-year" at bounding box center [265, 114] width 7 height 7
type input "**********"
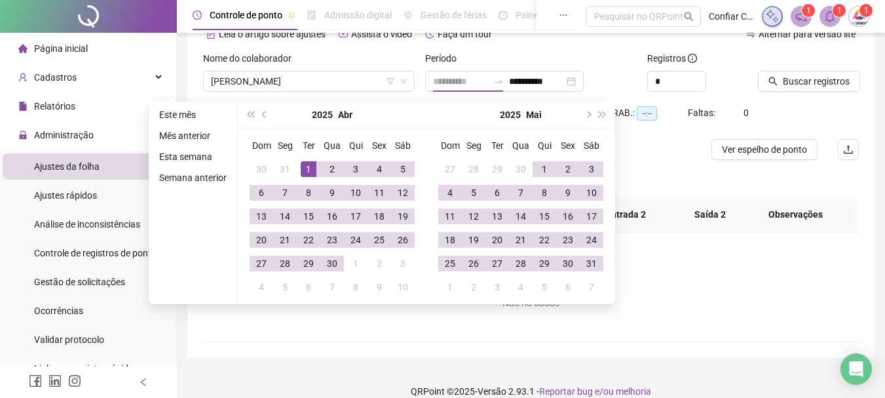
click at [307, 164] on div "1" at bounding box center [309, 169] width 16 height 16
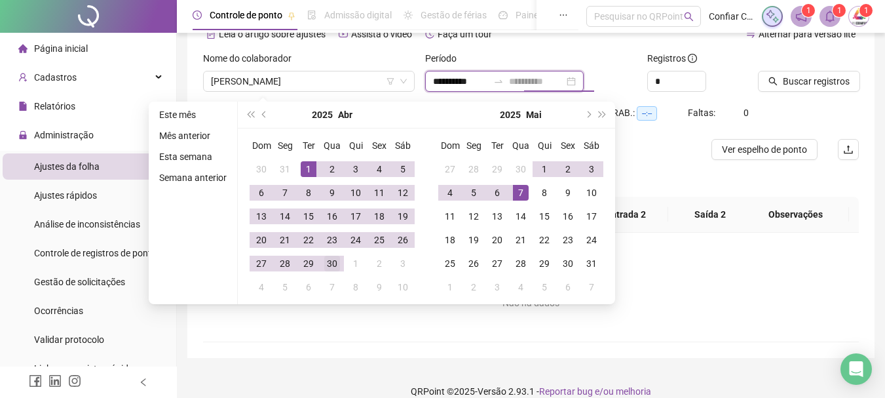
type input "**********"
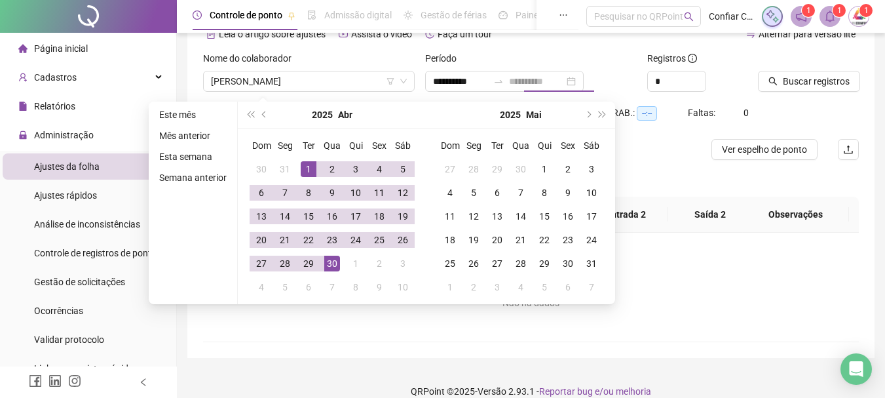
click at [333, 265] on div "30" at bounding box center [332, 264] width 16 height 16
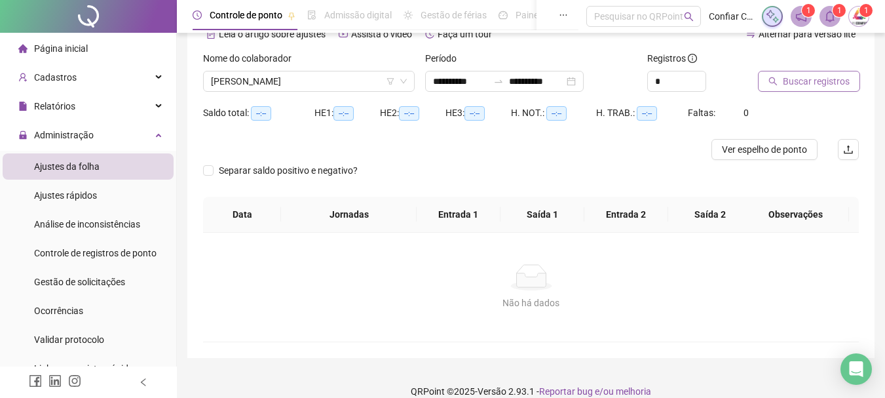
click at [845, 85] on span "Buscar registros" at bounding box center [816, 81] width 67 height 14
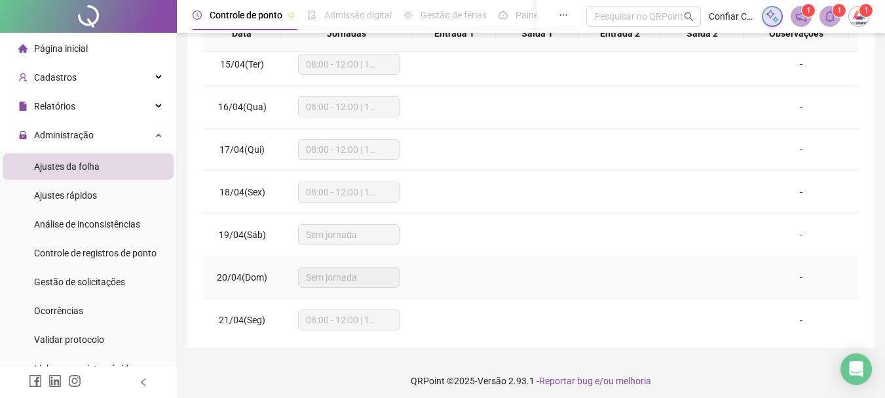
scroll to position [81, 0]
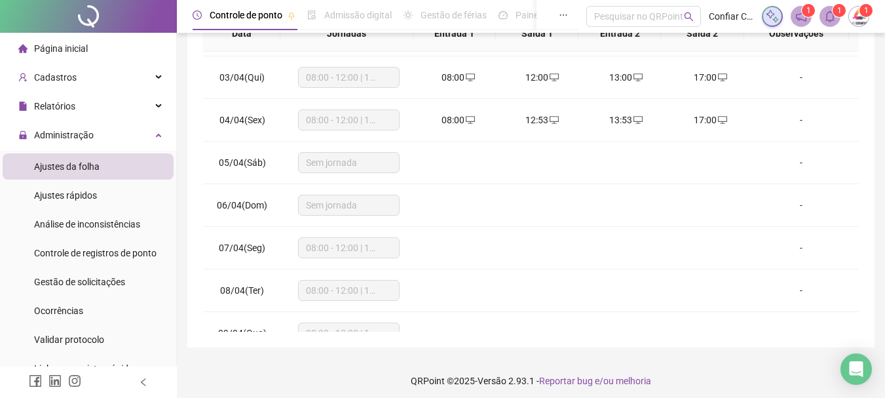
click at [99, 149] on li "Administração Ajustes da folha Ajustes rápidos Análise de inconsistências Contr…" at bounding box center [88, 253] width 176 height 262
drag, startPoint x: 102, startPoint y: 140, endPoint x: 92, endPoint y: 158, distance: 20.8
click at [101, 140] on div "Administração" at bounding box center [88, 135] width 171 height 26
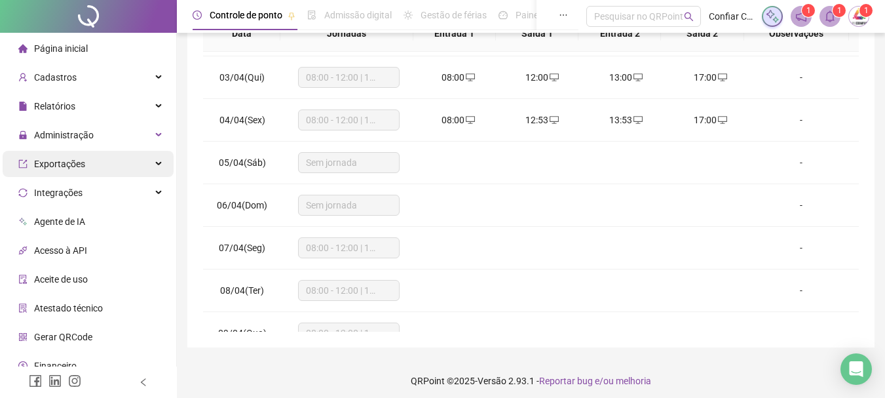
click at [86, 162] on div "Exportações" at bounding box center [88, 164] width 171 height 26
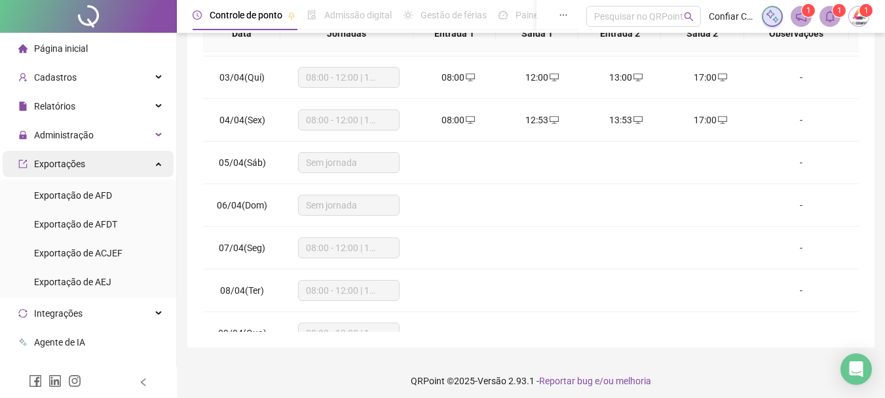
click at [91, 161] on div "Exportações" at bounding box center [88, 164] width 171 height 26
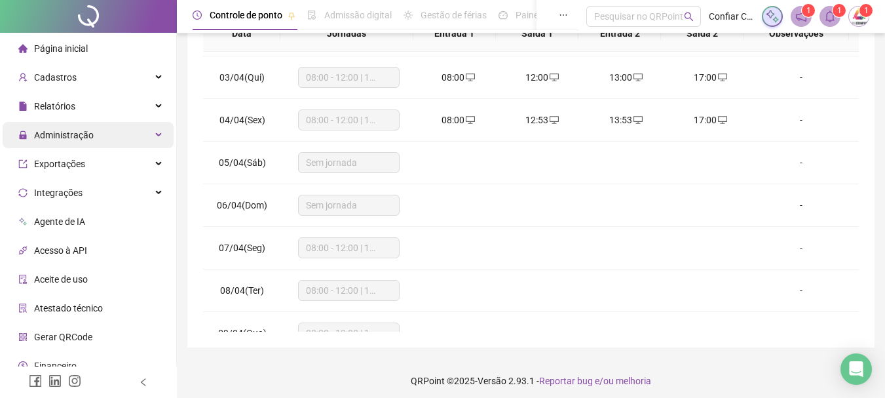
click at [94, 133] on div "Administração" at bounding box center [88, 135] width 171 height 26
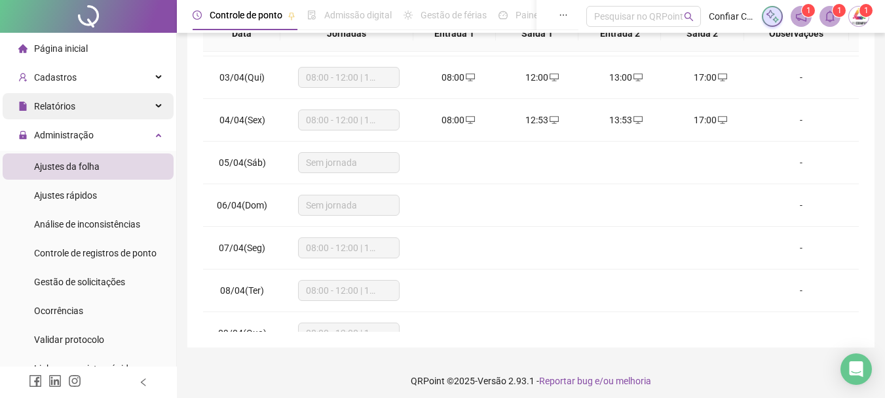
click at [72, 107] on span "Relatórios" at bounding box center [54, 106] width 41 height 10
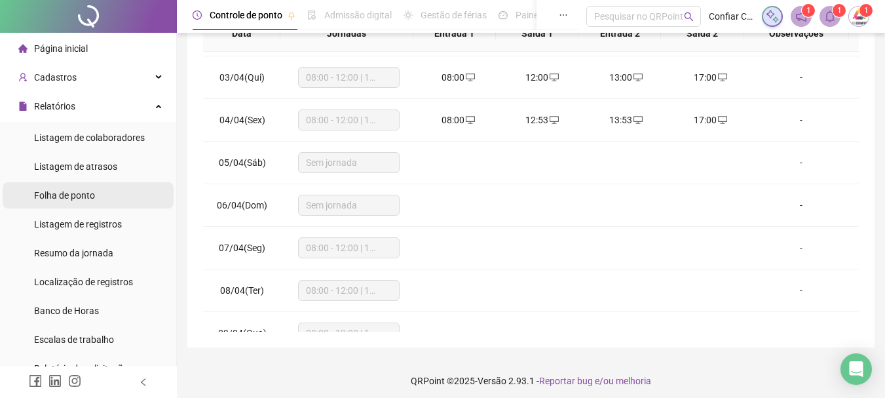
click at [75, 197] on span "Folha de ponto" at bounding box center [64, 195] width 61 height 10
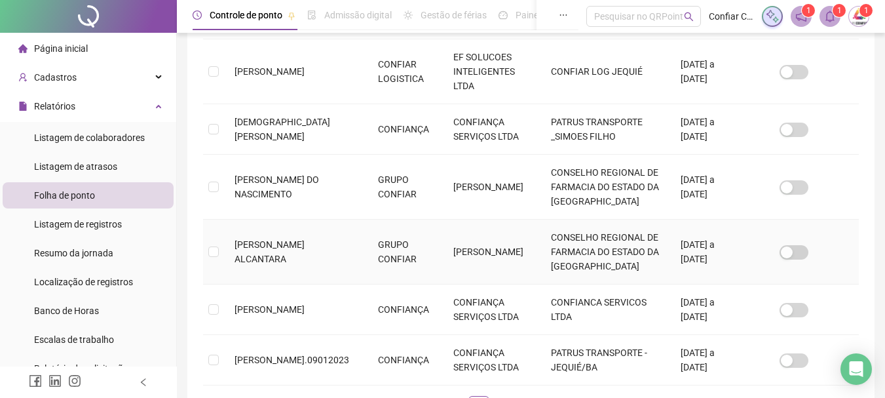
scroll to position [615, 0]
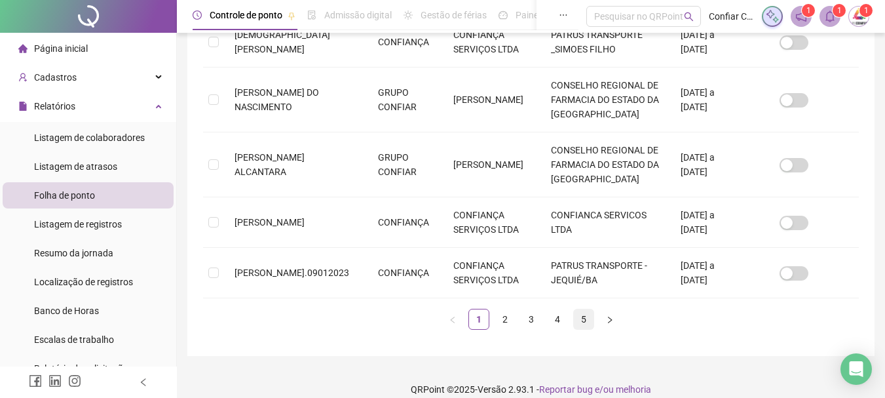
click at [584, 309] on link "5" at bounding box center [584, 319] width 20 height 20
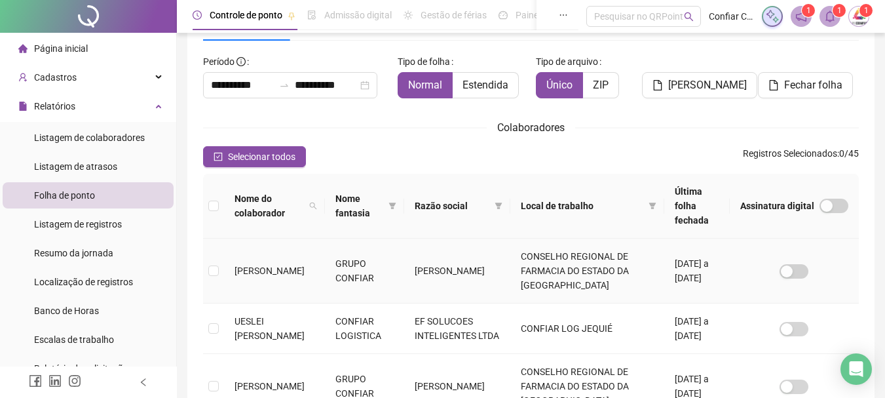
click at [219, 255] on td at bounding box center [213, 270] width 21 height 65
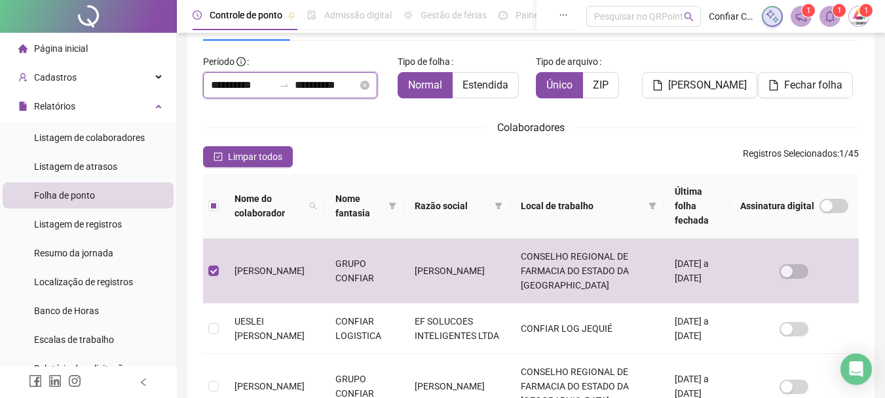
click at [227, 88] on input "**********" at bounding box center [242, 85] width 63 height 16
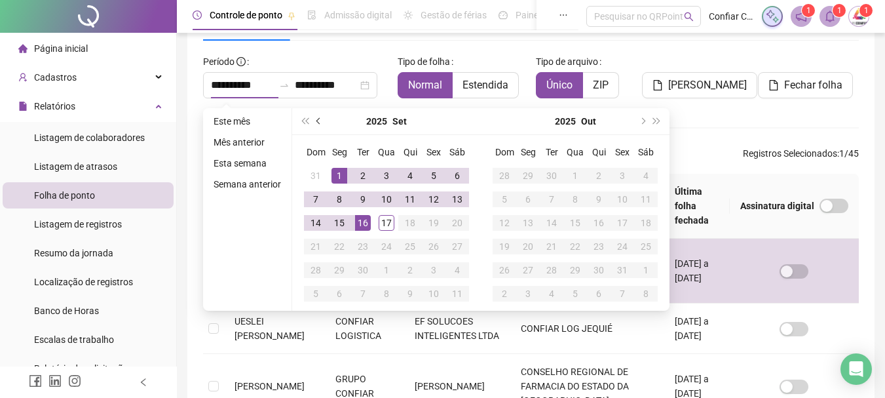
click at [322, 126] on button "prev-year" at bounding box center [319, 121] width 14 height 26
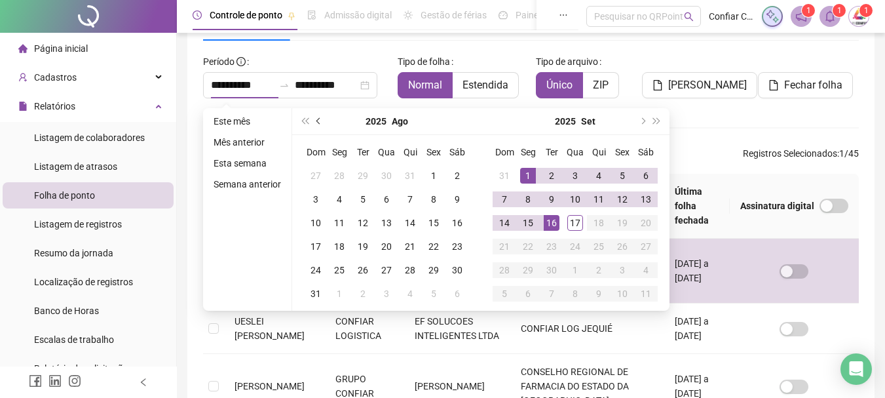
click at [322, 125] on button "prev-year" at bounding box center [319, 121] width 14 height 26
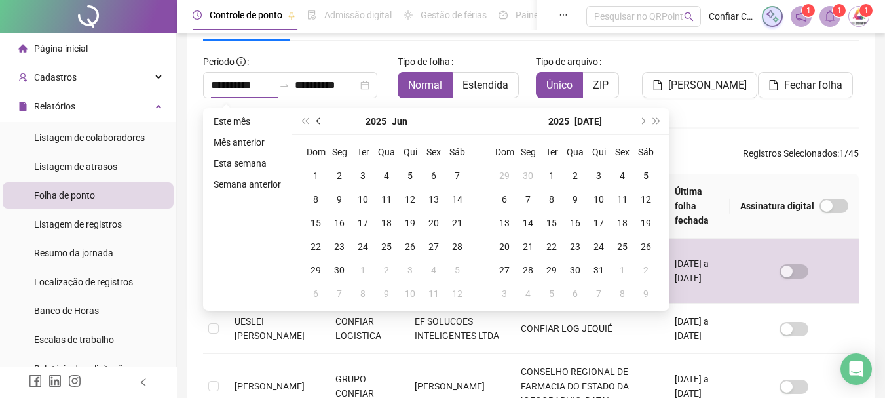
click at [321, 125] on button "prev-year" at bounding box center [319, 121] width 14 height 26
type input "**********"
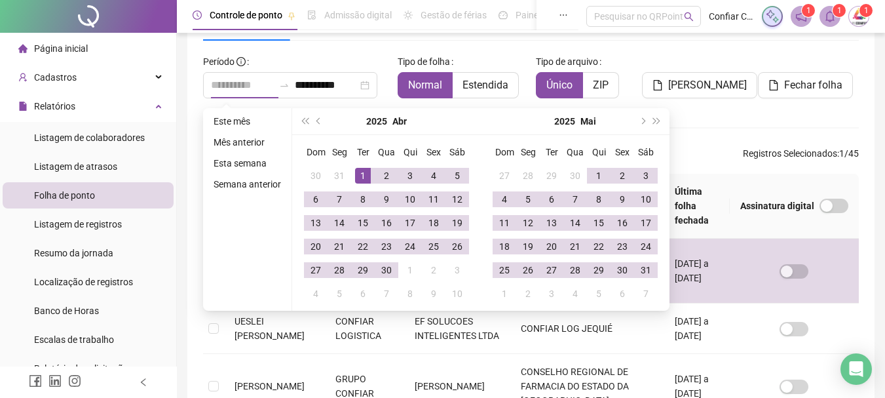
click at [368, 174] on div "1" at bounding box center [363, 176] width 16 height 16
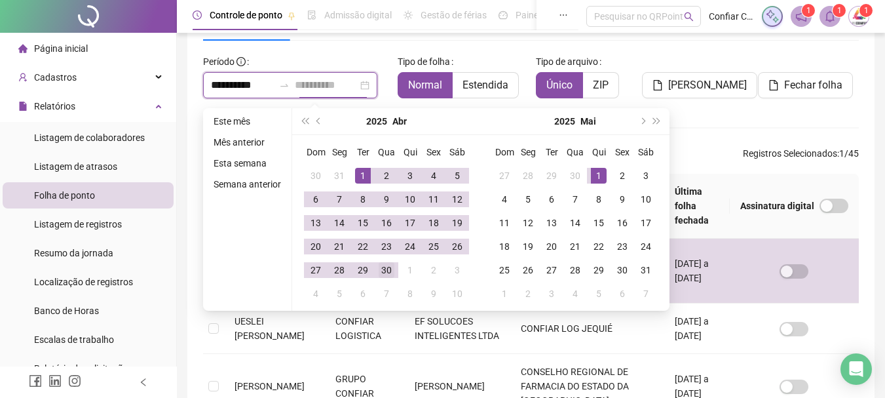
type input "**********"
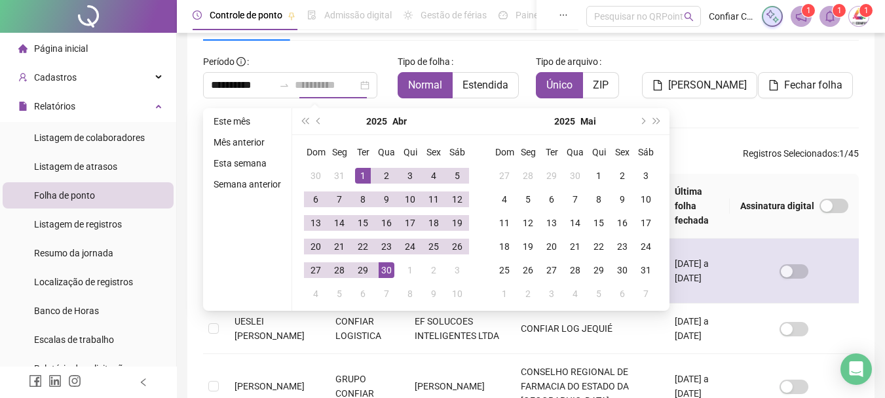
click at [389, 273] on div "30" at bounding box center [387, 270] width 16 height 16
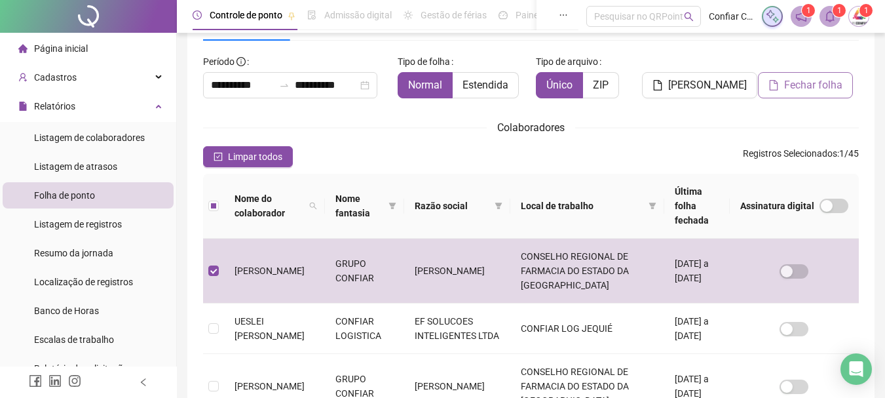
click at [808, 80] on span "Fechar folha" at bounding box center [813, 85] width 58 height 16
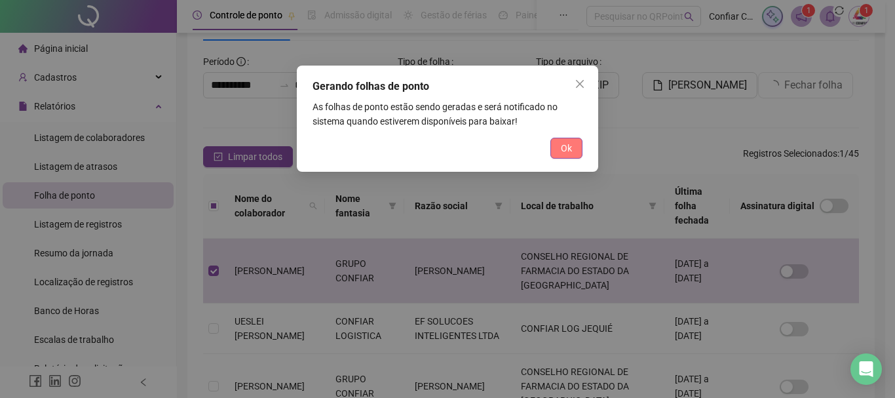
click at [561, 152] on span "Ok" at bounding box center [566, 148] width 11 height 14
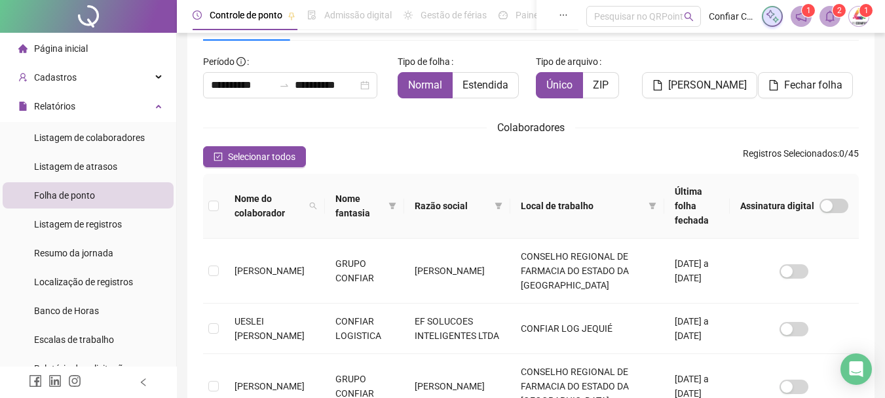
click at [831, 16] on icon "bell" at bounding box center [830, 16] width 12 height 12
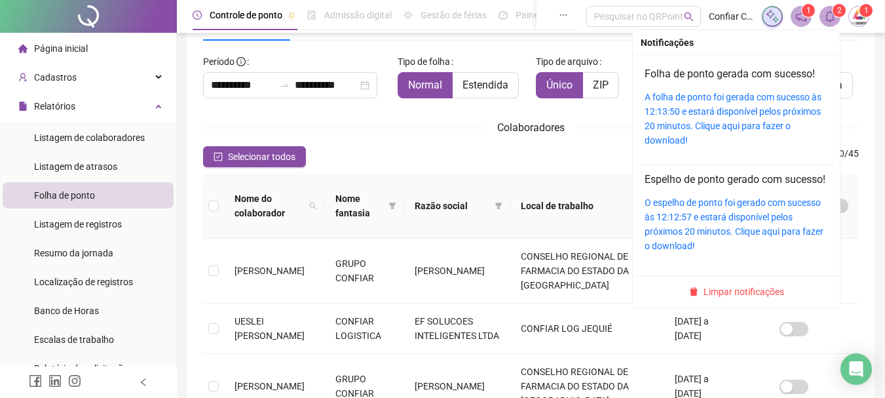
drag, startPoint x: 834, startPoint y: 19, endPoint x: 824, endPoint y: 27, distance: 12.6
click at [834, 20] on icon "bell" at bounding box center [830, 16] width 12 height 12
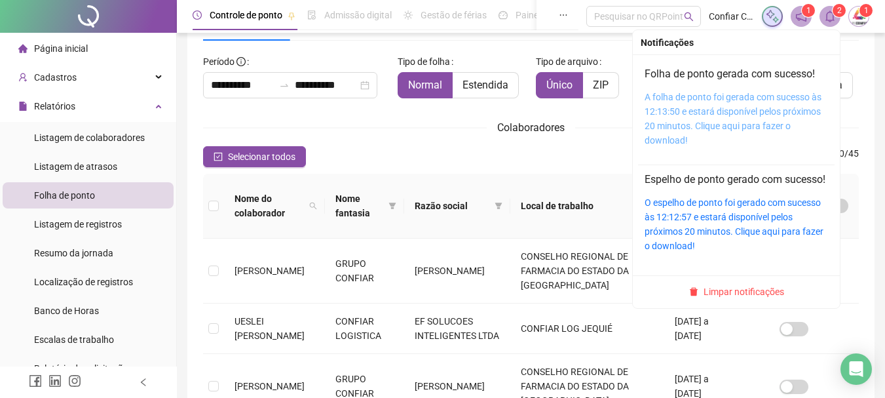
click at [712, 125] on link "A folha de ponto foi gerada com sucesso às 12:13:50 e estará disponível pelos p…" at bounding box center [733, 119] width 177 height 54
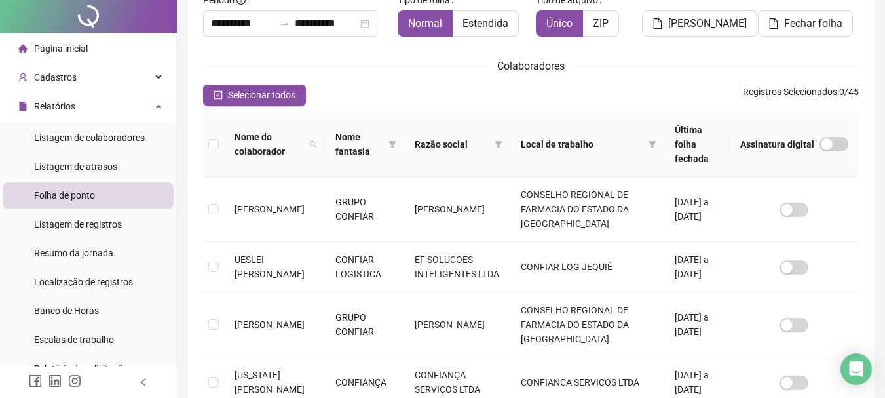
scroll to position [0, 0]
